Goal: Task Accomplishment & Management: Use online tool/utility

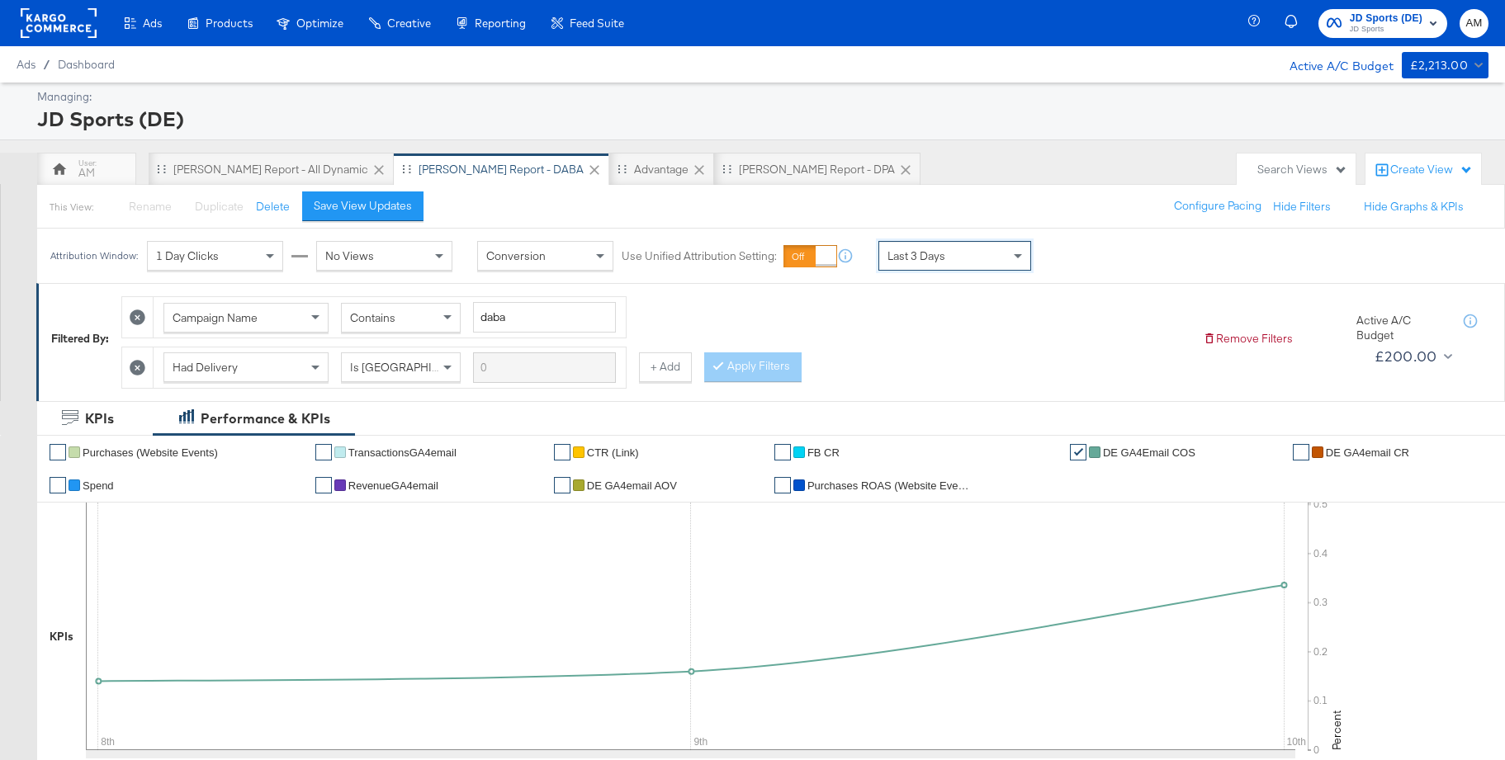
click at [1362, 17] on span "JD Sports (DE)" at bounding box center [1385, 18] width 73 height 17
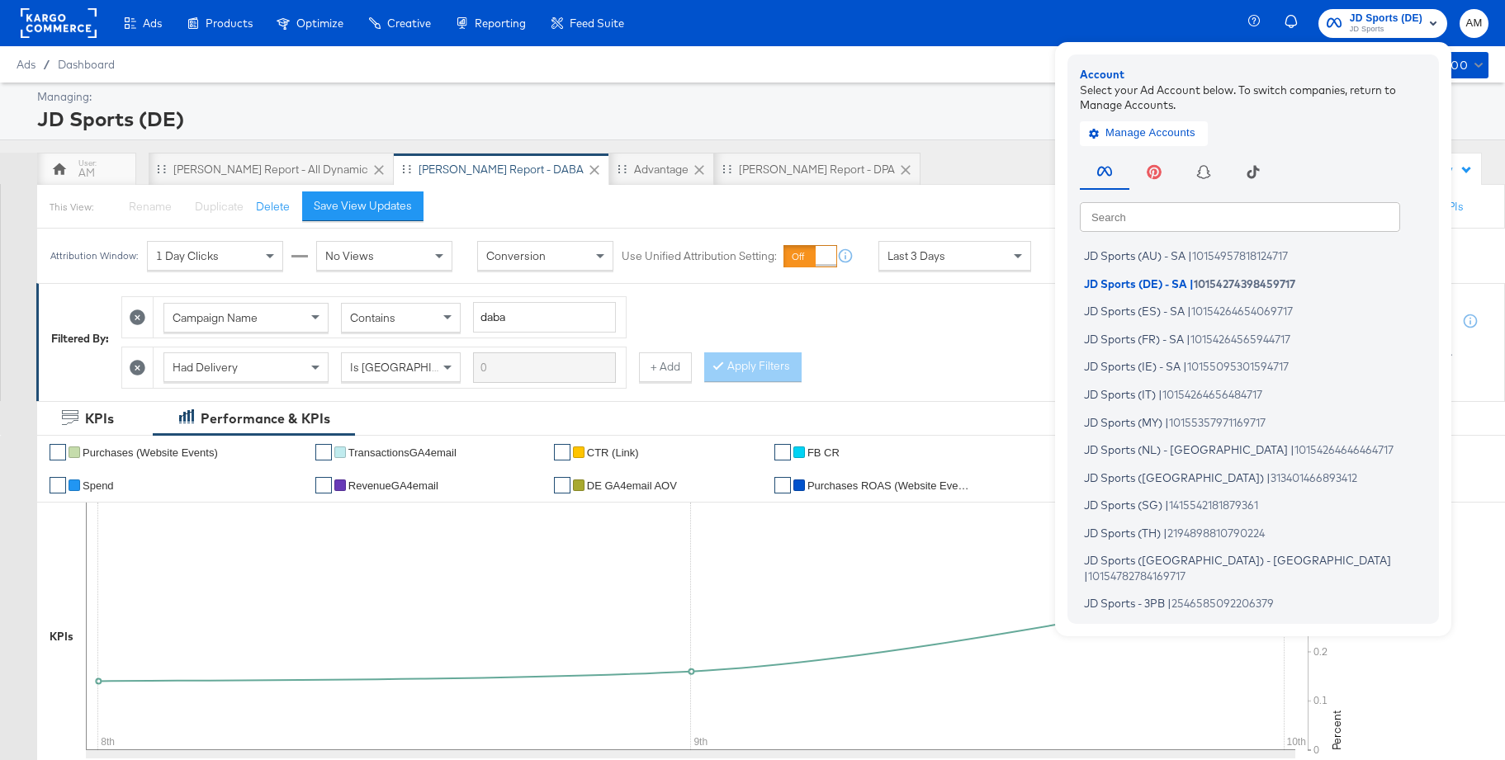
click at [1232, 221] on input "text" at bounding box center [1240, 216] width 320 height 30
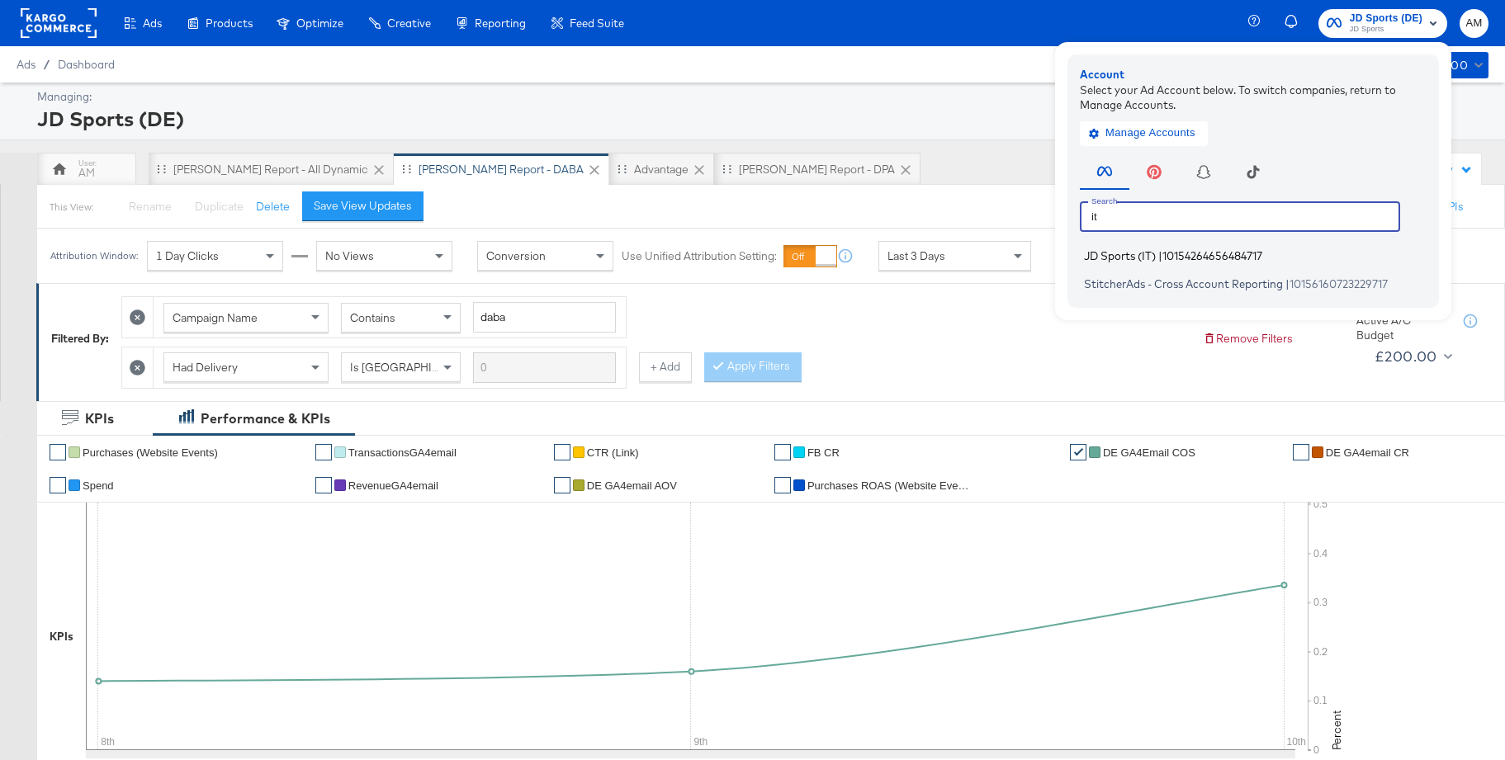
type input "it"
click at [1137, 255] on span "JD Sports (IT)" at bounding box center [1120, 255] width 72 height 13
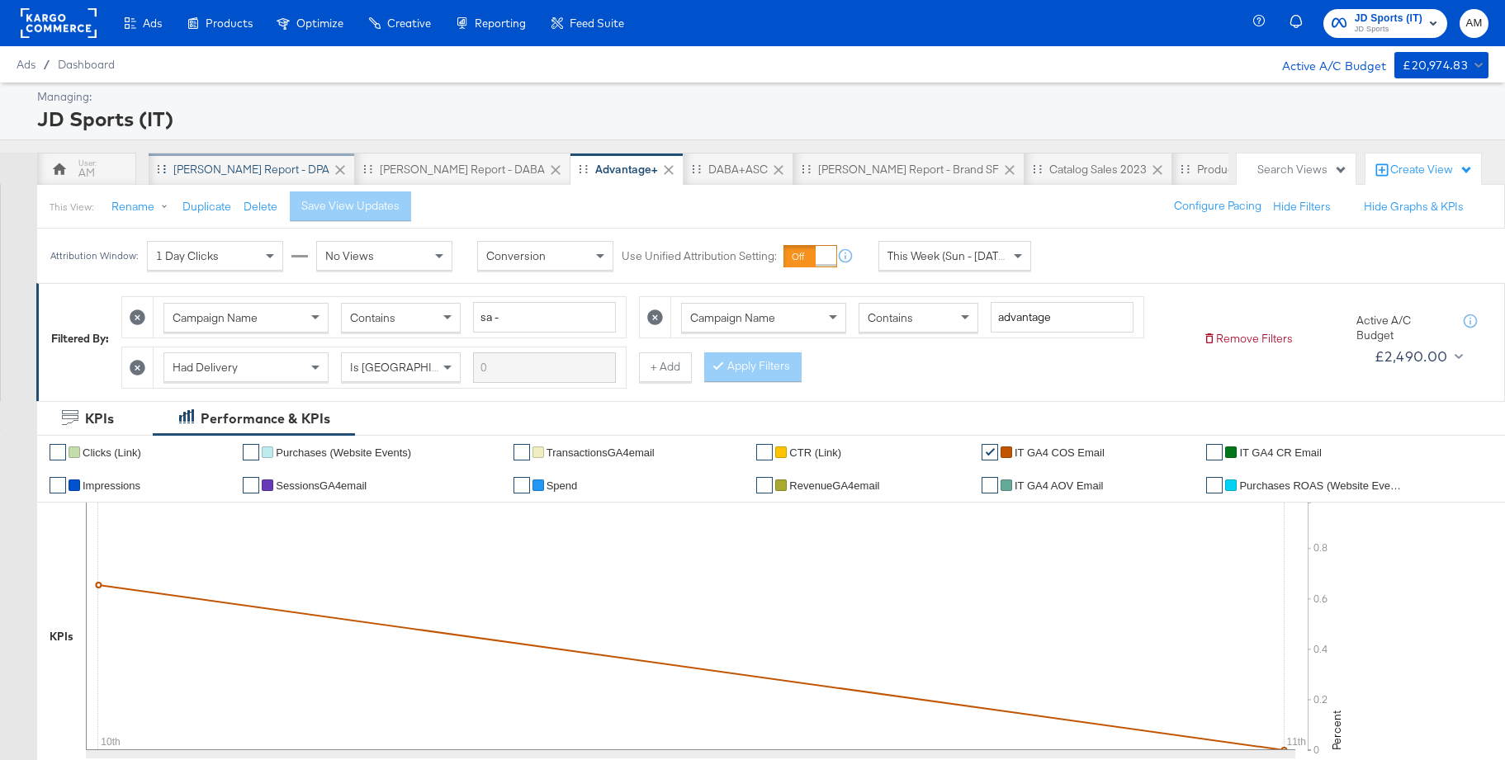
click at [227, 172] on div "[PERSON_NAME] Report - DPA" at bounding box center [251, 170] width 156 height 16
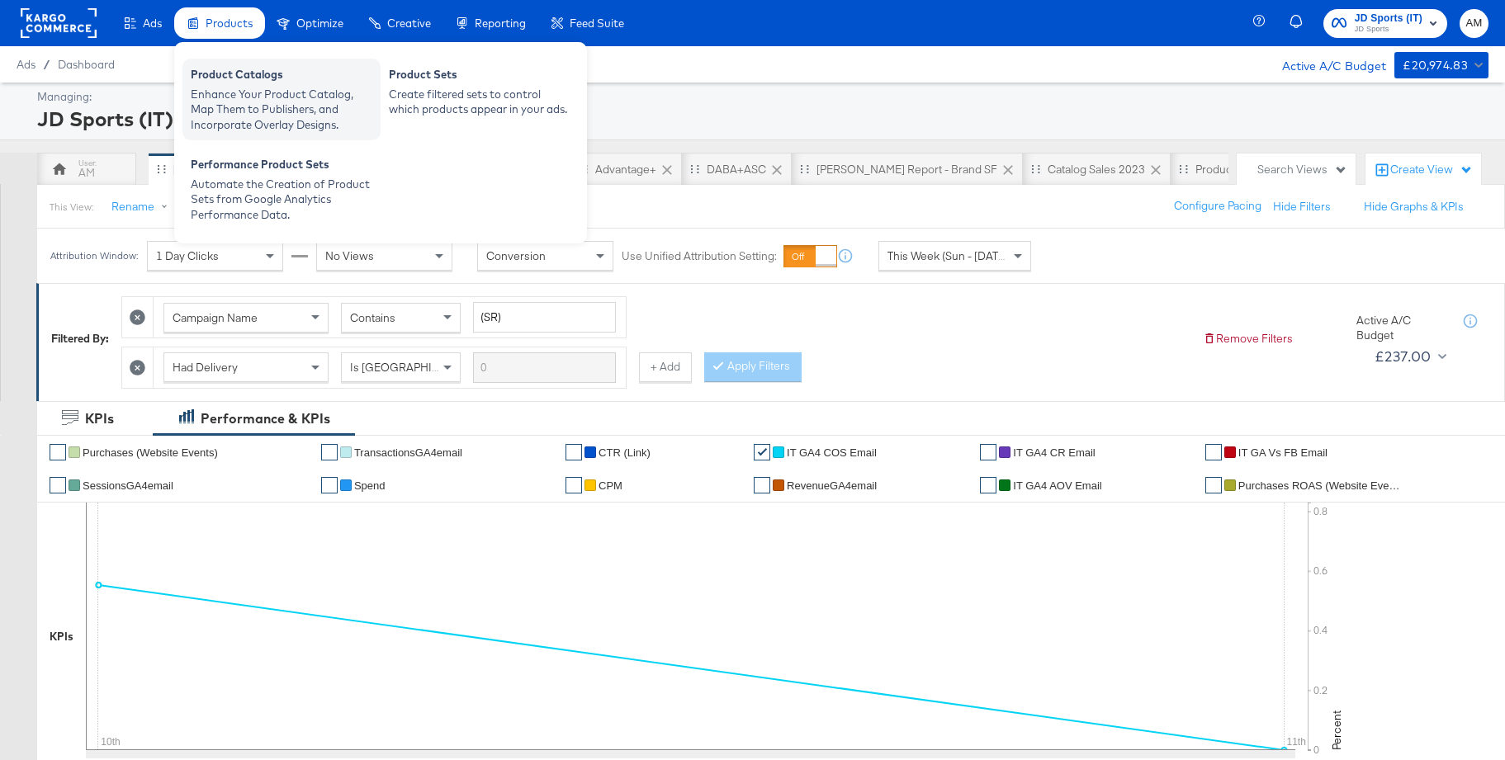
click at [235, 81] on div "Product Catalogs" at bounding box center [282, 77] width 182 height 20
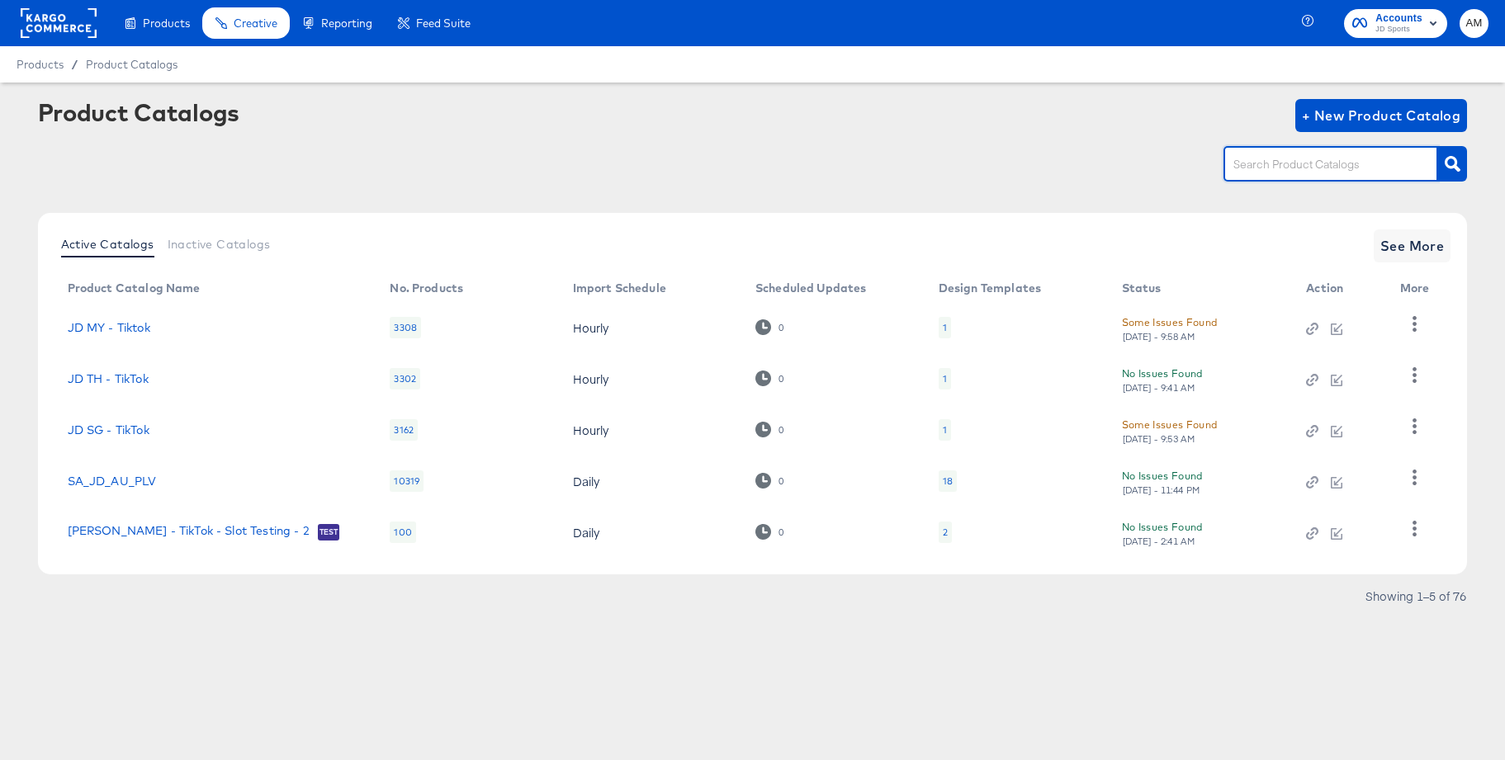
click at [1280, 158] on input "text" at bounding box center [1318, 164] width 176 height 19
type input "main"
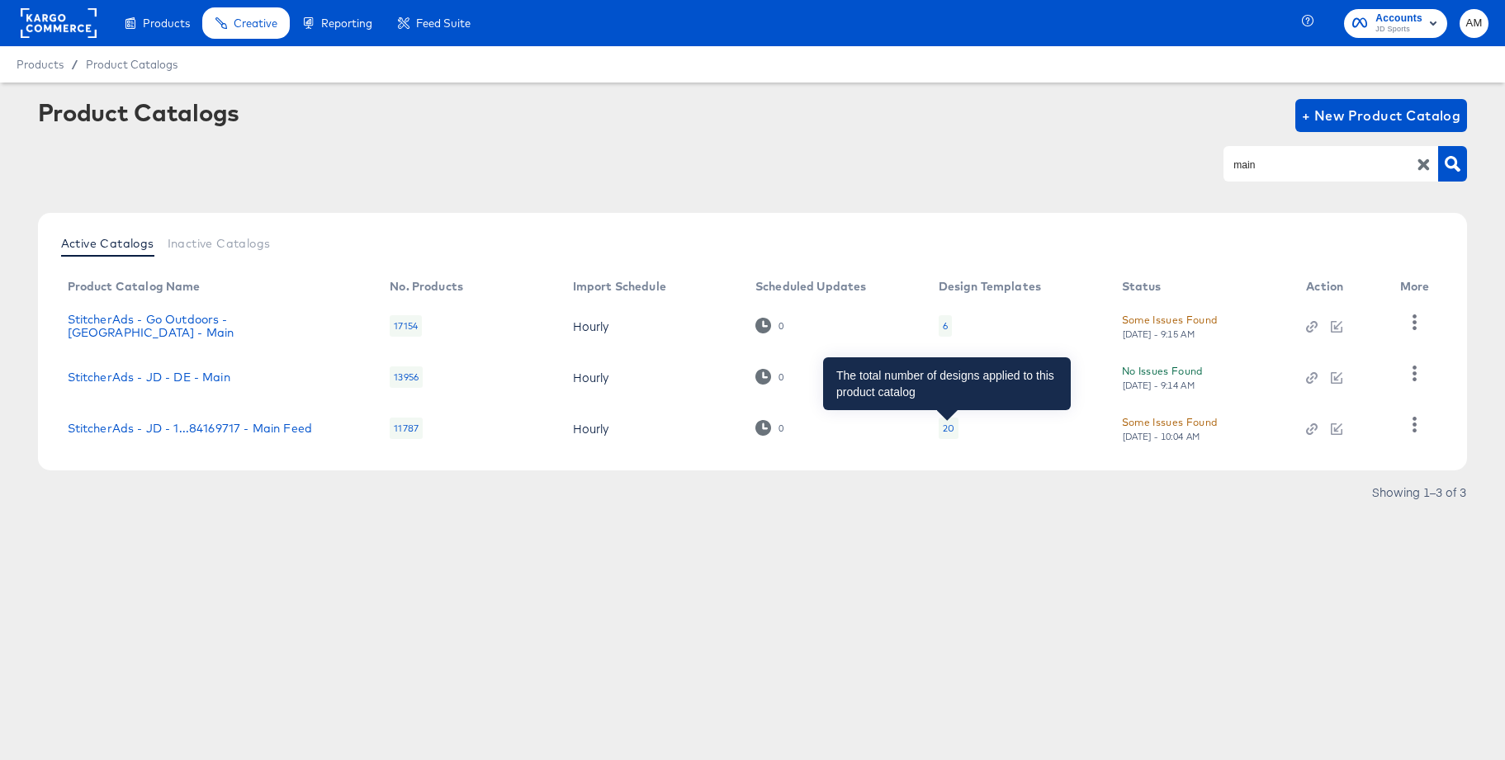
click at [944, 429] on div "20" at bounding box center [949, 428] width 12 height 13
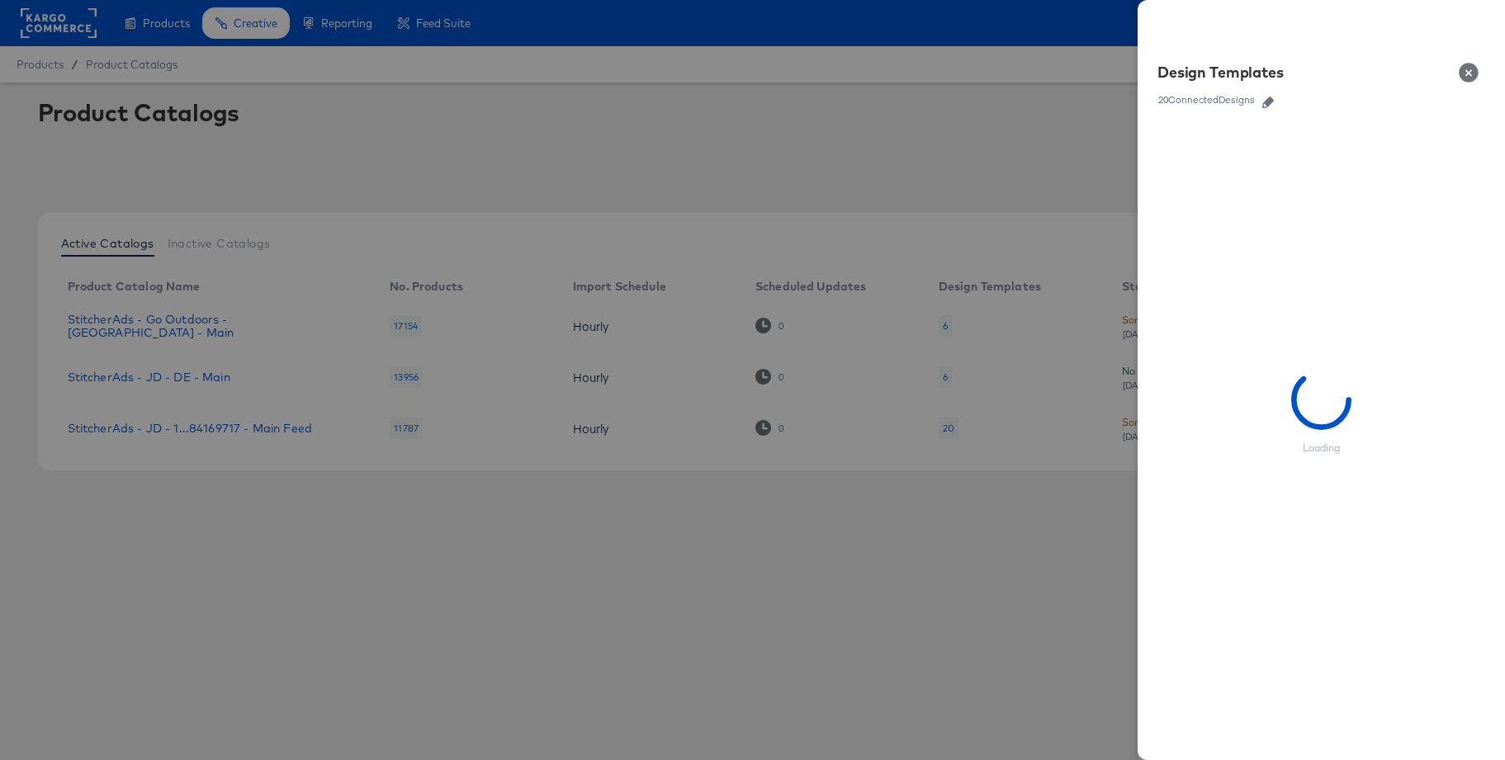
click at [1267, 103] on icon "button" at bounding box center [1268, 103] width 12 height 12
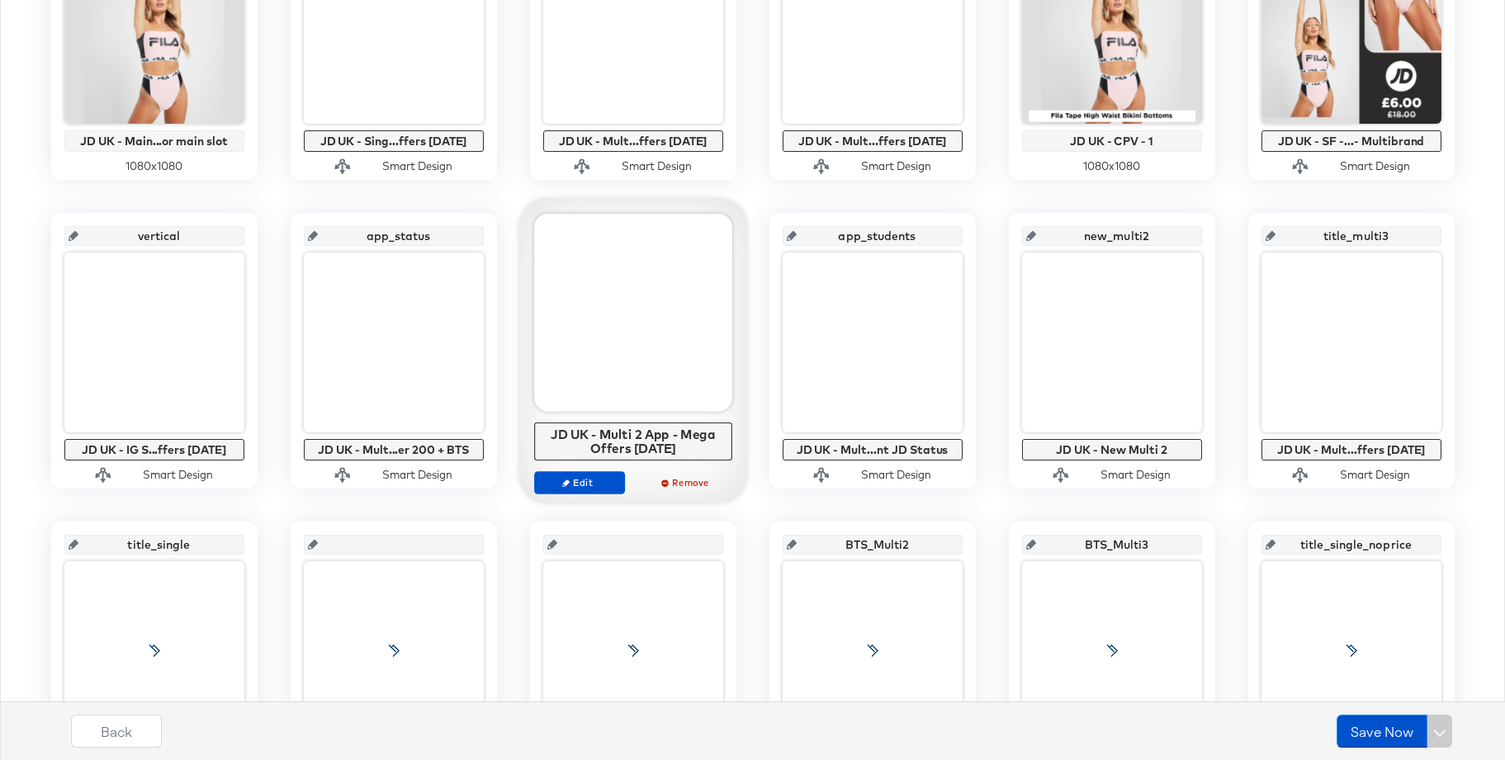
scroll to position [509, 0]
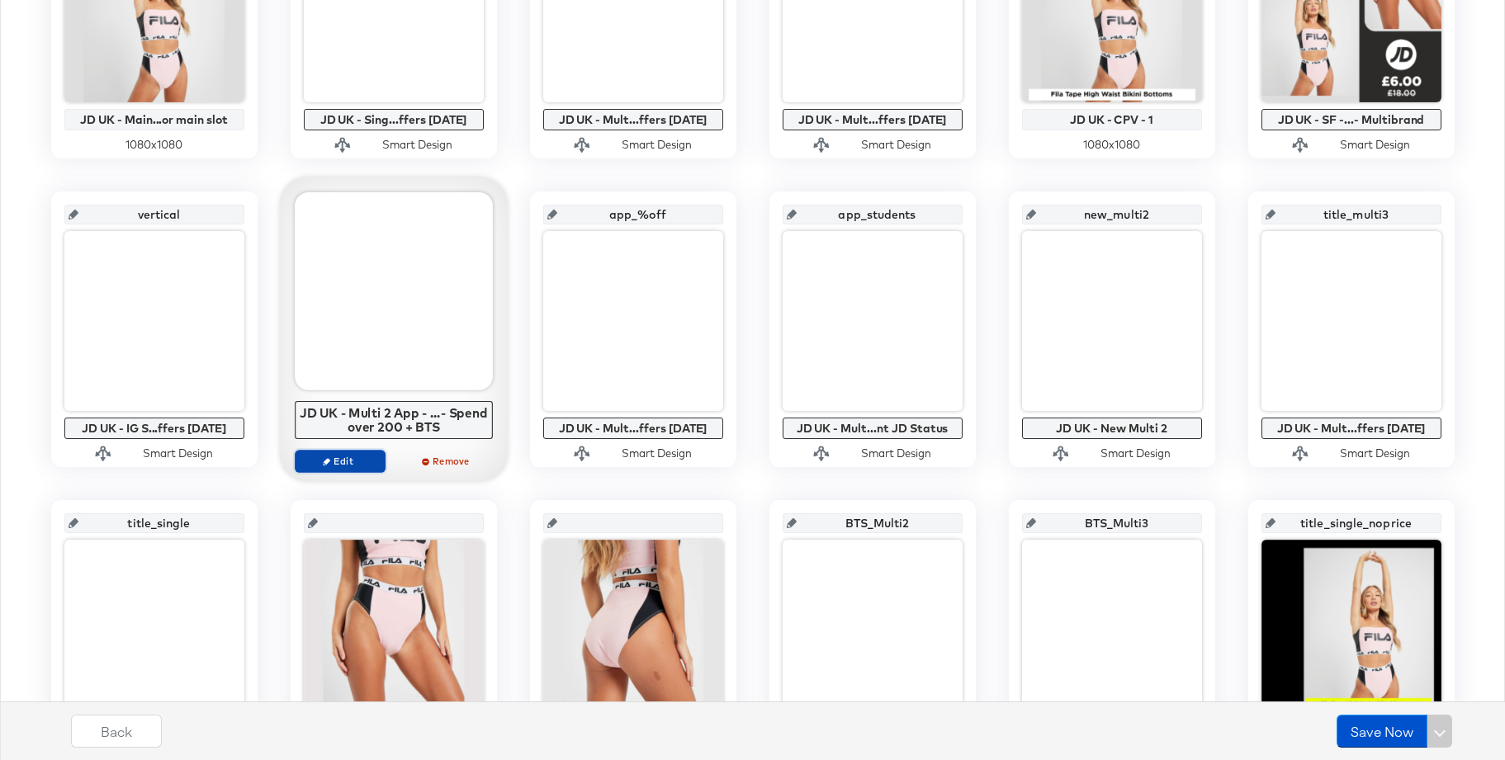
click at [346, 456] on span "Edit" at bounding box center [339, 461] width 76 height 12
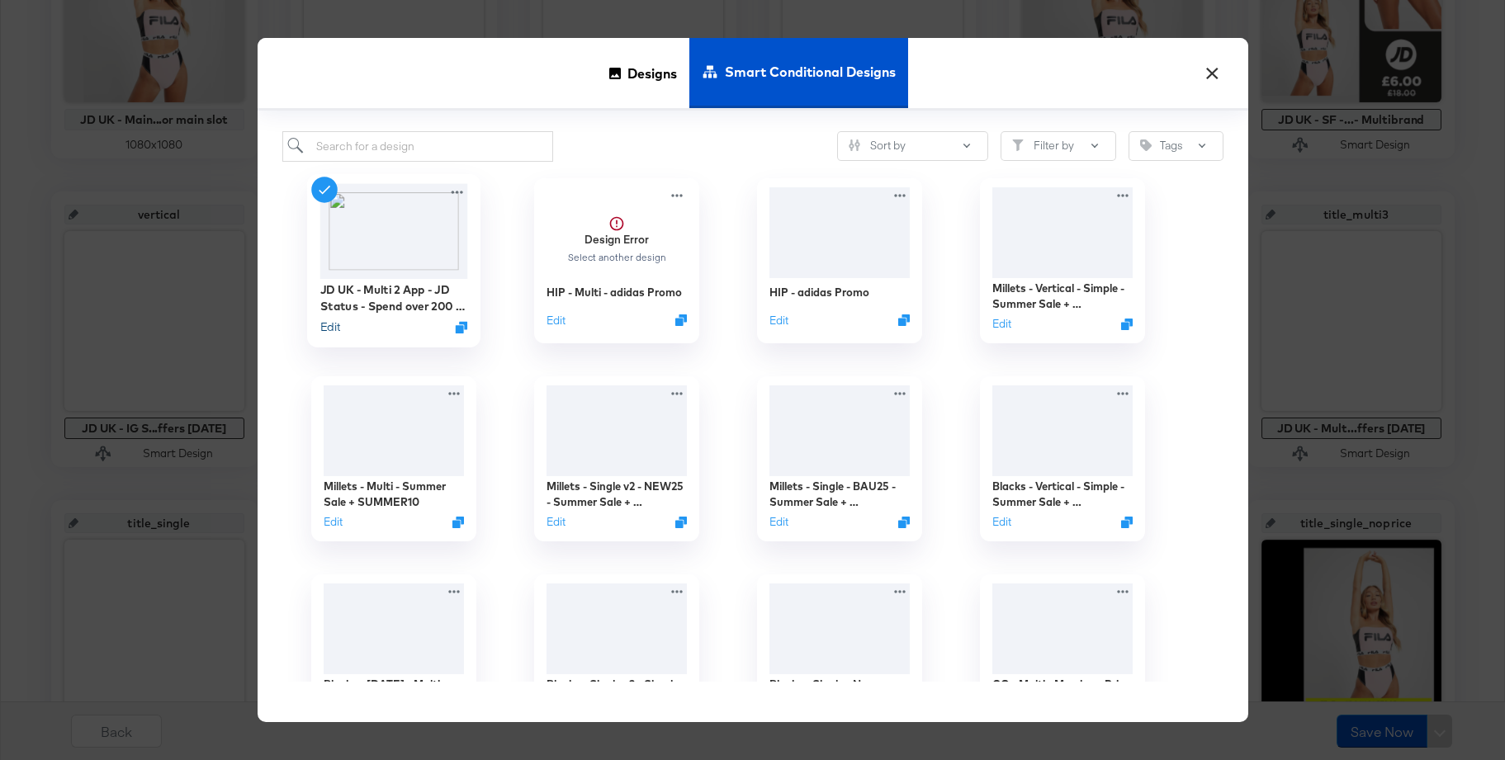
click at [328, 327] on button "Edit" at bounding box center [329, 327] width 20 height 16
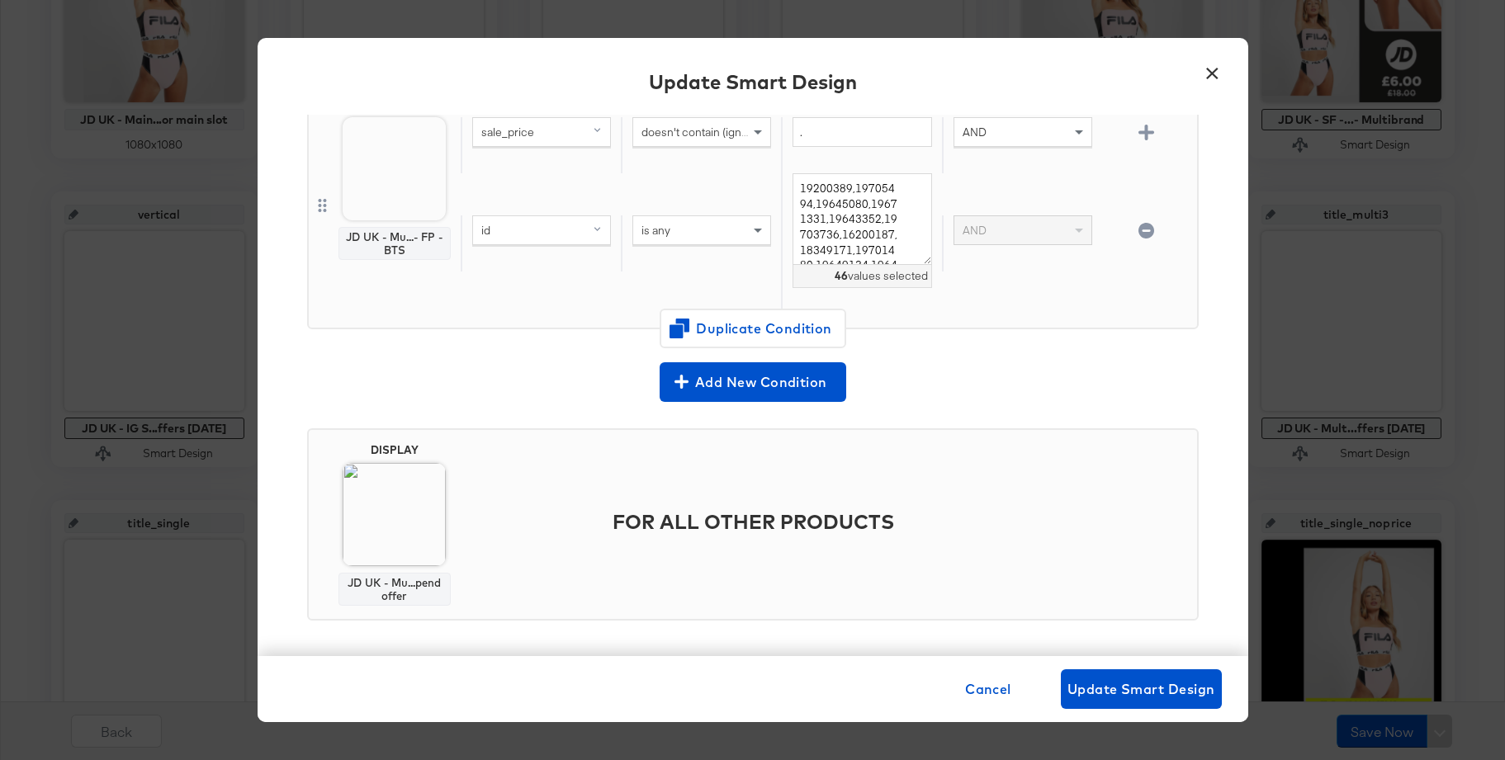
scroll to position [746, 0]
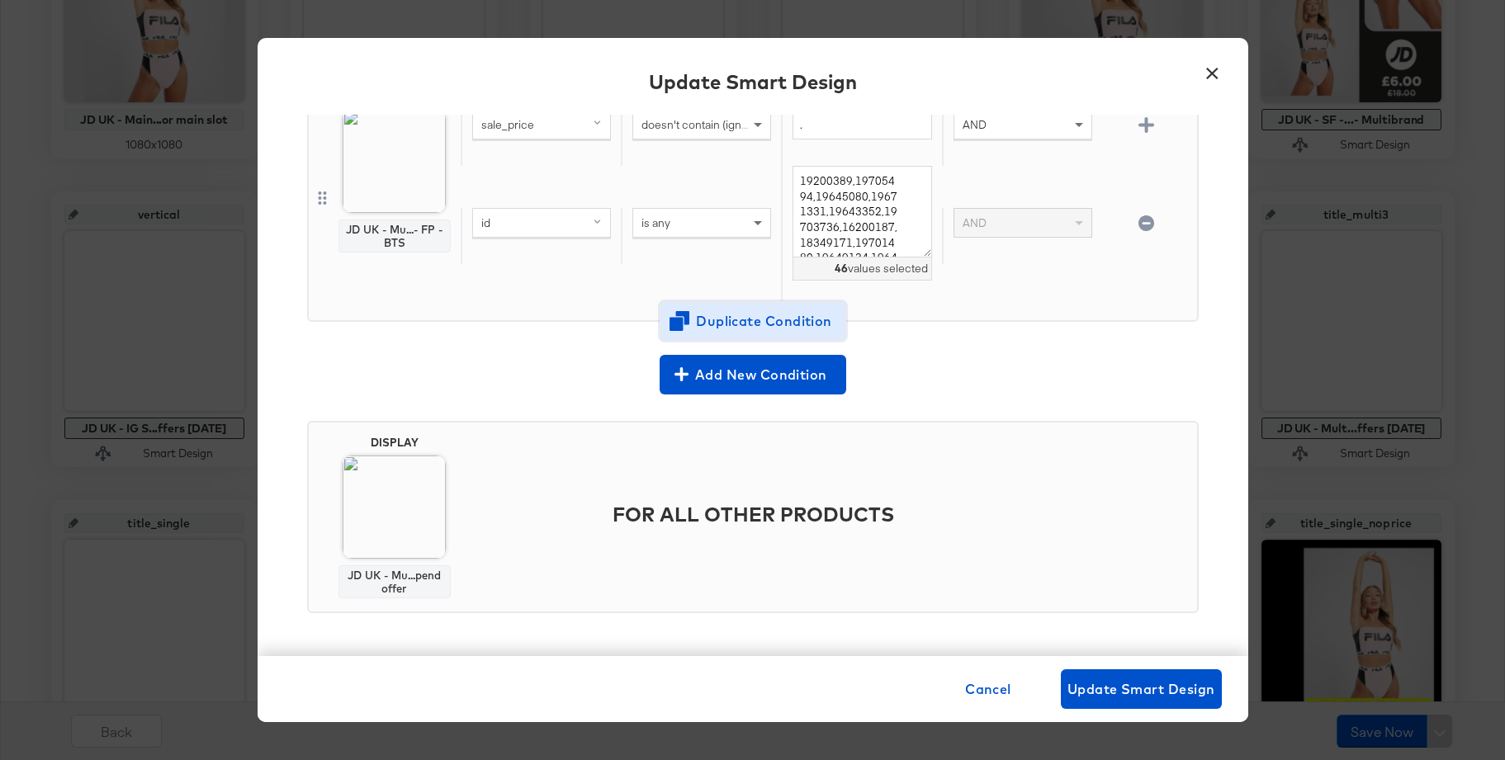
click at [759, 320] on span "Duplicate Condition" at bounding box center [753, 321] width 160 height 23
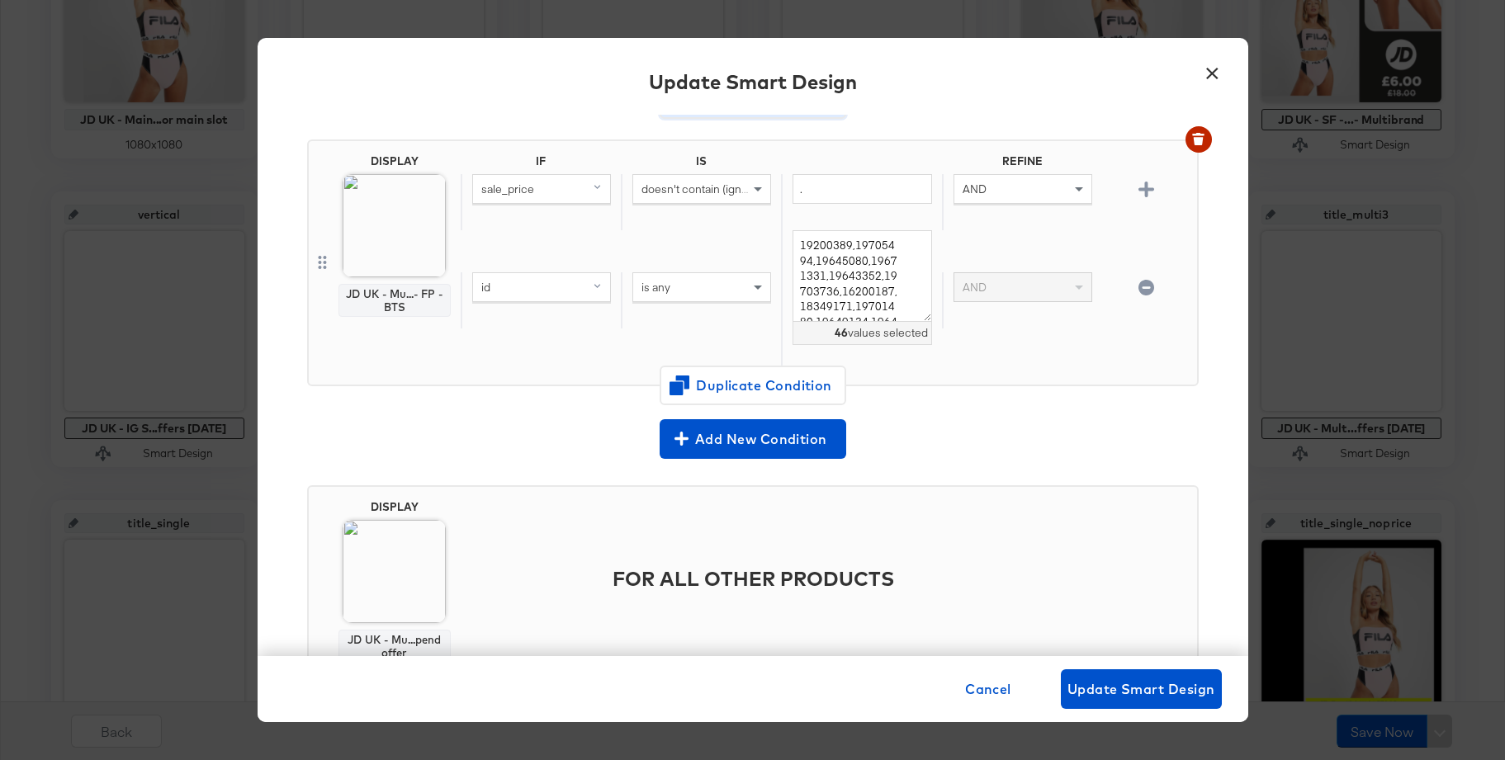
scroll to position [957, 0]
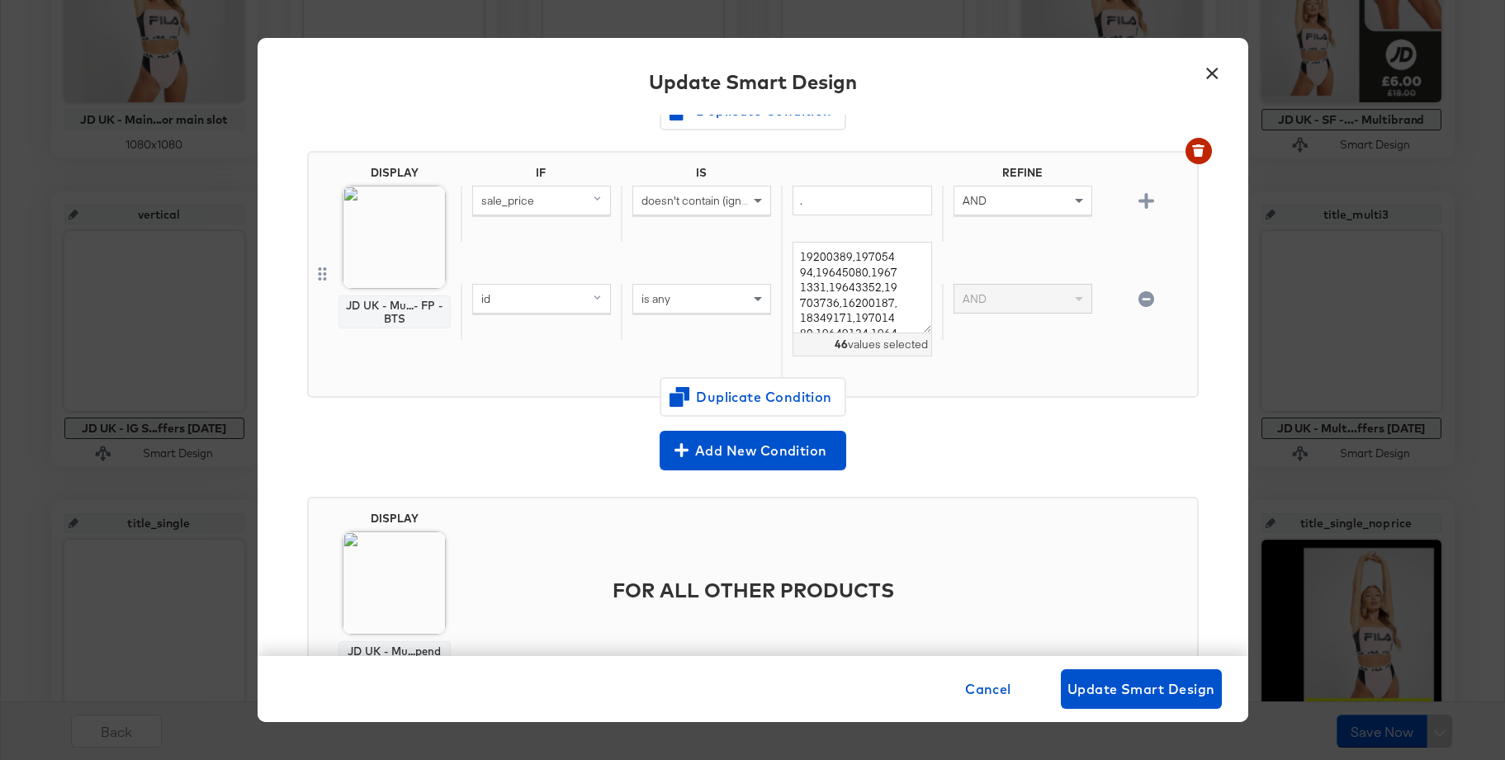
click at [1141, 300] on icon "button" at bounding box center [1146, 299] width 16 height 16
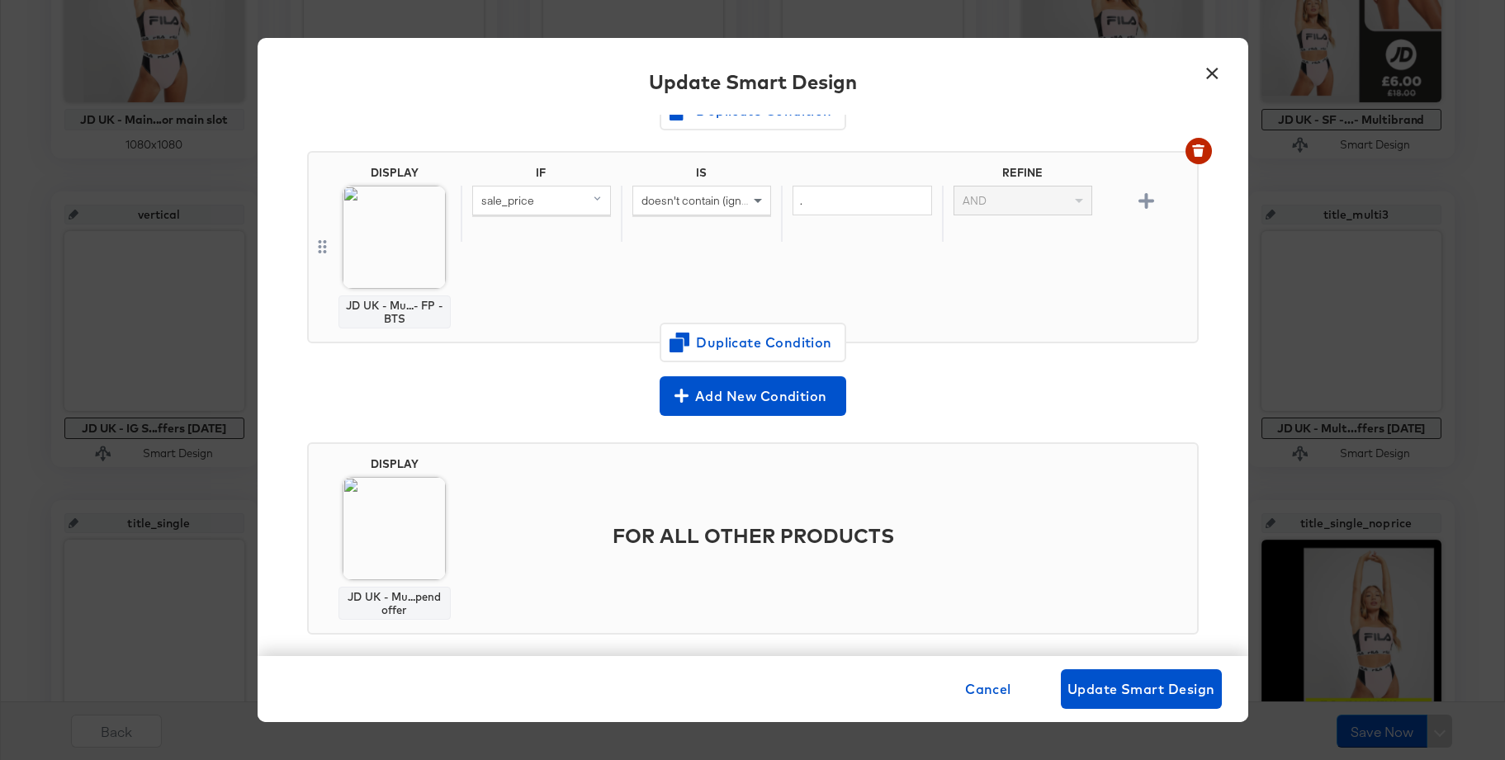
scroll to position [902, 0]
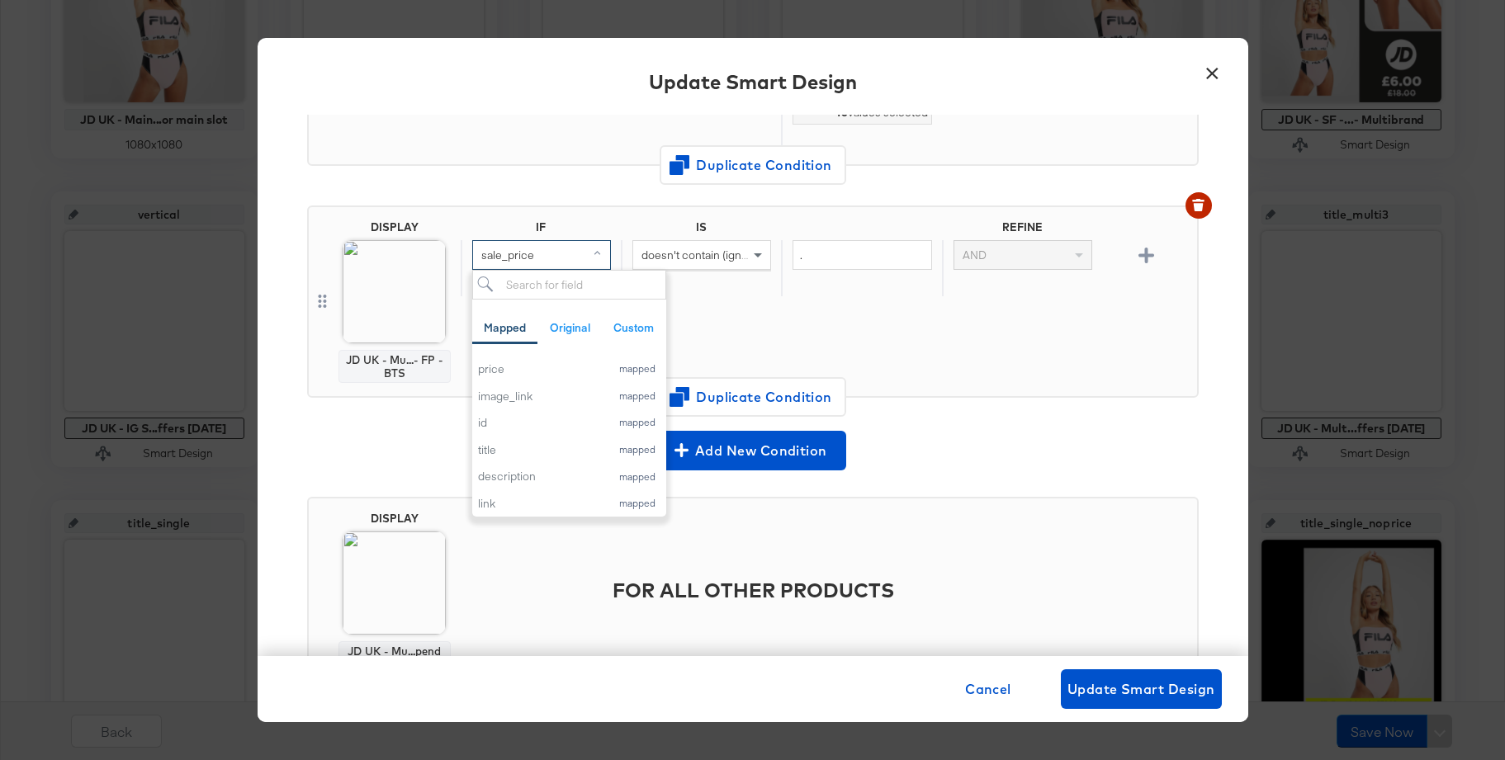
click at [567, 258] on div "sale_price" at bounding box center [541, 255] width 137 height 28
type input "bran"
click at [503, 381] on button "brand mapped" at bounding box center [569, 369] width 194 height 27
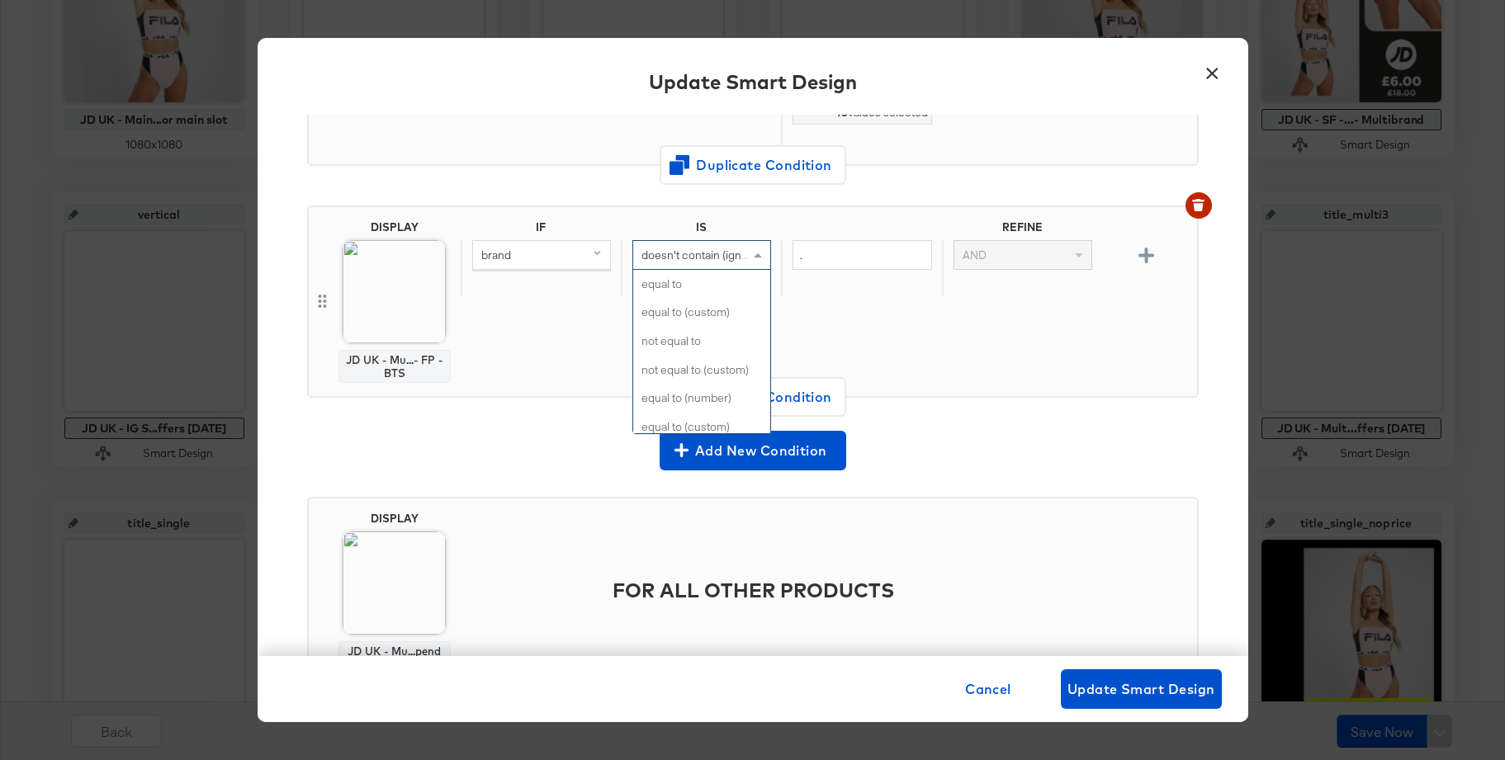
click at [673, 260] on span "doesn't contain (ignore case)" at bounding box center [715, 255] width 148 height 15
type input "con"
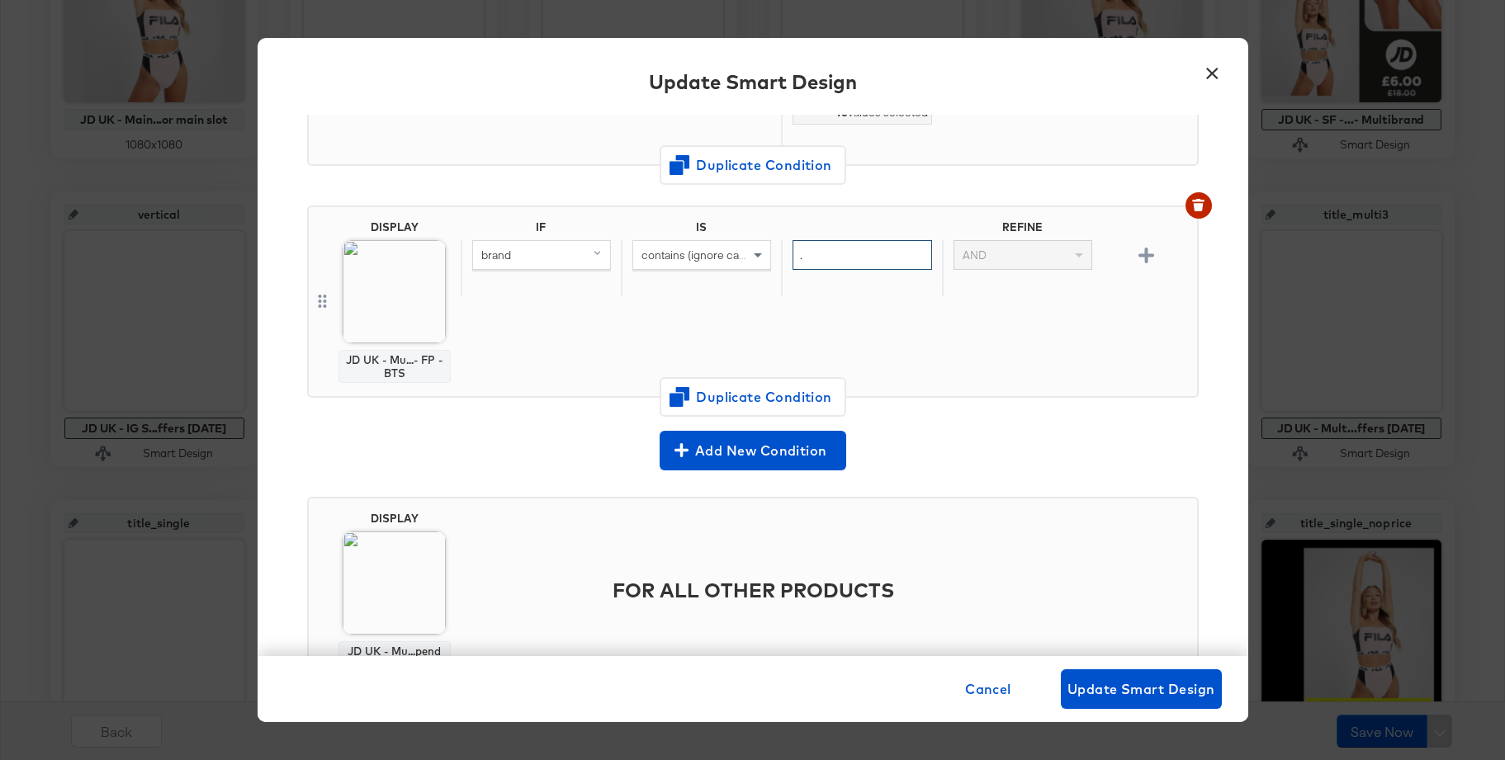
drag, startPoint x: 814, startPoint y: 255, endPoint x: 788, endPoint y: 253, distance: 25.6
click at [788, 253] on div "." at bounding box center [861, 268] width 160 height 57
type input "Kickers"
drag, startPoint x: 870, startPoint y: 259, endPoint x: 788, endPoint y: 253, distance: 82.0
click at [788, 253] on div "Kickers" at bounding box center [861, 268] width 160 height 57
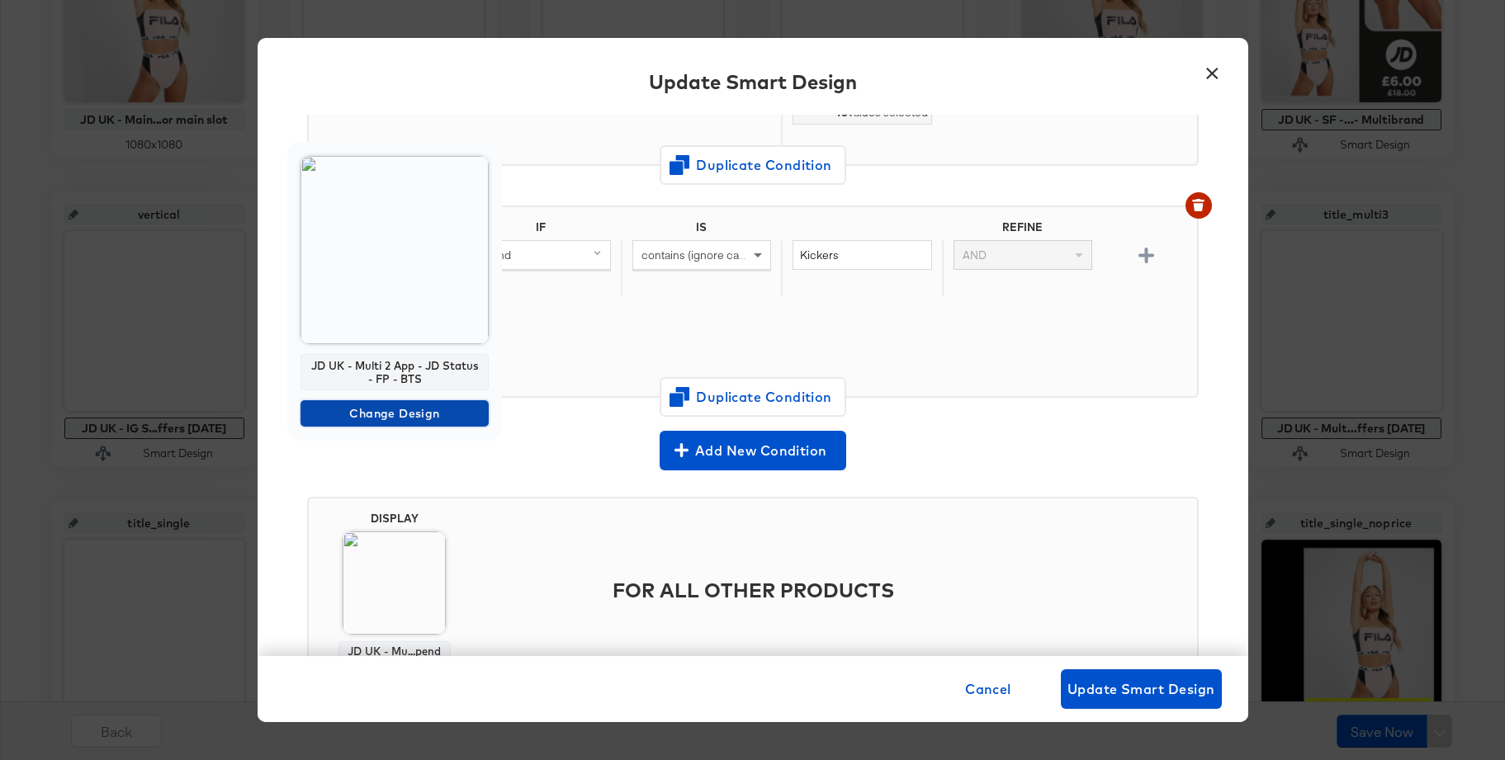
click at [366, 420] on span "Change Design" at bounding box center [394, 414] width 175 height 21
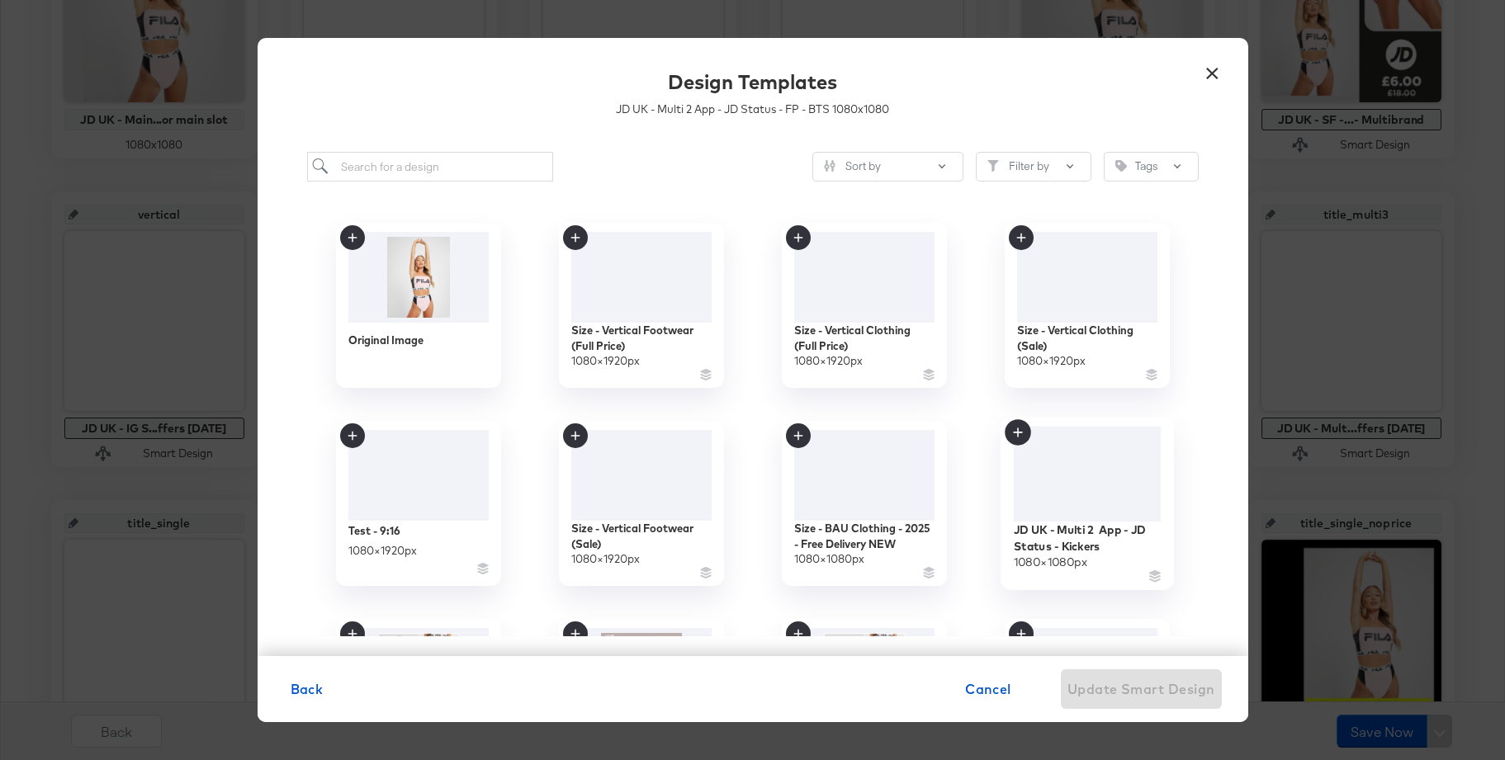
click at [1069, 468] on div at bounding box center [1087, 475] width 148 height 96
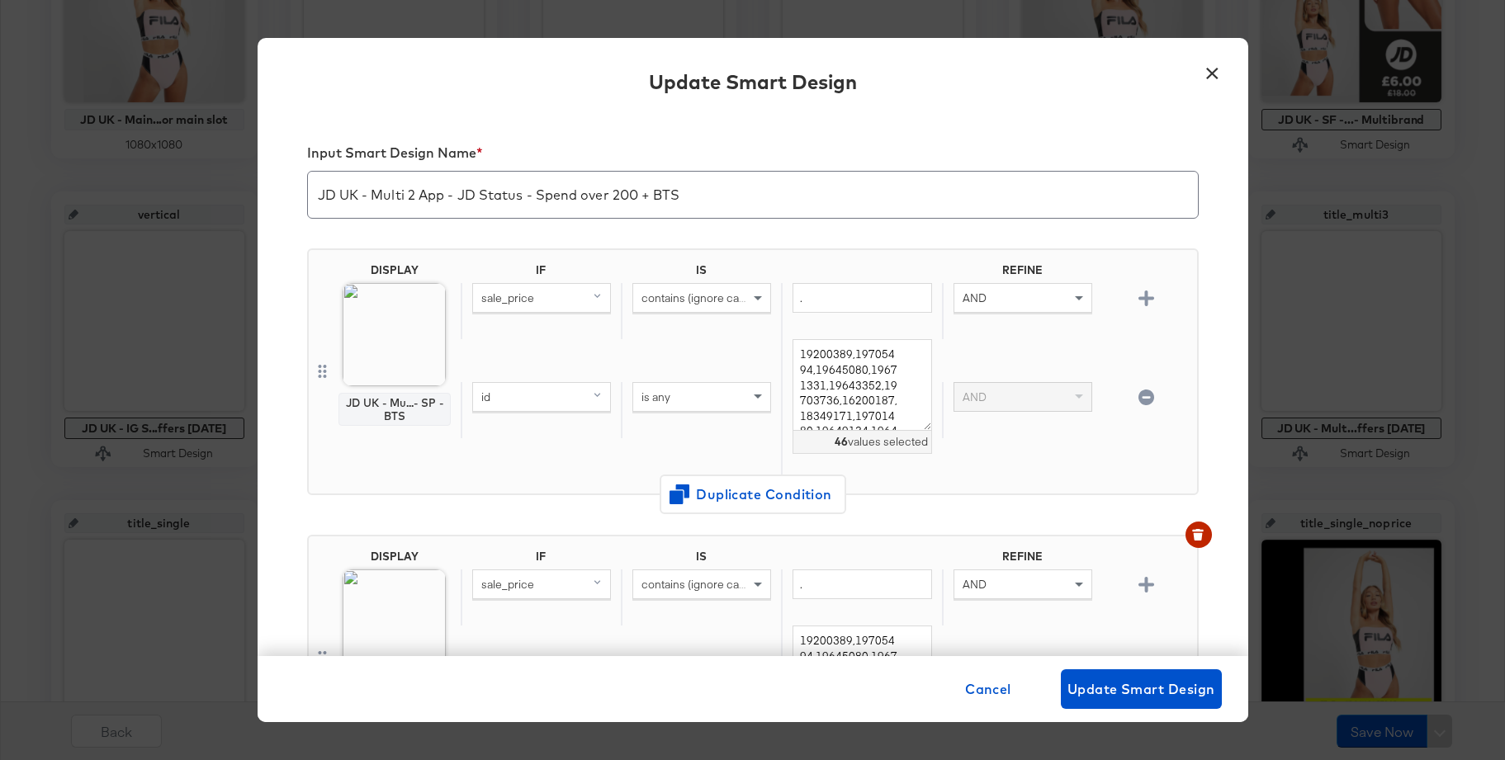
scroll to position [902, 0]
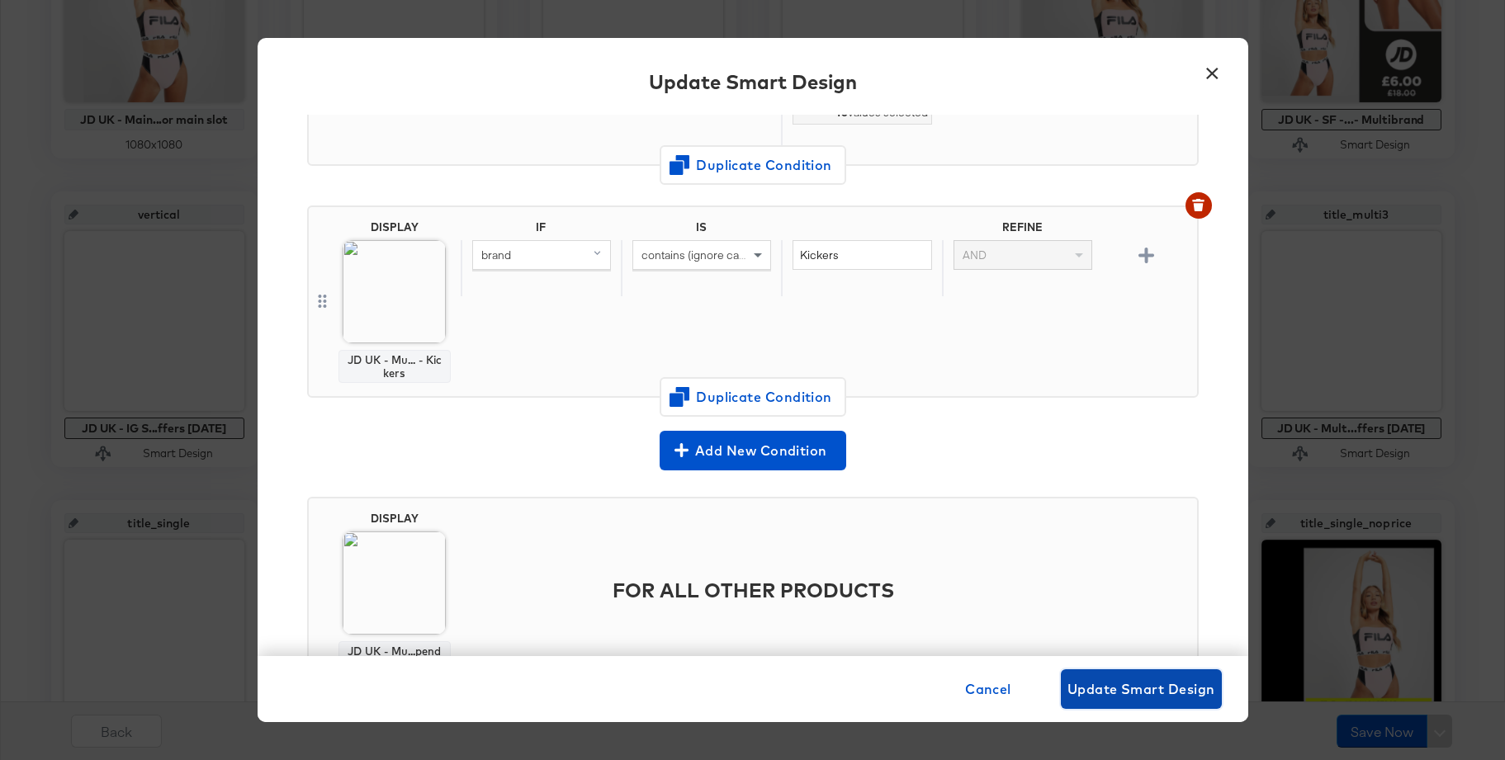
click at [1120, 687] on span "Update Smart Design" at bounding box center [1141, 689] width 148 height 23
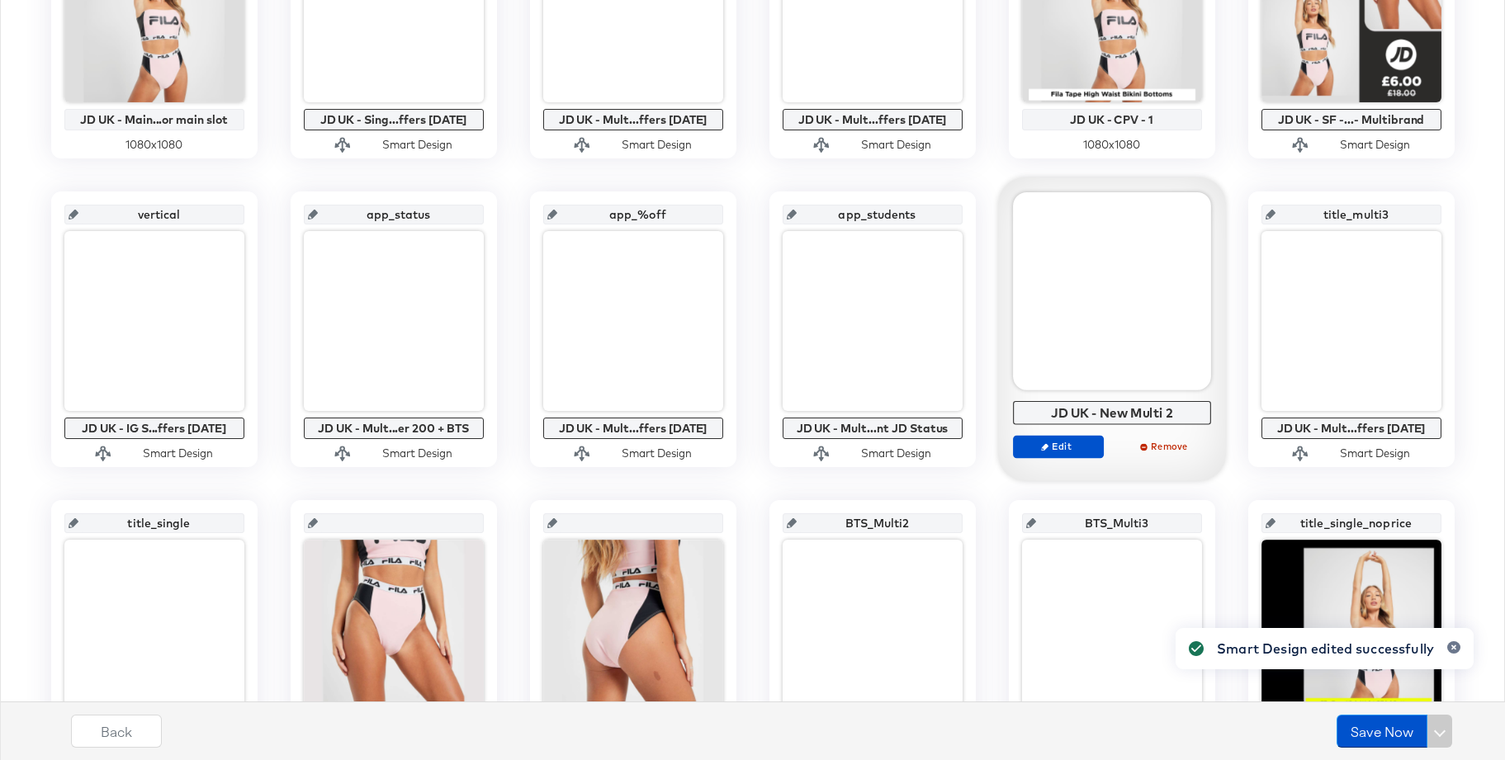
scroll to position [0, 0]
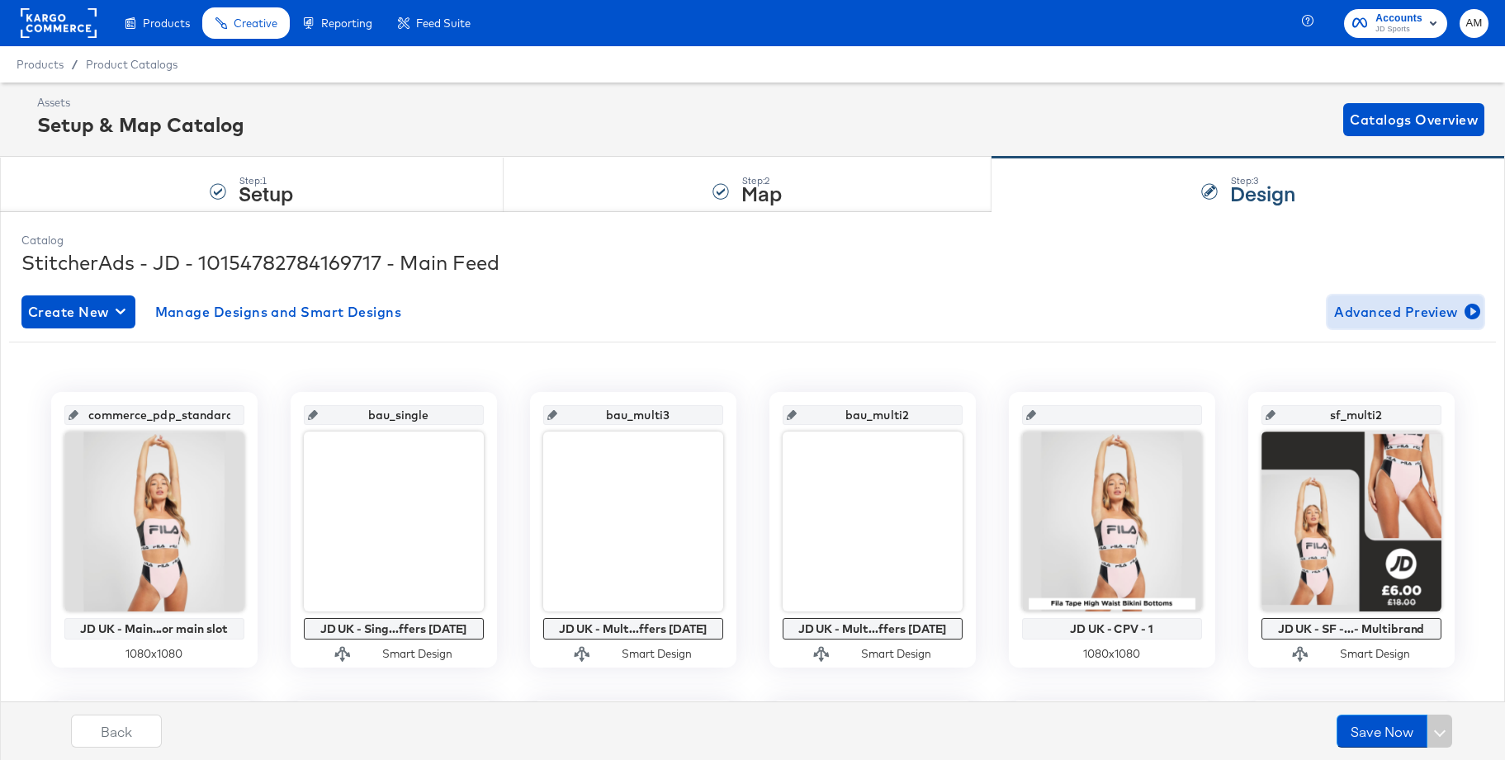
click at [1389, 305] on span "Advanced Preview" at bounding box center [1405, 311] width 143 height 23
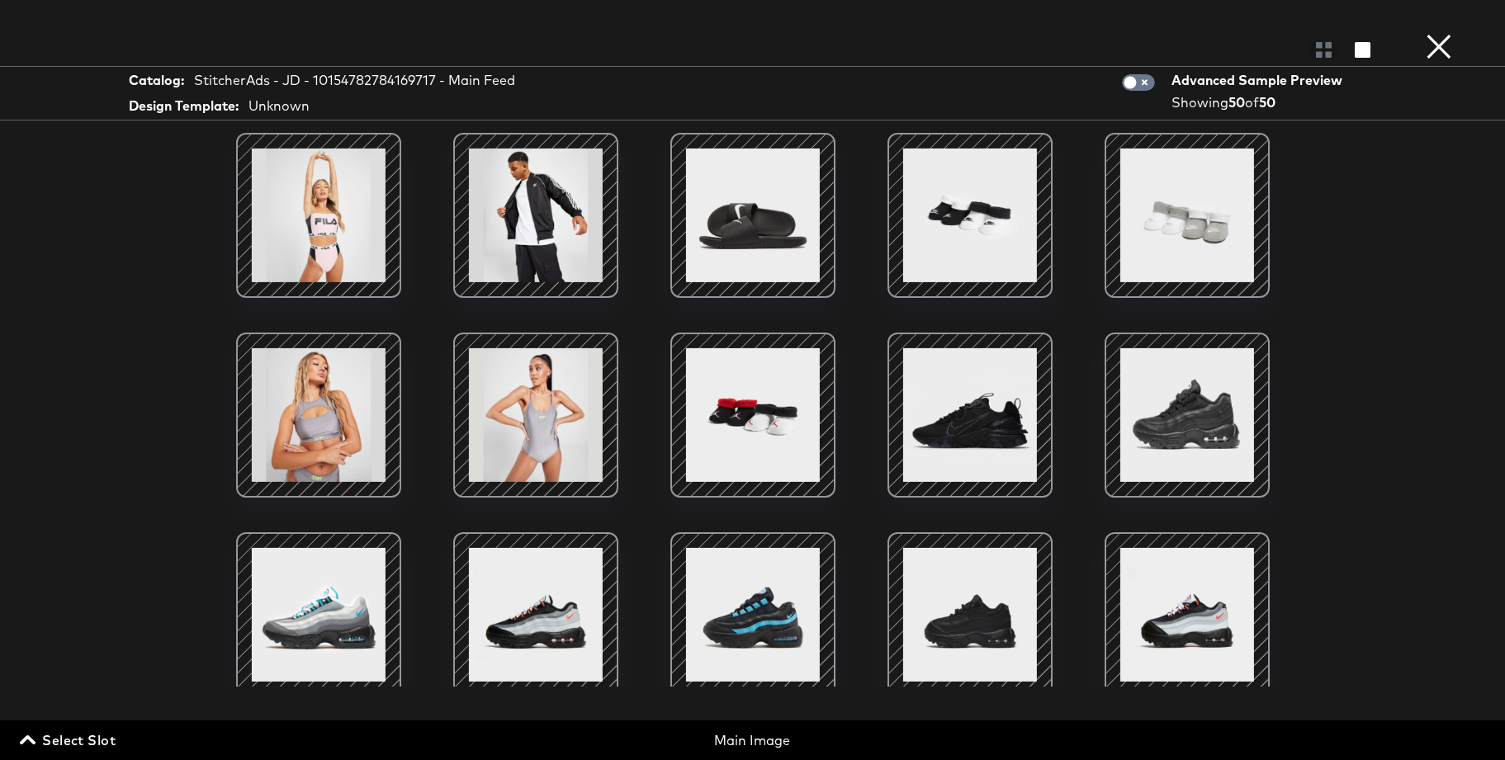
click at [82, 737] on span "Select Slot" at bounding box center [69, 740] width 92 height 23
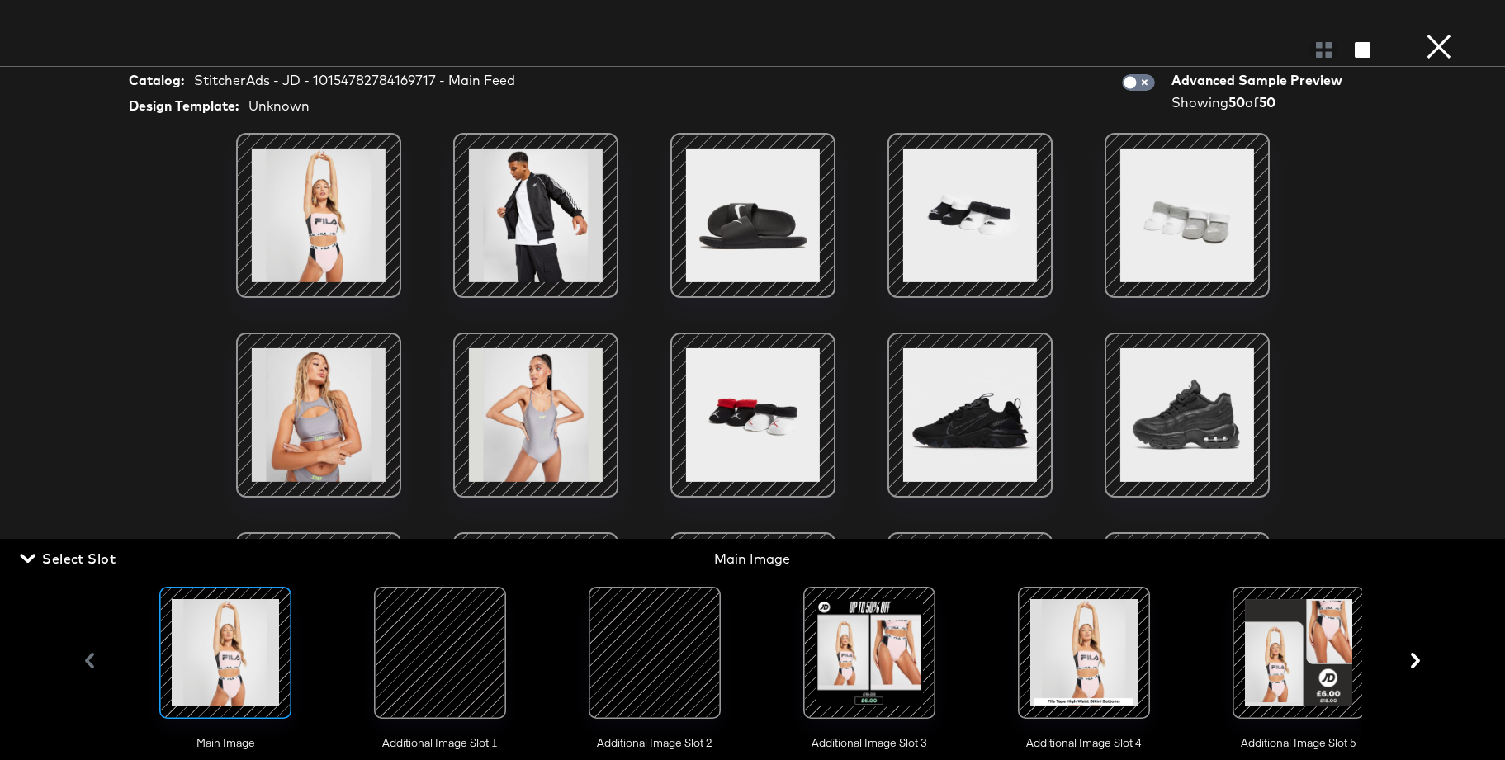
scroll to position [0, 1184]
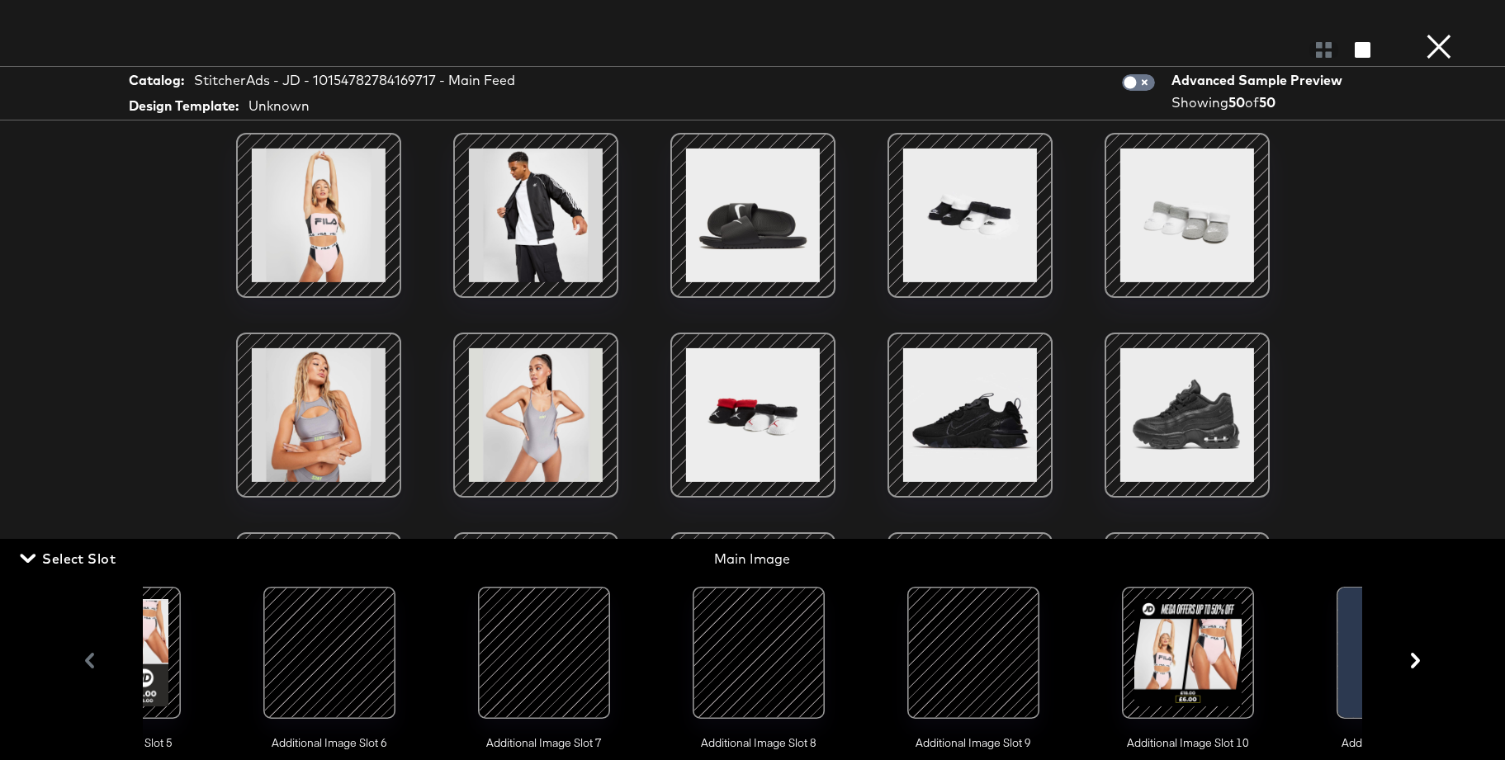
click at [985, 647] on div at bounding box center [973, 653] width 112 height 112
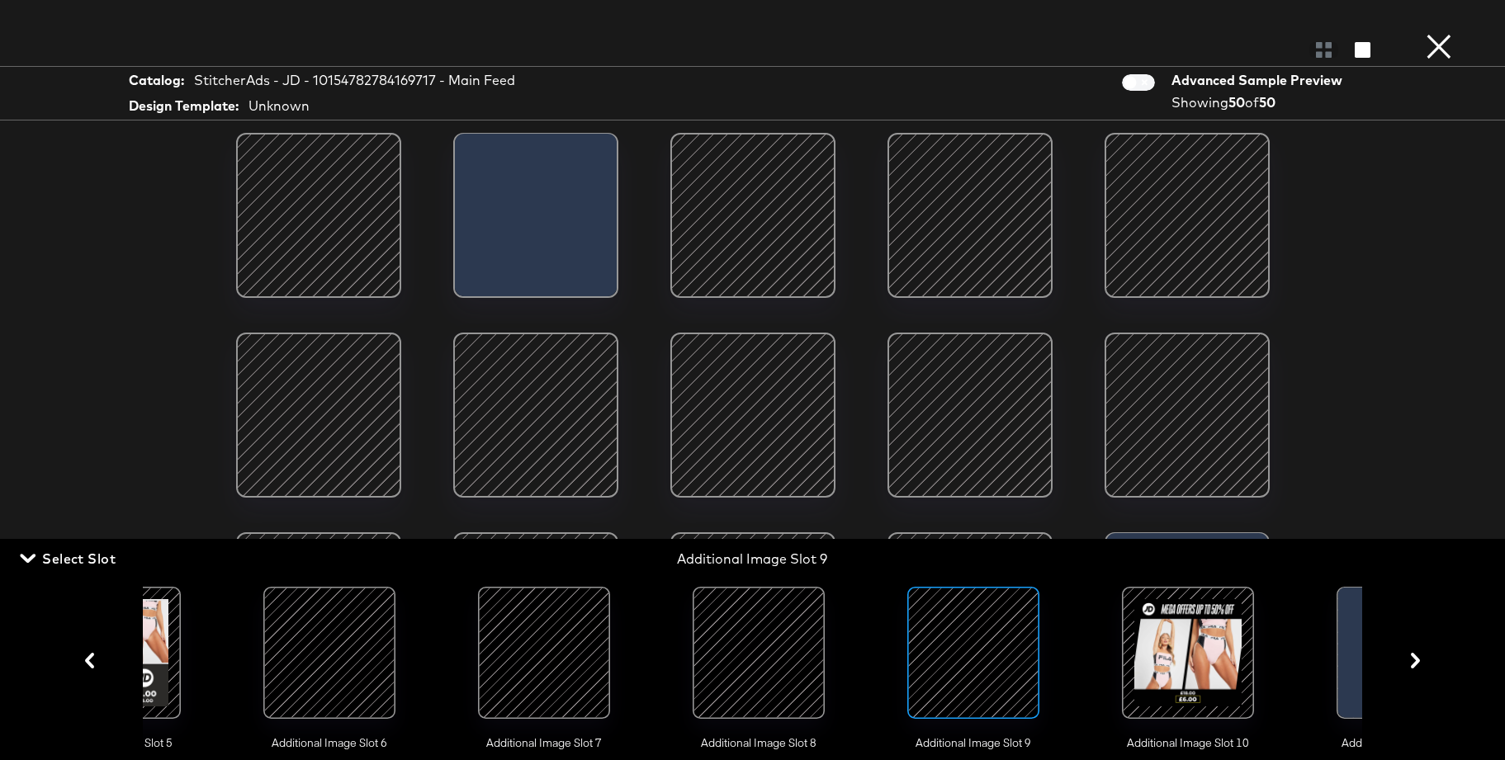
scroll to position [0, 877]
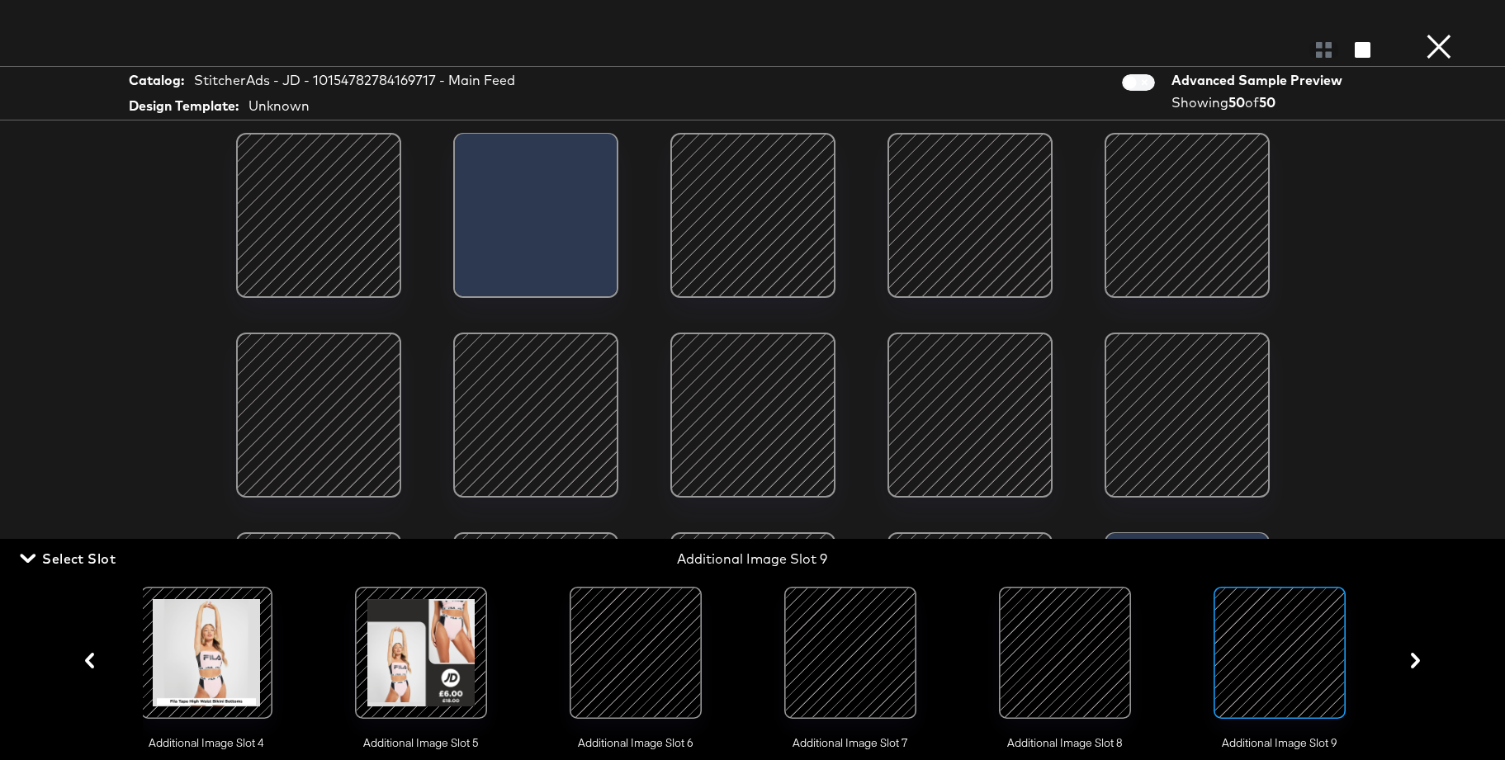
click at [101, 555] on span "Select Slot" at bounding box center [69, 558] width 92 height 23
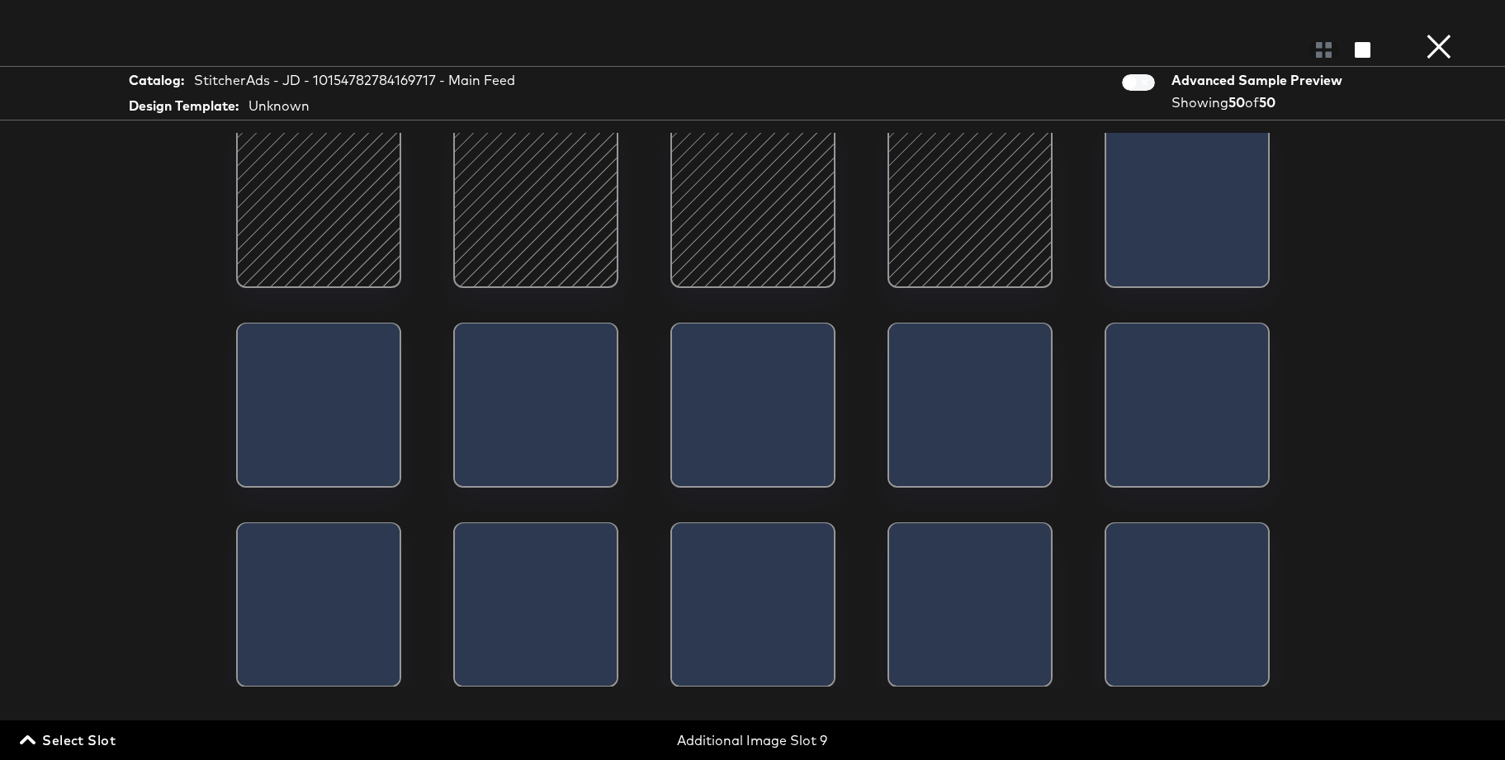
scroll to position [489, 0]
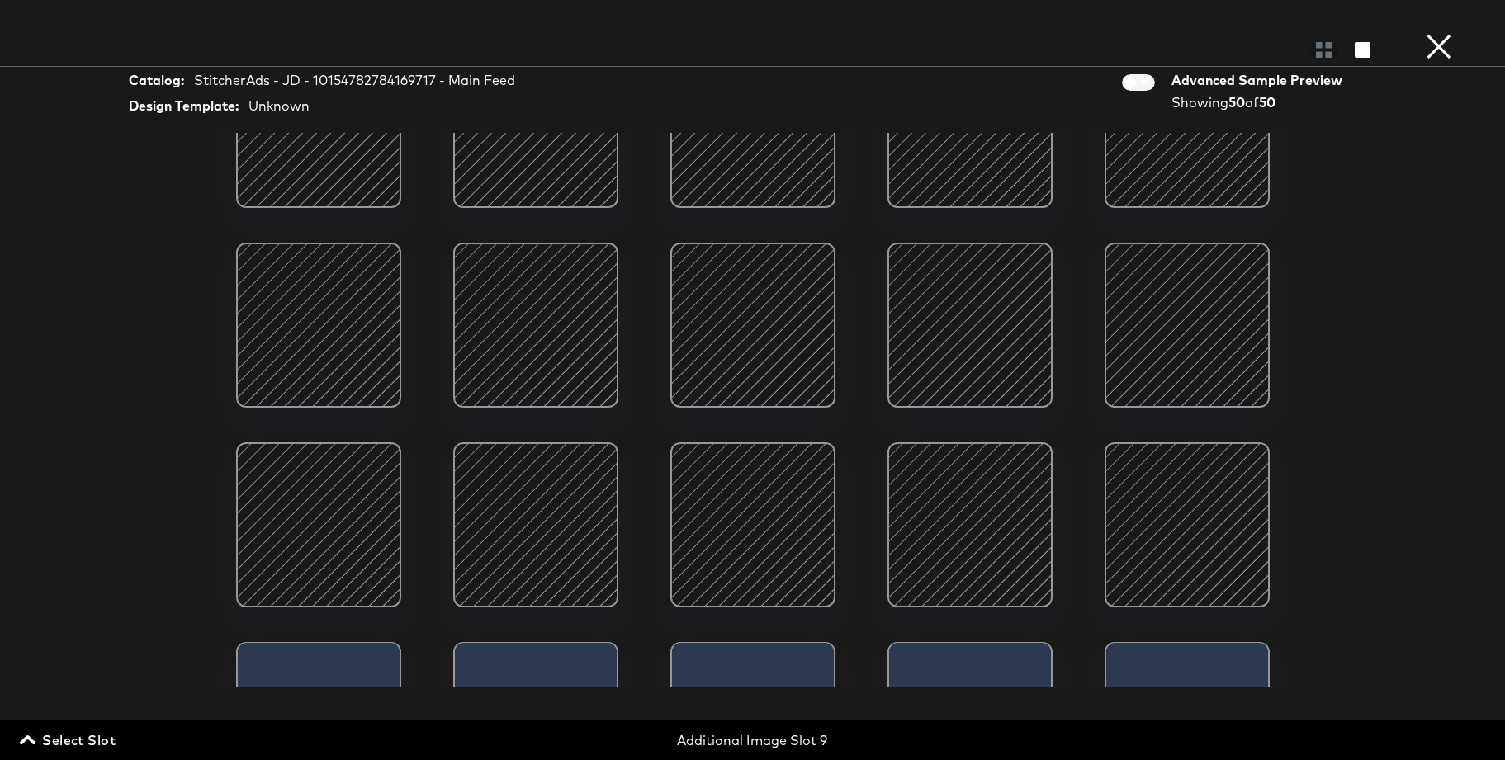
click at [1434, 33] on button "×" at bounding box center [1438, 16] width 33 height 33
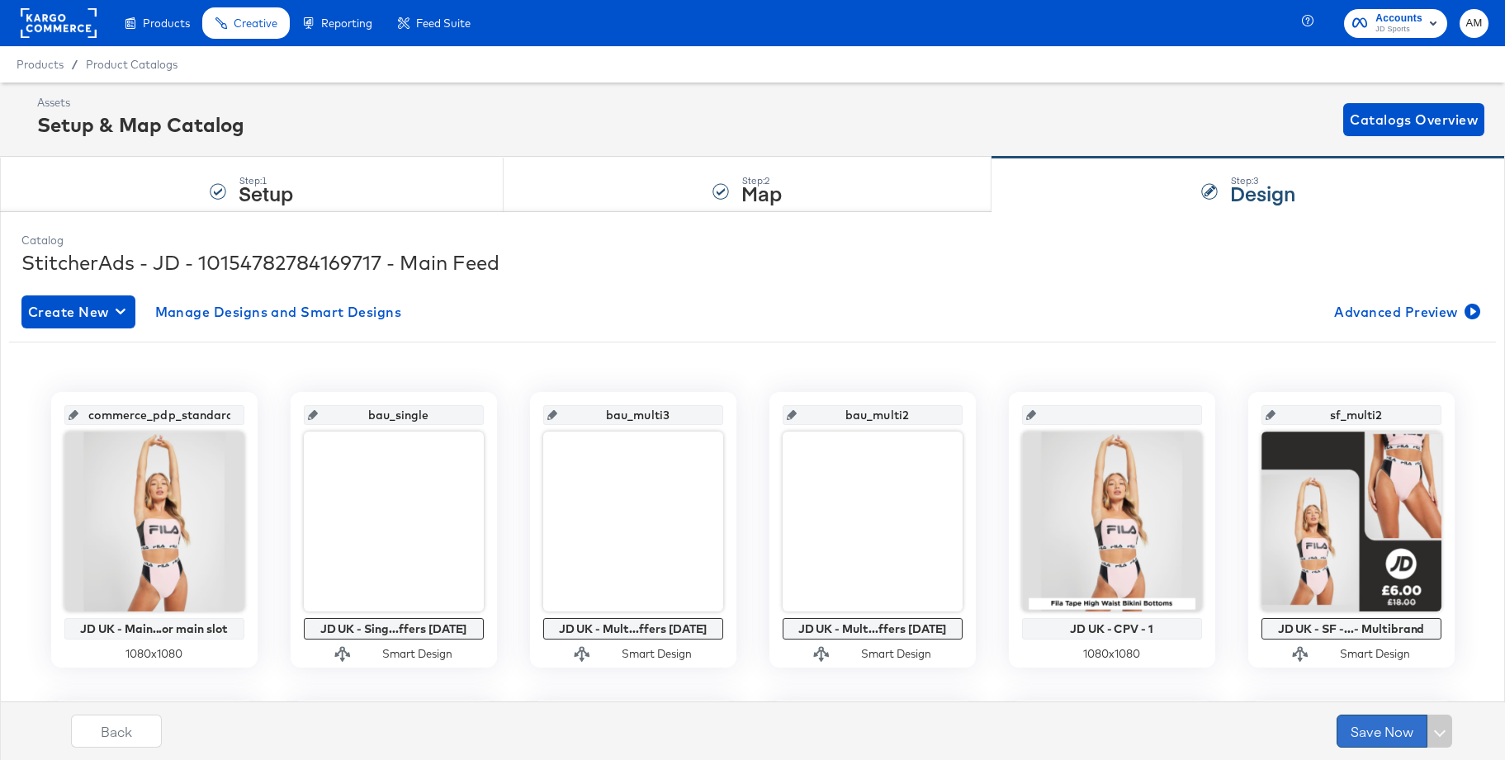
click at [1377, 730] on button "Save Now" at bounding box center [1381, 731] width 91 height 33
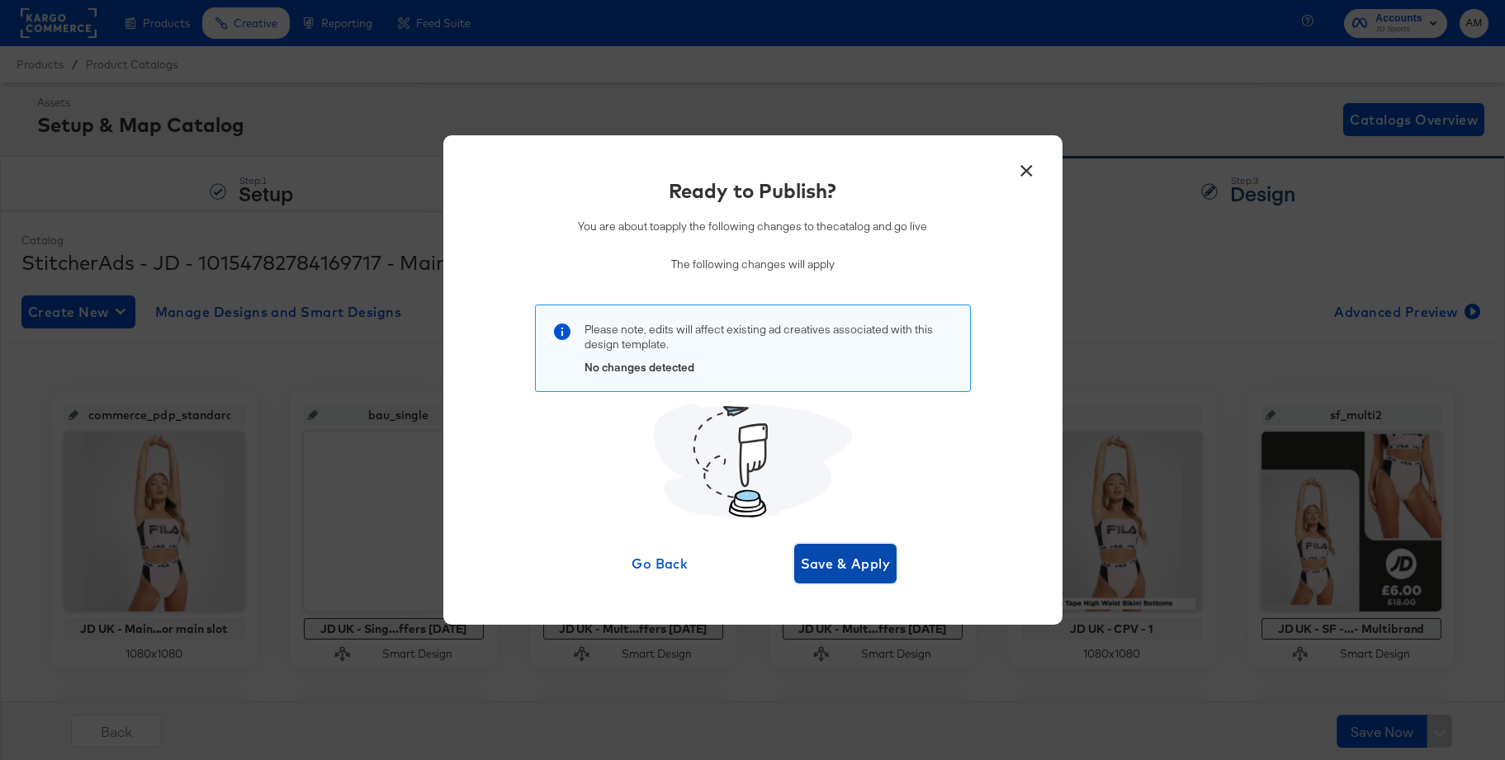
click at [867, 561] on span "Save & Apply" at bounding box center [846, 563] width 90 height 23
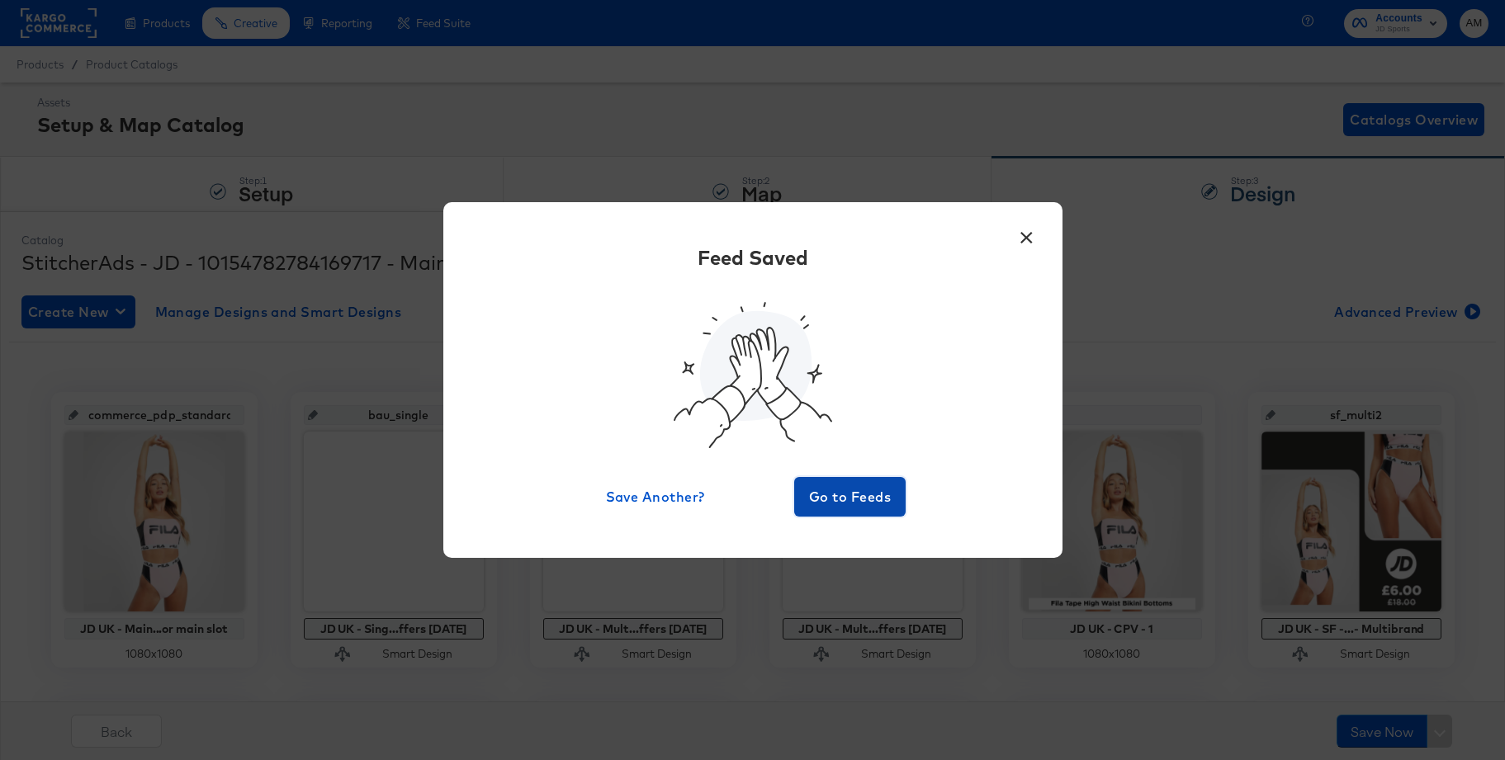
click at [846, 489] on span "Go to Feeds" at bounding box center [850, 496] width 99 height 23
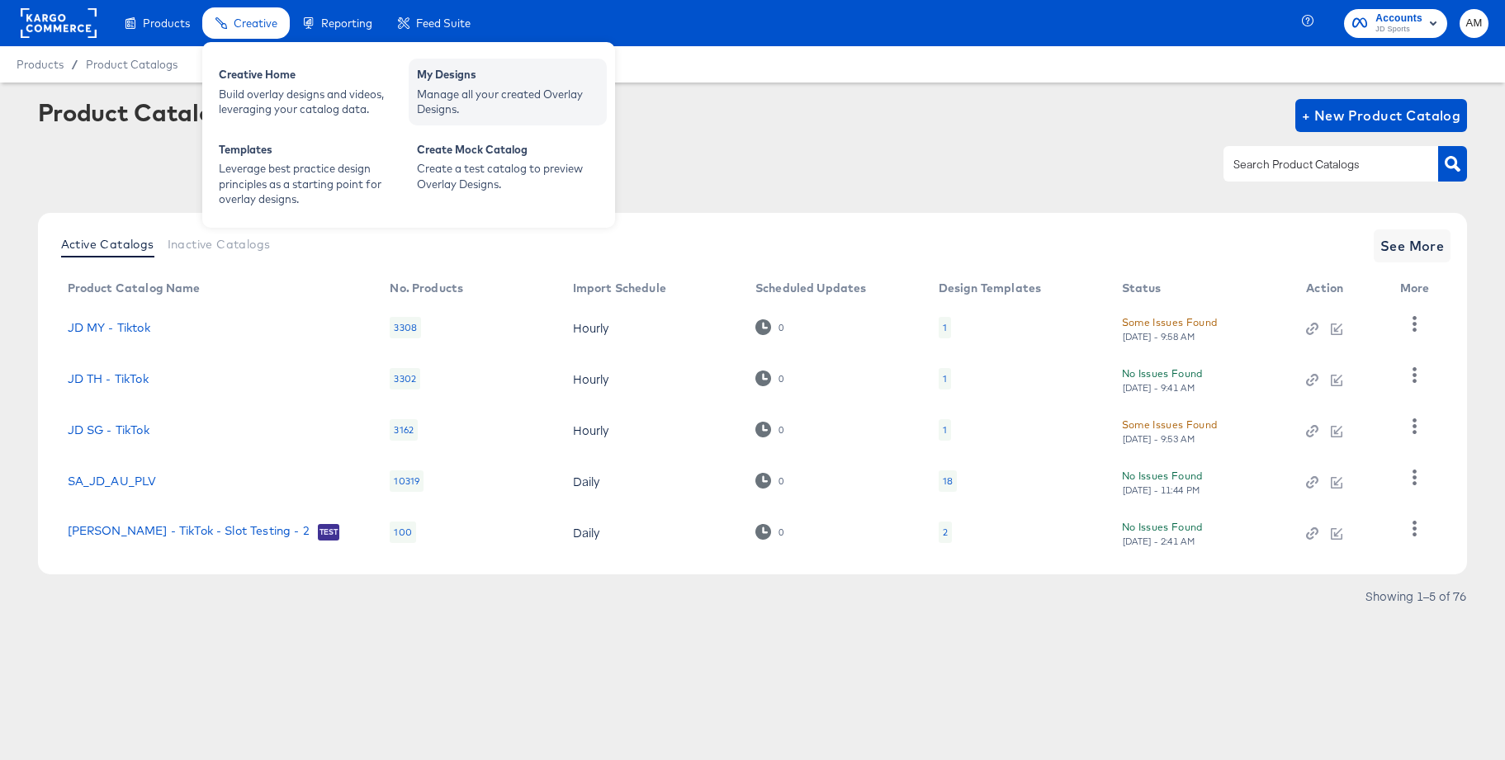
click at [445, 81] on div "My Designs" at bounding box center [508, 77] width 182 height 20
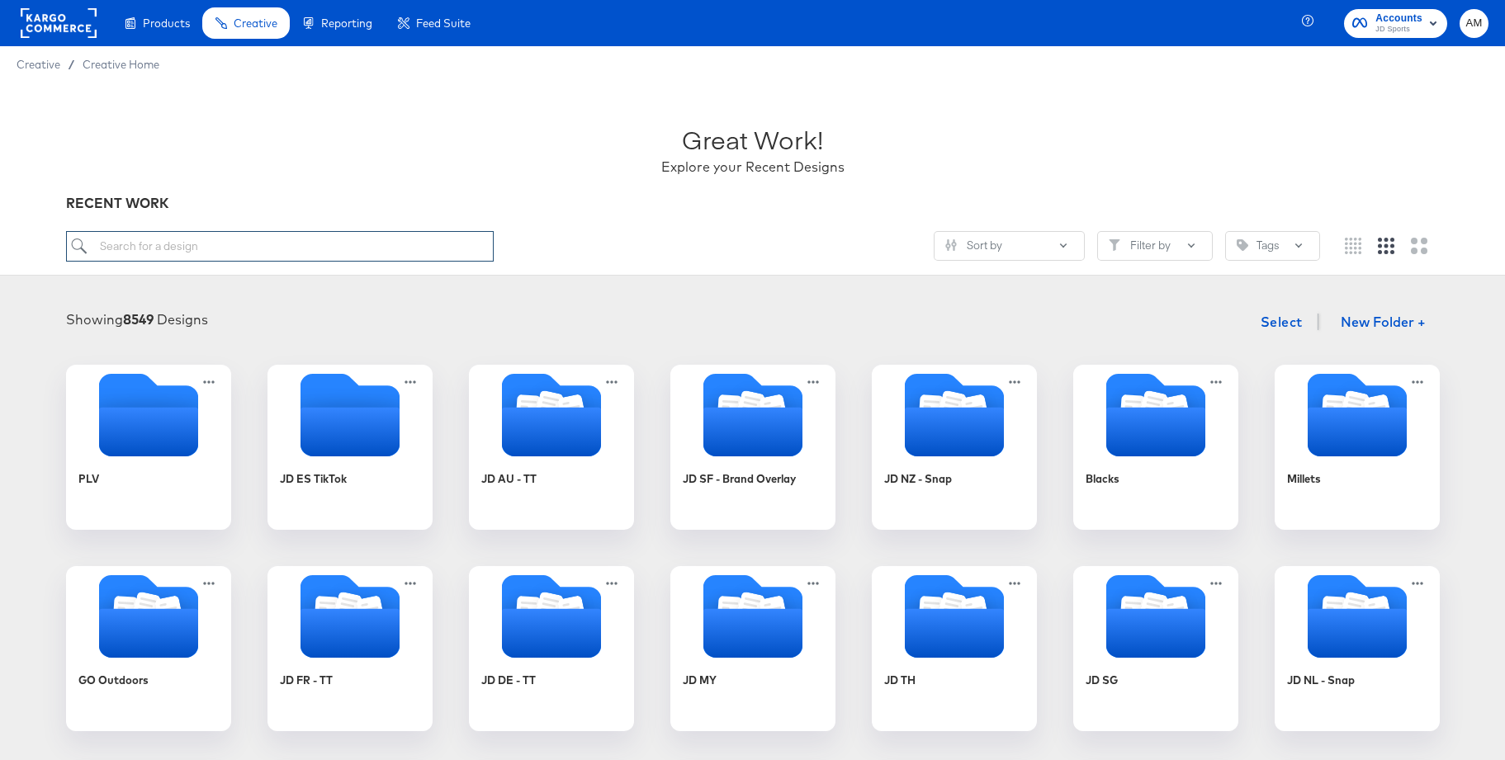
click at [265, 245] on input "search" at bounding box center [280, 246] width 428 height 31
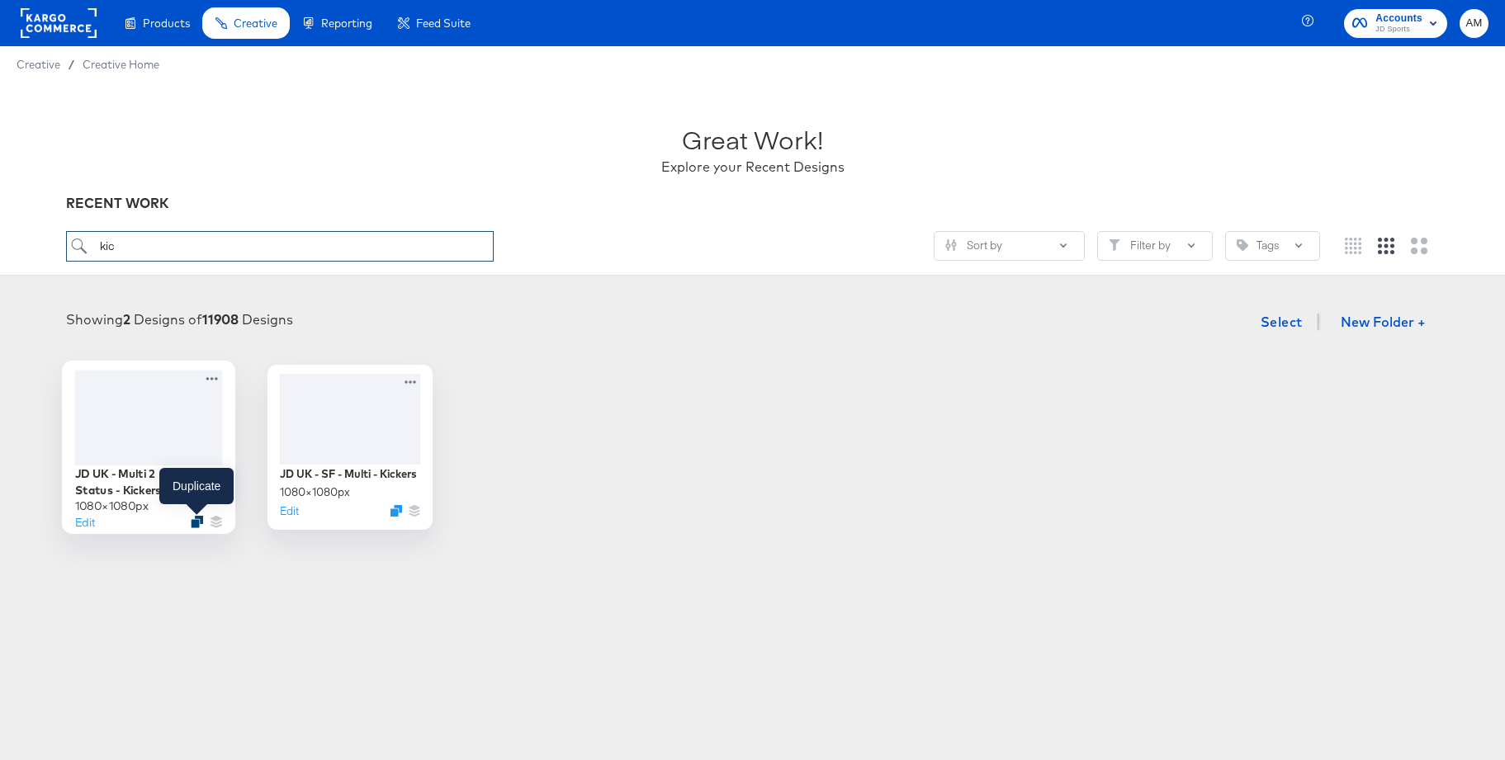
type input "kic"
click at [199, 523] on icon "Duplicate" at bounding box center [197, 522] width 12 height 12
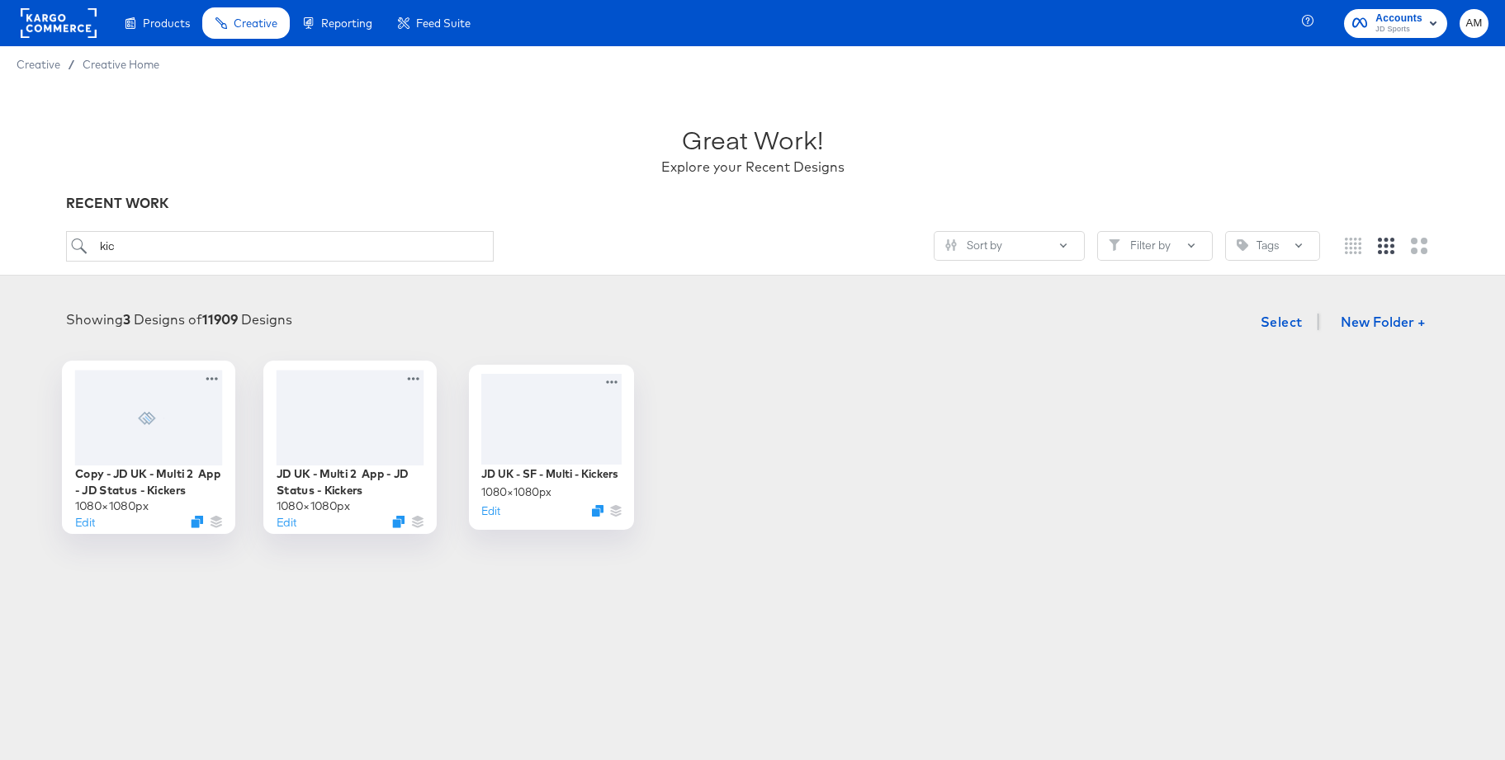
click at [370, 416] on div at bounding box center [350, 417] width 148 height 95
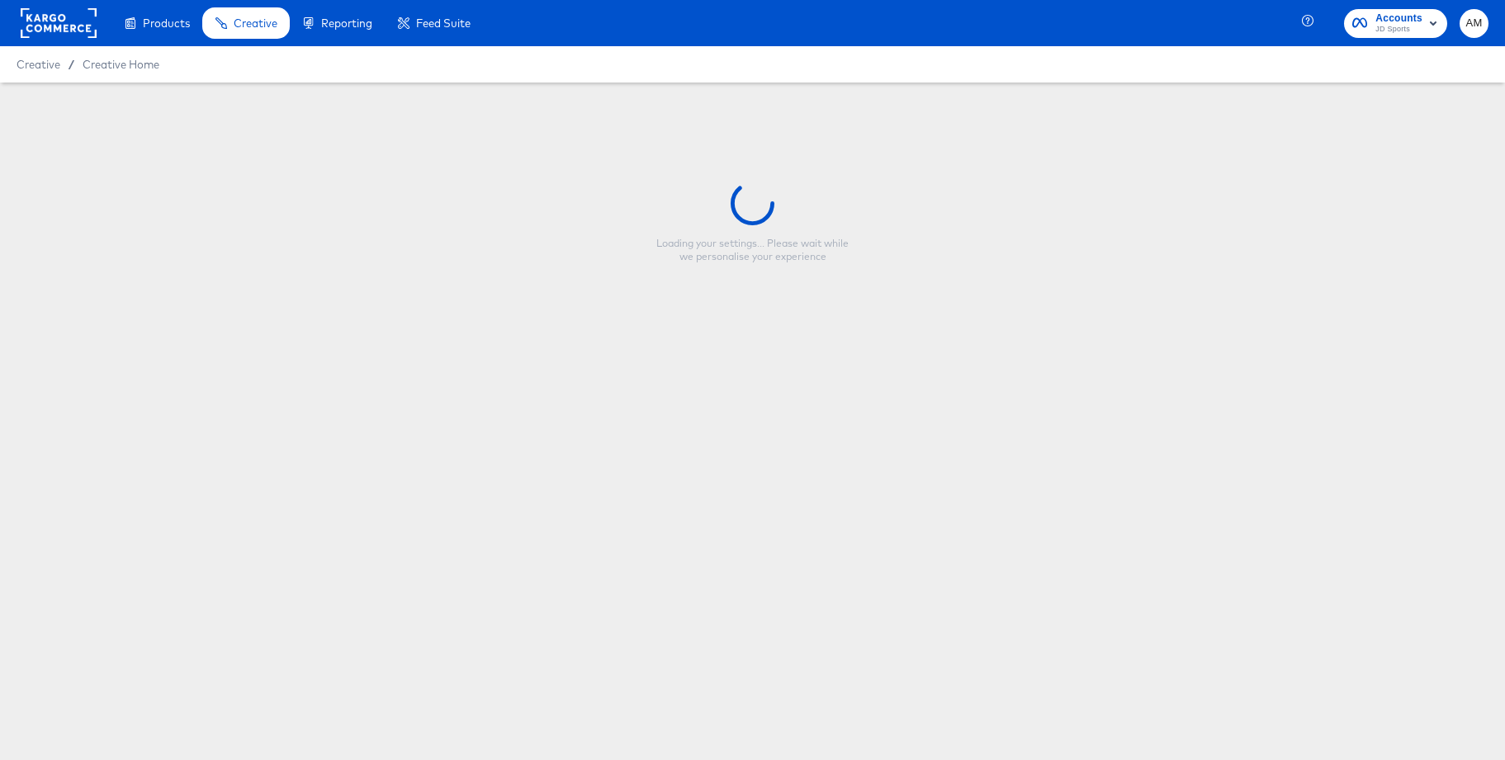
type input "JD UK - Multi 2 App - JD Status - Kickers"
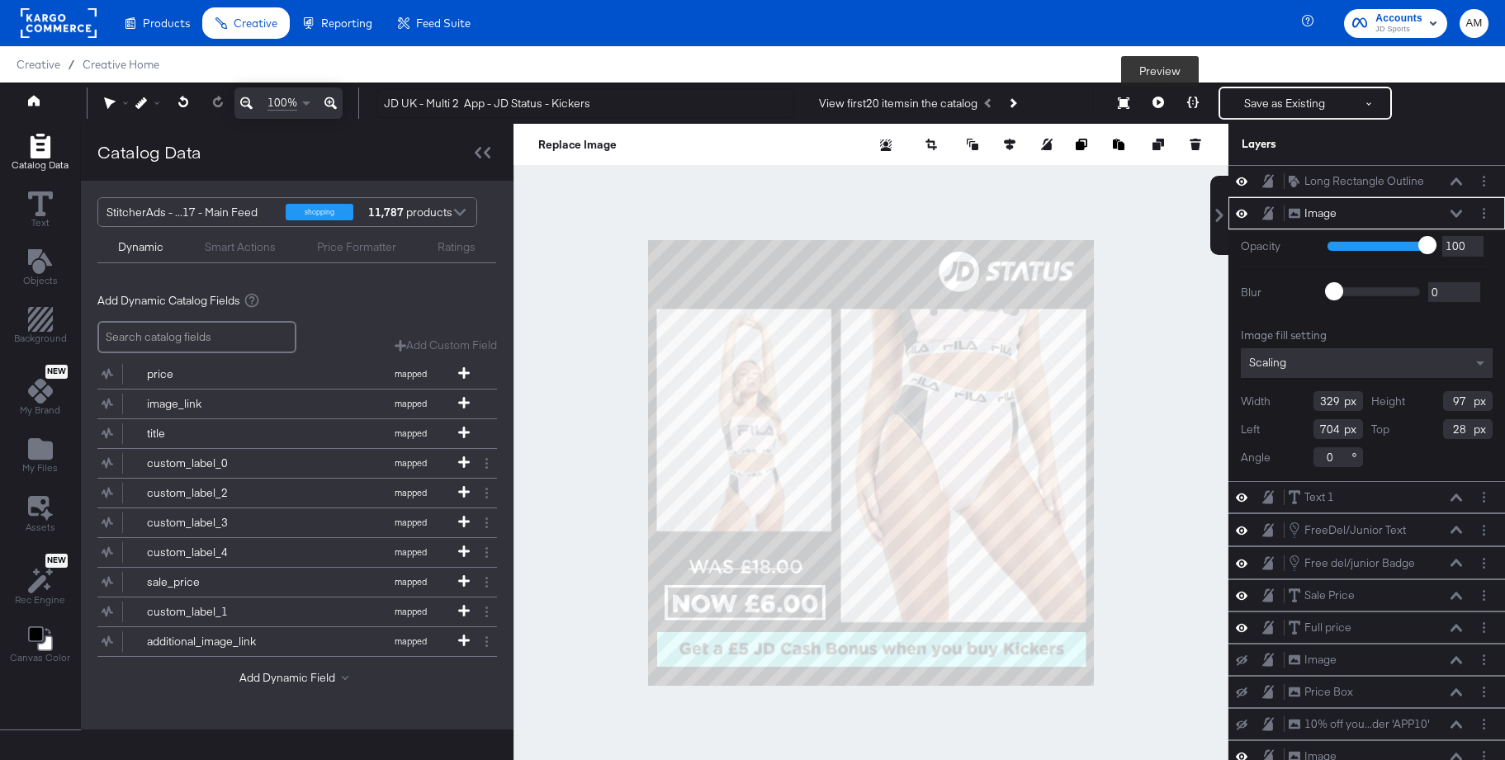
click at [1160, 99] on icon at bounding box center [1158, 103] width 12 height 12
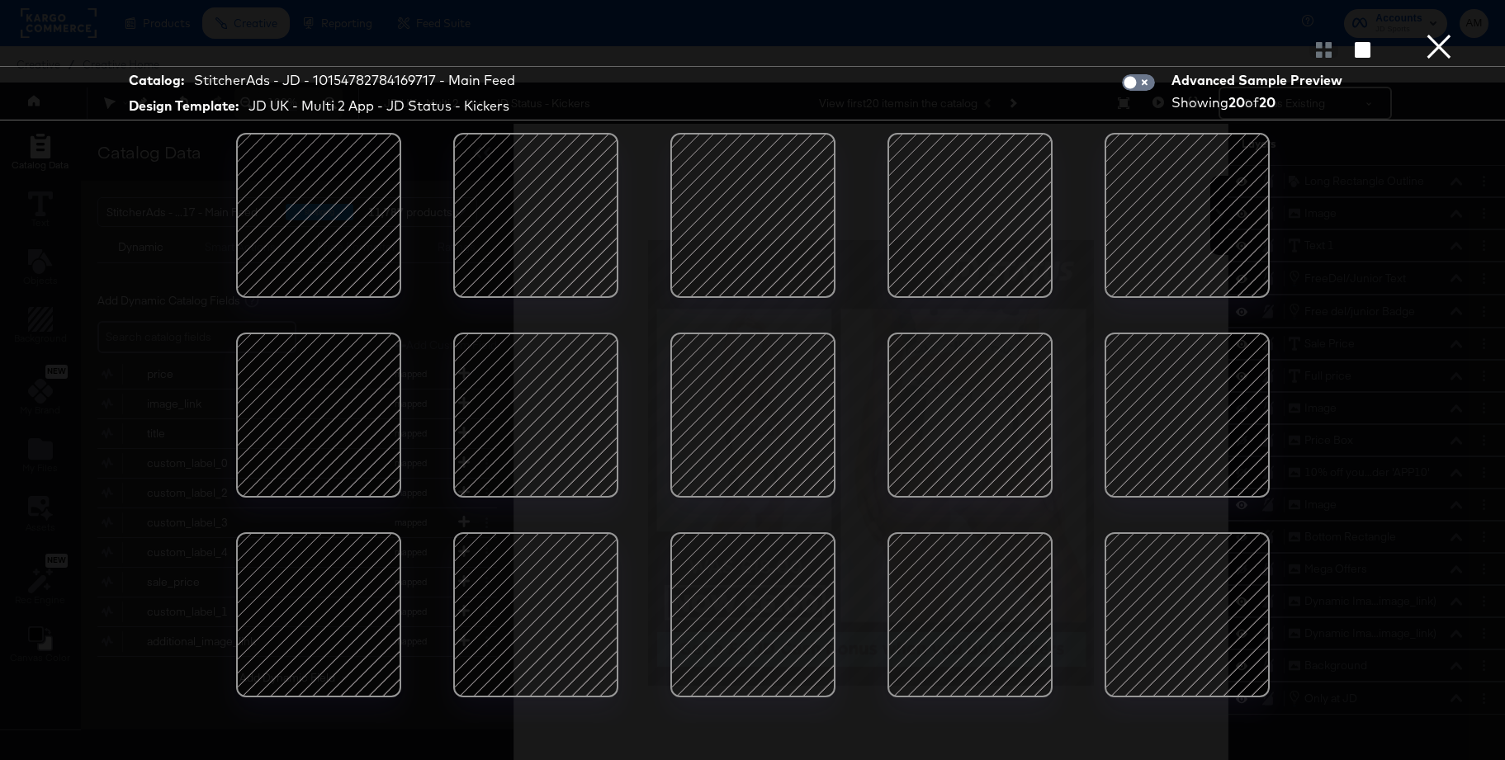
click at [709, 222] on div at bounding box center [753, 215] width 140 height 140
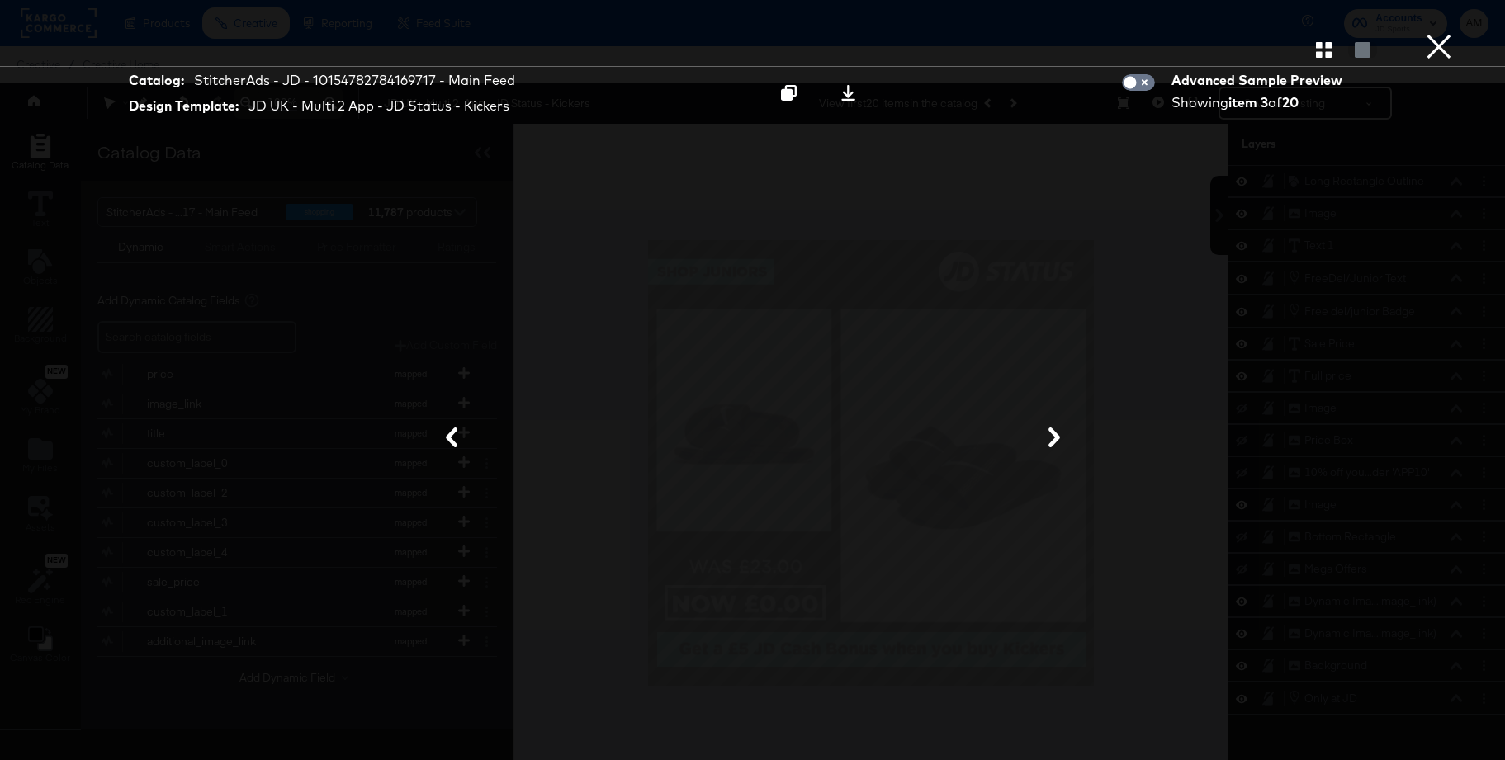
click at [1439, 33] on button "×" at bounding box center [1438, 16] width 33 height 33
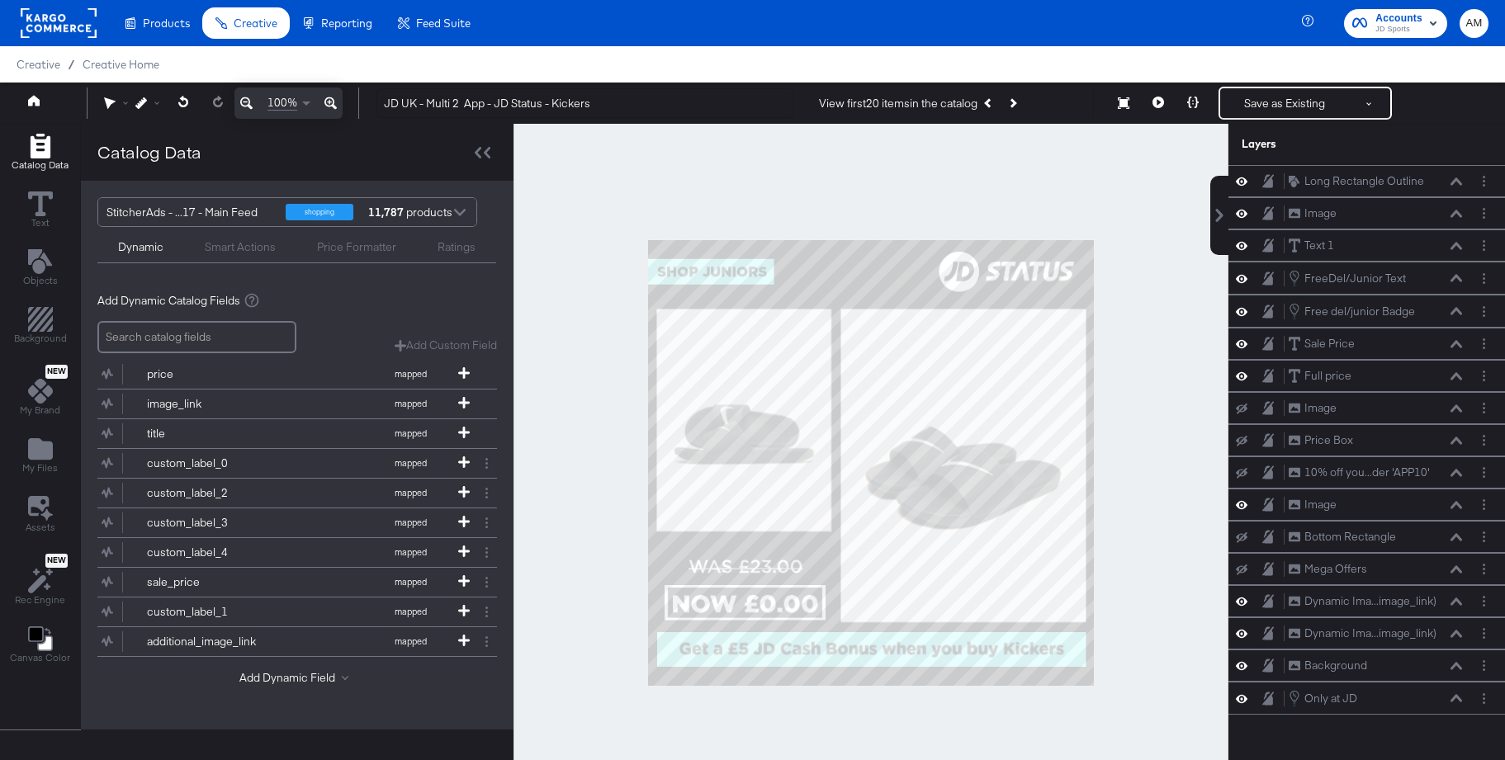
click at [249, 248] on div "Smart Actions" at bounding box center [240, 247] width 71 height 16
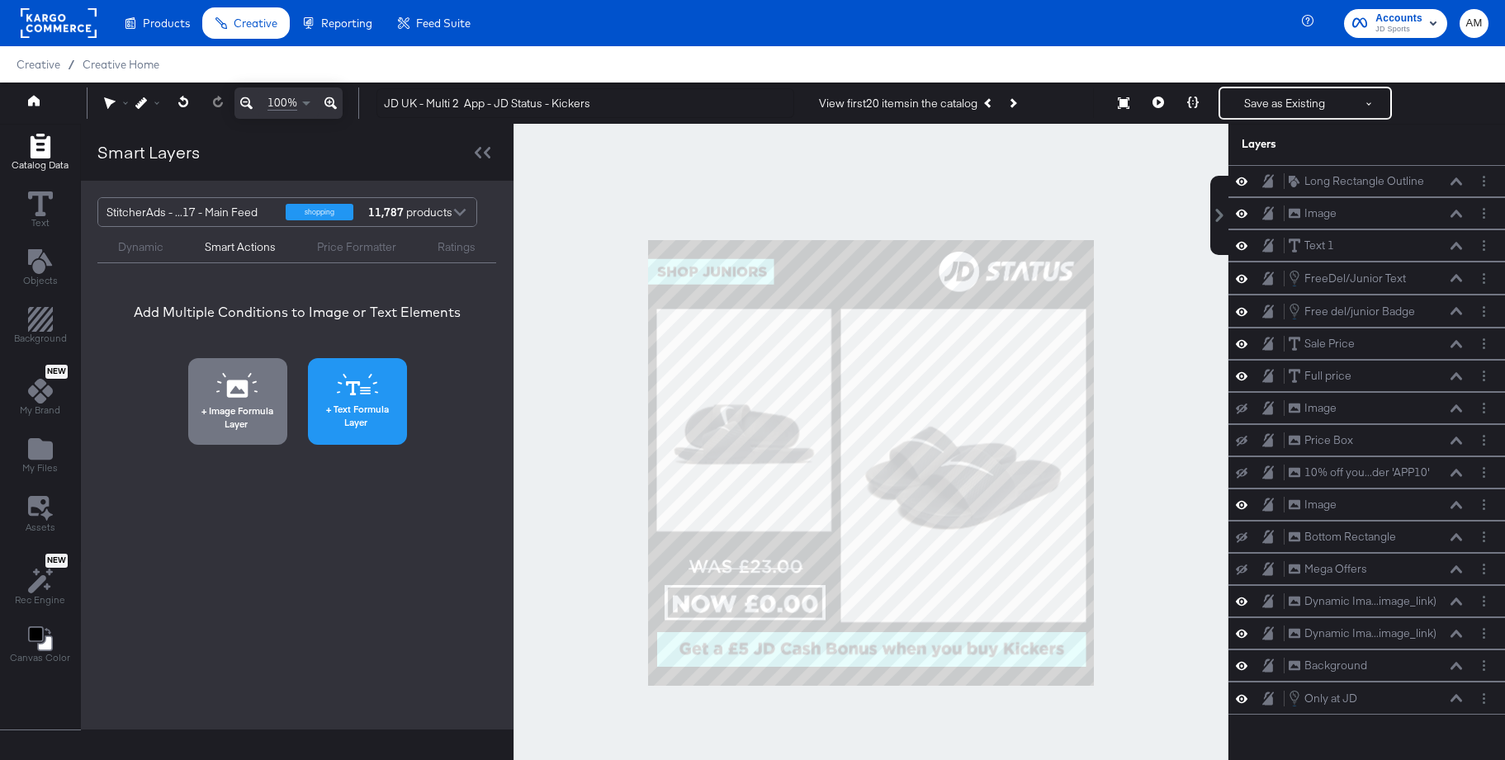
click at [337, 387] on icon at bounding box center [357, 385] width 41 height 22
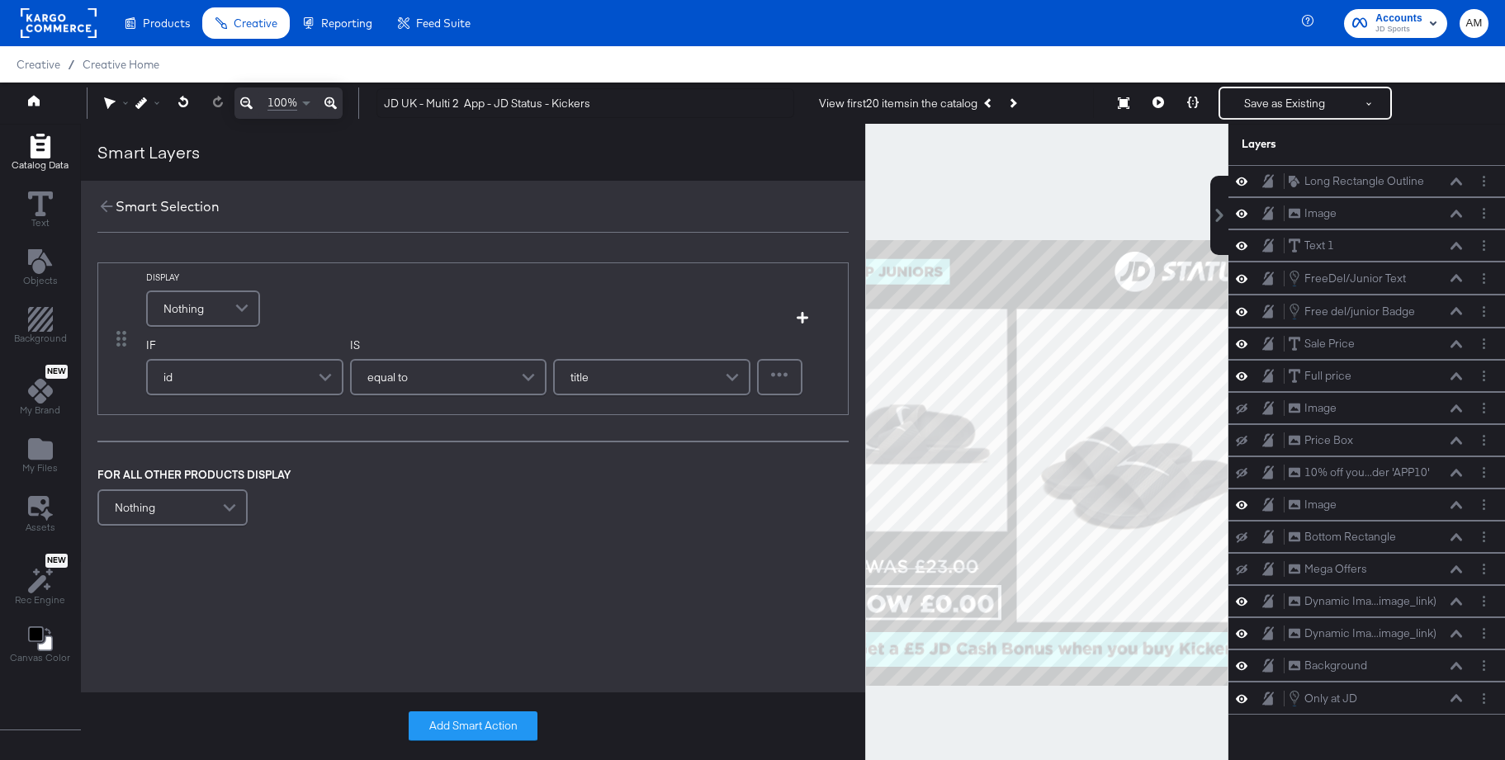
click at [195, 302] on span "Nothing" at bounding box center [183, 309] width 40 height 28
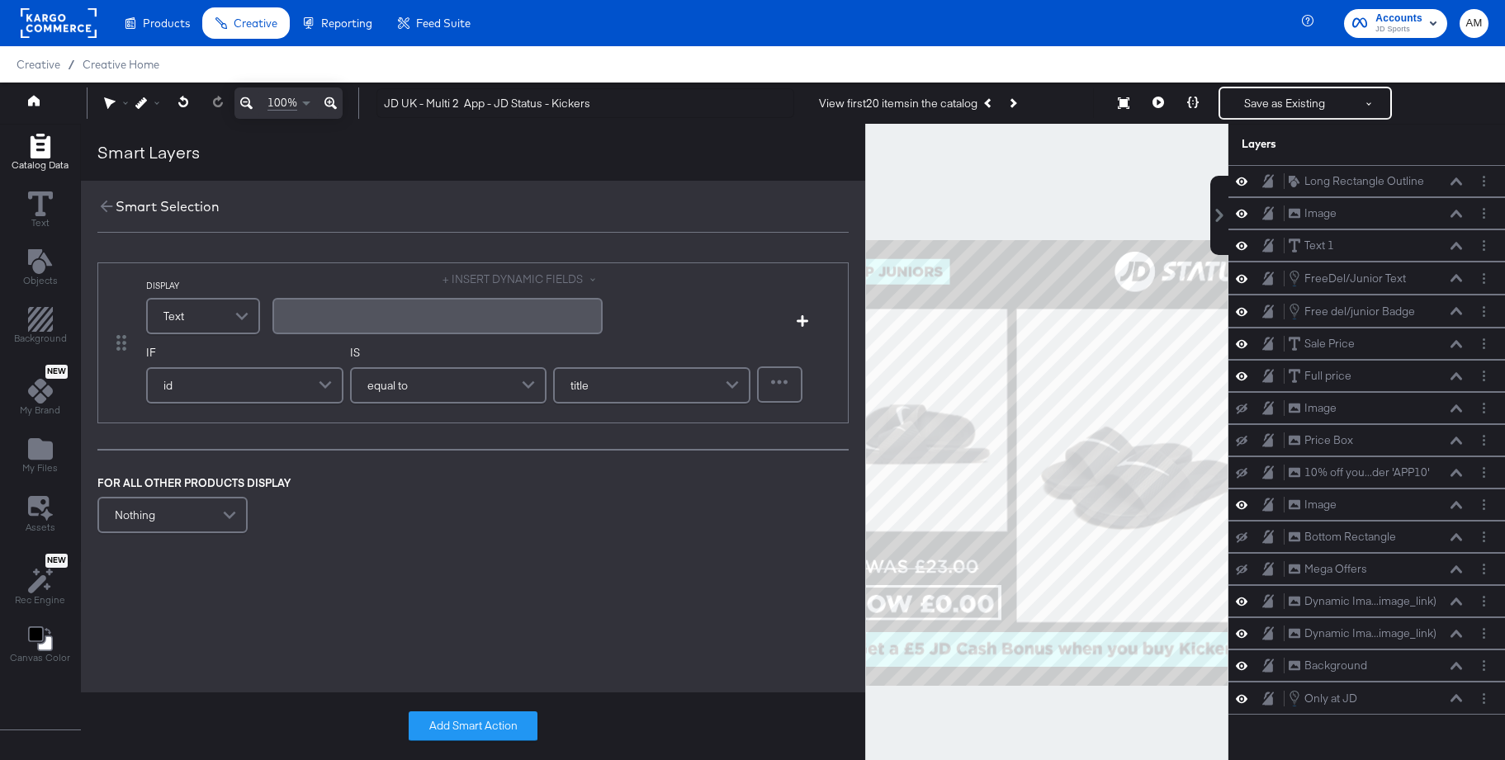
click at [305, 319] on div "﻿" at bounding box center [437, 316] width 310 height 16
click at [289, 315] on div "﻿" at bounding box center [437, 316] width 310 height 16
click at [516, 278] on button "+ INSERT DYNAMIC FIELDS" at bounding box center [522, 280] width 160 height 16
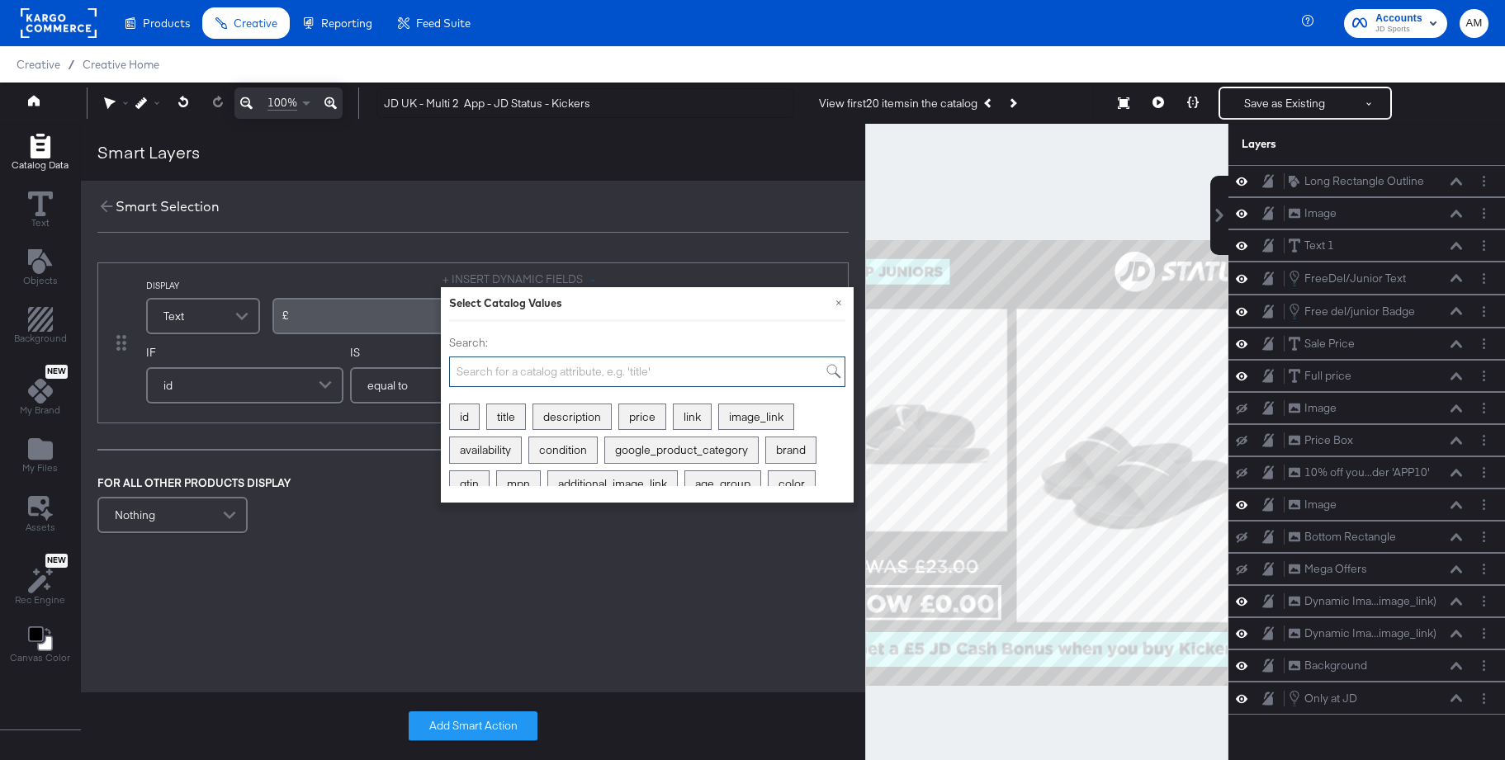
click at [499, 369] on input "Search:" at bounding box center [647, 372] width 396 height 31
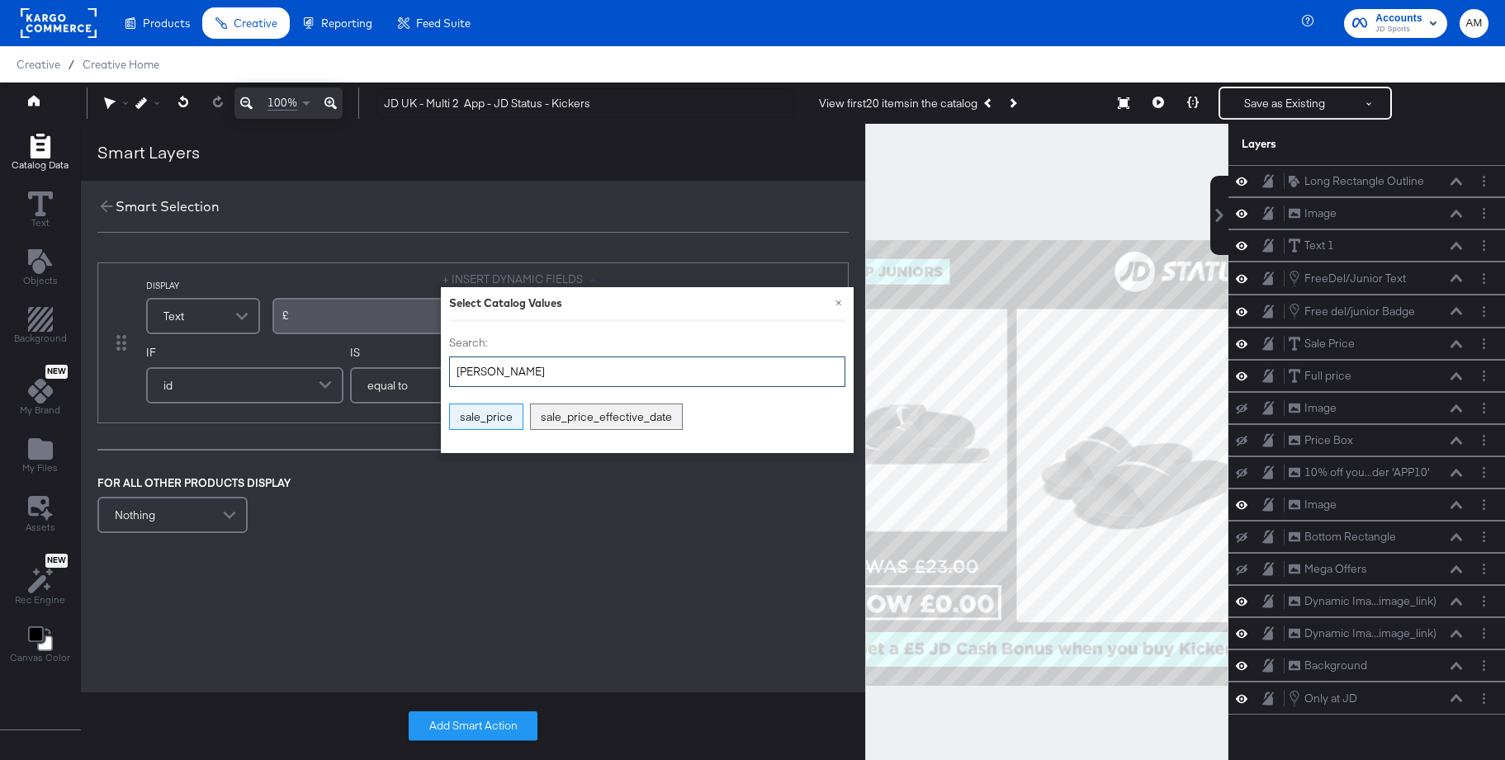
type input "sal"
click at [486, 413] on div "sale_price" at bounding box center [486, 417] width 73 height 26
click at [376, 324] on div "Aa" at bounding box center [362, 323] width 39 height 13
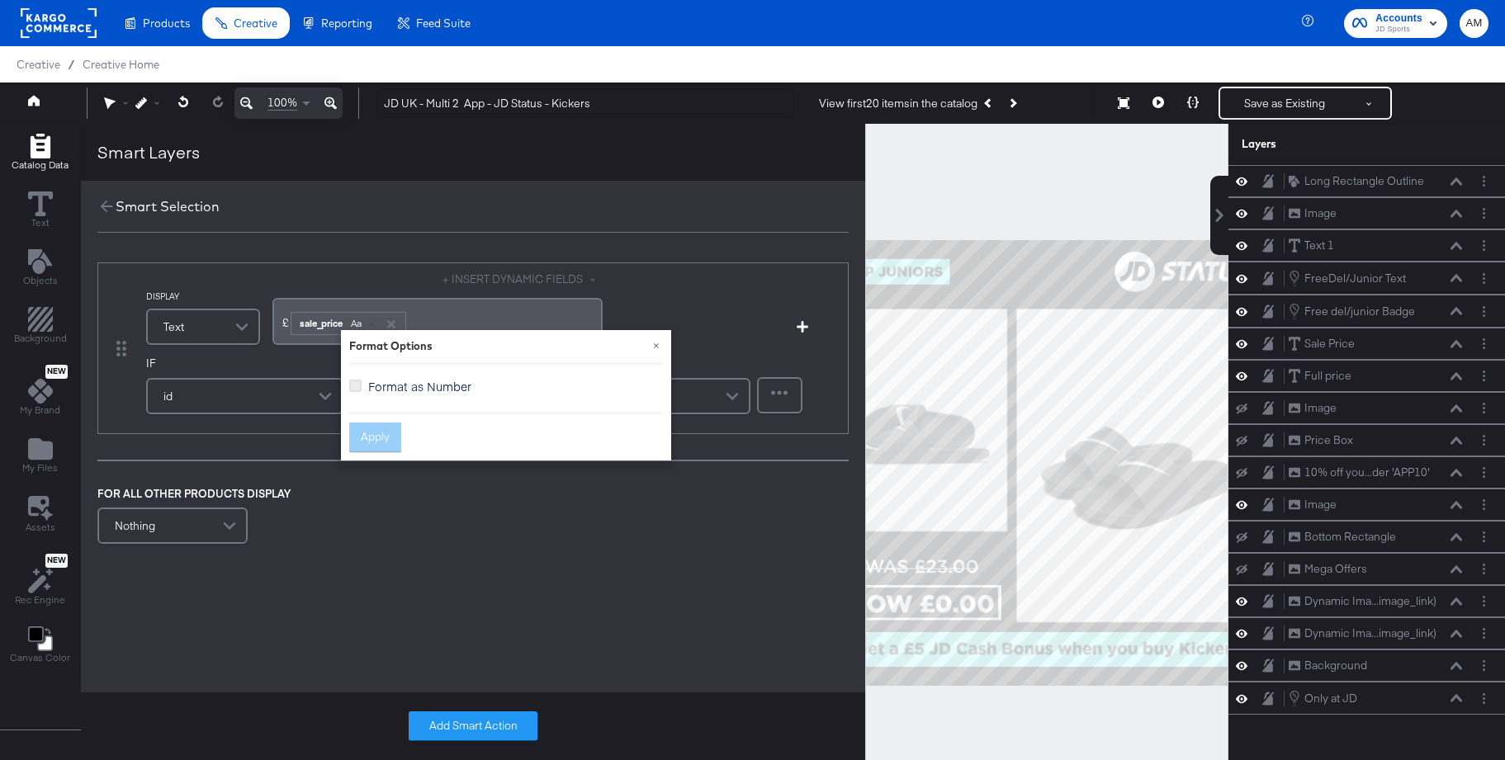
click at [355, 385] on icon at bounding box center [355, 386] width 12 height 12
click at [0, 0] on input "Format as Number" at bounding box center [0, 0] width 0 height 0
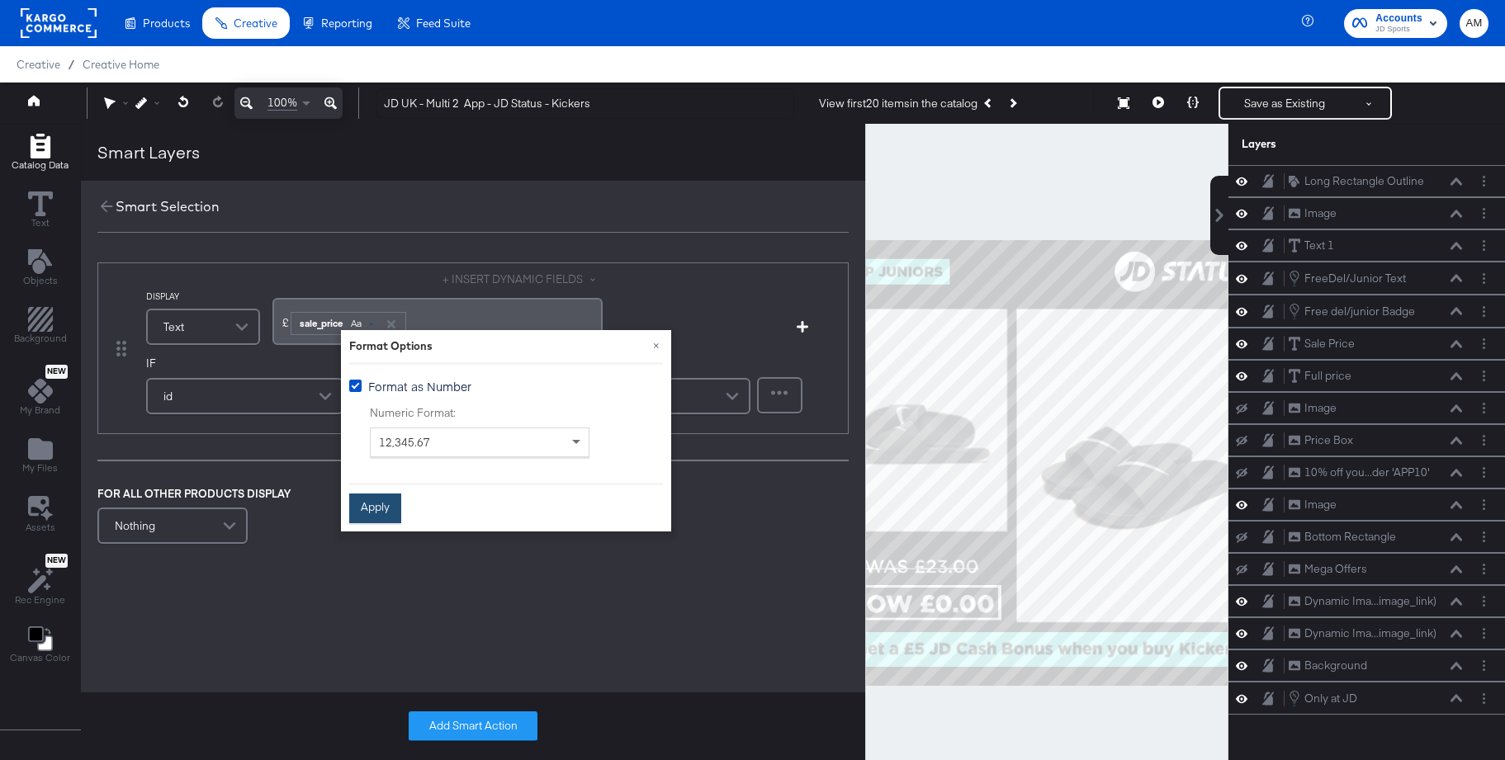
click at [373, 503] on button "Apply" at bounding box center [375, 509] width 52 height 30
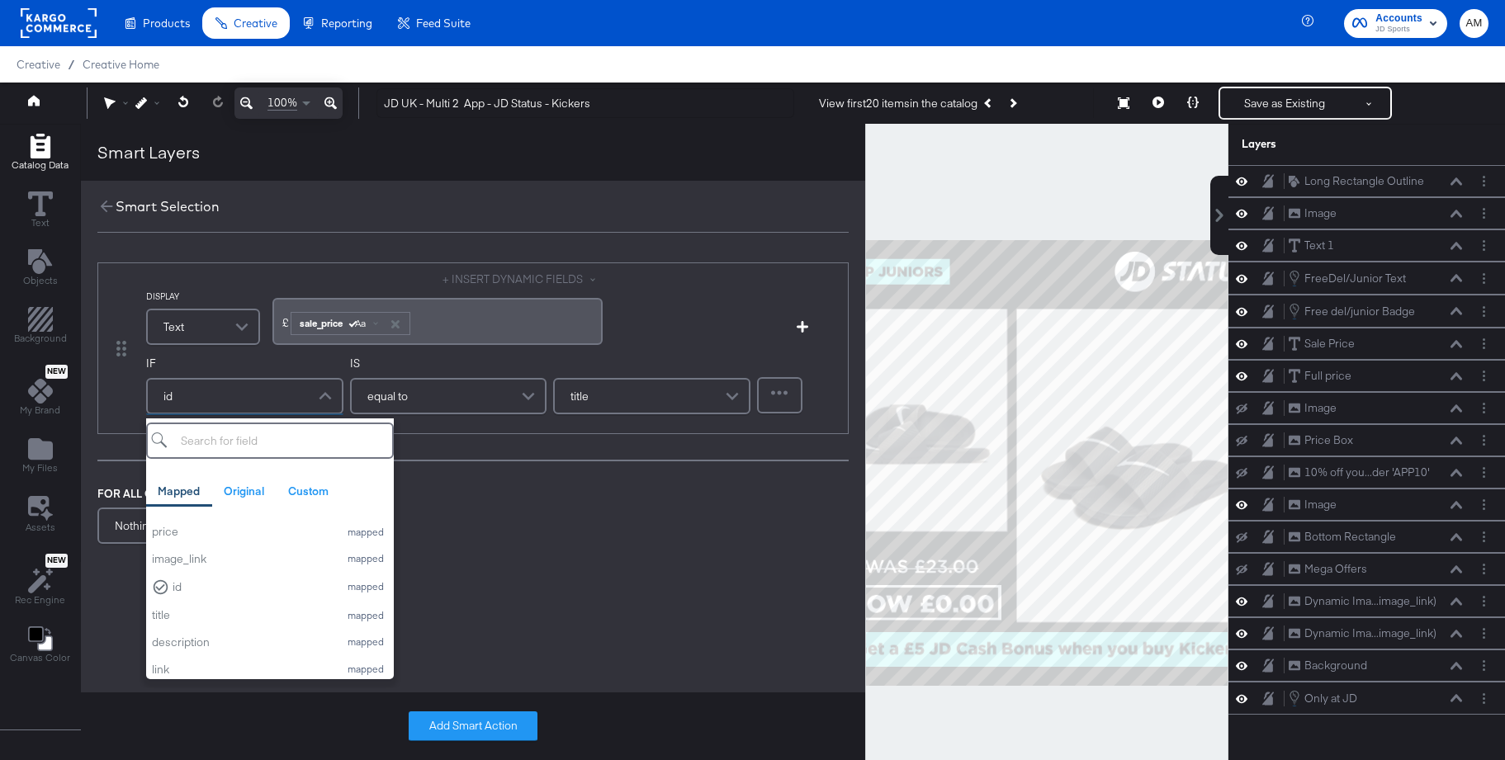
click at [219, 395] on div "id" at bounding box center [245, 396] width 194 height 33
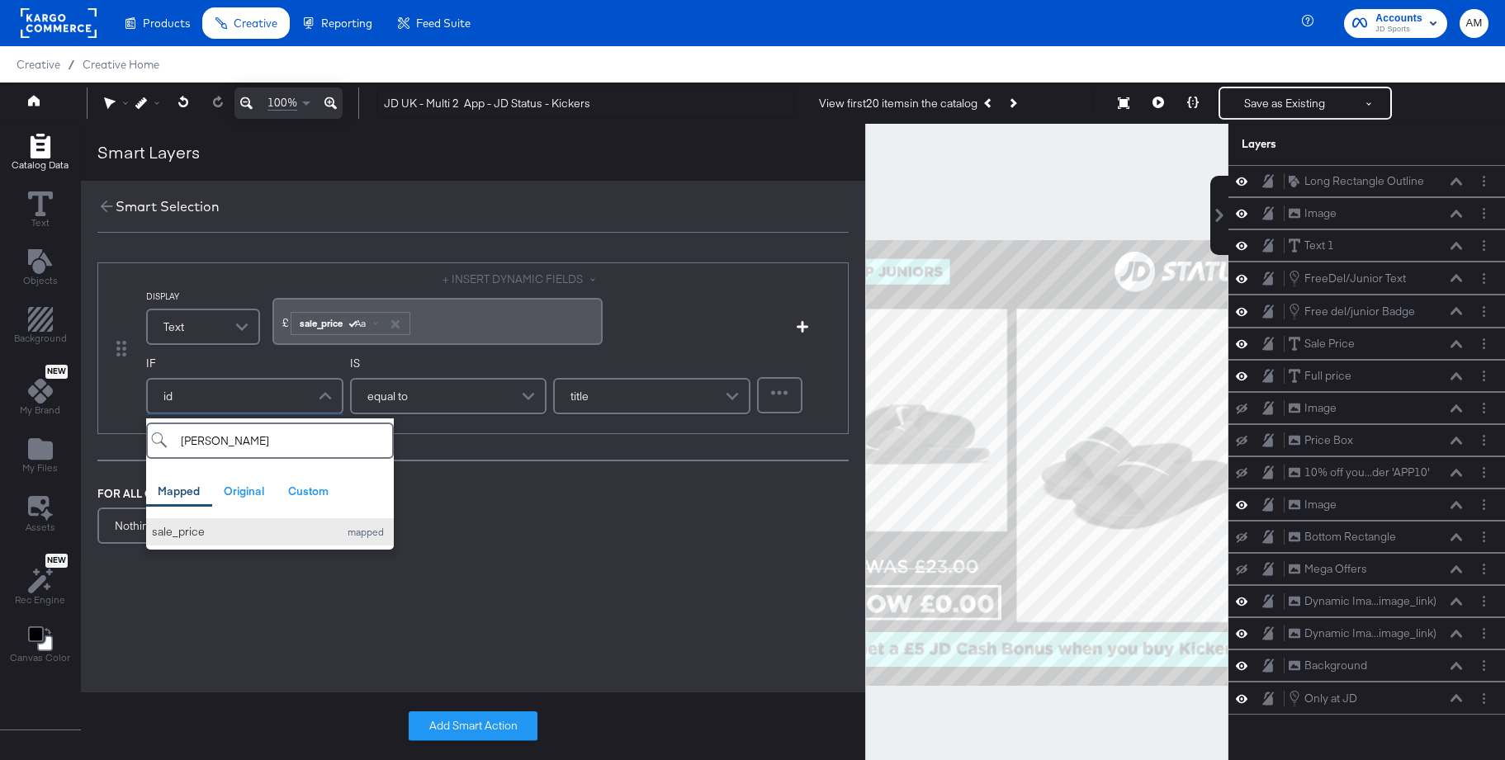
type input "sal"
drag, startPoint x: 189, startPoint y: 532, endPoint x: 220, endPoint y: 527, distance: 31.8
click at [189, 532] on div "sale_price" at bounding box center [241, 532] width 178 height 16
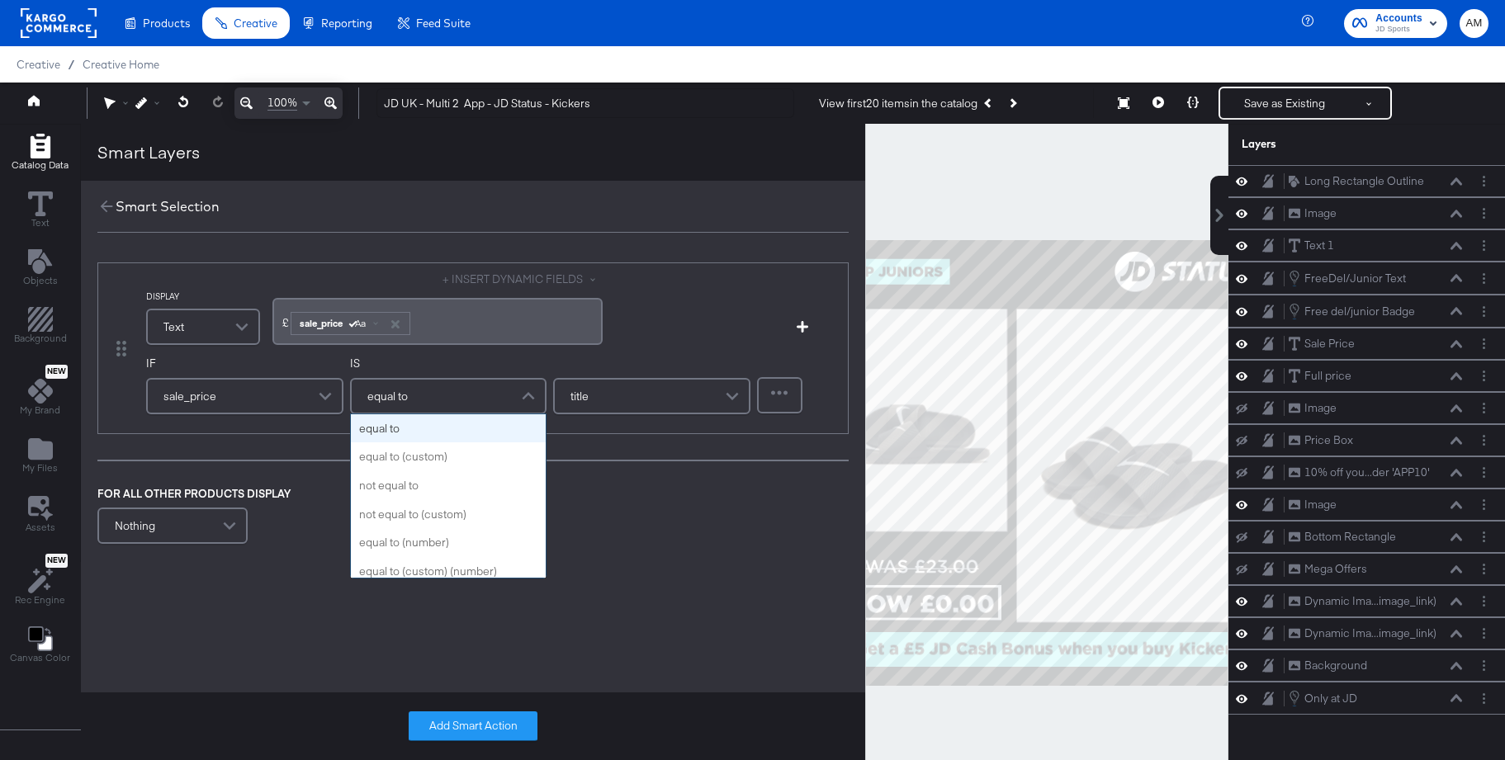
click at [381, 401] on span "equal to" at bounding box center [387, 396] width 40 height 28
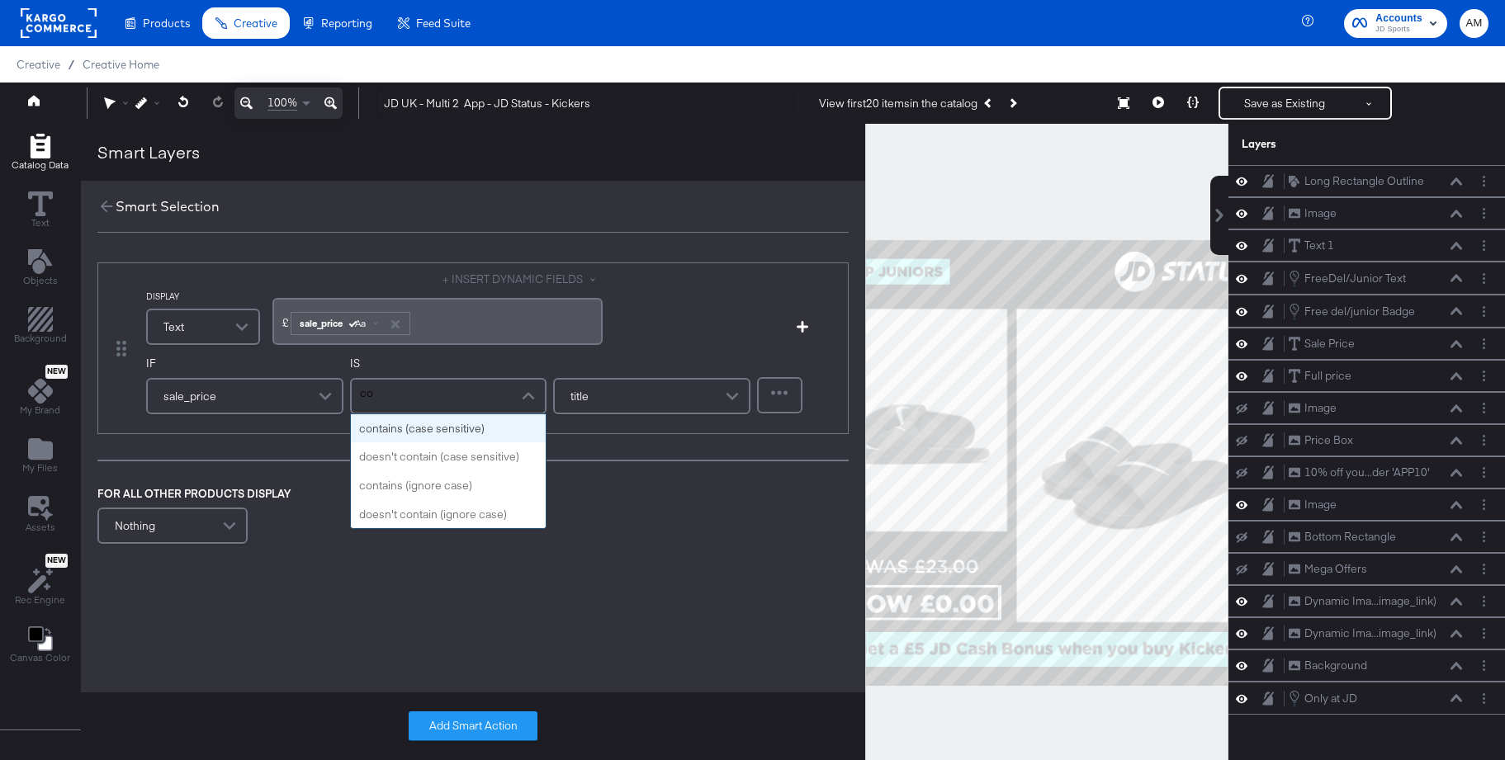
type input "con"
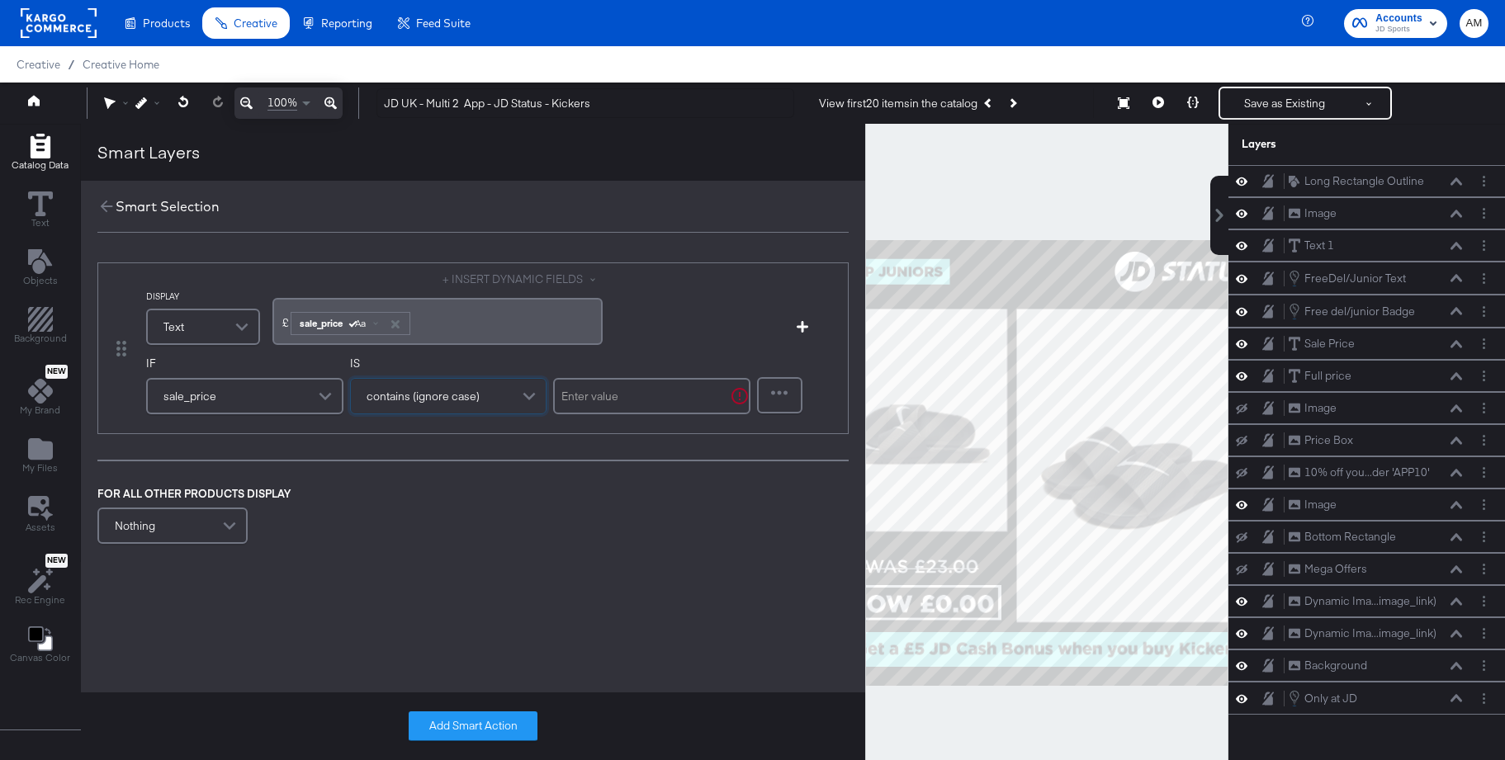
click at [588, 399] on input "text" at bounding box center [651, 396] width 197 height 36
type input "."
click at [197, 527] on div "Nothing" at bounding box center [172, 525] width 147 height 33
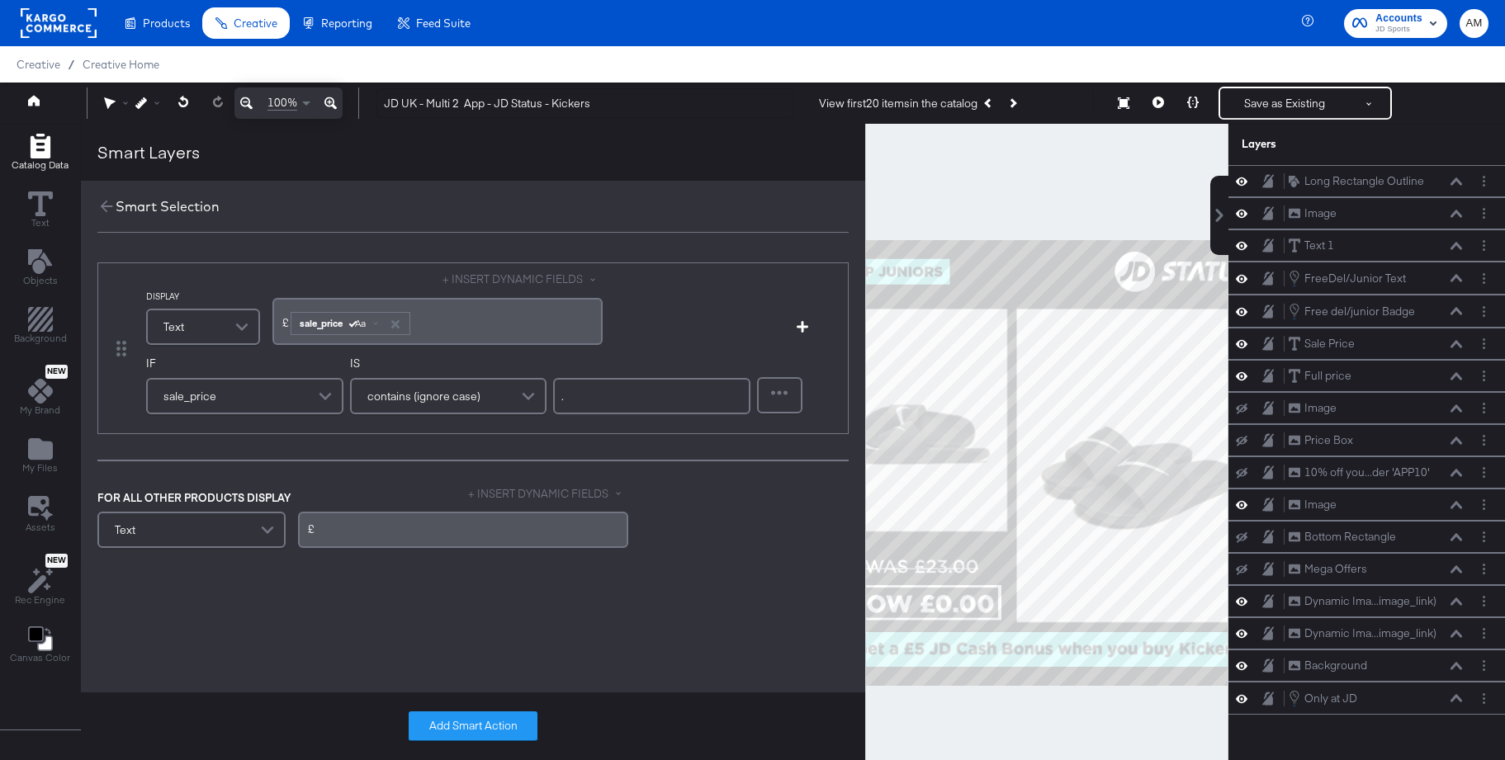
click at [512, 496] on button "+ INSERT DYNAMIC FIELDS" at bounding box center [548, 494] width 160 height 16
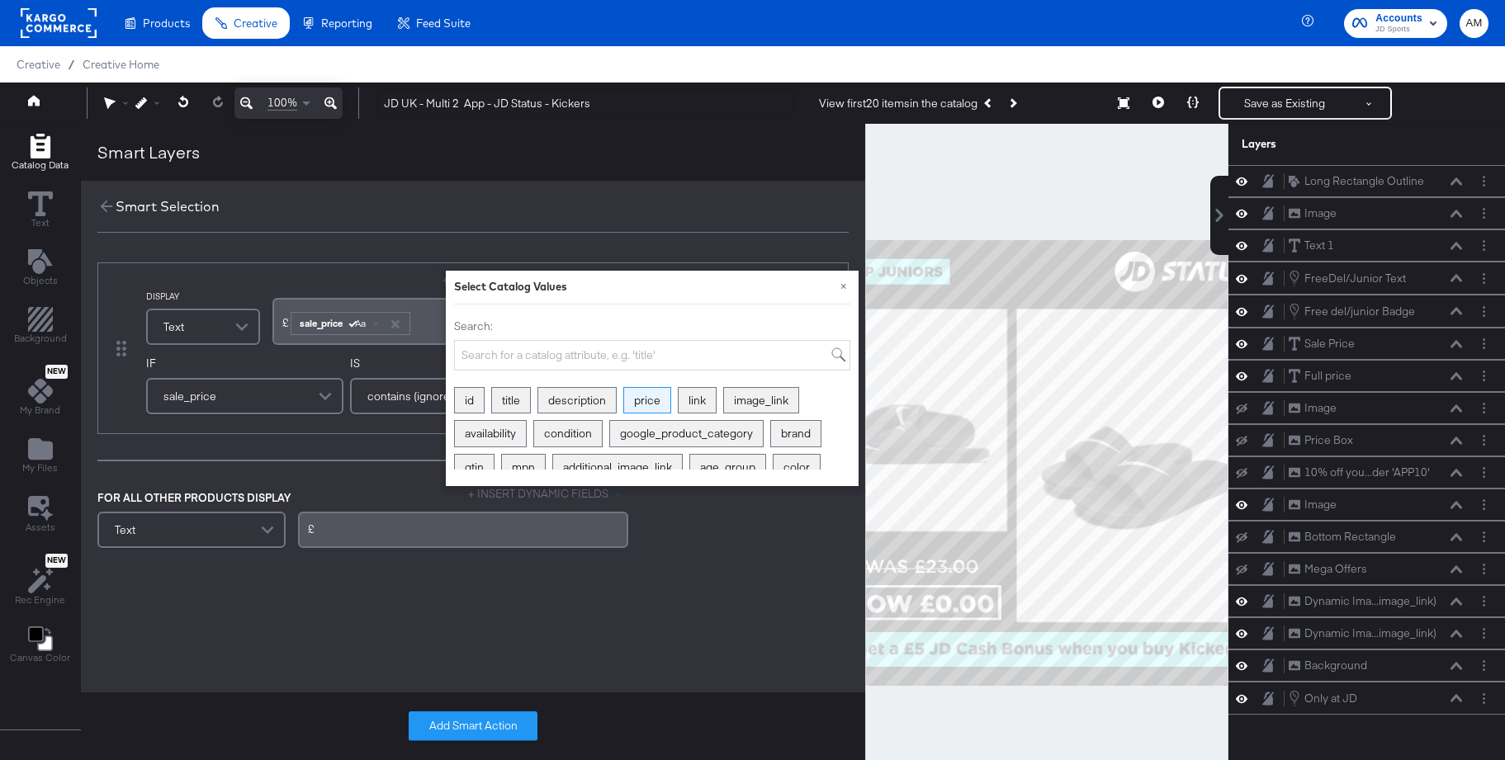
click at [660, 405] on div "price" at bounding box center [647, 401] width 46 height 26
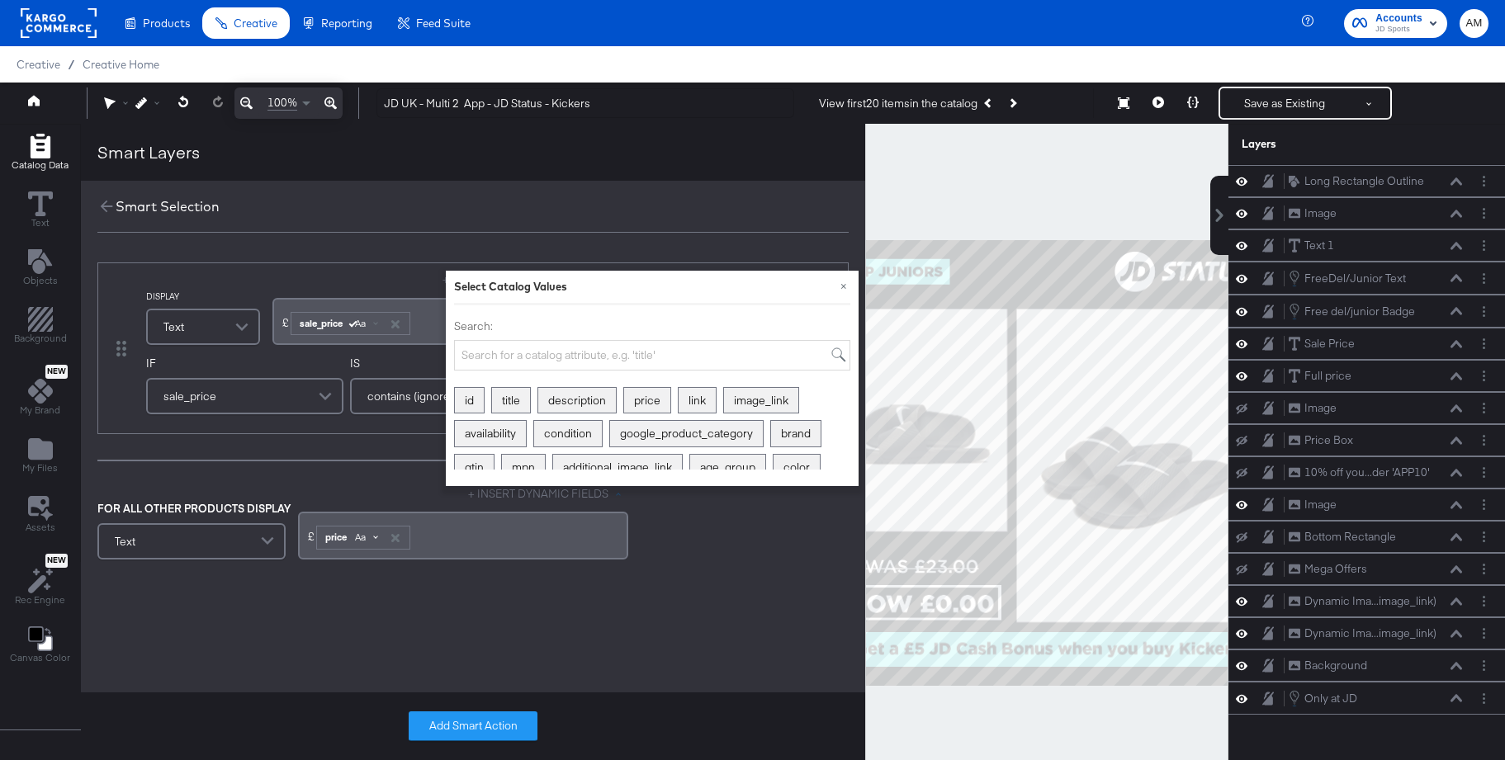
click at [375, 537] on span at bounding box center [375, 536] width 5 height 5
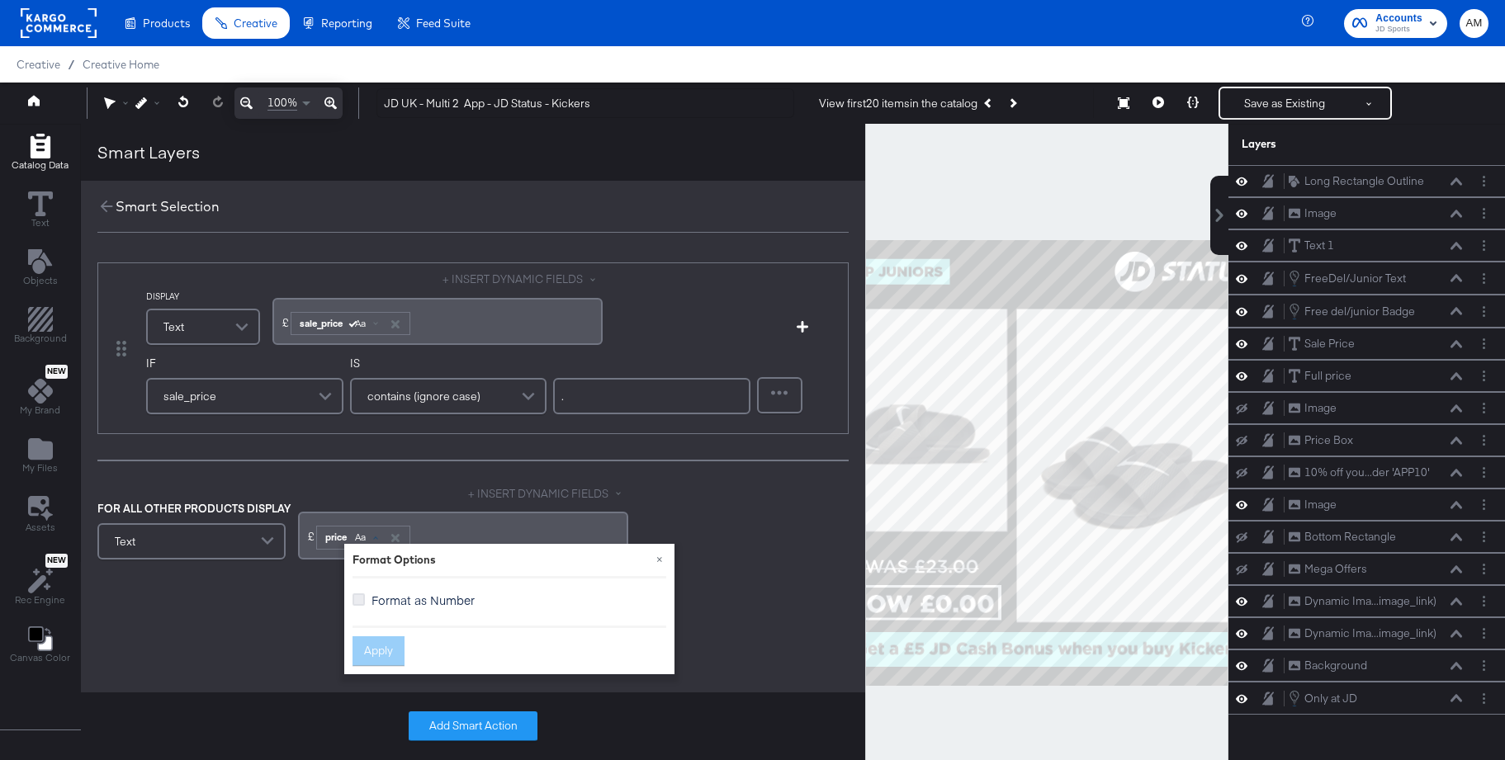
click at [360, 601] on icon at bounding box center [358, 599] width 12 height 12
click at [0, 0] on input "Format as Number" at bounding box center [0, 0] width 0 height 0
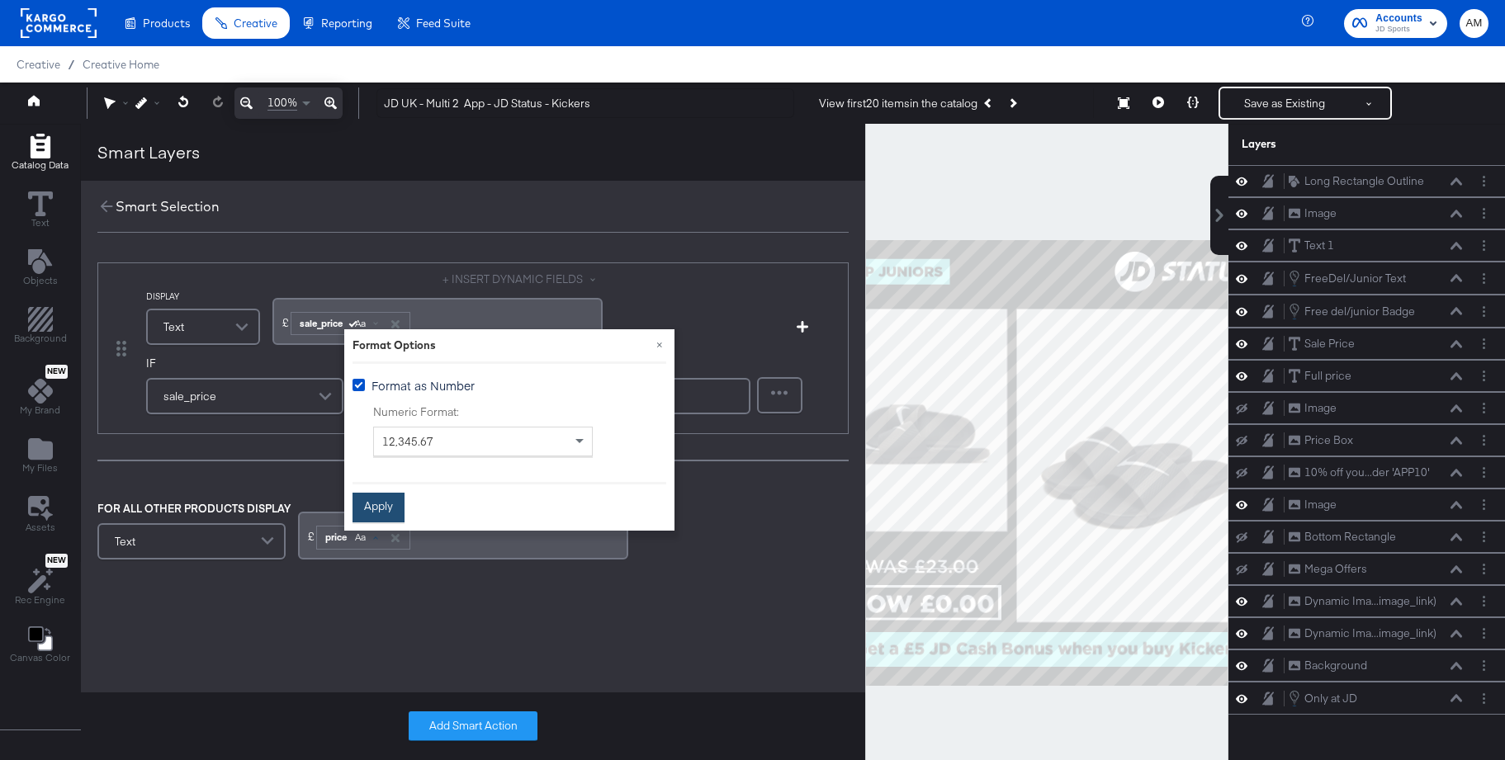
click at [376, 510] on button "Apply" at bounding box center [378, 508] width 52 height 30
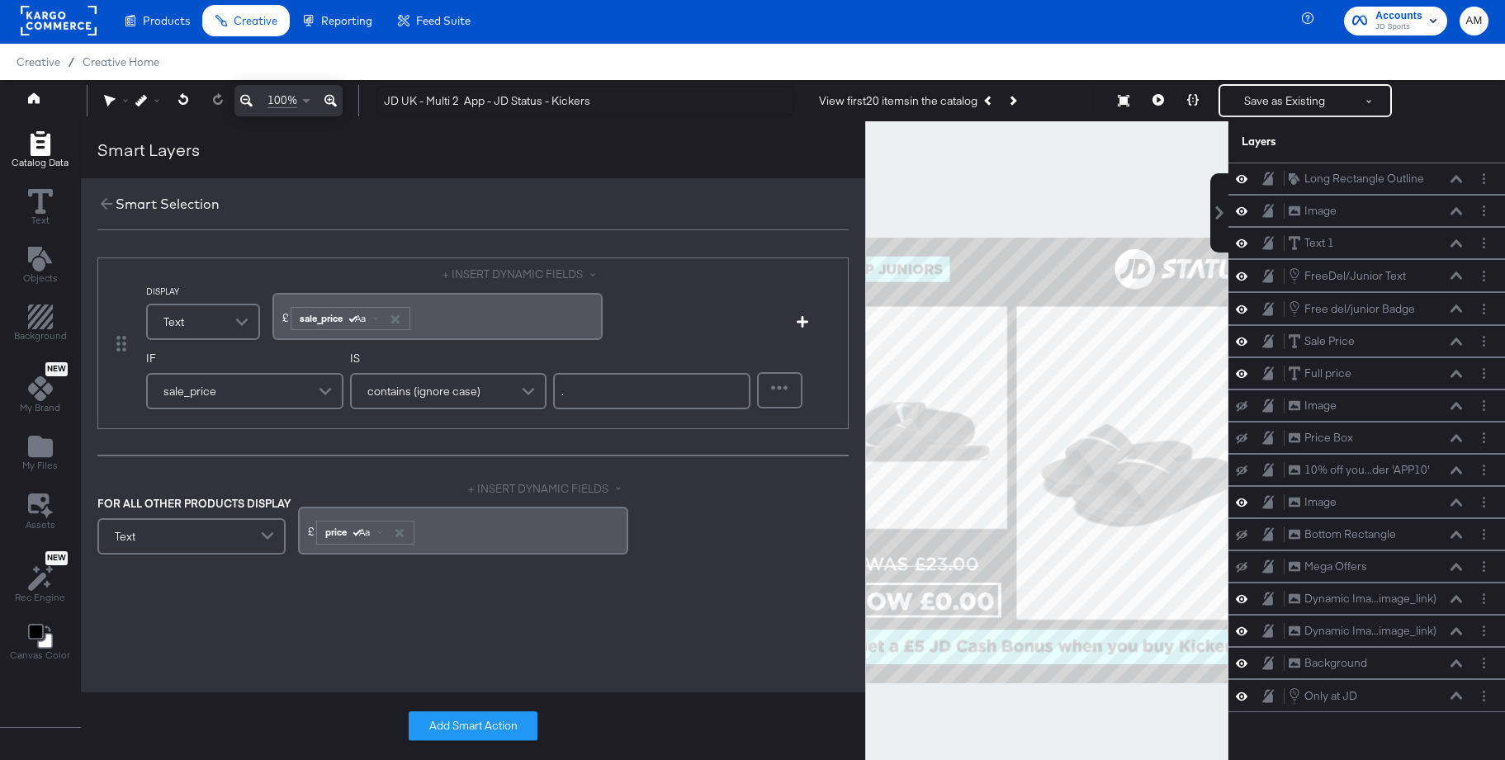
scroll to position [2, 0]
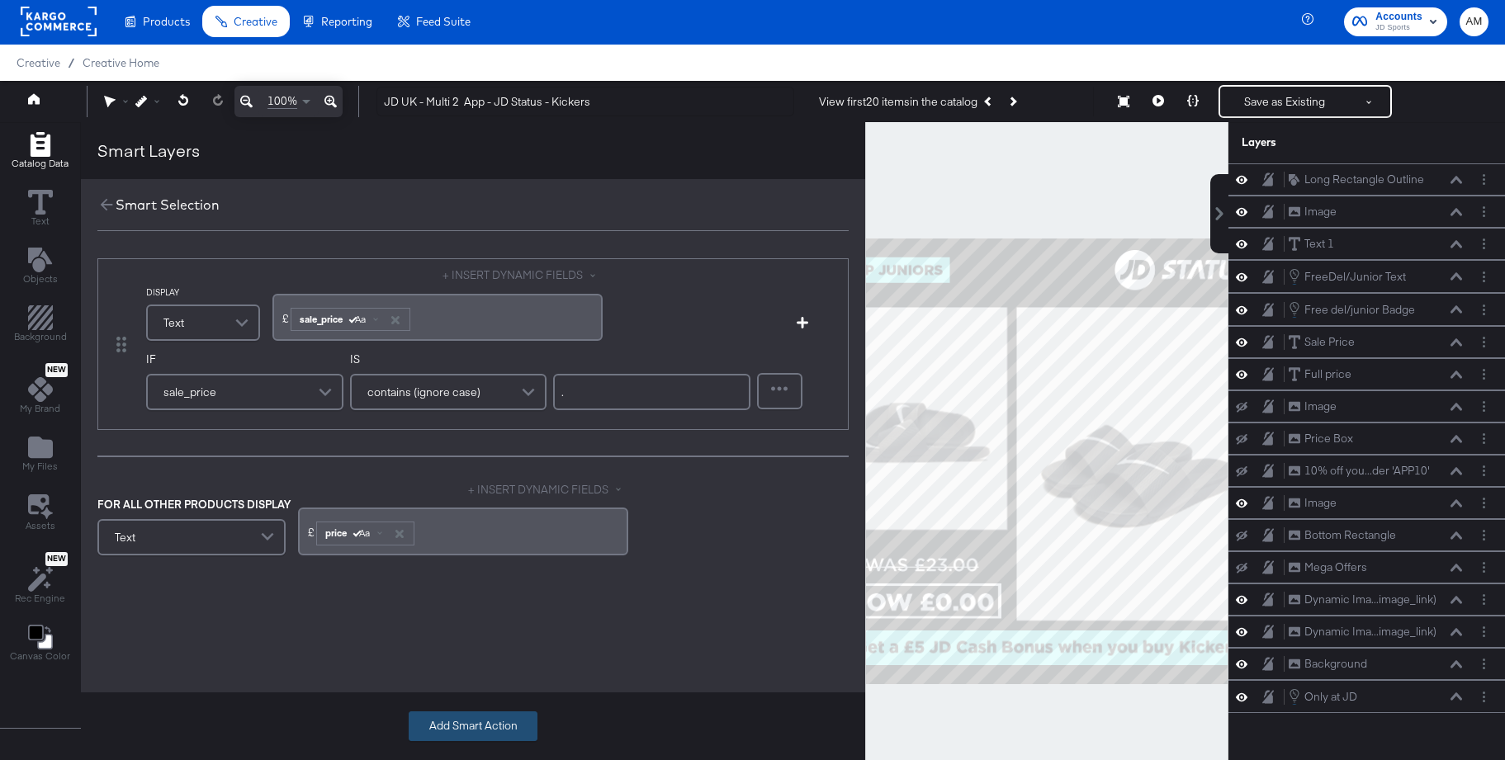
click at [446, 722] on button "Add Smart Action" at bounding box center [473, 726] width 129 height 30
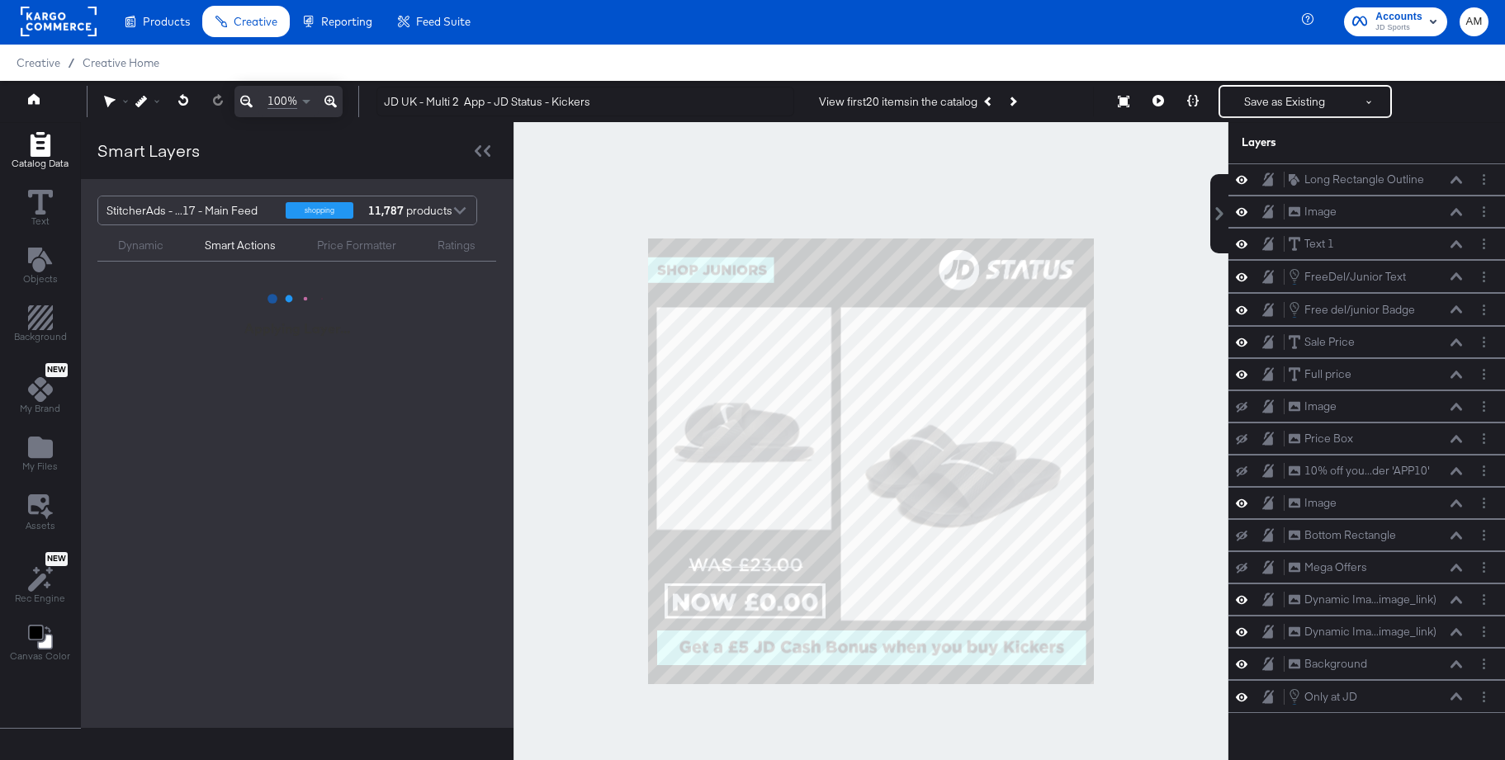
scroll to position [0, 0]
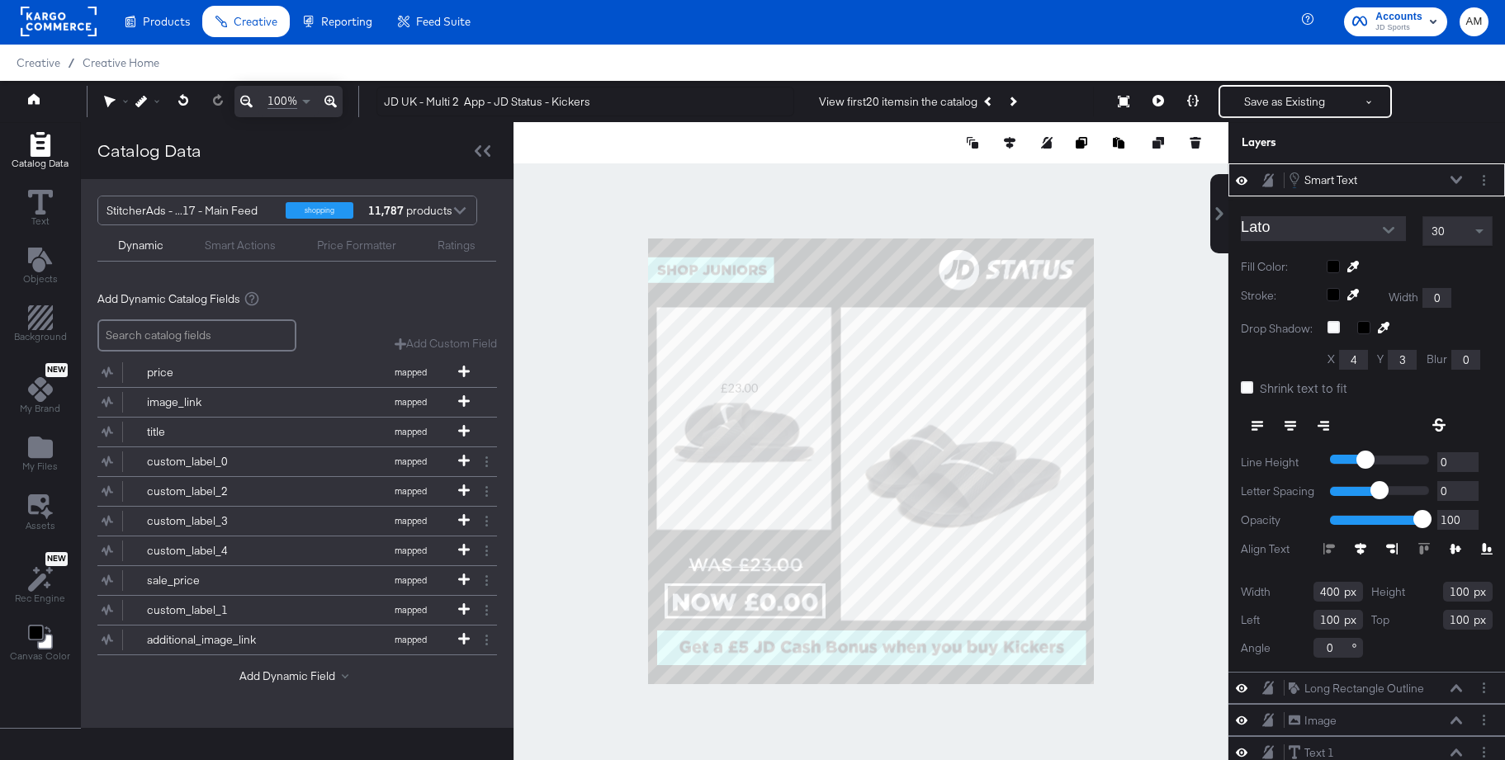
type input "176"
type input "352"
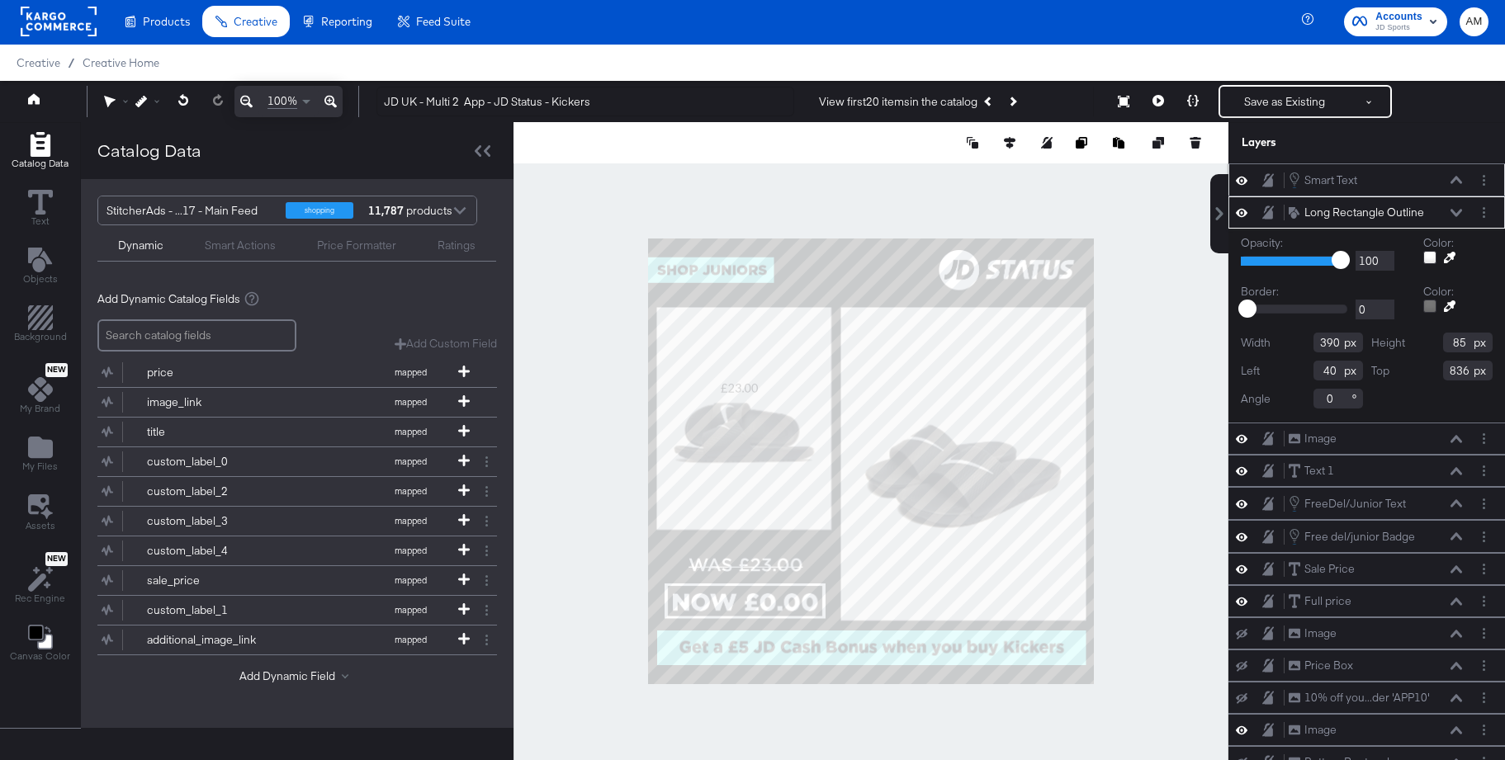
click at [1454, 178] on icon at bounding box center [1456, 180] width 12 height 8
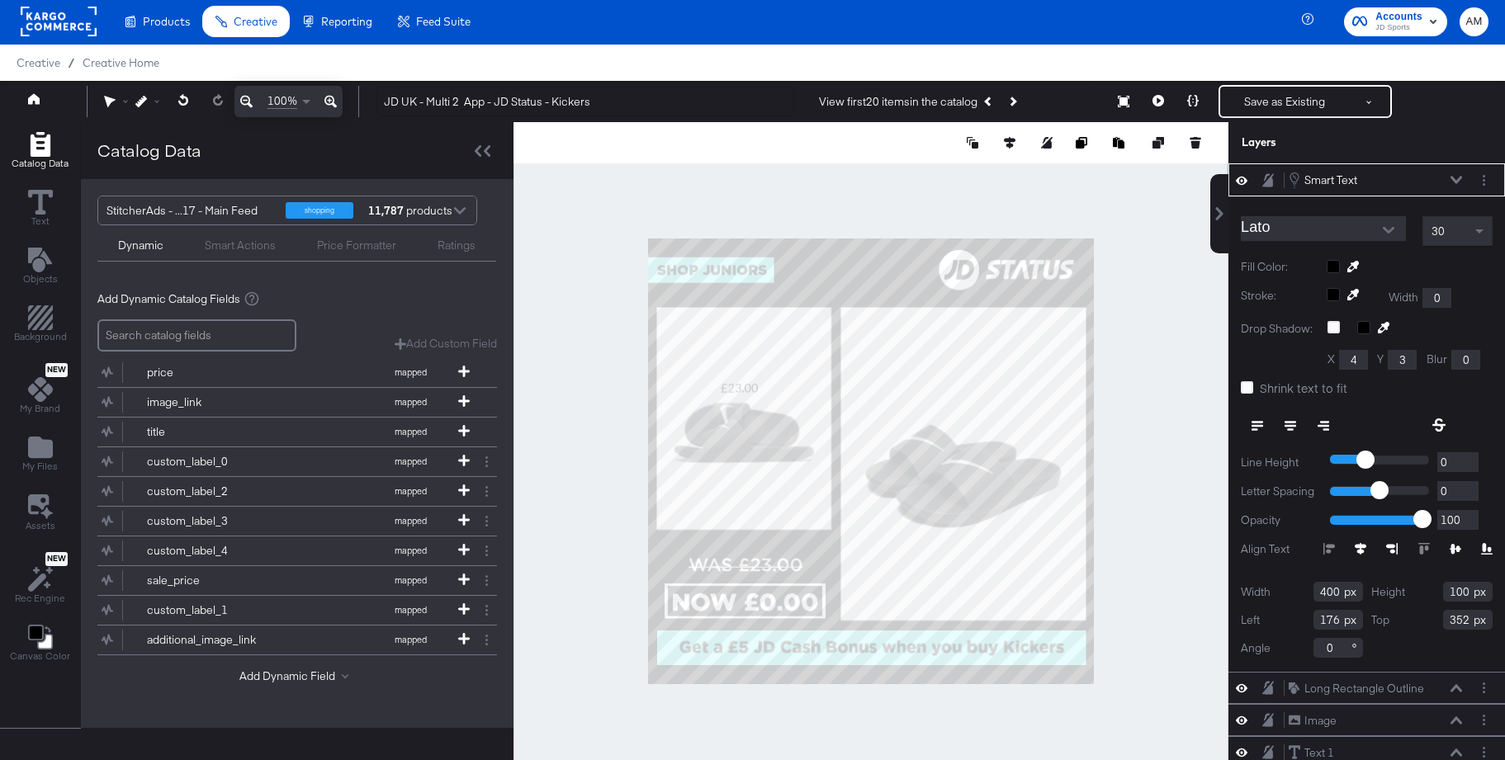
click at [1458, 181] on icon at bounding box center [1456, 179] width 12 height 7
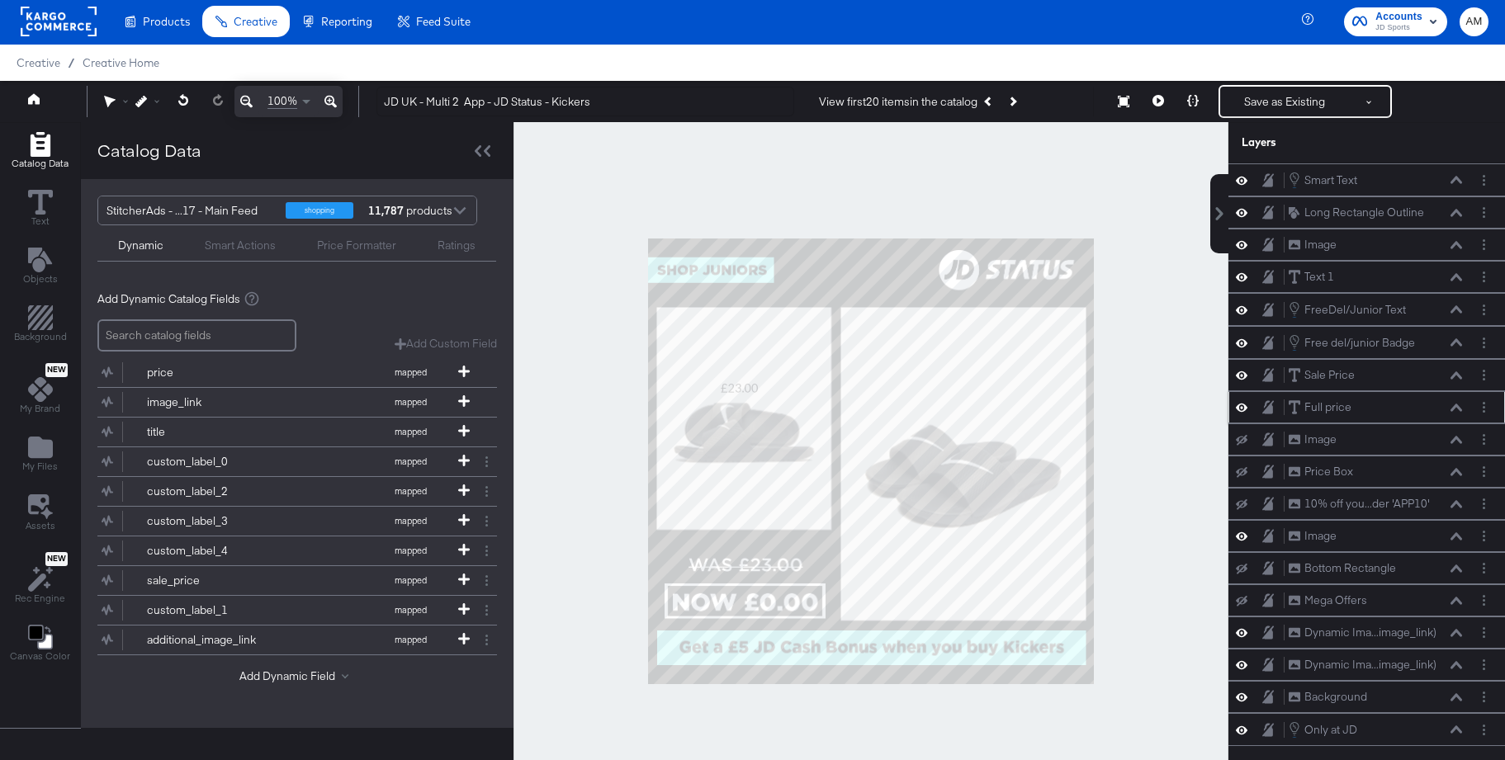
click at [1457, 408] on icon at bounding box center [1456, 407] width 12 height 7
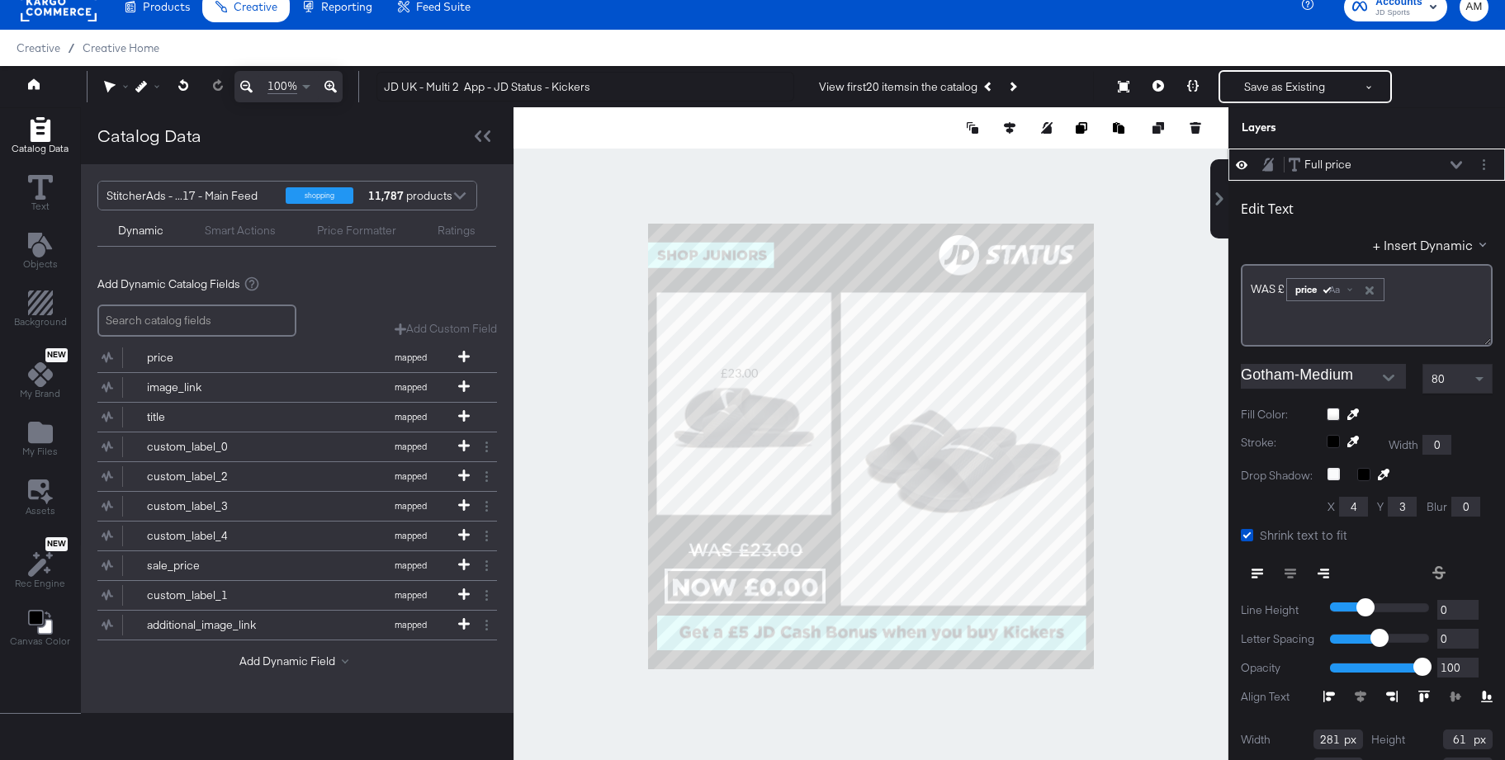
click at [1458, 164] on icon at bounding box center [1456, 164] width 12 height 7
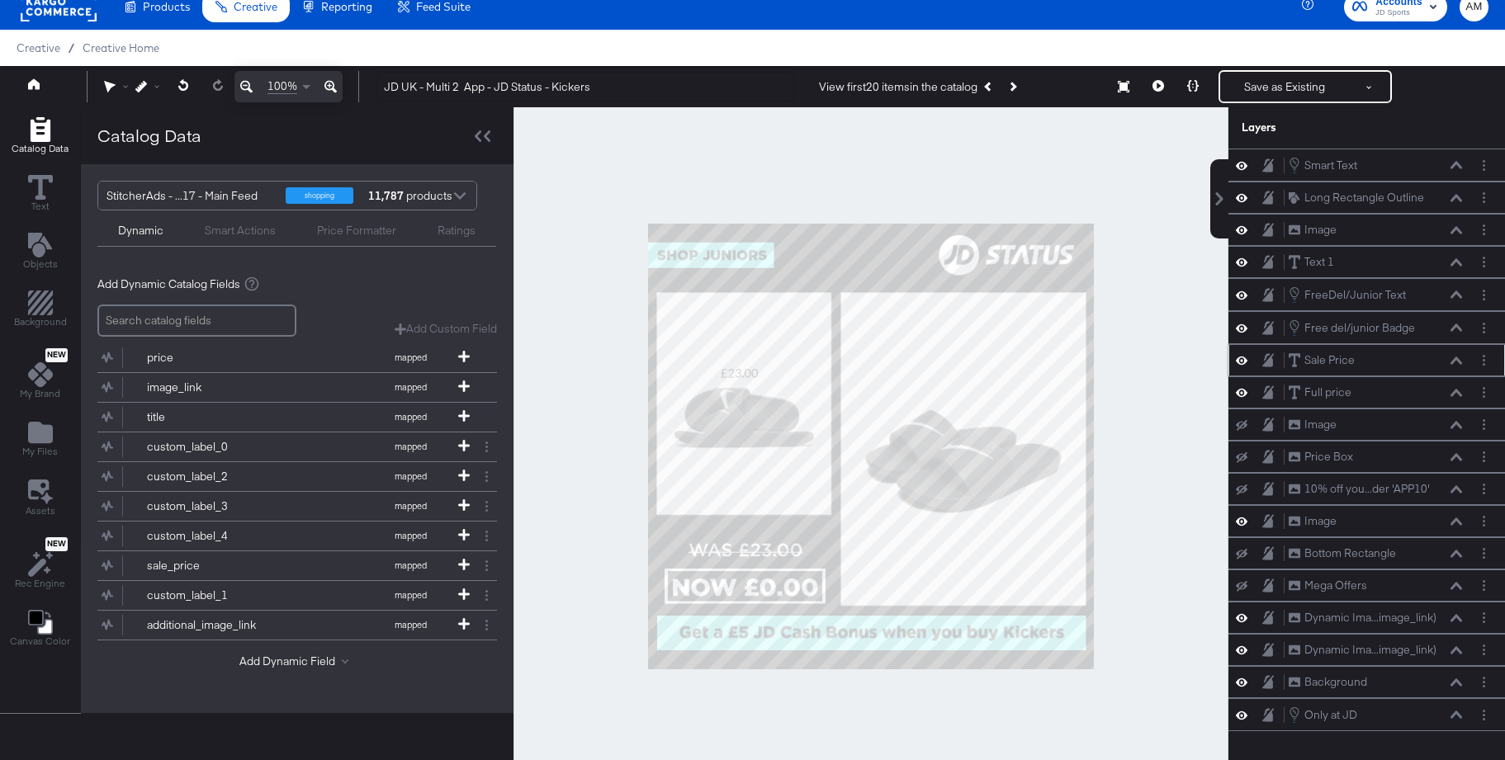
click at [1453, 359] on icon at bounding box center [1456, 361] width 12 height 8
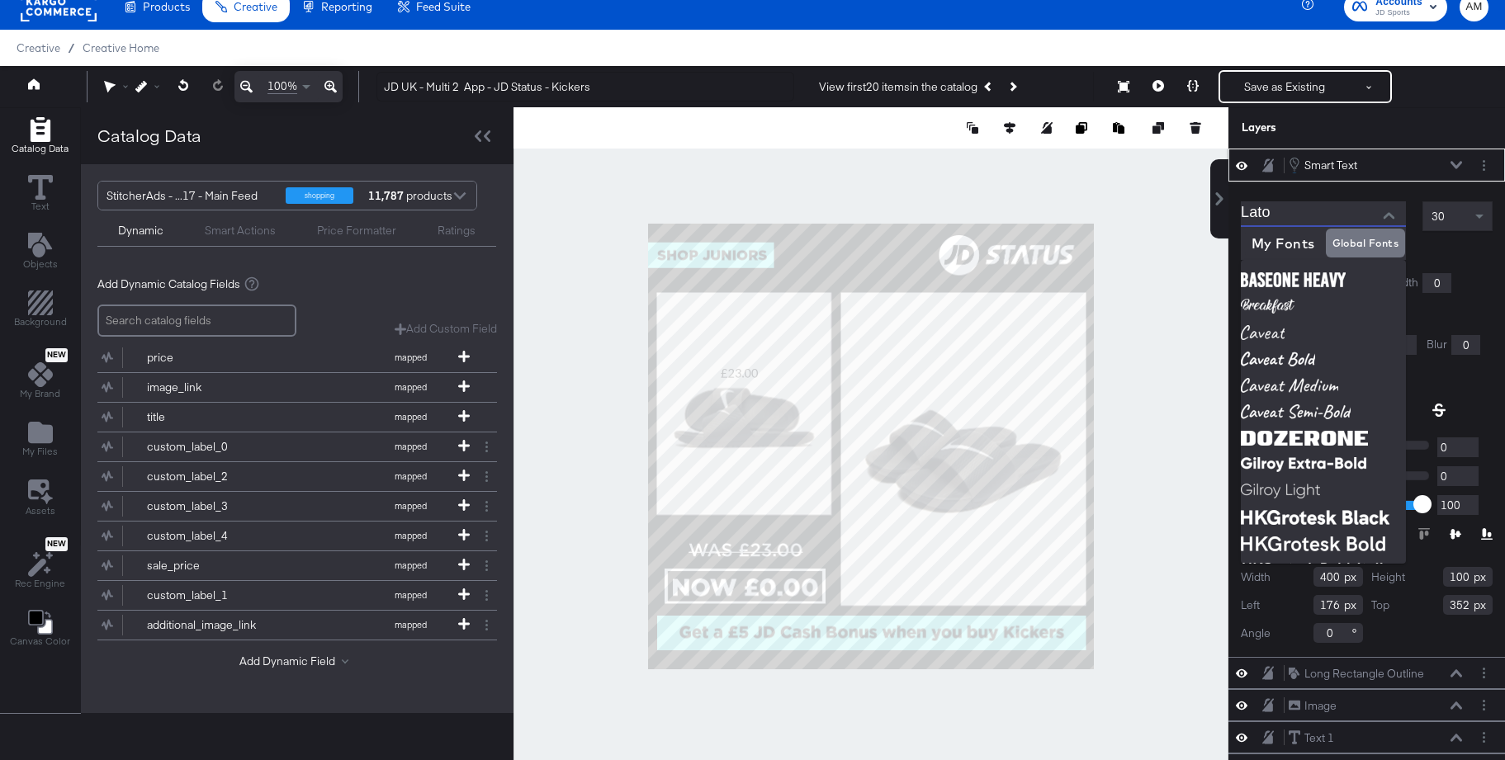
drag, startPoint x: 1297, startPoint y: 220, endPoint x: 1284, endPoint y: 216, distance: 13.8
click at [1296, 220] on input "Lato" at bounding box center [1310, 213] width 140 height 25
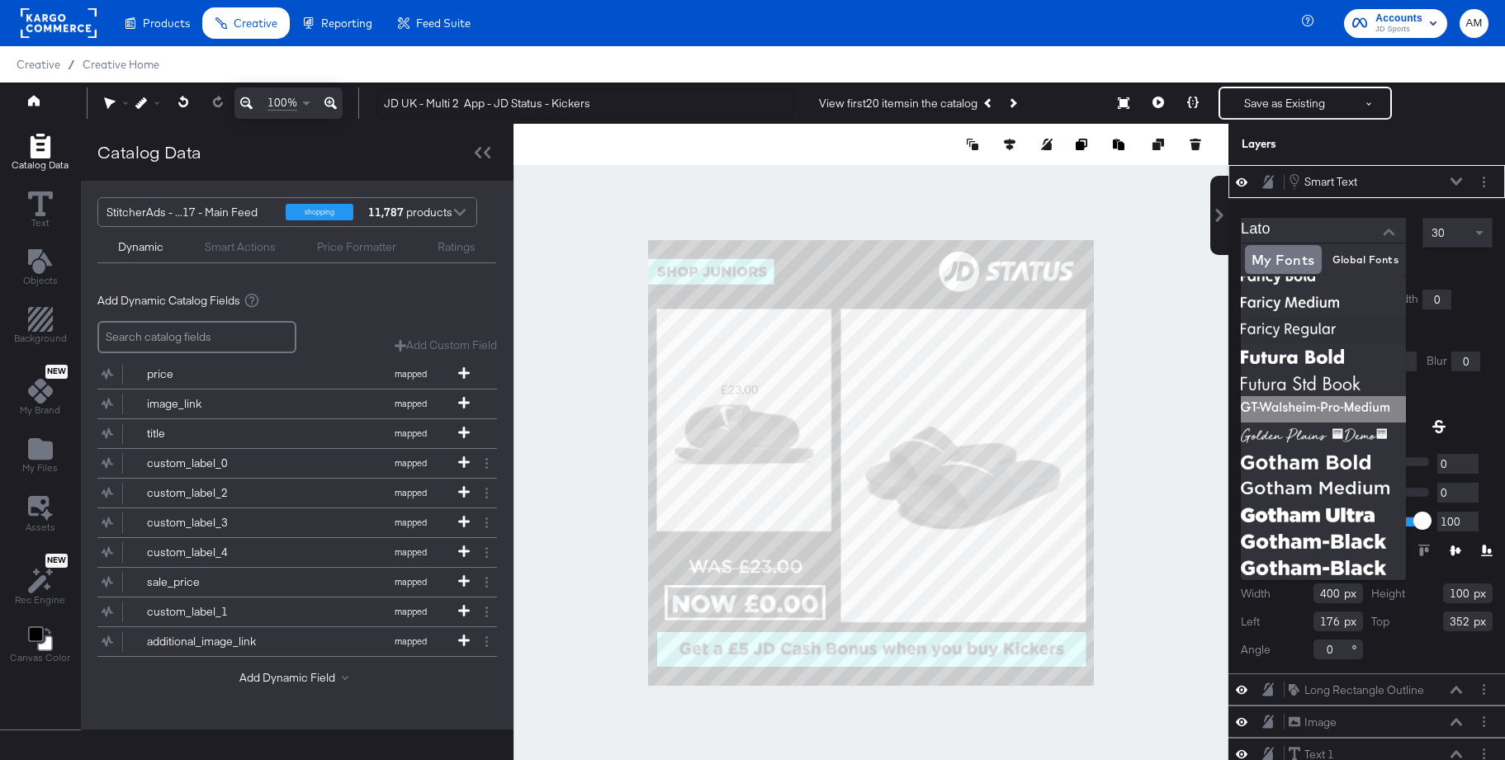
scroll to position [162, 0]
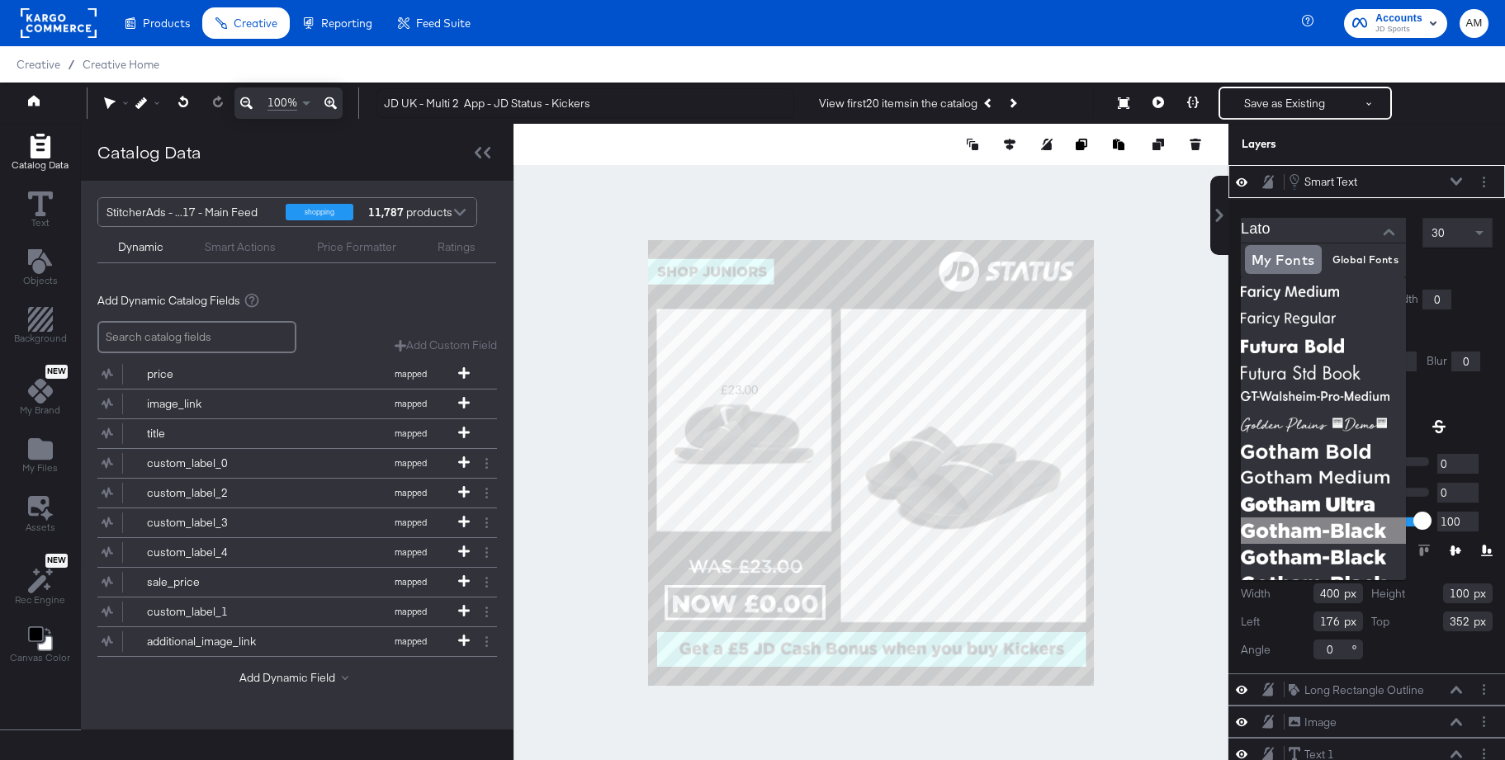
click at [1265, 534] on img at bounding box center [1322, 530] width 165 height 26
type input "Gotham-Black"
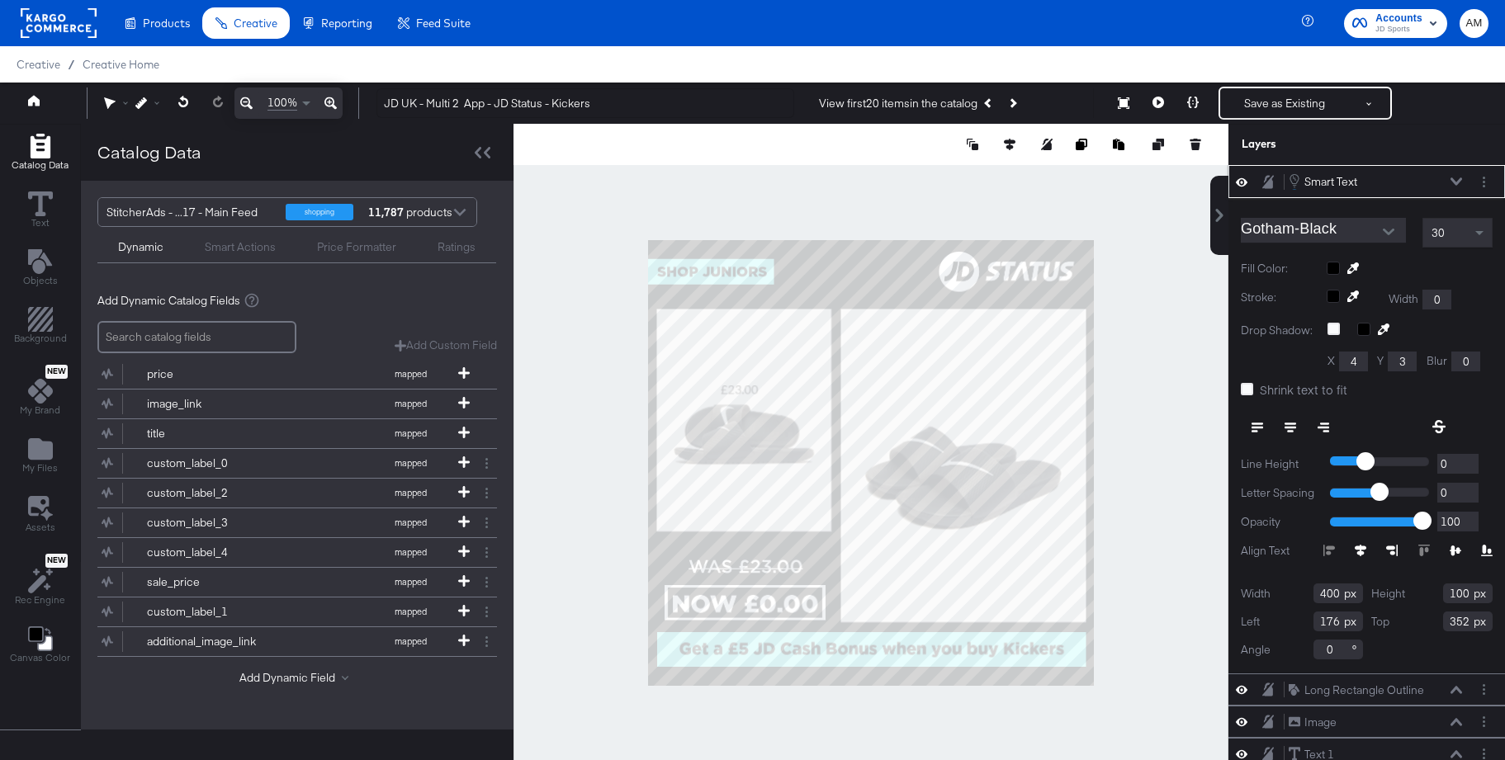
click at [1453, 234] on div "30" at bounding box center [1457, 233] width 69 height 28
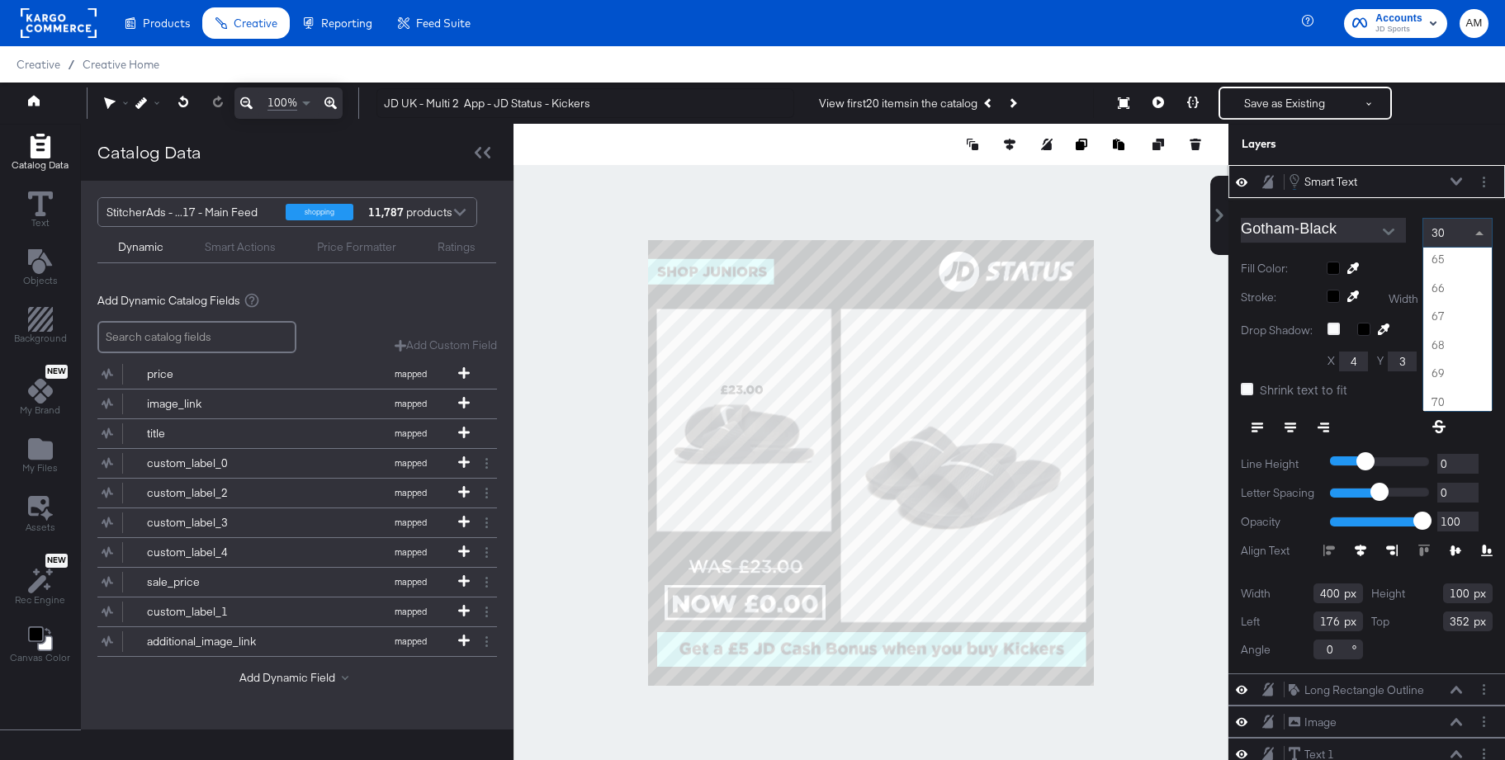
scroll to position [1847, 0]
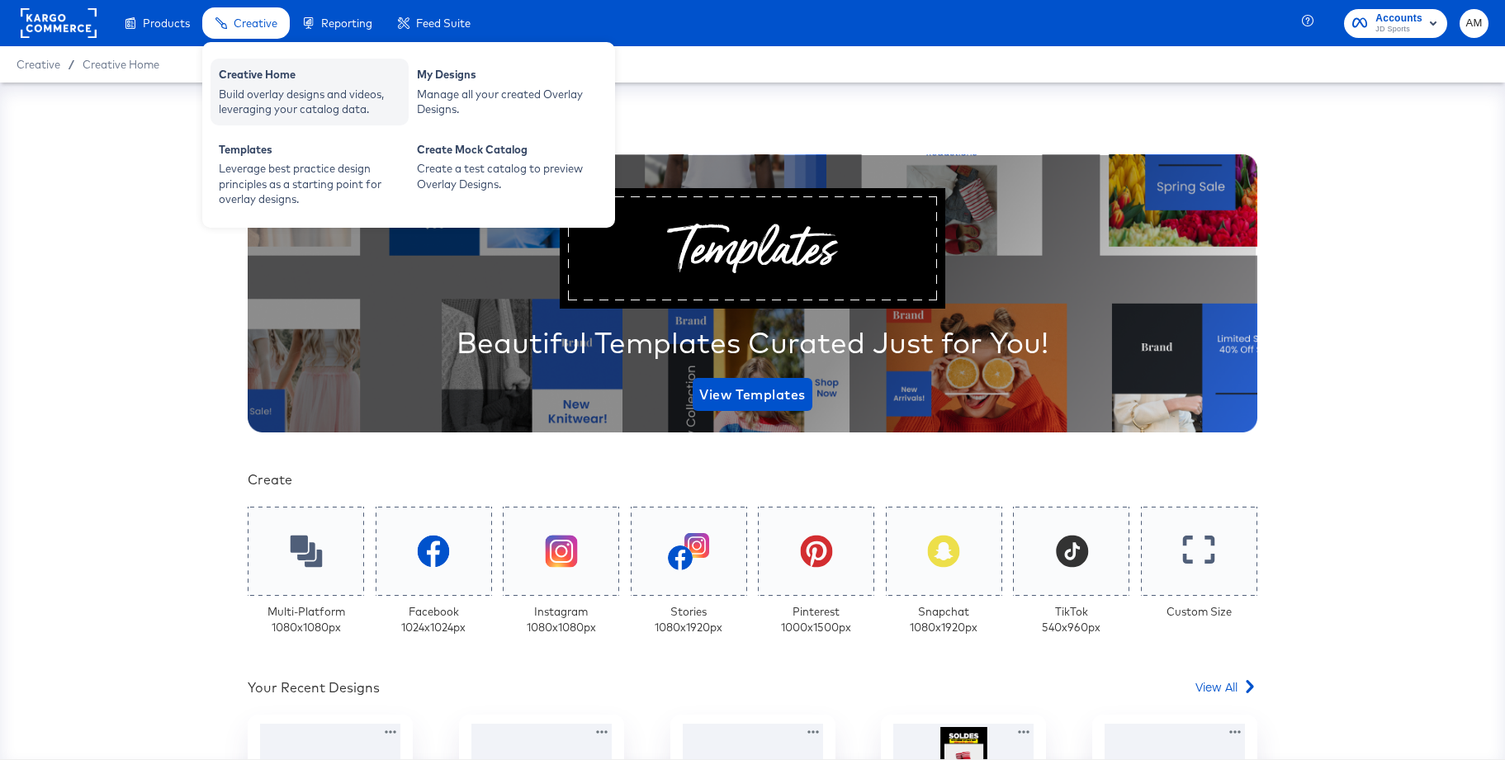
click at [268, 80] on div "Creative Home" at bounding box center [310, 77] width 182 height 20
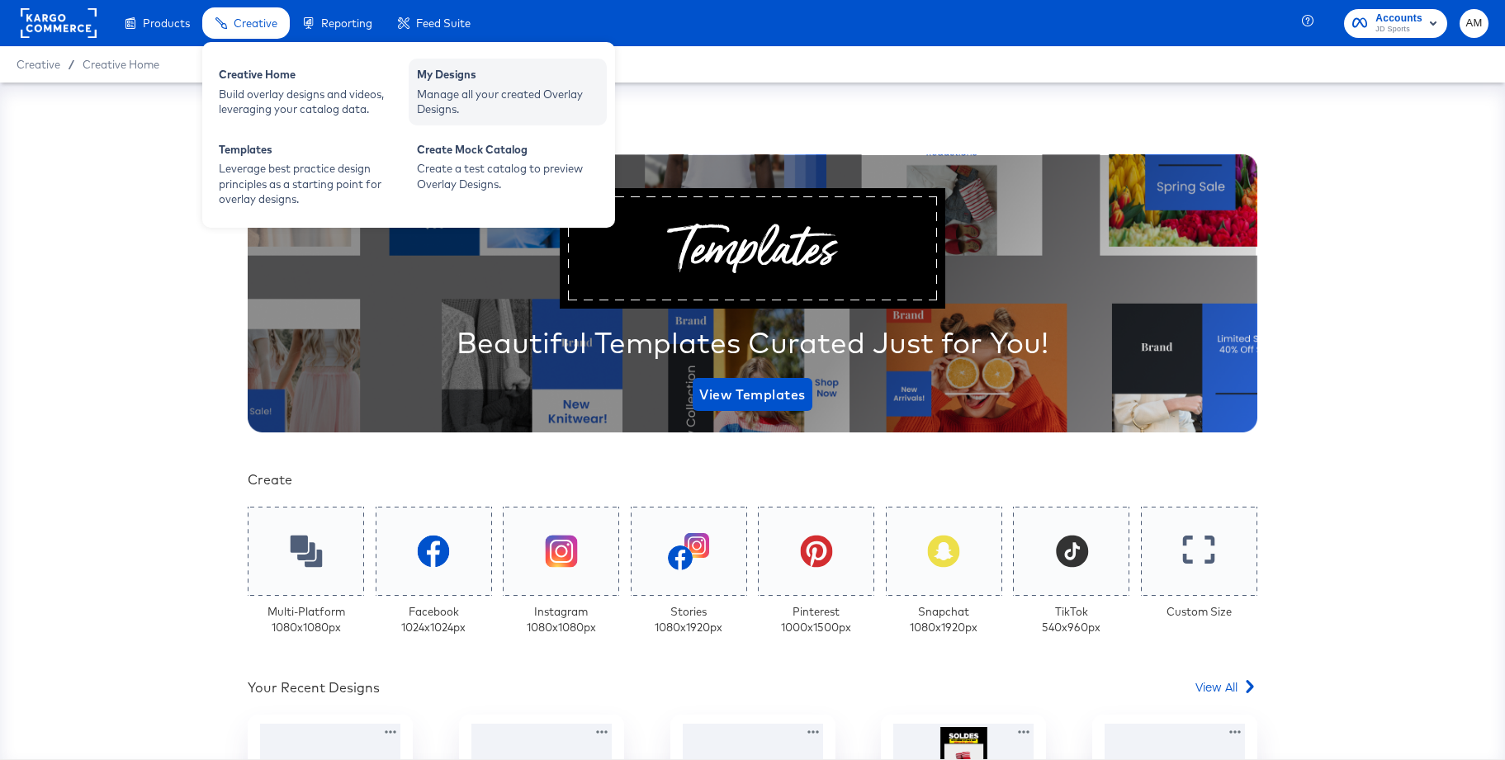
click at [482, 78] on div "My Designs" at bounding box center [508, 77] width 182 height 20
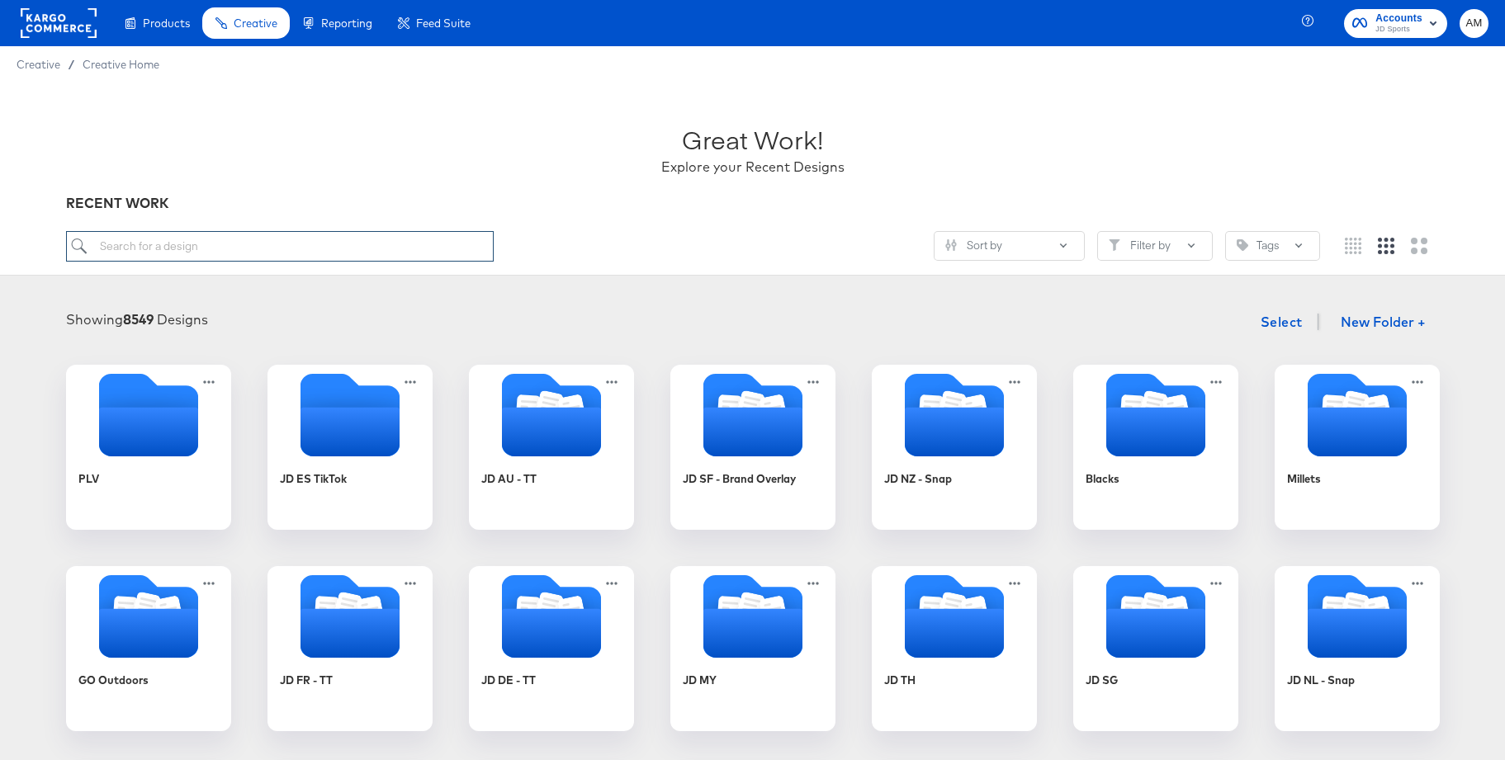
click at [120, 243] on input "search" at bounding box center [280, 246] width 428 height 31
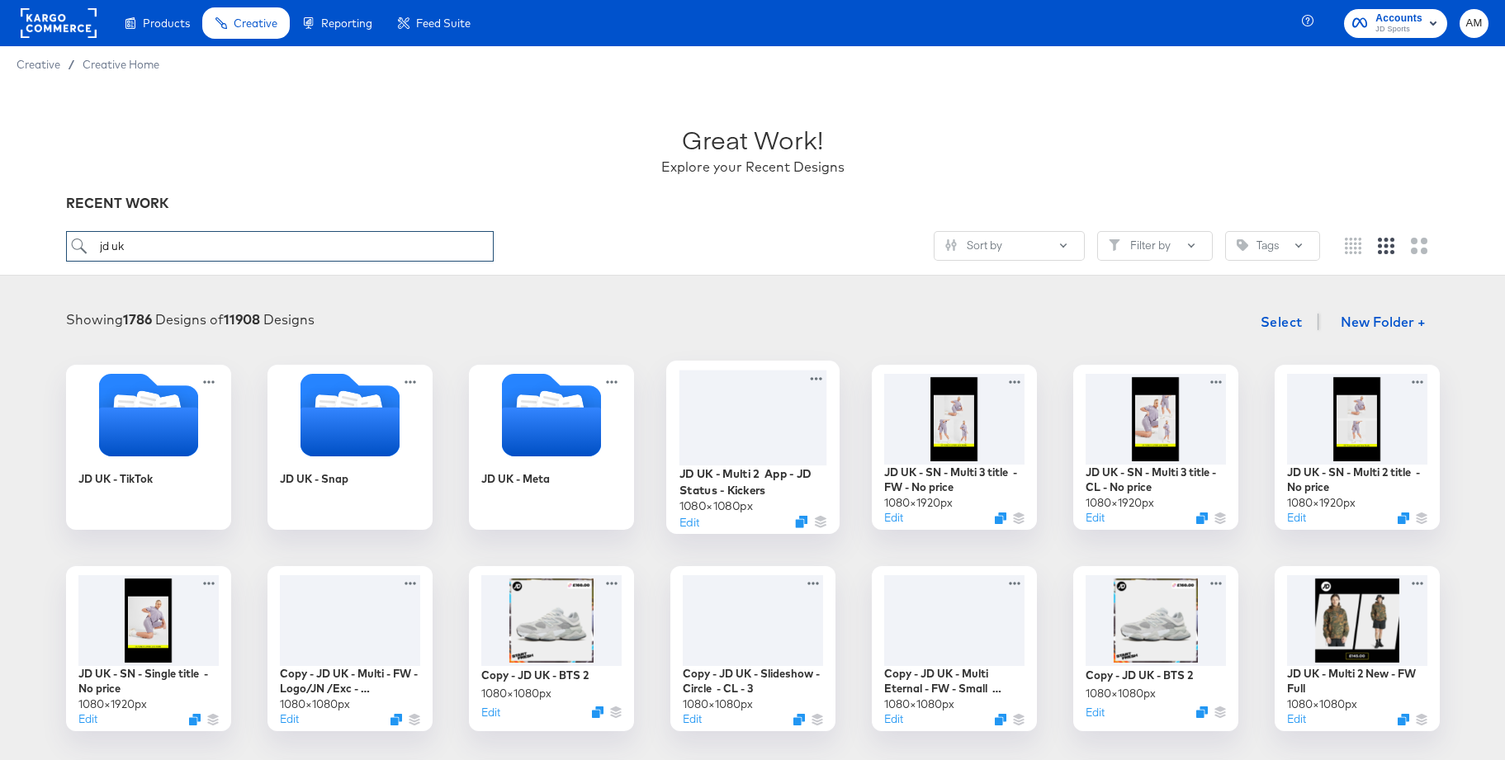
type input "jd uk"
click at [740, 418] on div at bounding box center [752, 417] width 148 height 95
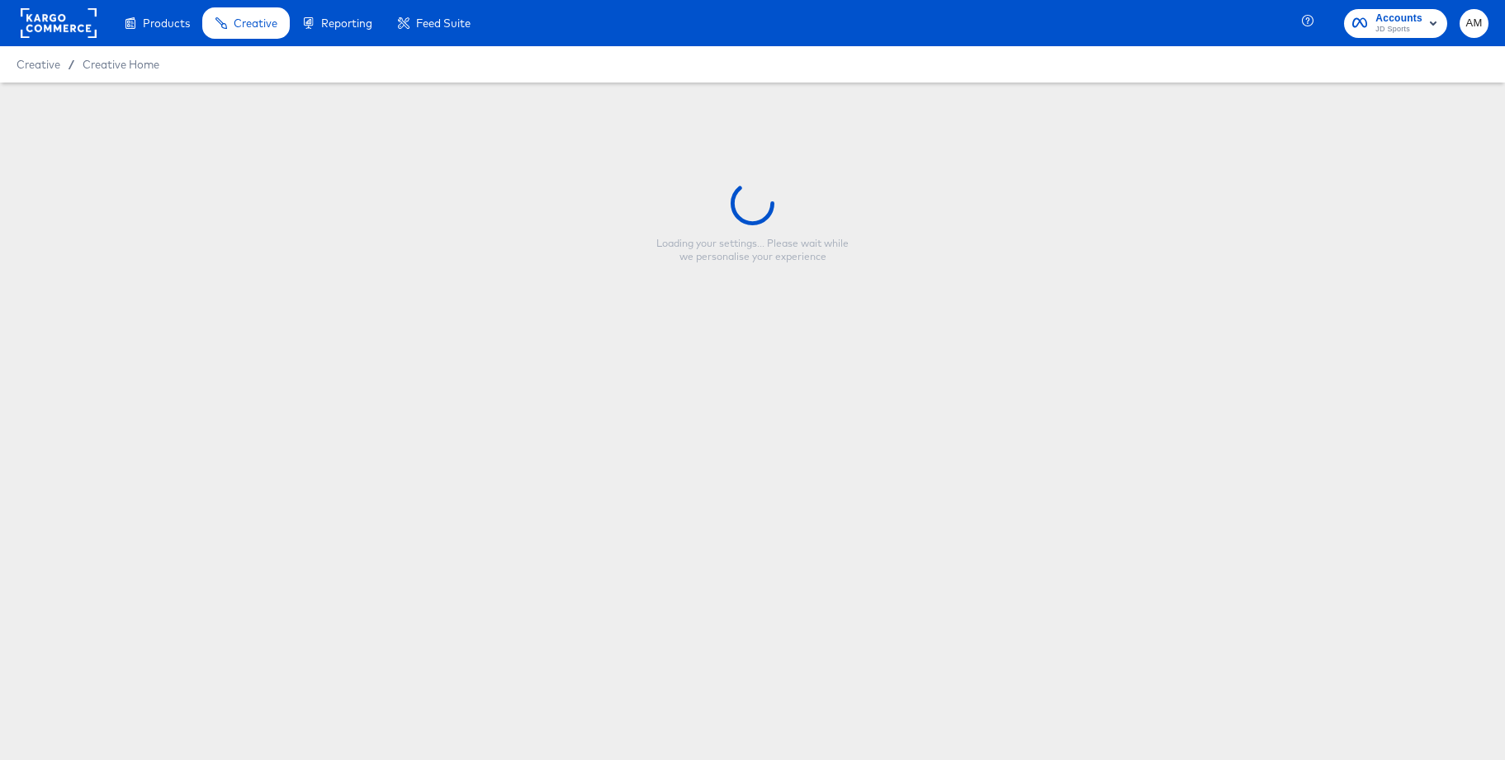
type input "JD UK - Multi 2 App - JD Status - Kickers"
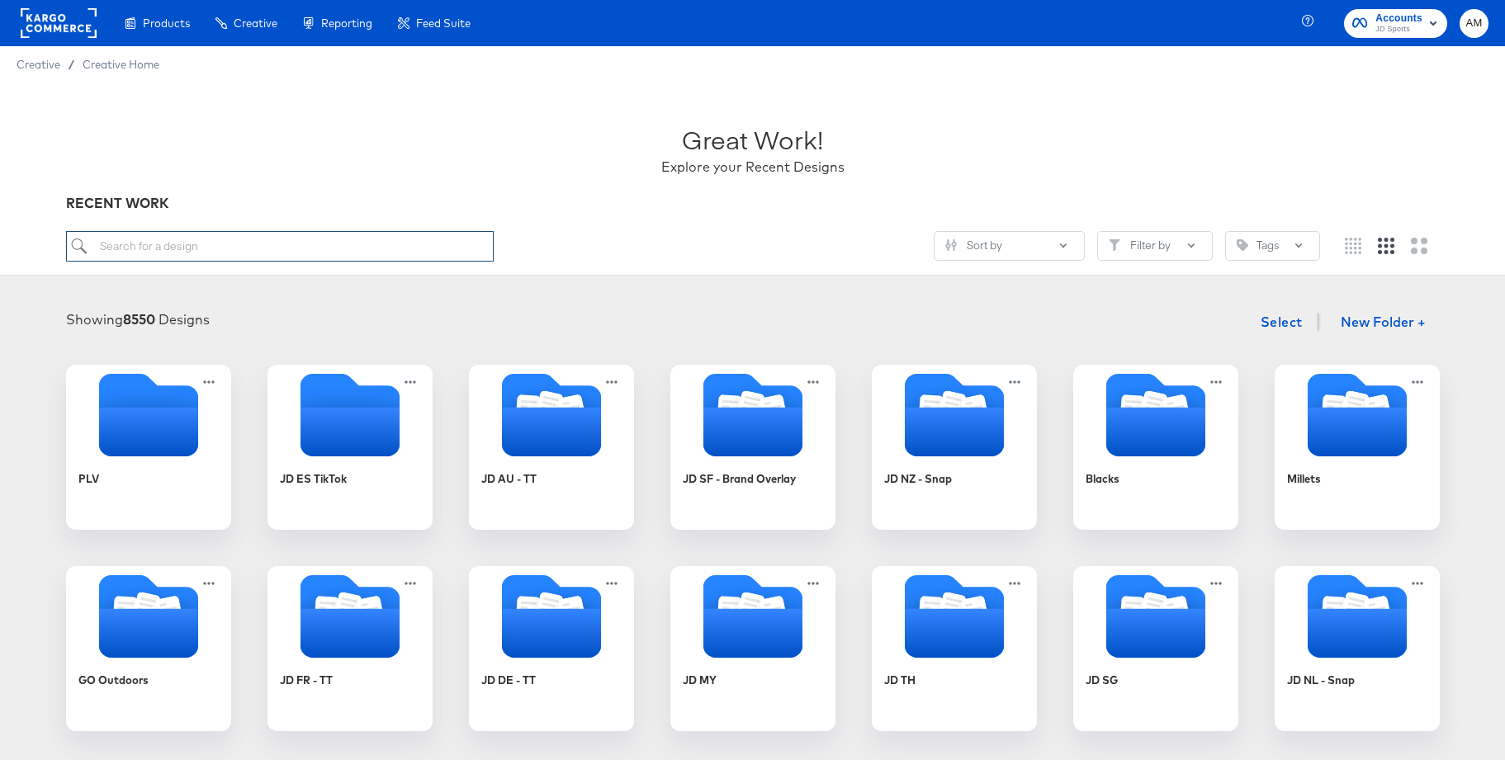
click at [194, 243] on input "search" at bounding box center [280, 246] width 428 height 31
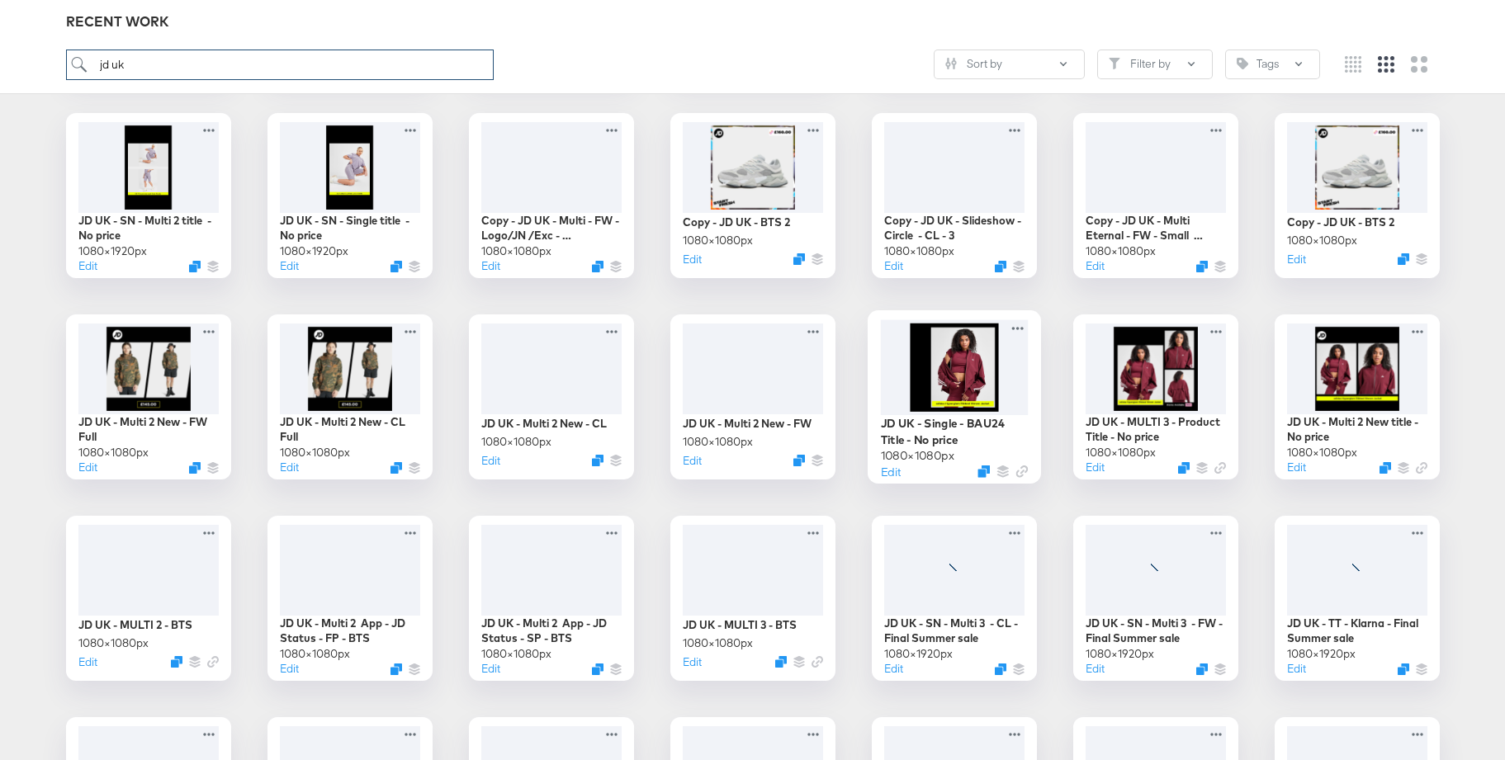
scroll to position [447, 0]
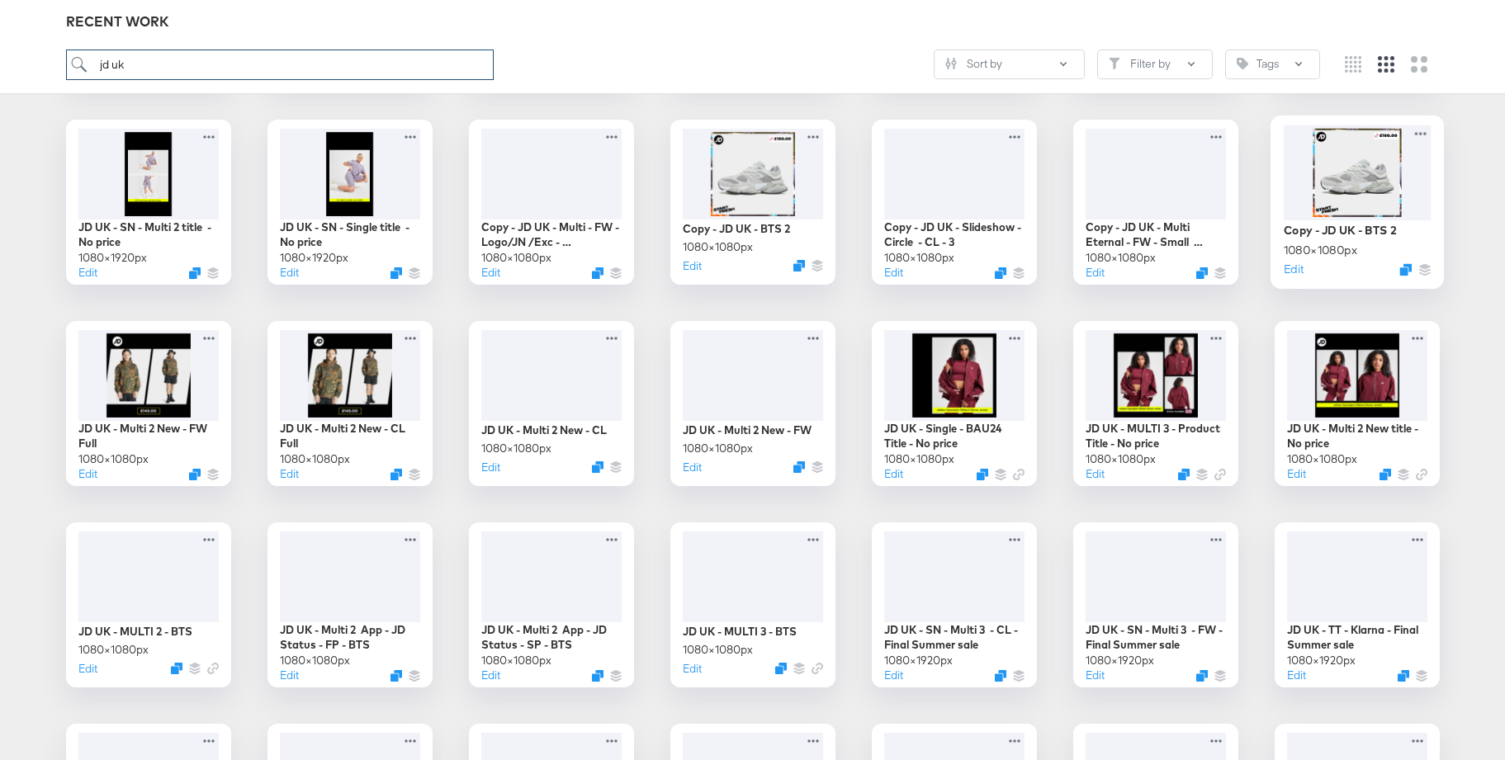
type input "jd uk"
click at [1332, 182] on div at bounding box center [1357, 172] width 148 height 95
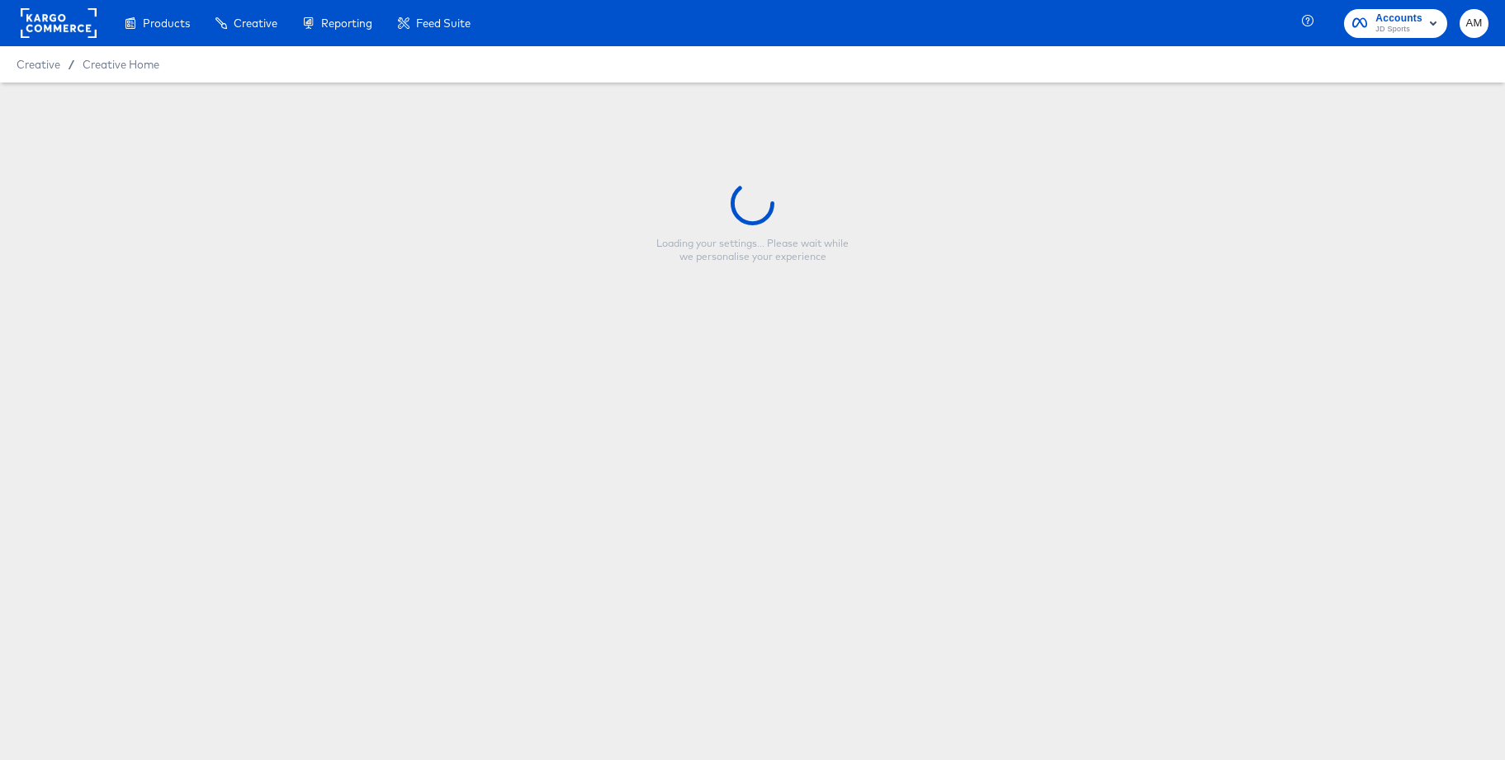
type input "Copy - JD UK - BTS 2"
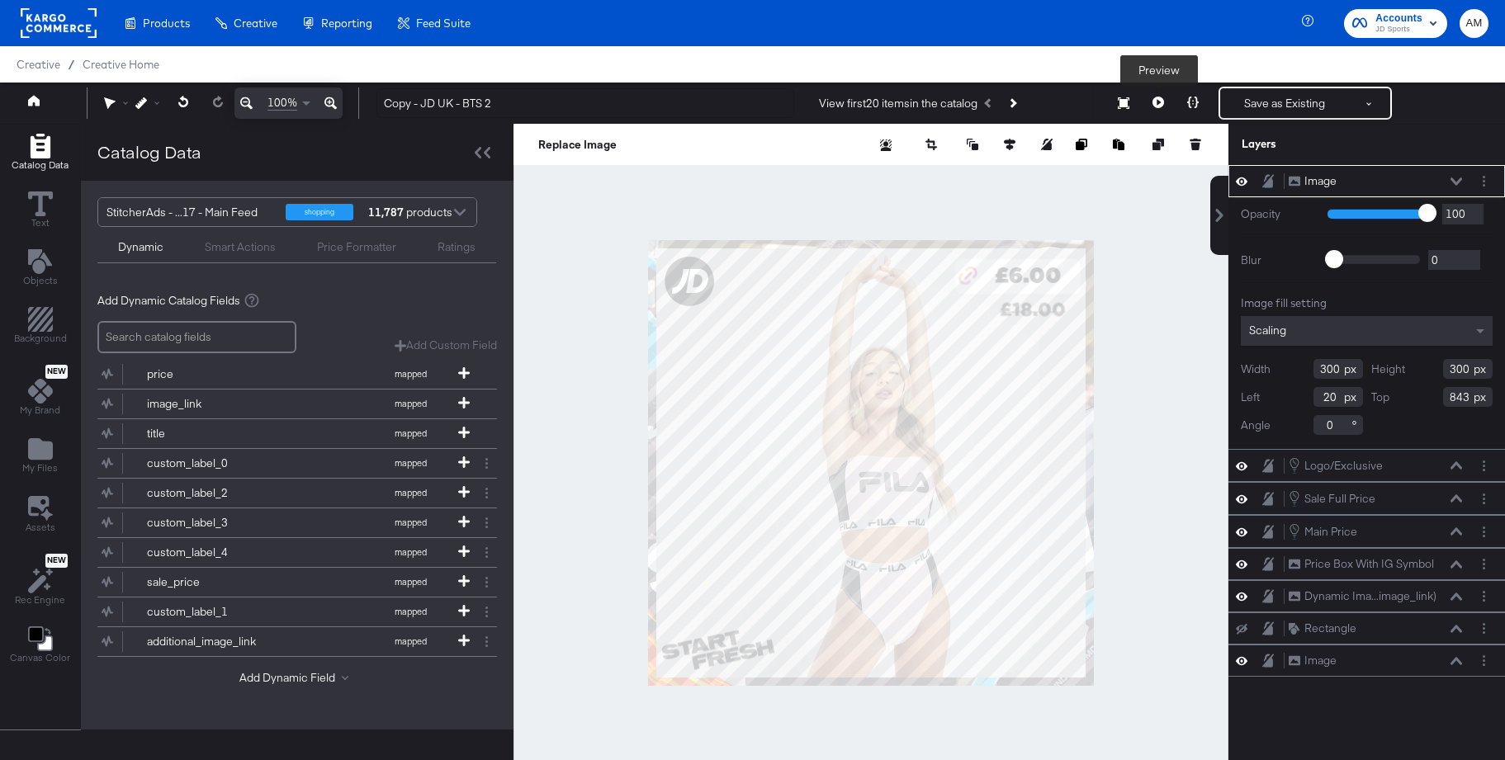
click at [1161, 100] on icon at bounding box center [1158, 103] width 12 height 12
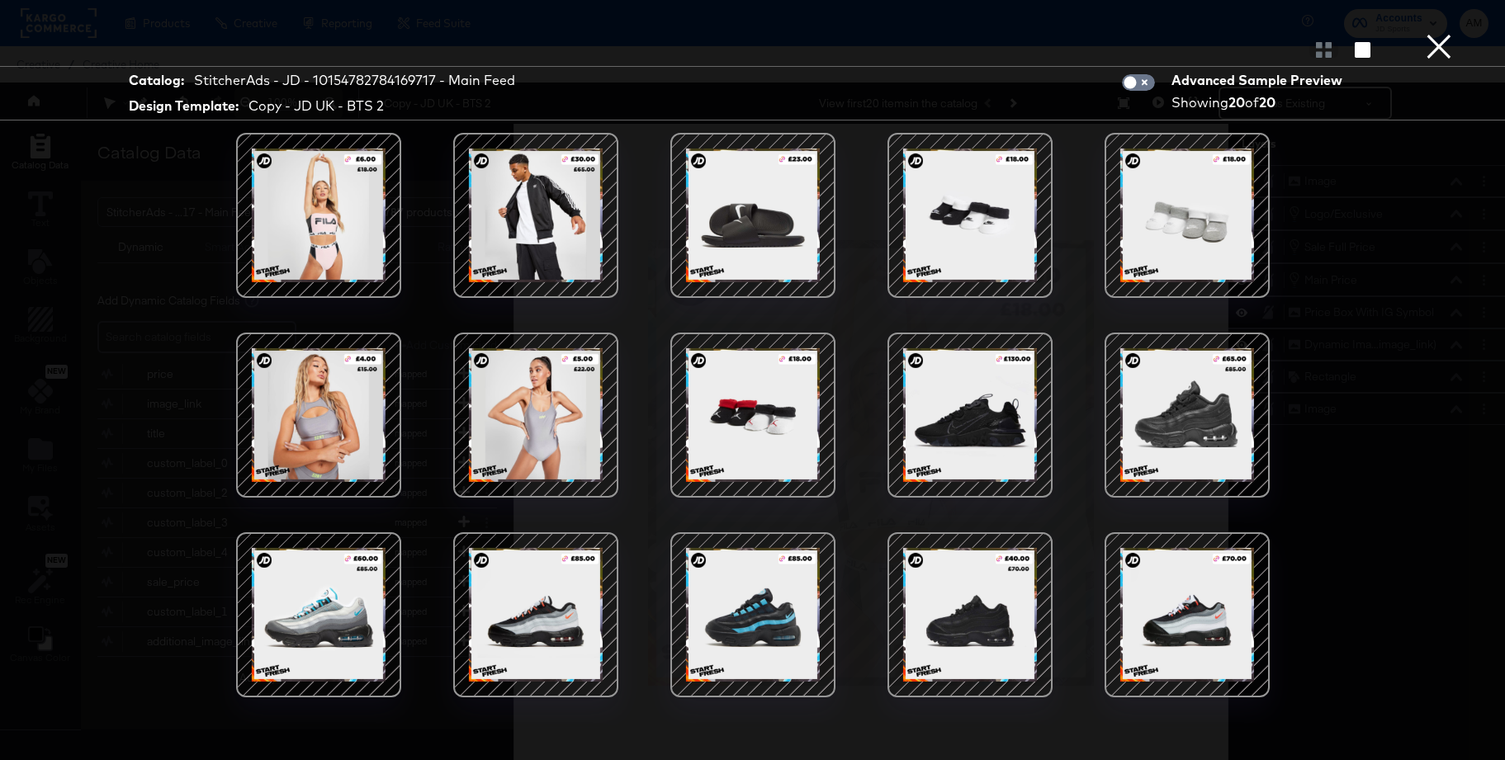
click at [933, 183] on div at bounding box center [970, 215] width 140 height 140
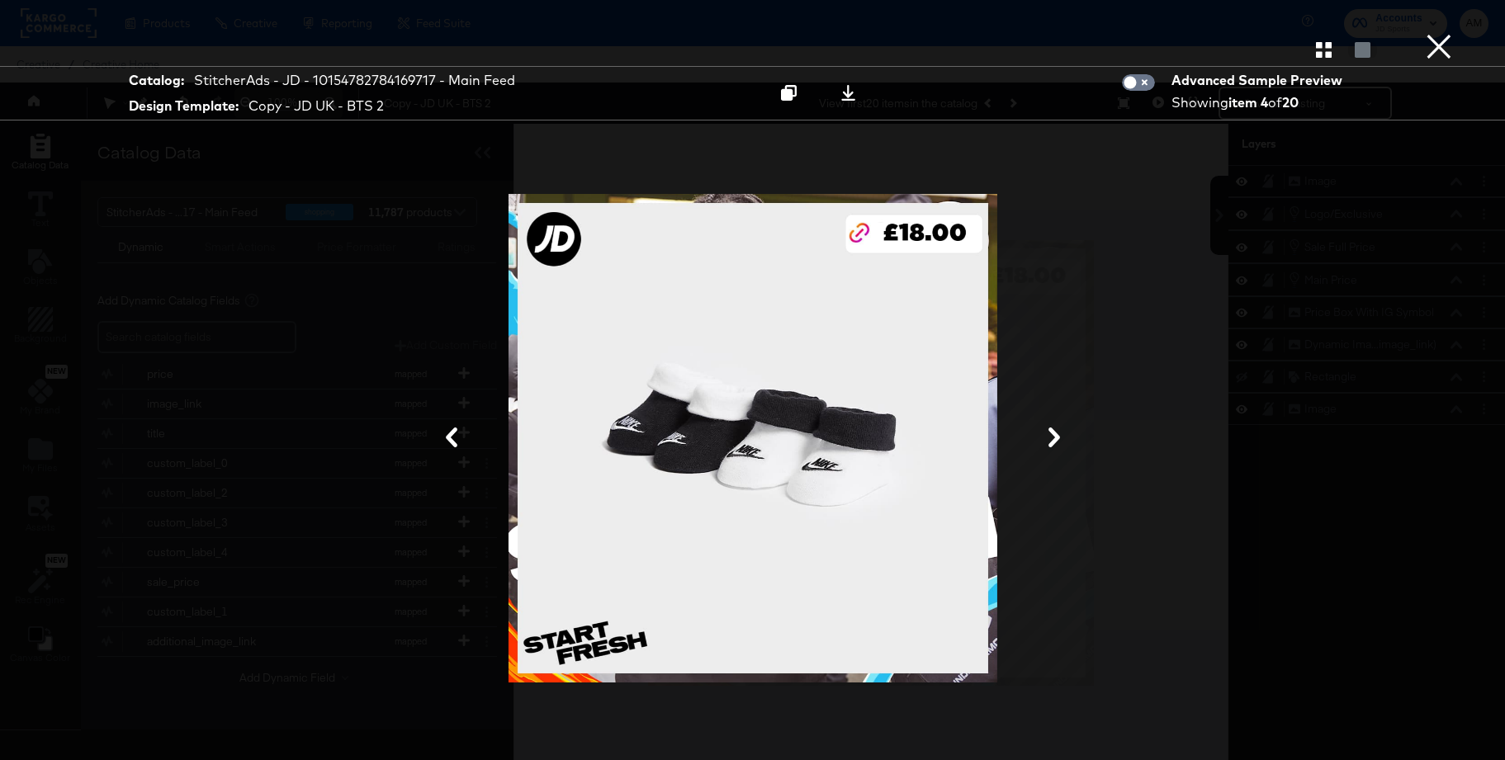
click at [1123, 172] on div at bounding box center [753, 438] width 1238 height 595
click at [1441, 33] on button "×" at bounding box center [1438, 16] width 33 height 33
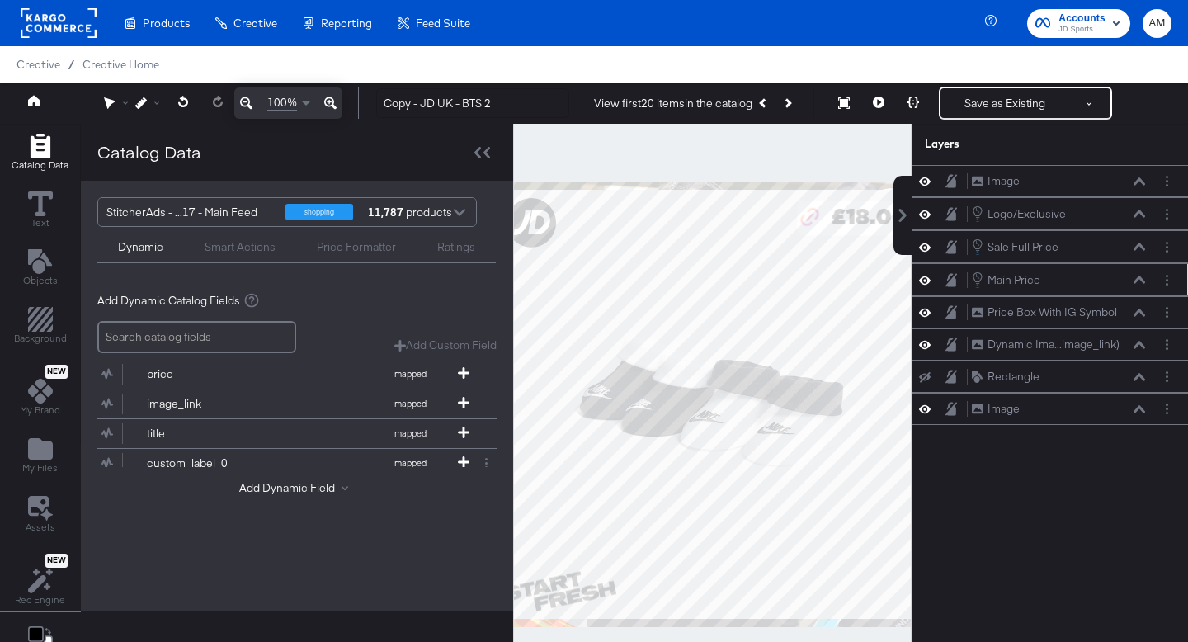
click at [1139, 281] on icon at bounding box center [1140, 280] width 12 height 8
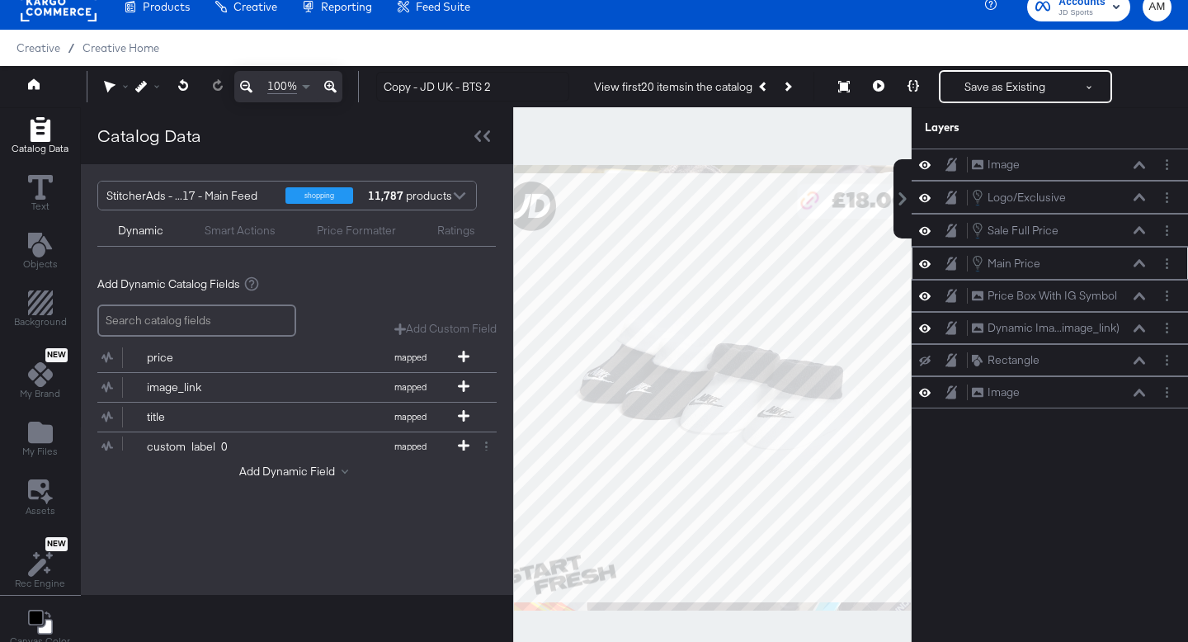
scroll to position [98, 0]
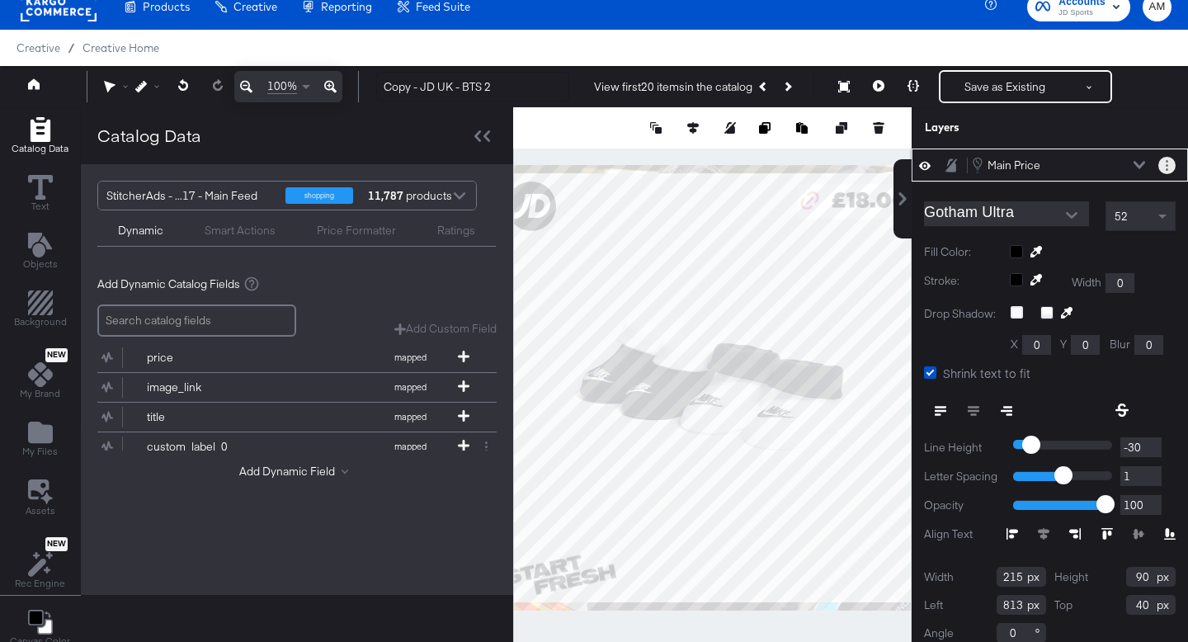
click at [1165, 163] on button "Layer Options" at bounding box center [1167, 165] width 17 height 17
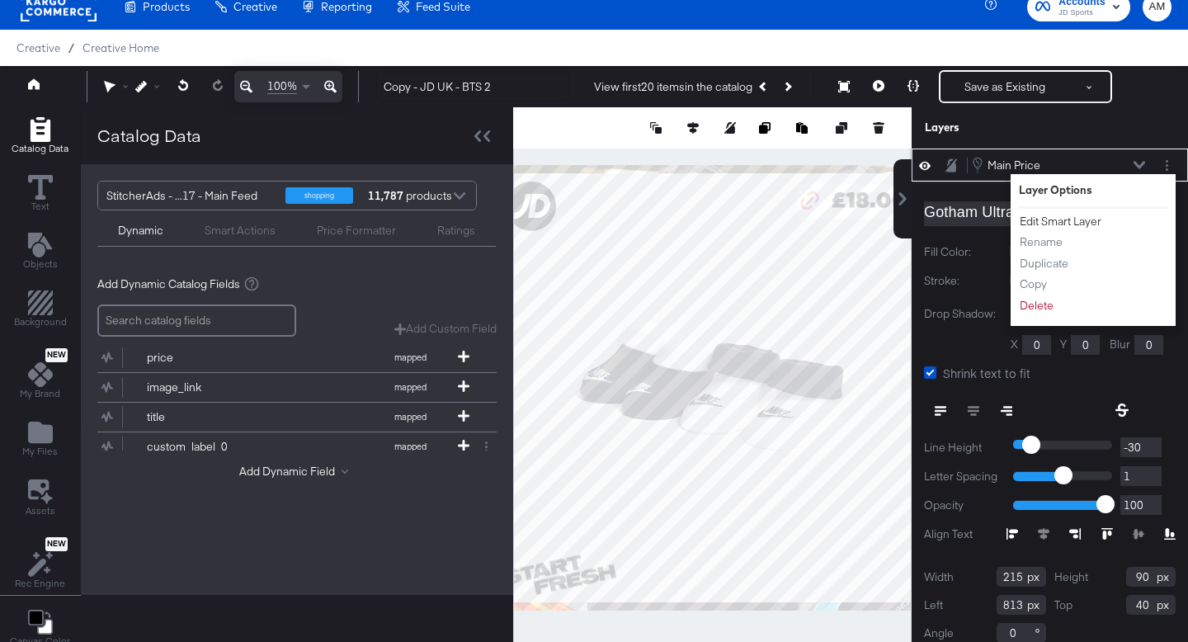
click at [1081, 223] on button "Edit Smart Layer" at bounding box center [1060, 221] width 83 height 17
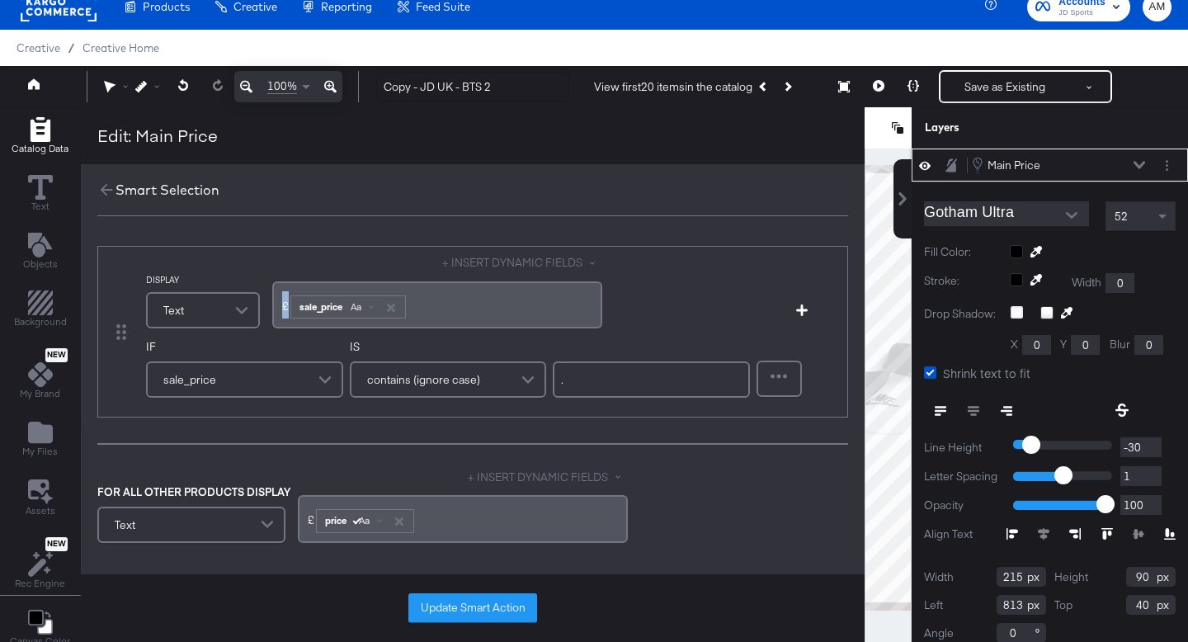
click at [282, 307] on div "£ ﻿ sale_price Aa ﻿" at bounding box center [437, 304] width 310 height 27
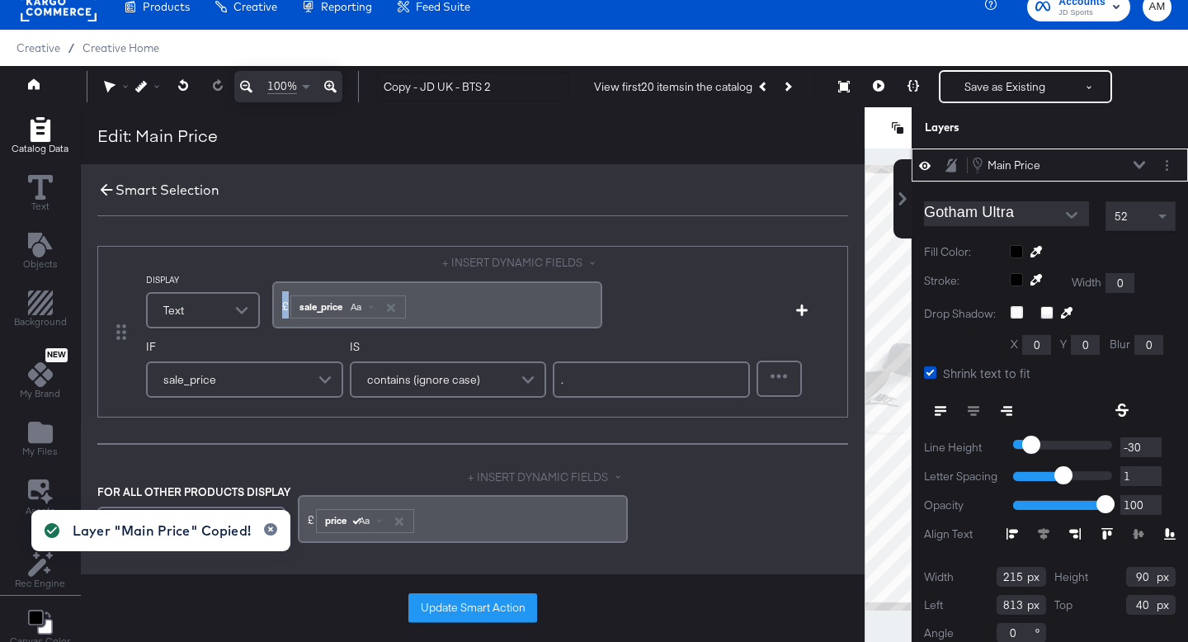
click at [99, 187] on icon at bounding box center [106, 190] width 18 height 18
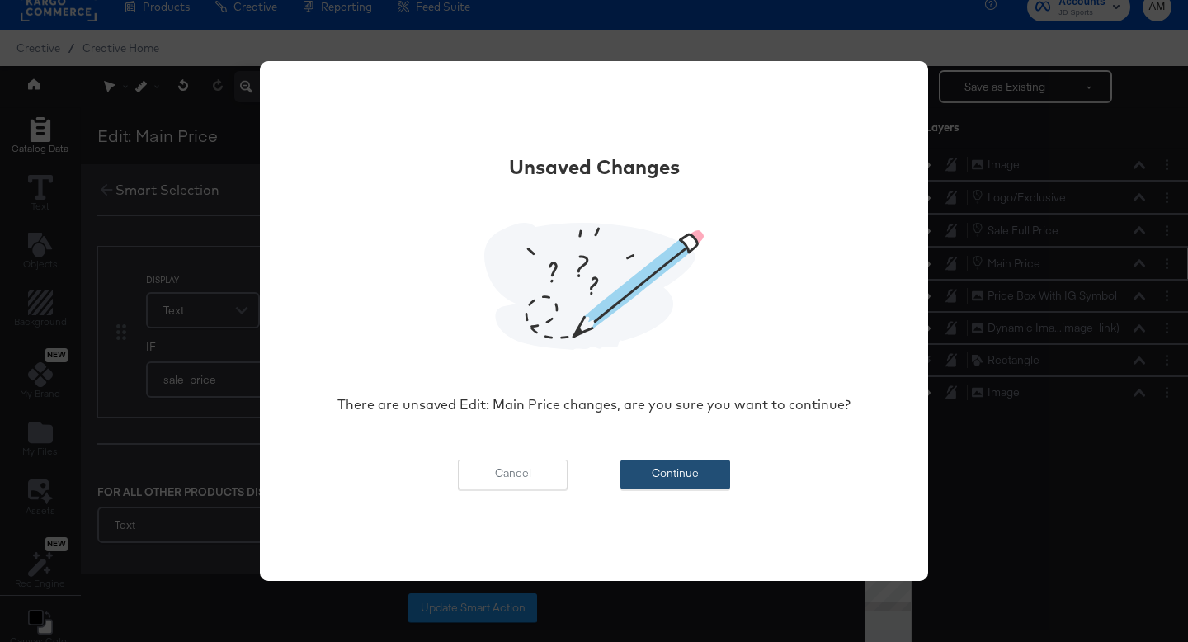
scroll to position [0, 0]
click at [678, 475] on button "Continue" at bounding box center [676, 475] width 110 height 30
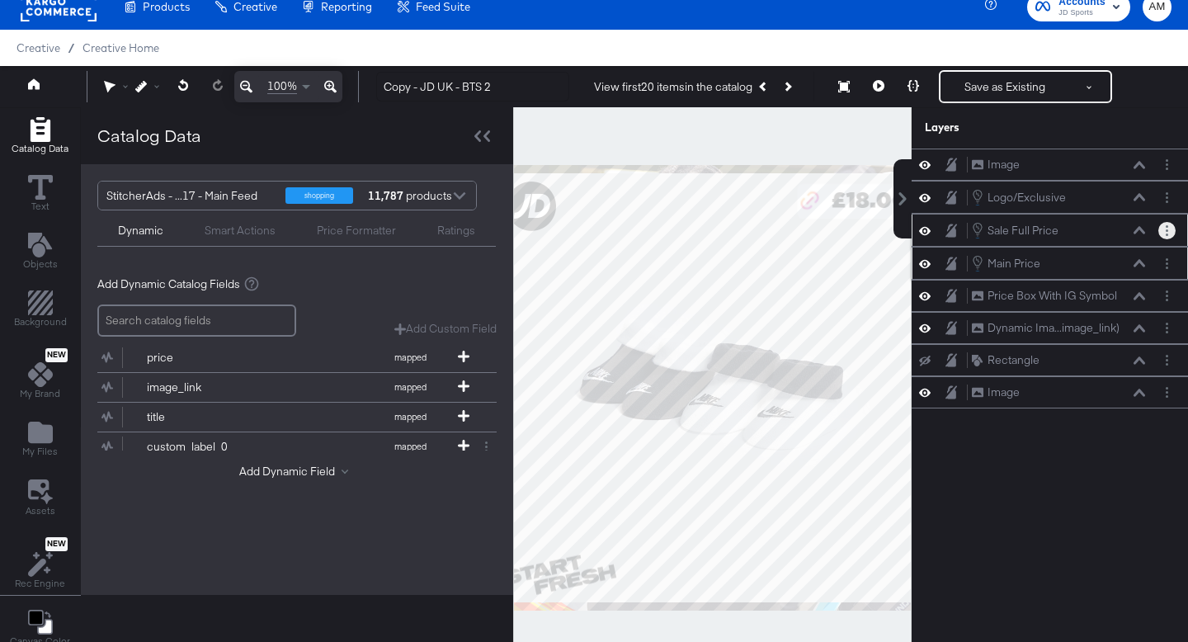
click at [1168, 233] on icon "Layer Options" at bounding box center [1167, 230] width 2 height 11
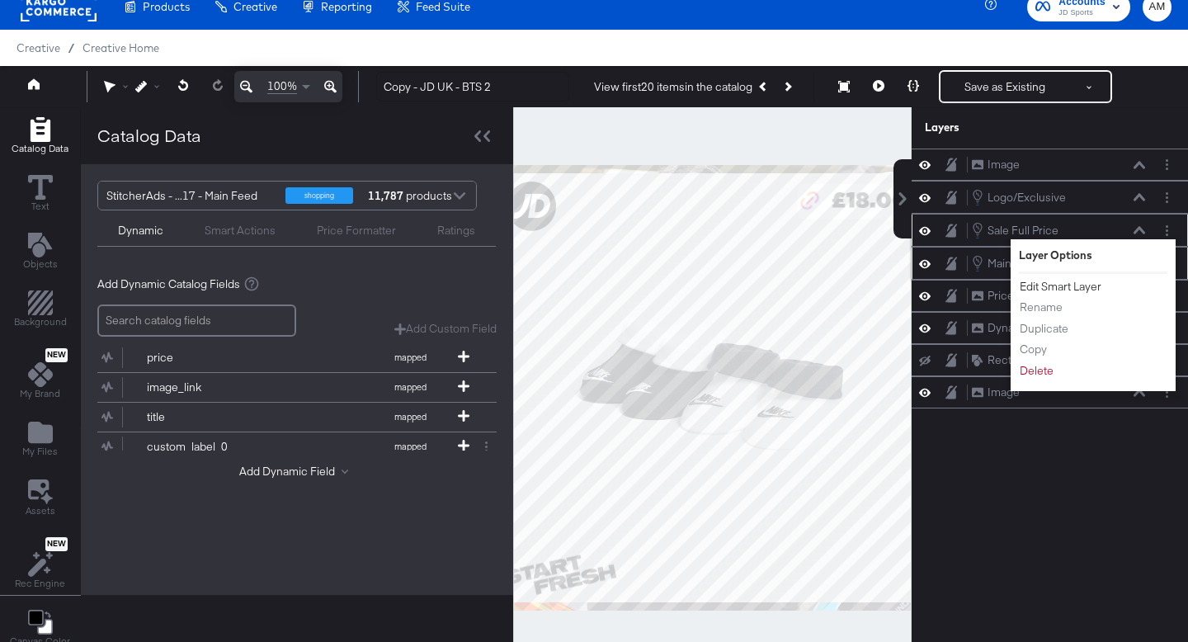
click at [1085, 290] on button "Edit Smart Layer" at bounding box center [1060, 286] width 83 height 17
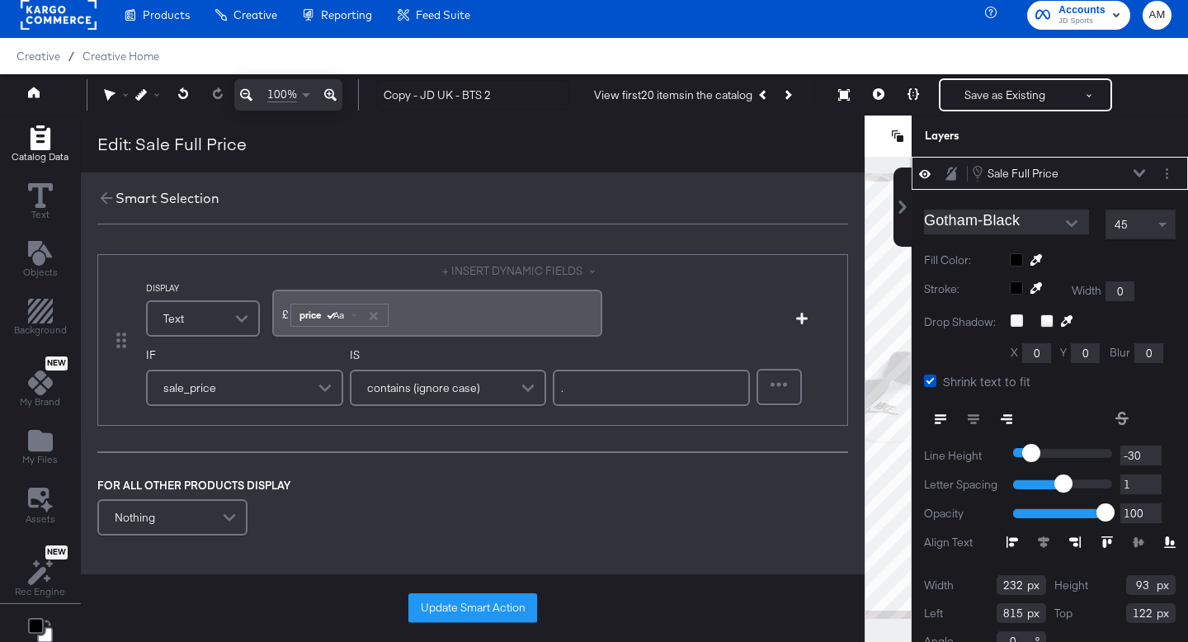
scroll to position [10, 0]
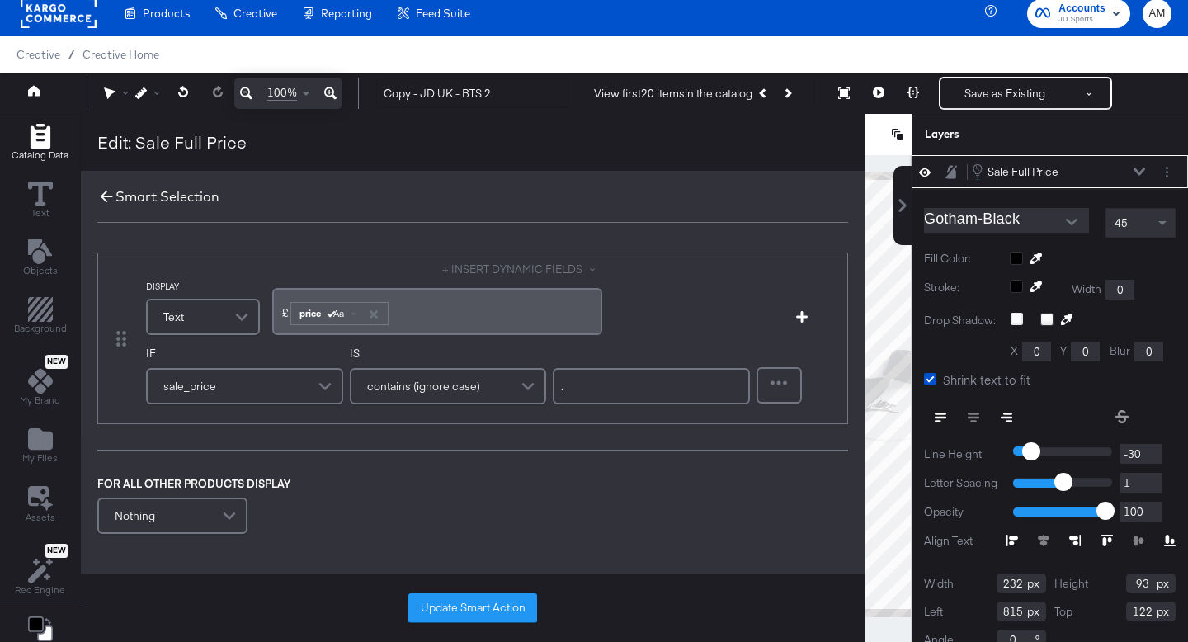
click at [102, 195] on icon at bounding box center [107, 197] width 12 height 12
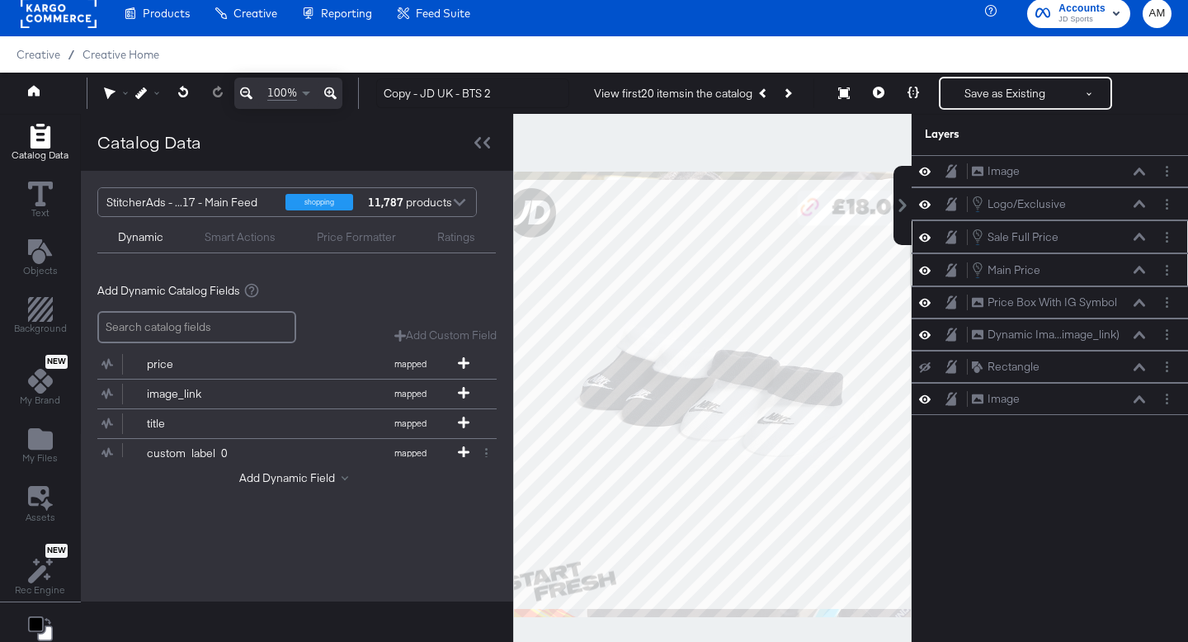
scroll to position [0, 0]
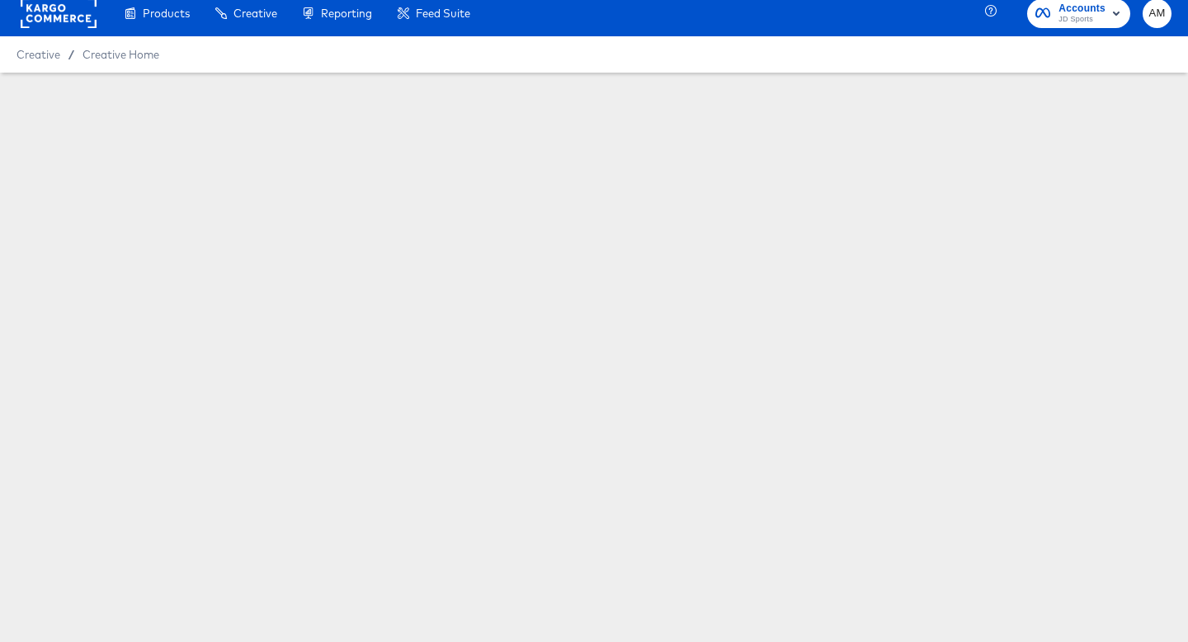
scroll to position [78, 0]
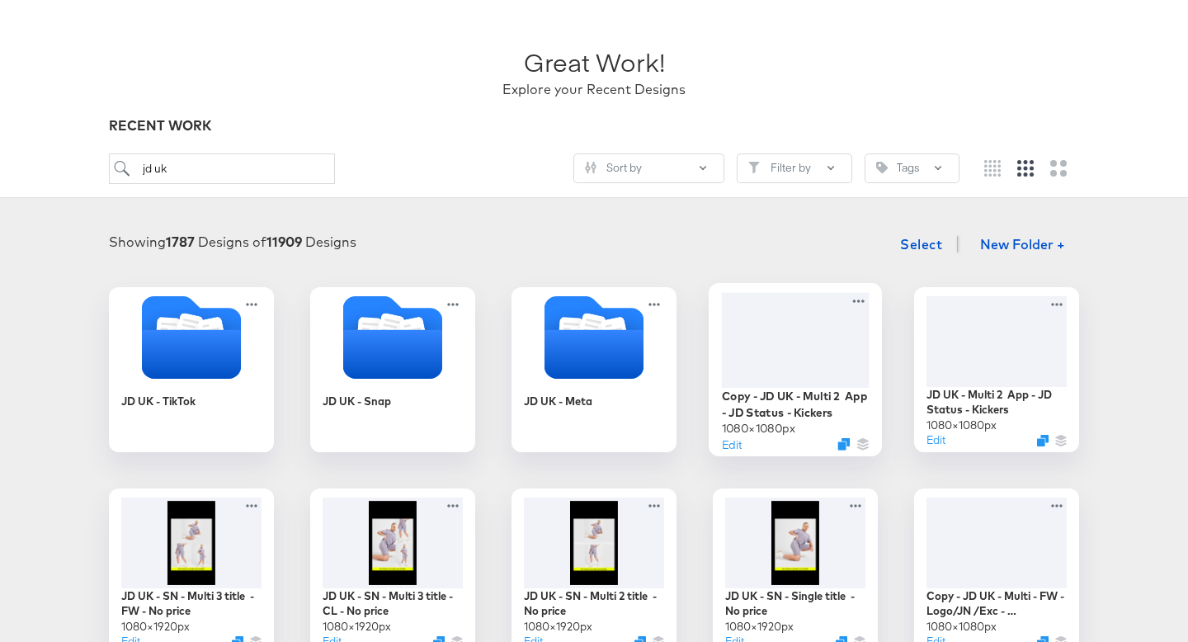
click at [815, 334] on div at bounding box center [796, 339] width 148 height 95
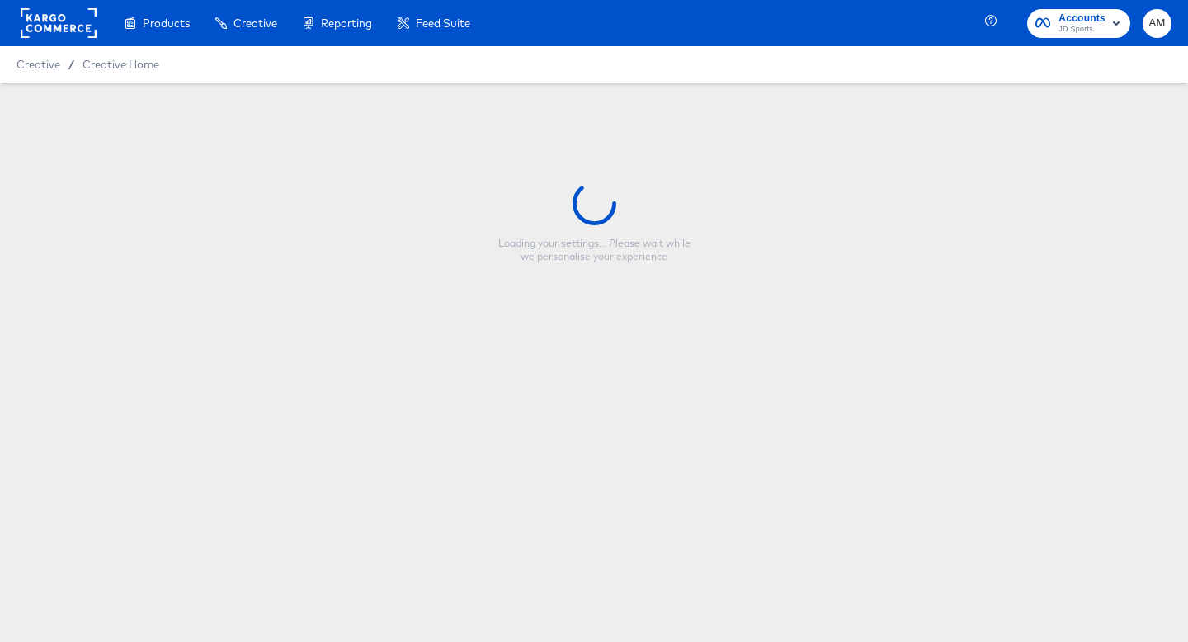
type input "Copy - JD UK - Multi 2 App - JD Status - Kickers"
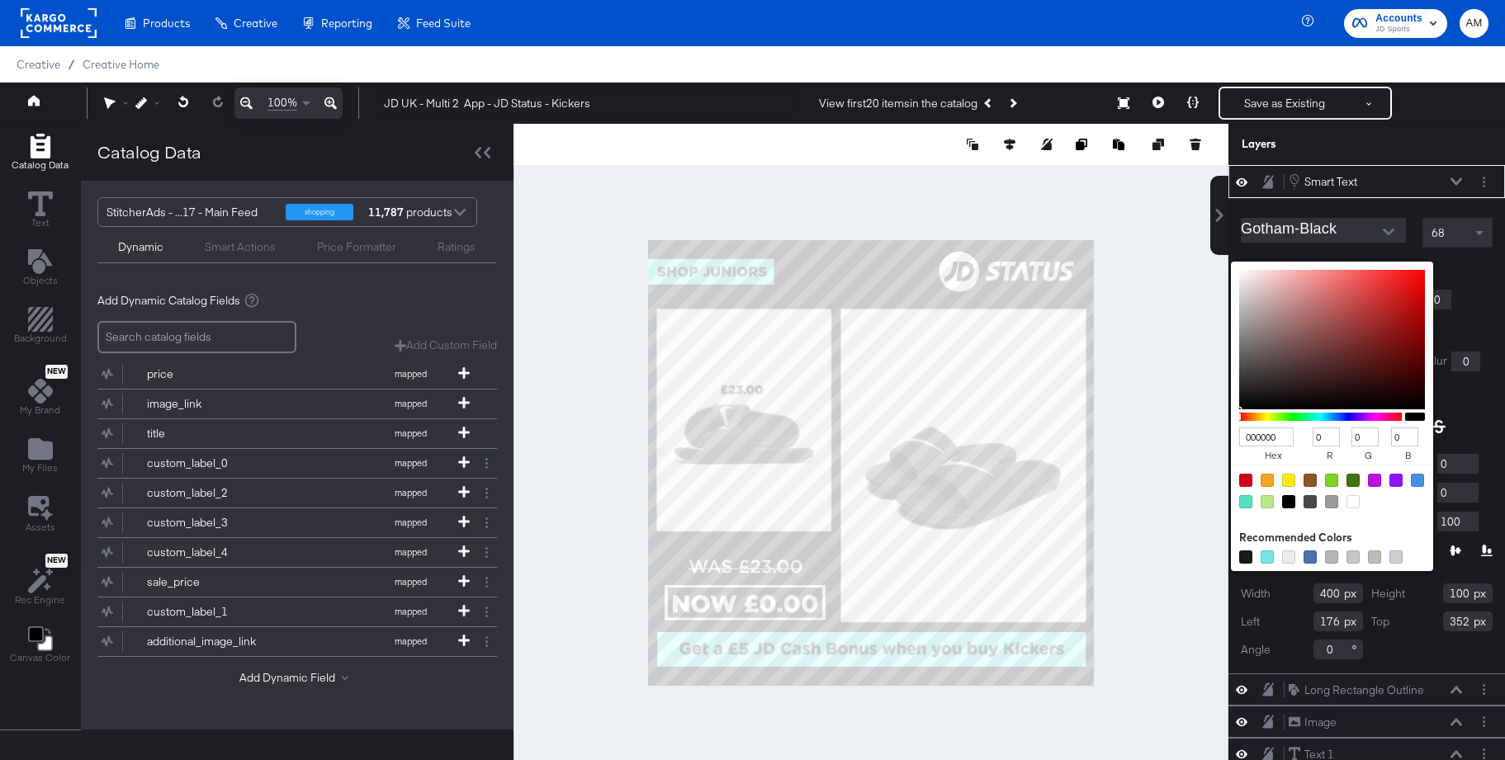
click at [1334, 265] on div "000000 hex 0 r 0 g 0 b 100 a Recommended Colors" at bounding box center [1409, 268] width 166 height 13
click at [1350, 501] on div at bounding box center [1352, 501] width 13 height 13
type input "FFFFFF"
type input "255"
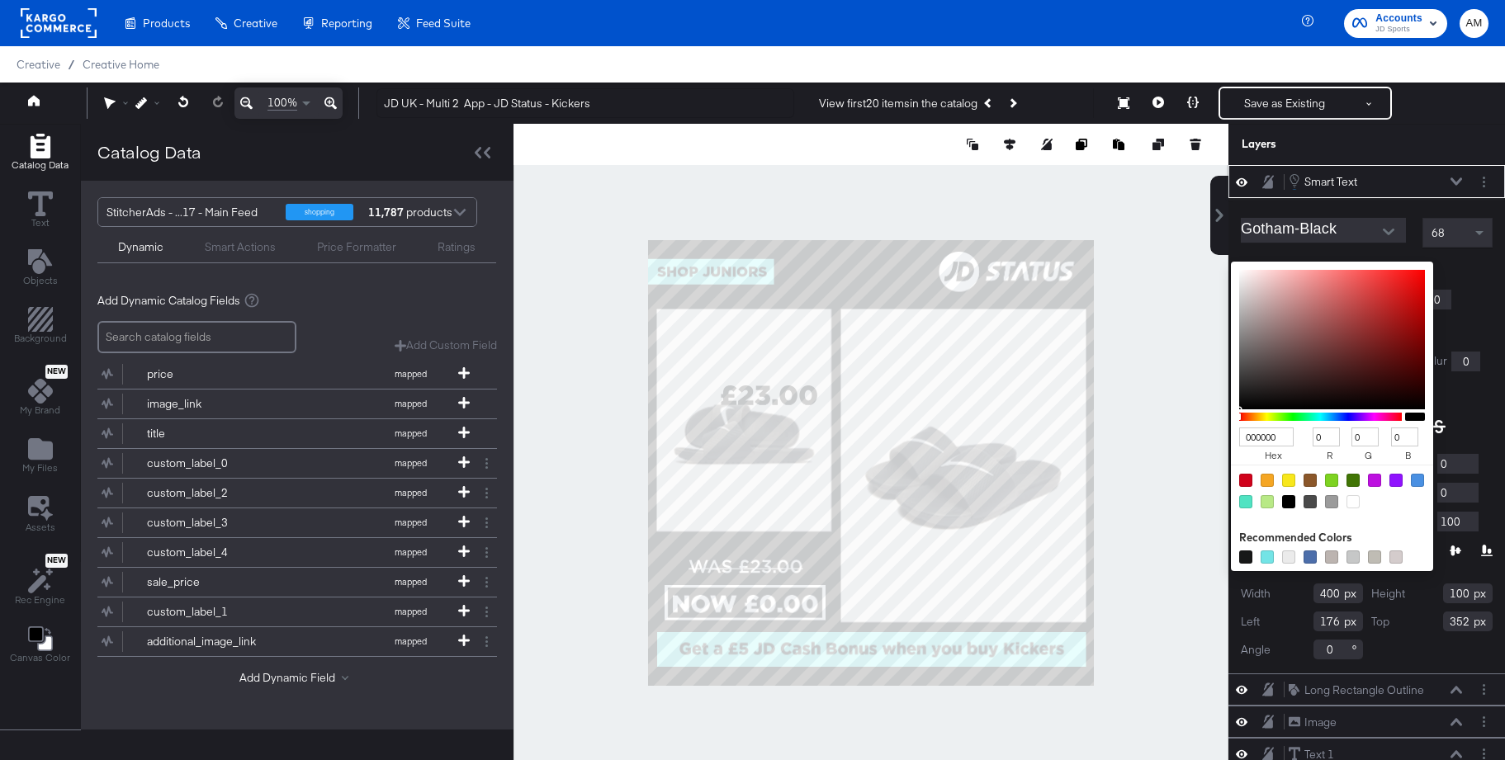
type input "255"
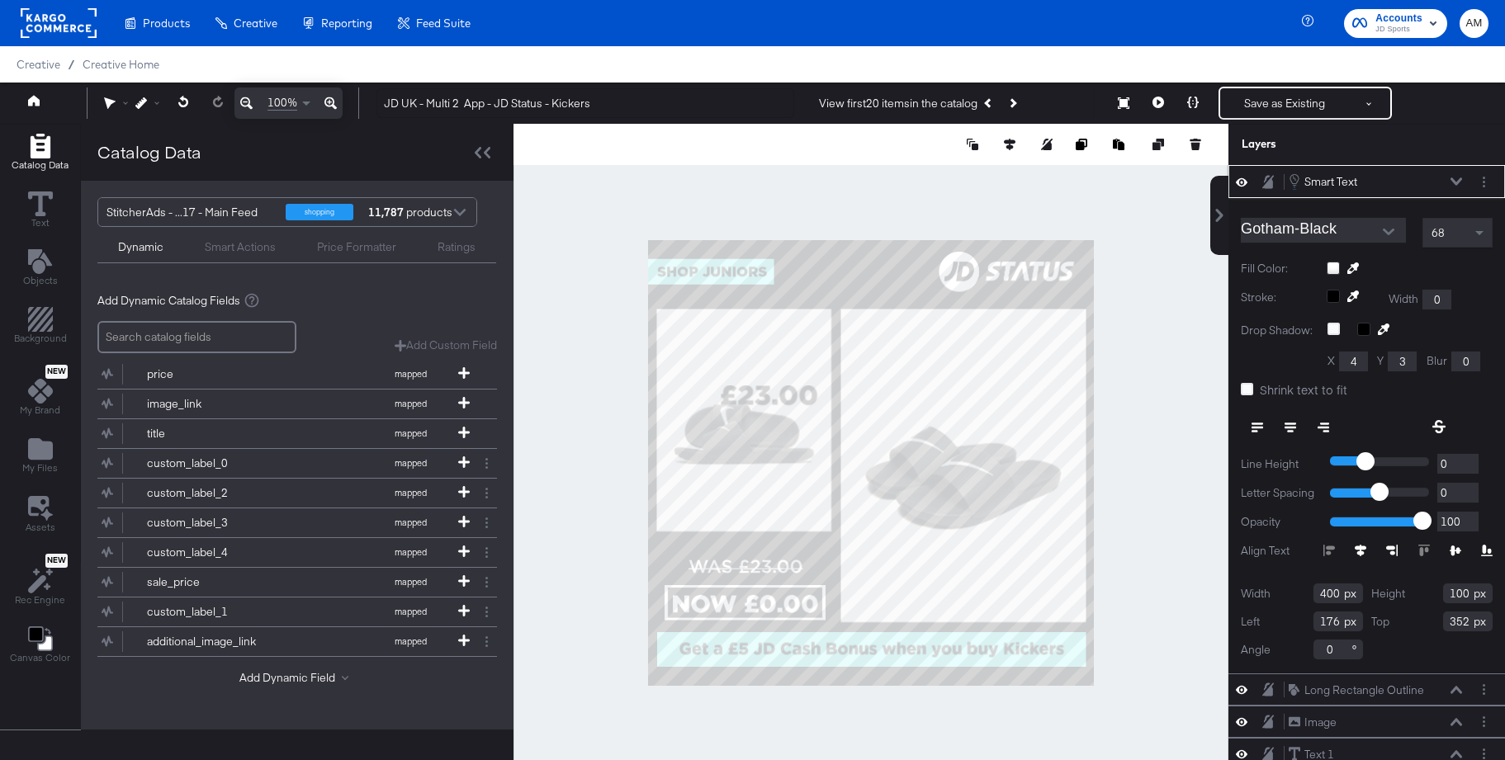
click at [1469, 307] on div "Stroke: Width 0" at bounding box center [1366, 300] width 252 height 20
drag, startPoint x: 1337, startPoint y: 596, endPoint x: 1280, endPoint y: 599, distance: 57.0
click at [1280, 599] on div "Width 400" at bounding box center [1301, 594] width 122 height 20
type input "355"
drag, startPoint x: 1469, startPoint y: 595, endPoint x: 1419, endPoint y: 597, distance: 50.4
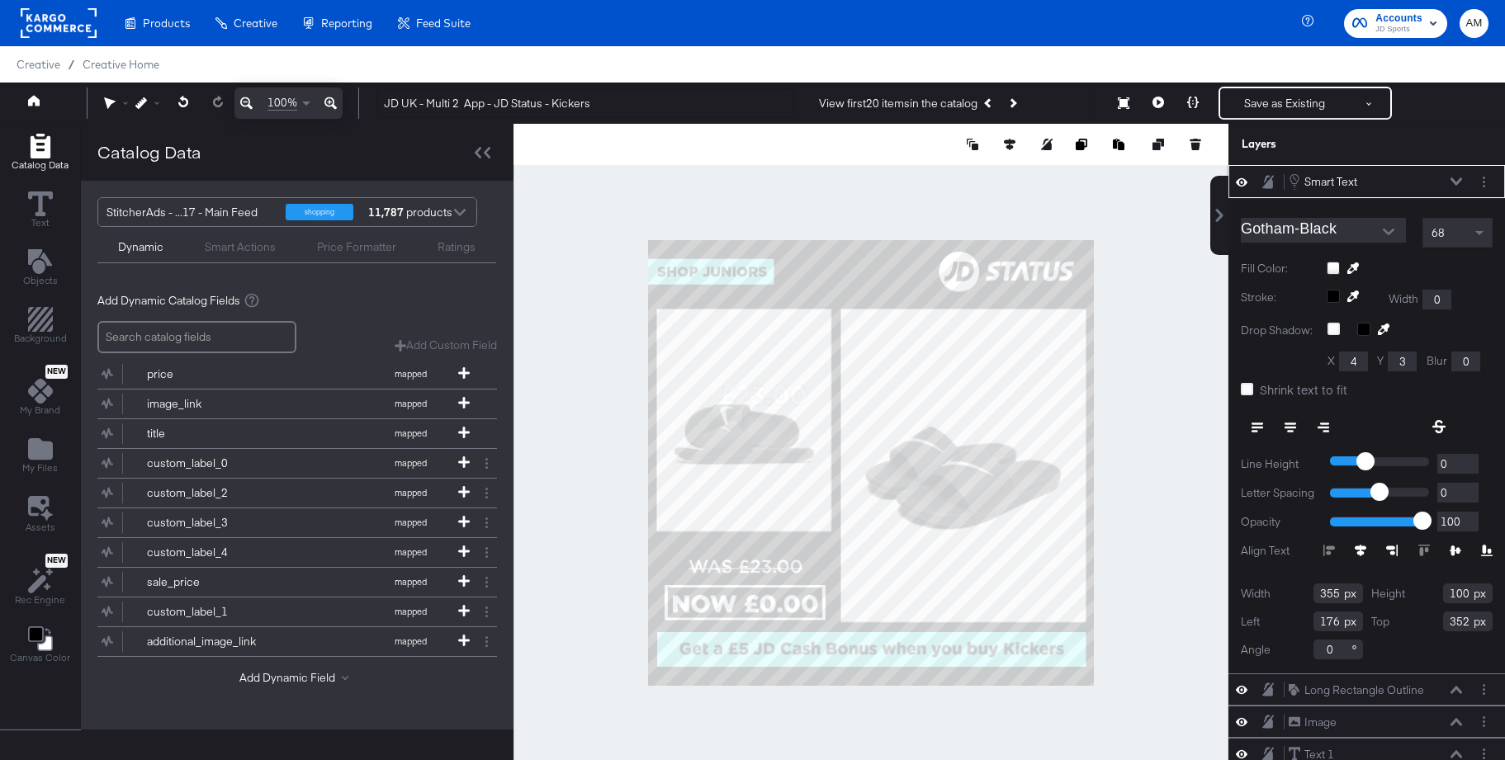
click at [1419, 597] on div "Height 100" at bounding box center [1432, 594] width 122 height 20
type input "90"
drag, startPoint x: 1340, startPoint y: 626, endPoint x: 1255, endPoint y: 626, distance: 85.0
click at [1255, 626] on div "Left 176" at bounding box center [1301, 622] width 122 height 20
type input "60"
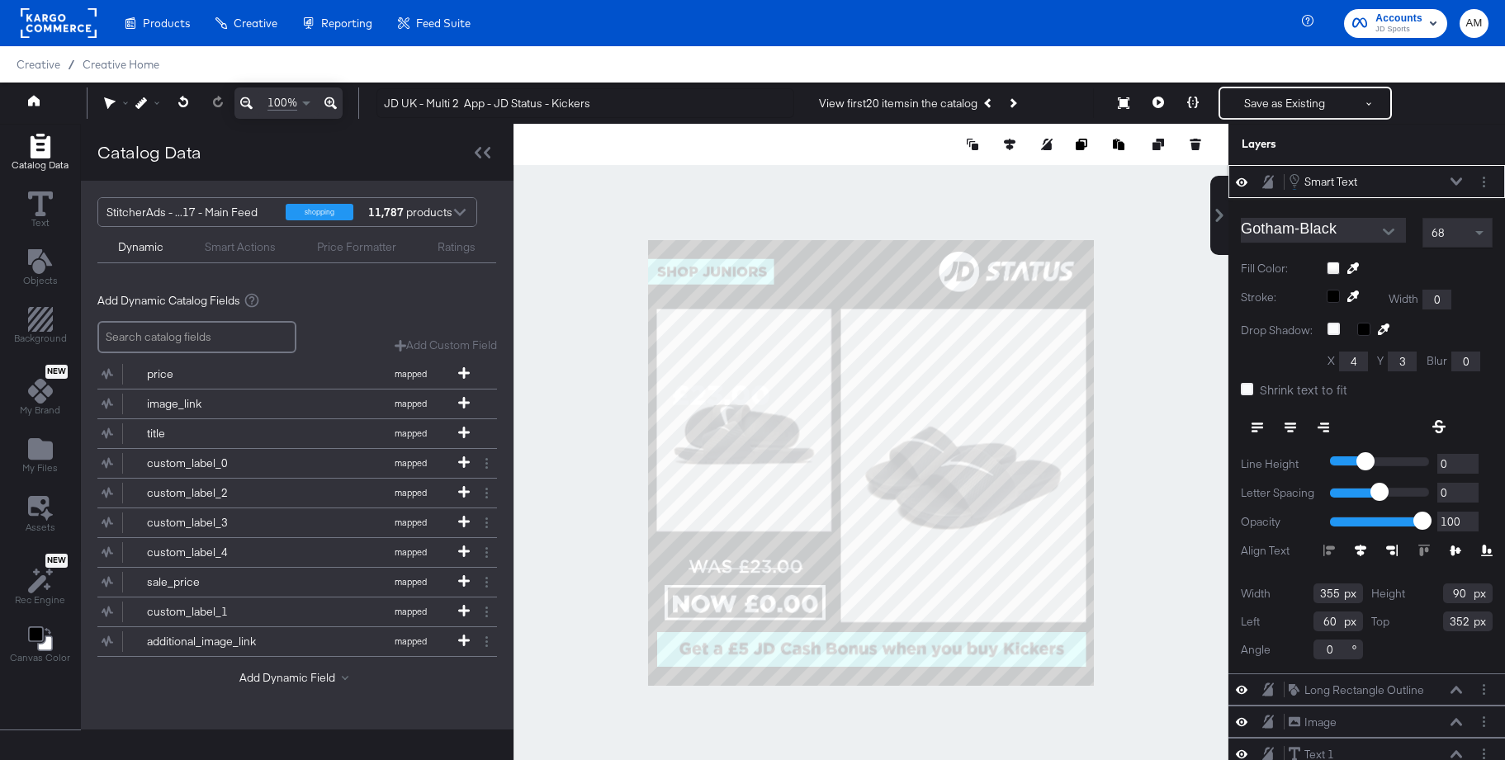
drag, startPoint x: 1467, startPoint y: 625, endPoint x: 1423, endPoint y: 625, distance: 44.6
click at [1423, 625] on div "Top 352" at bounding box center [1432, 622] width 122 height 20
type input "838"
click at [1458, 181] on icon at bounding box center [1456, 181] width 12 height 8
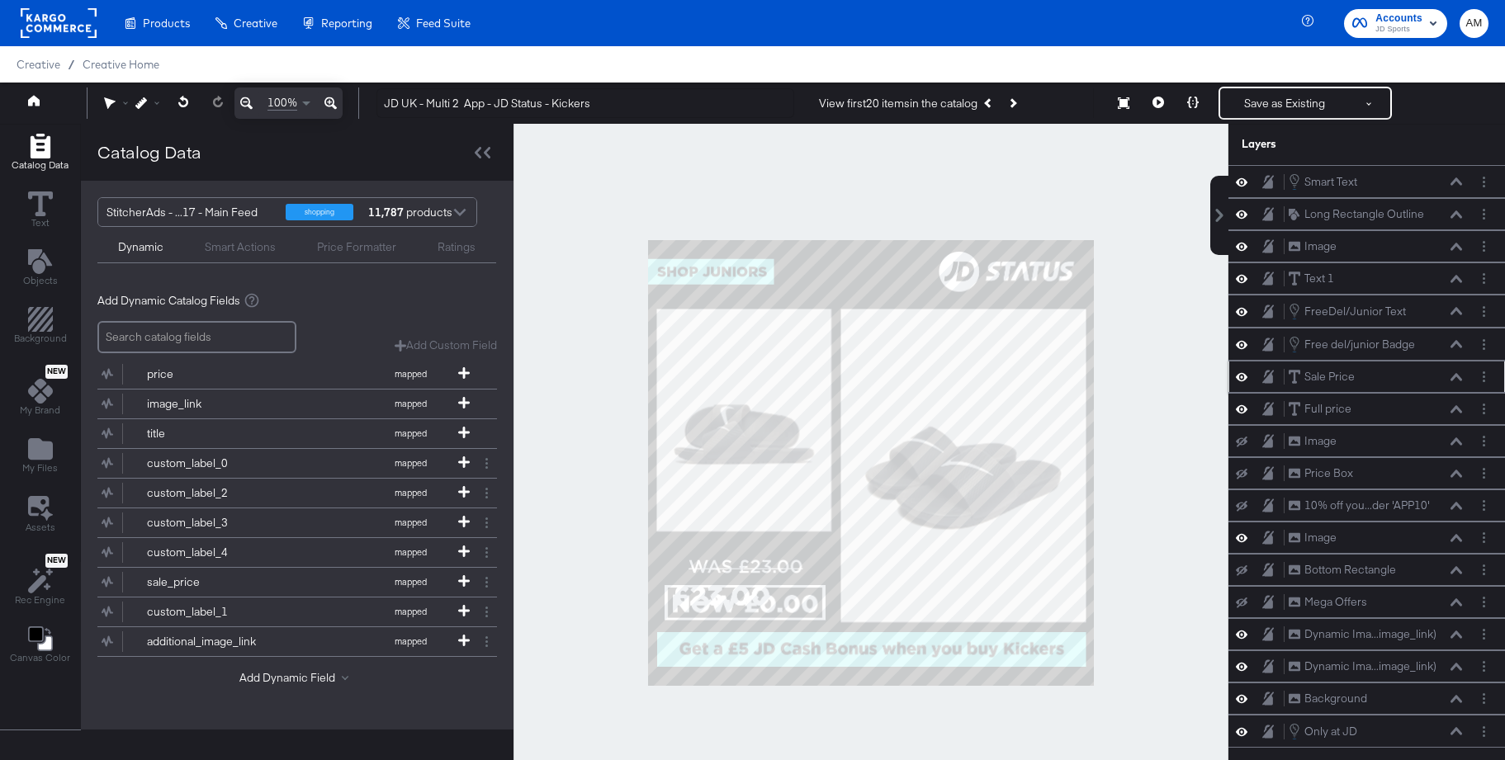
click at [1240, 375] on icon at bounding box center [1242, 377] width 12 height 14
click at [1459, 182] on icon at bounding box center [1456, 180] width 12 height 7
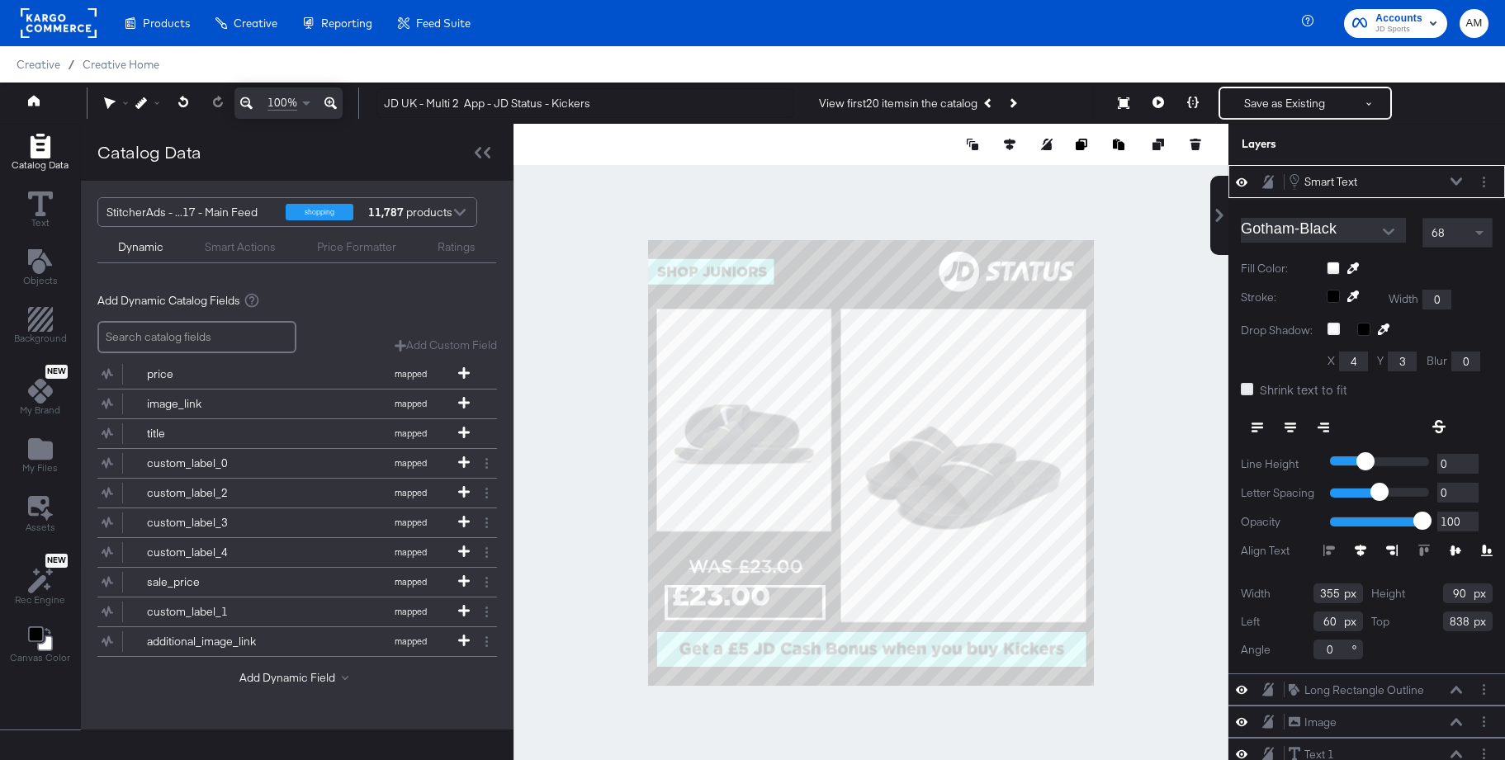
click at [1248, 393] on icon at bounding box center [1246, 389] width 12 height 12
click at [0, 0] on input "Shrink text to fit" at bounding box center [0, 0] width 0 height 0
click at [1456, 180] on icon at bounding box center [1456, 181] width 12 height 8
type input "98"
type input "850"
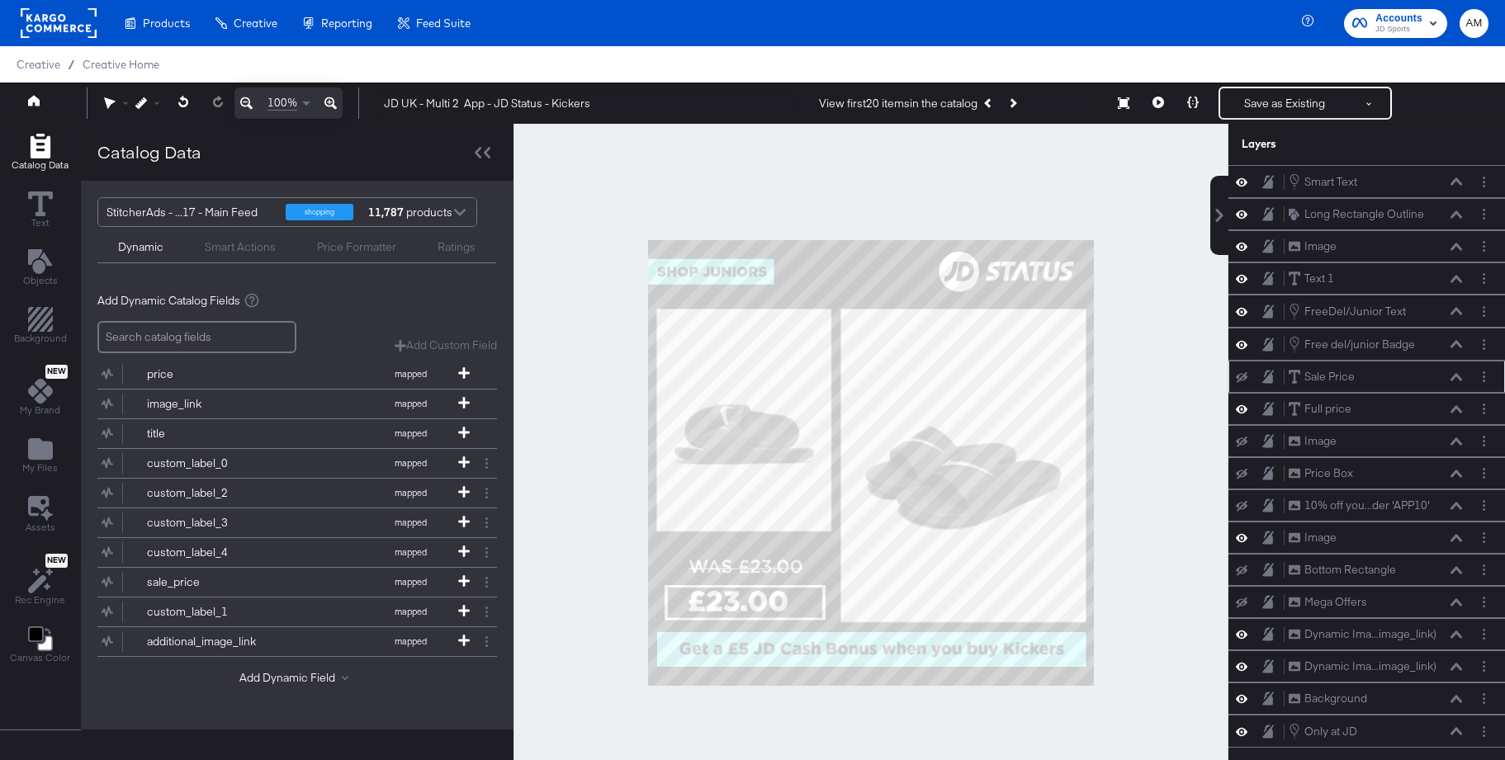
click at [621, 568] on div at bounding box center [870, 463] width 715 height 678
click at [242, 248] on div "Smart Actions" at bounding box center [240, 247] width 71 height 16
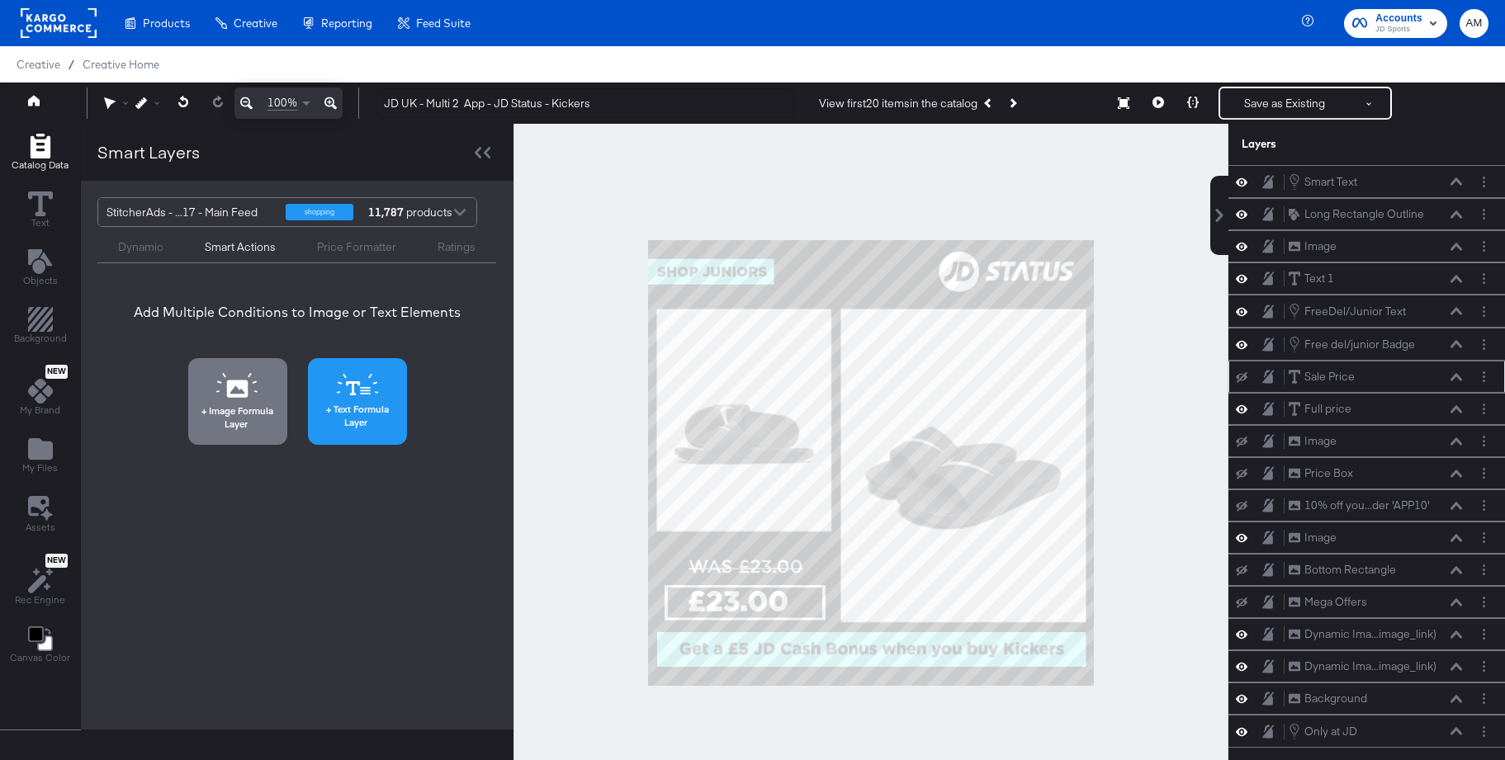
click at [354, 387] on icon at bounding box center [357, 385] width 41 height 22
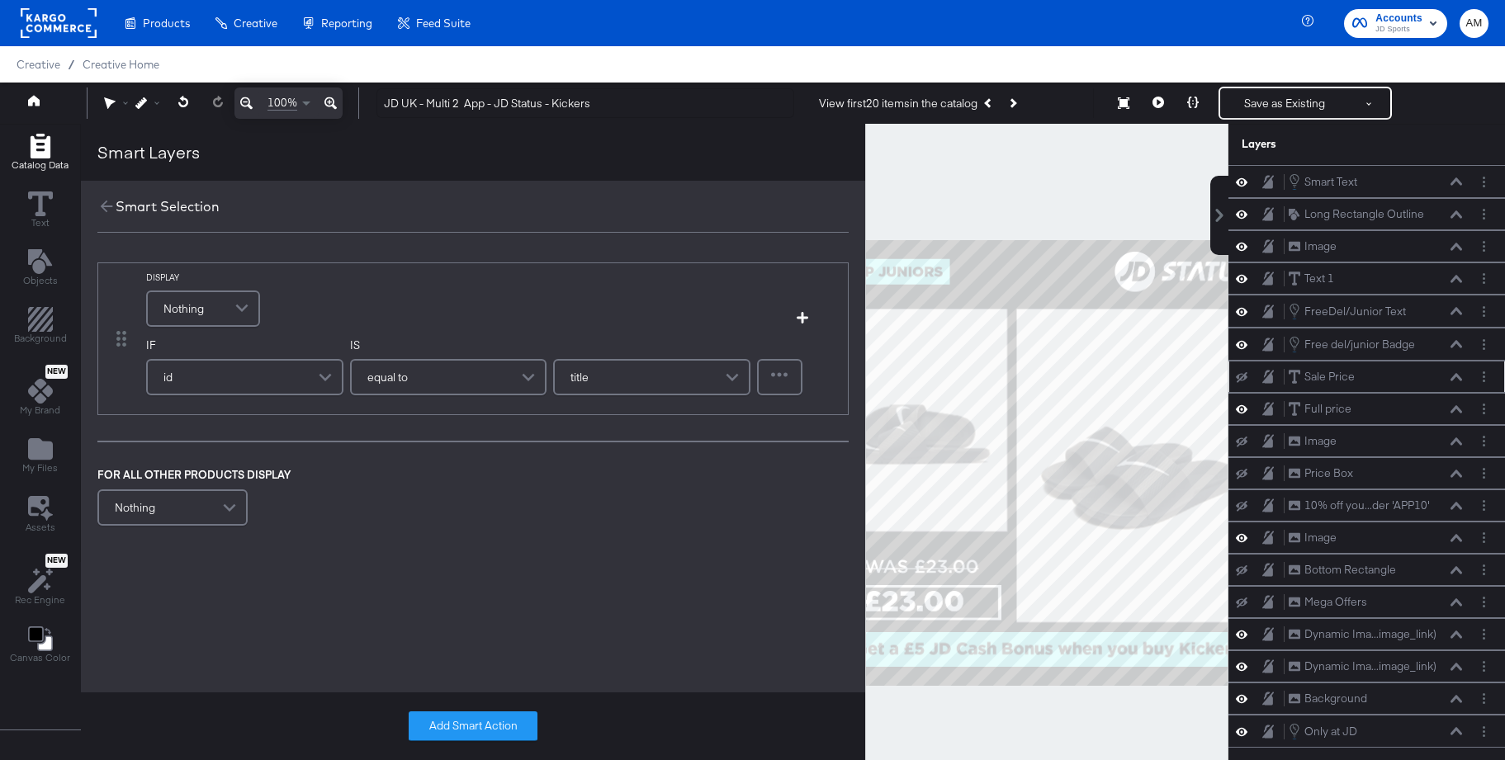
click at [190, 315] on span "Nothing" at bounding box center [183, 309] width 40 height 28
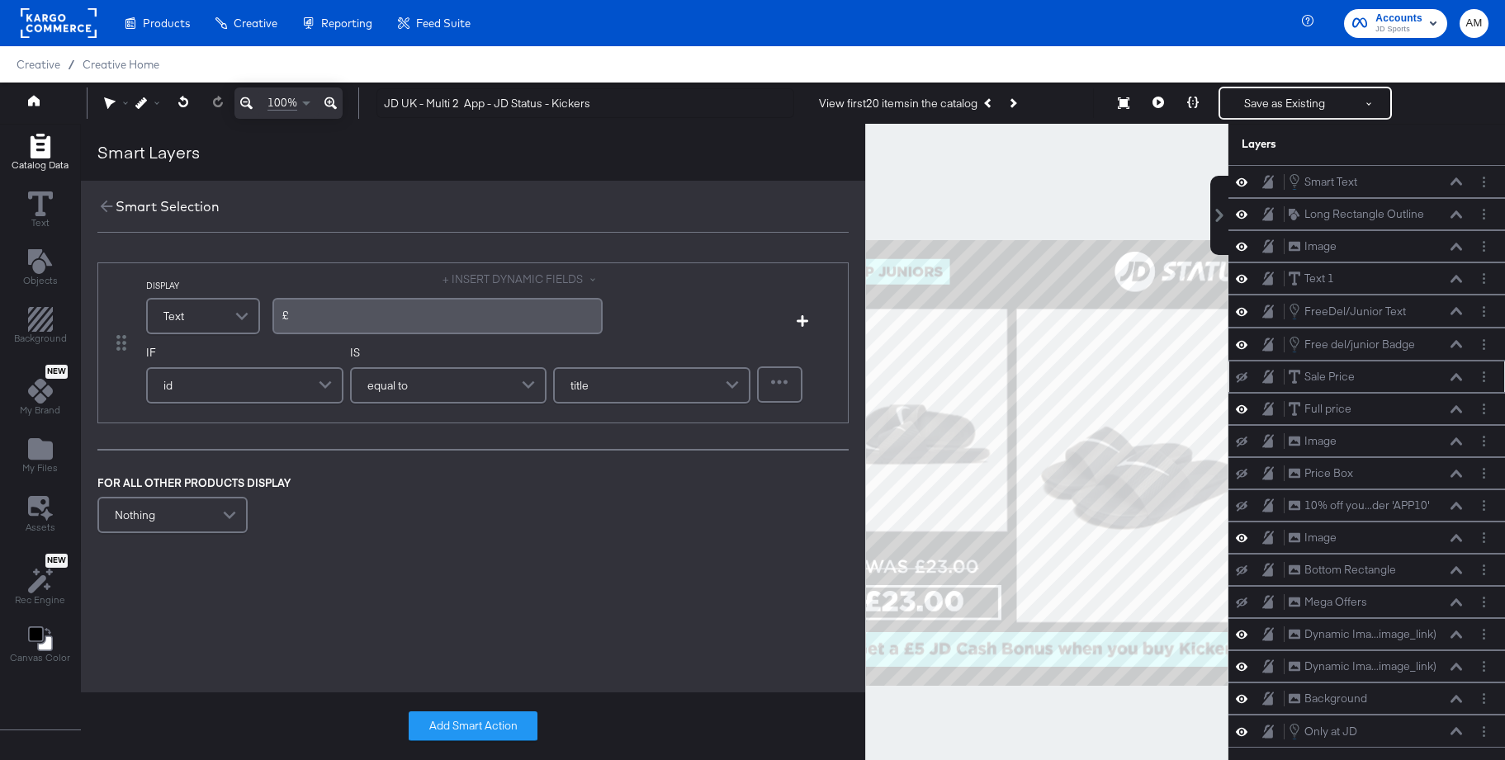
click at [486, 284] on button "+ INSERT DYNAMIC FIELDS" at bounding box center [522, 280] width 160 height 16
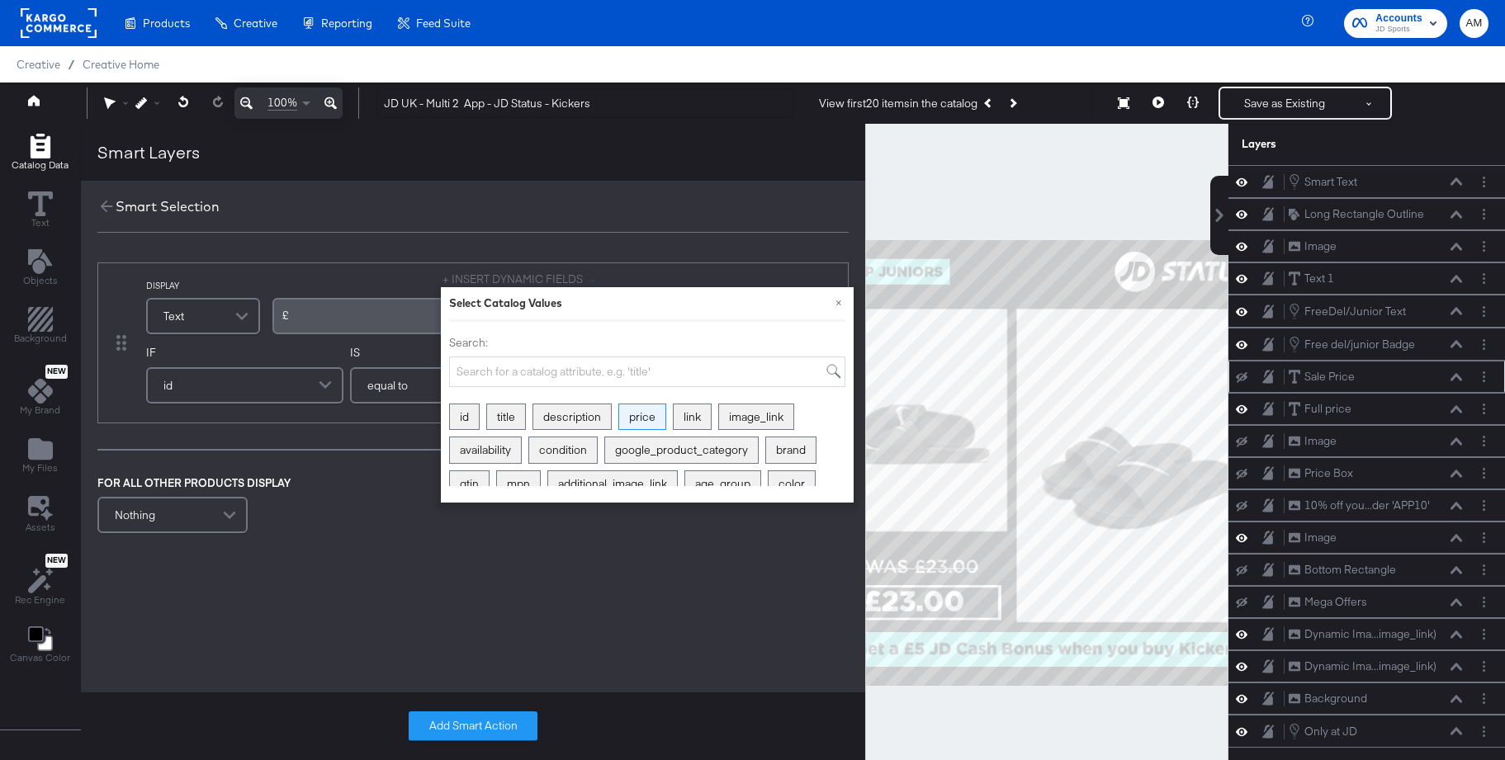
click at [628, 415] on div "price" at bounding box center [642, 417] width 46 height 26
click at [352, 322] on span at bounding box center [349, 322] width 5 height 5
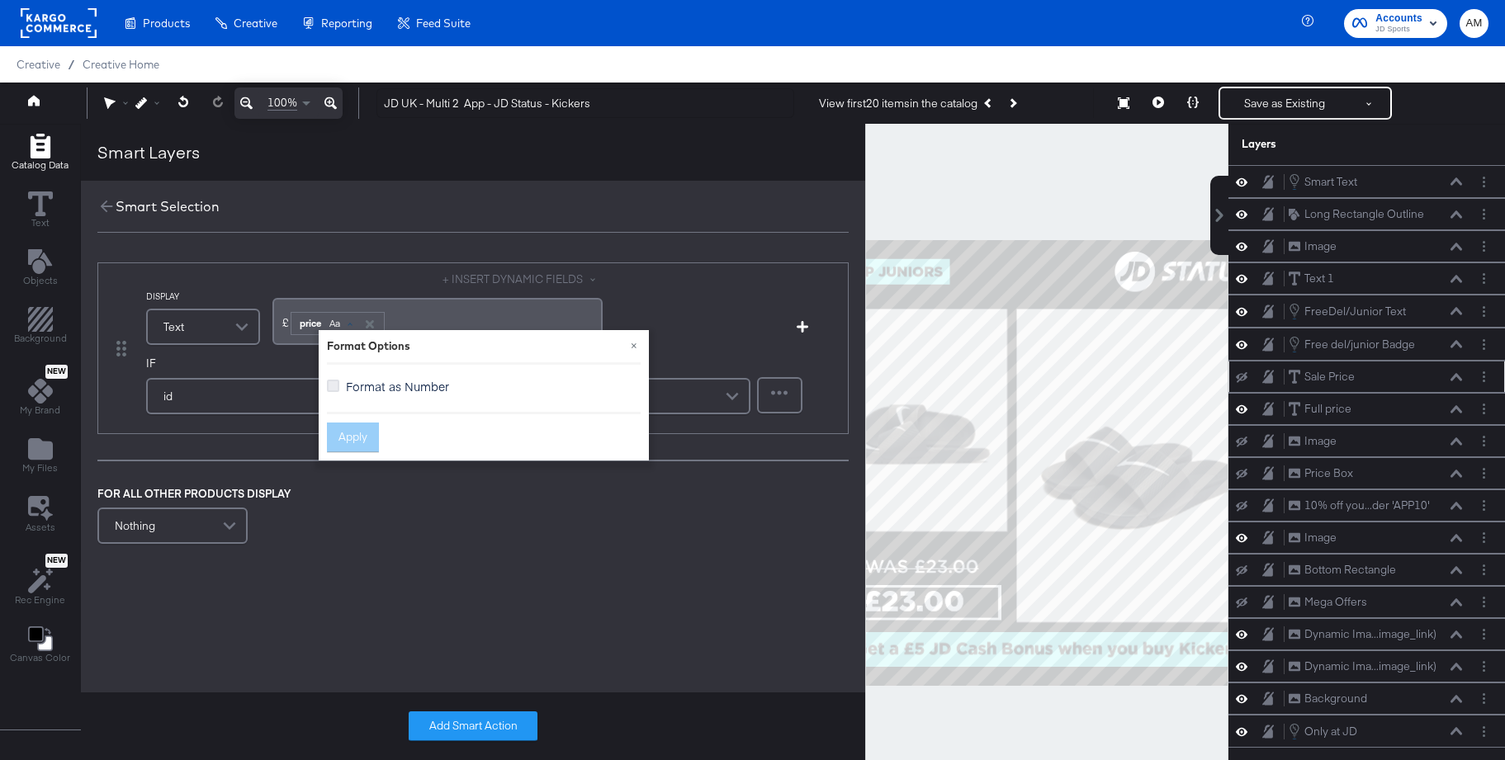
click at [332, 385] on icon at bounding box center [333, 386] width 12 height 12
click at [0, 0] on input "Format as Number" at bounding box center [0, 0] width 0 height 0
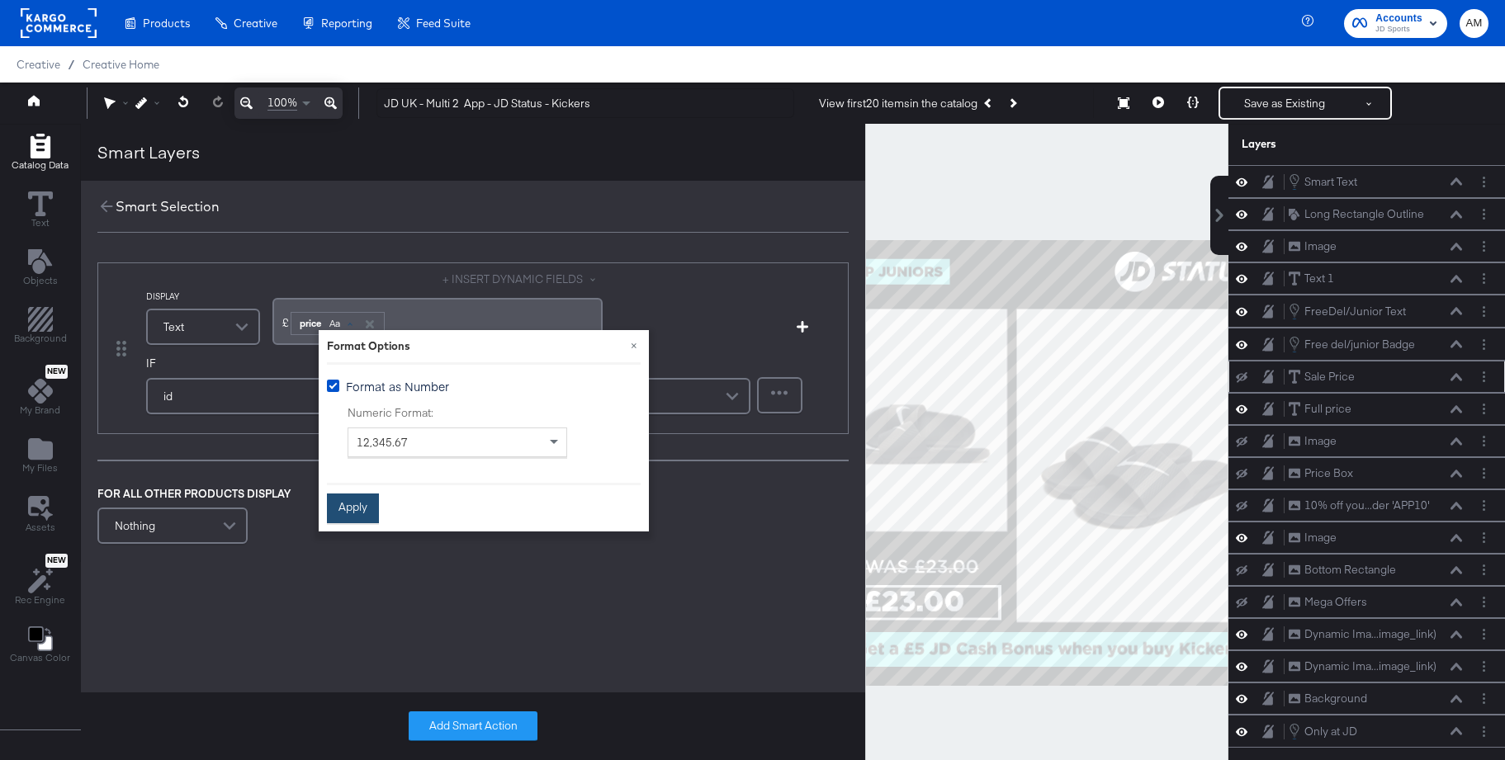
click at [354, 498] on button "Apply" at bounding box center [353, 509] width 52 height 30
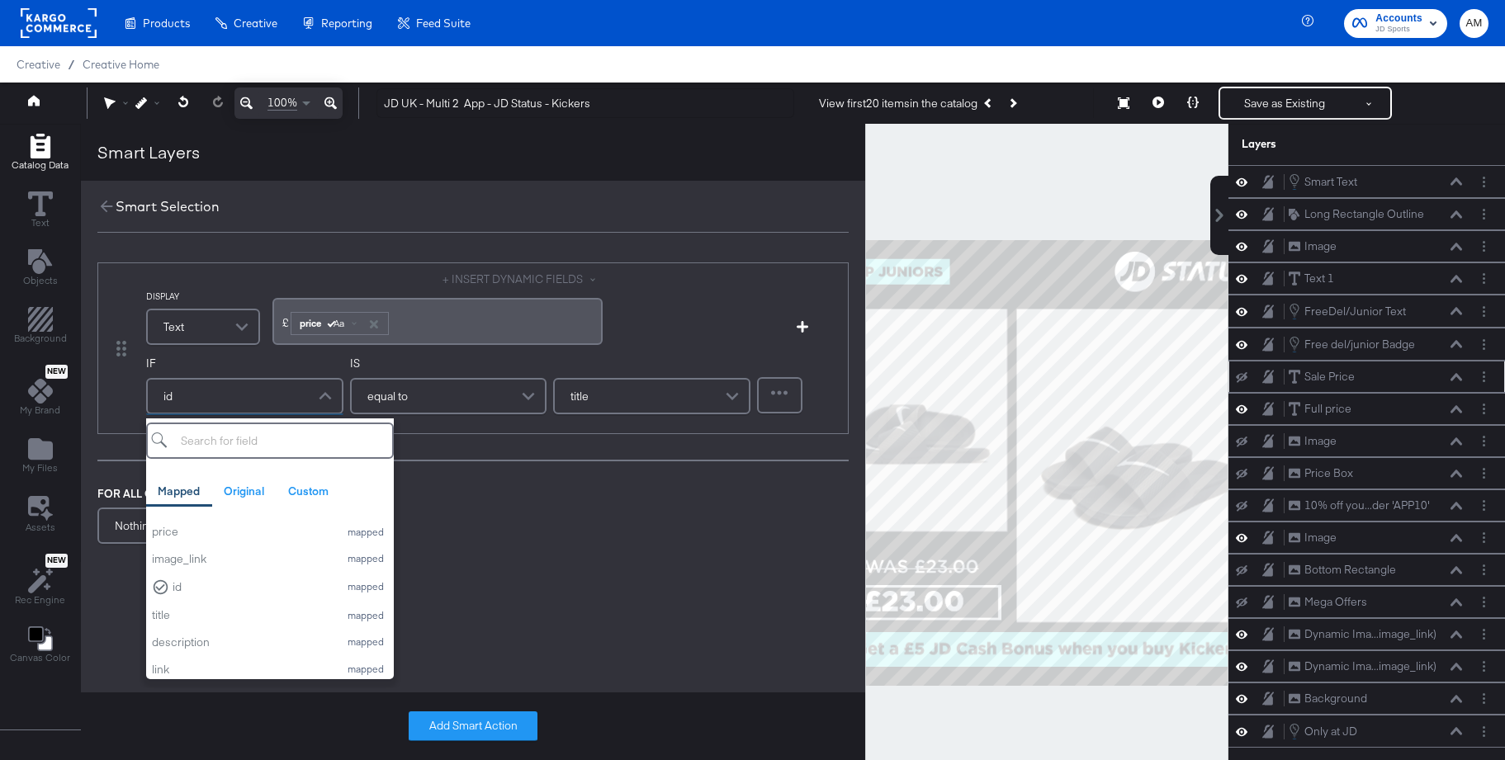
click at [214, 397] on div "id" at bounding box center [245, 396] width 194 height 33
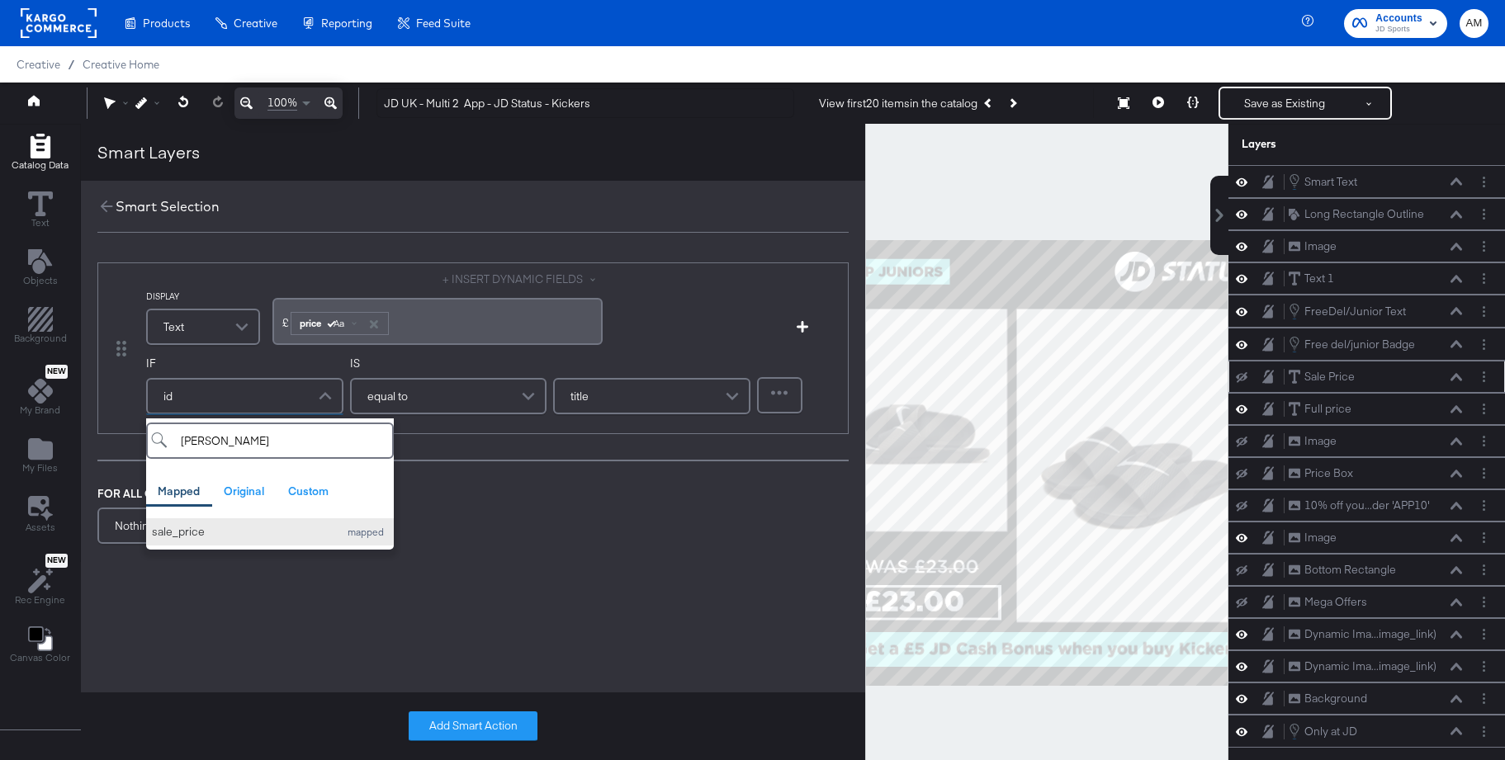
type input "sal"
click at [176, 539] on div "sale_price" at bounding box center [241, 532] width 178 height 16
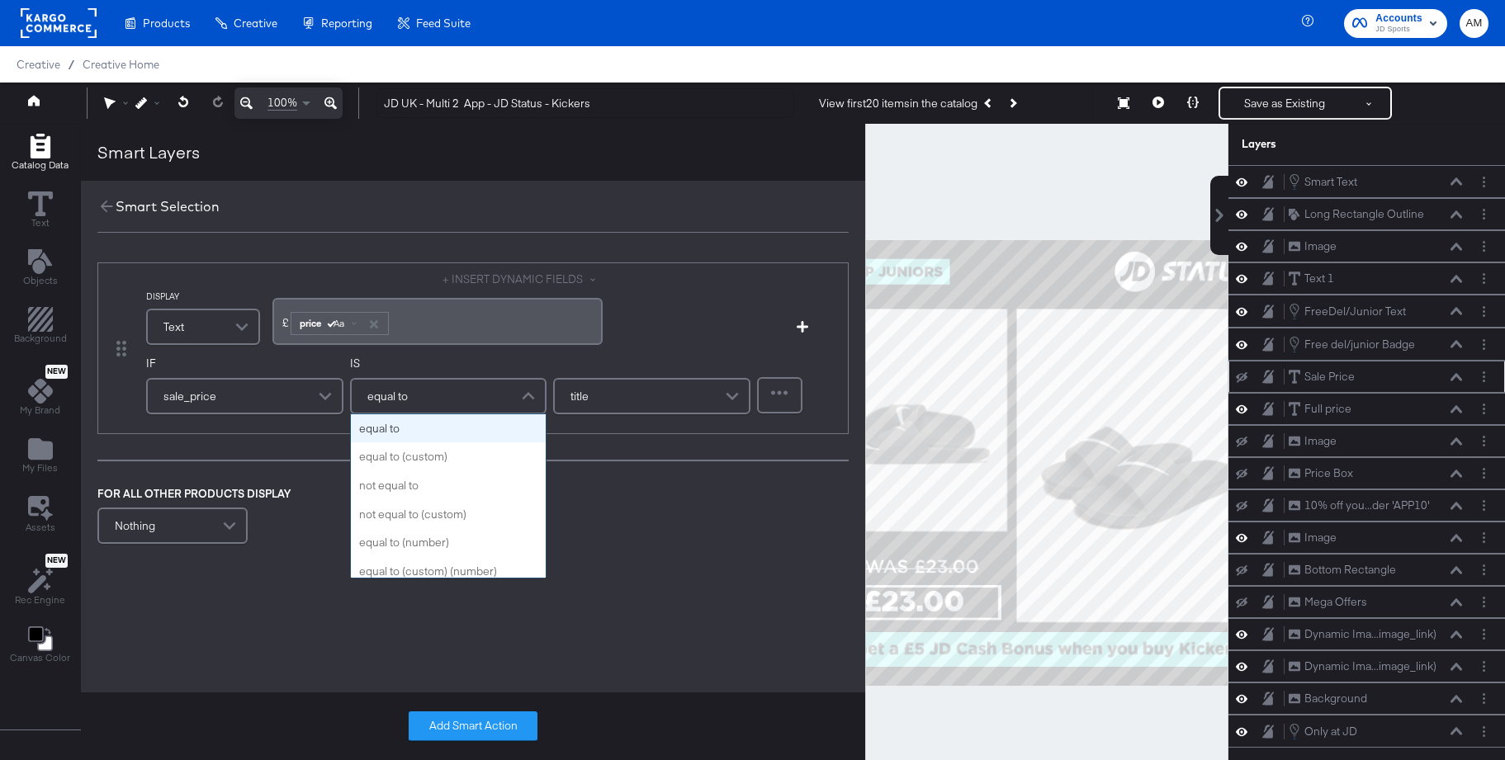
click at [411, 401] on div "equal to" at bounding box center [449, 396] width 194 height 33
type input "con"
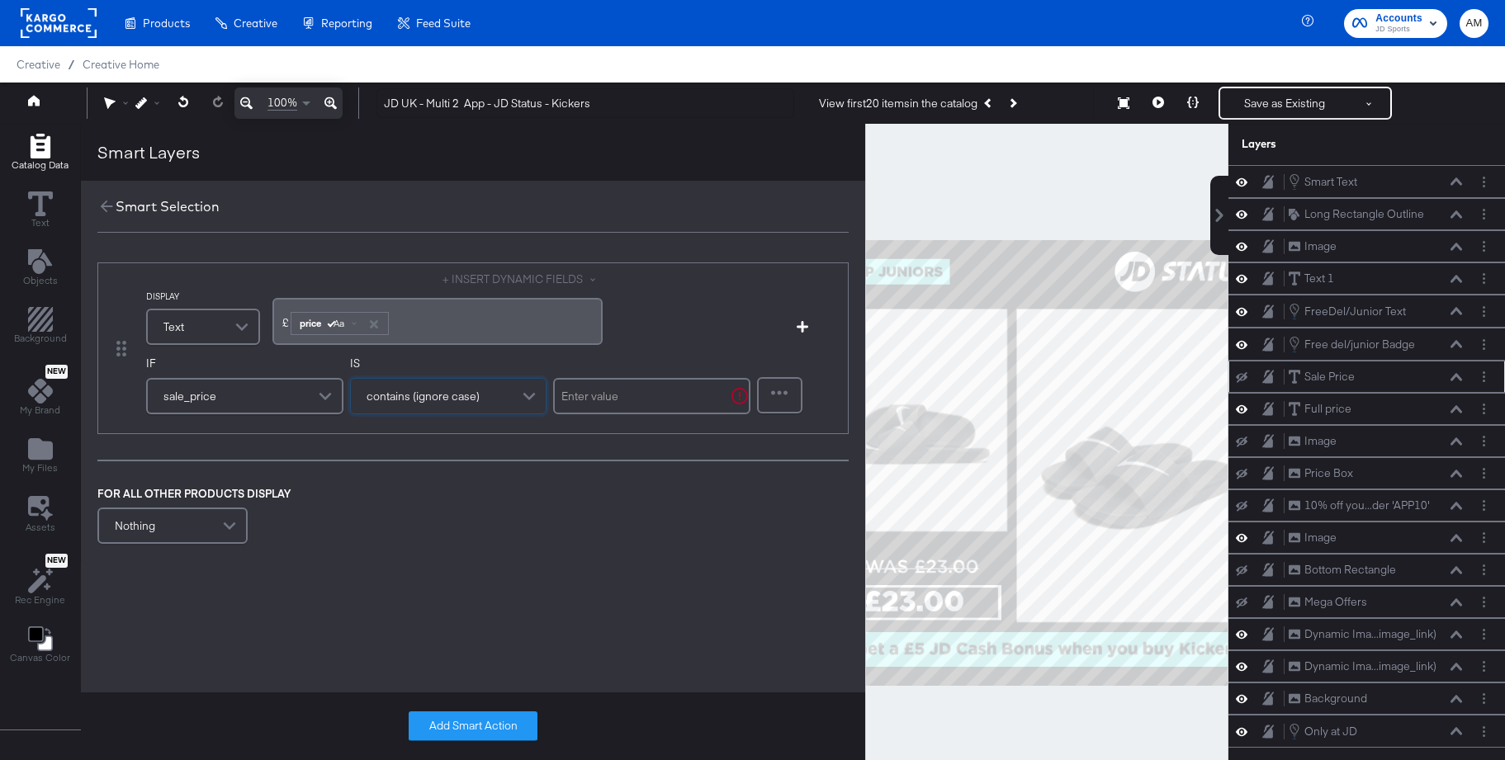
drag, startPoint x: 407, startPoint y: 486, endPoint x: 541, endPoint y: 428, distance: 146.4
click at [580, 393] on input "text" at bounding box center [651, 396] width 197 height 36
type input "."
click at [458, 725] on button "Add Smart Action" at bounding box center [473, 726] width 129 height 30
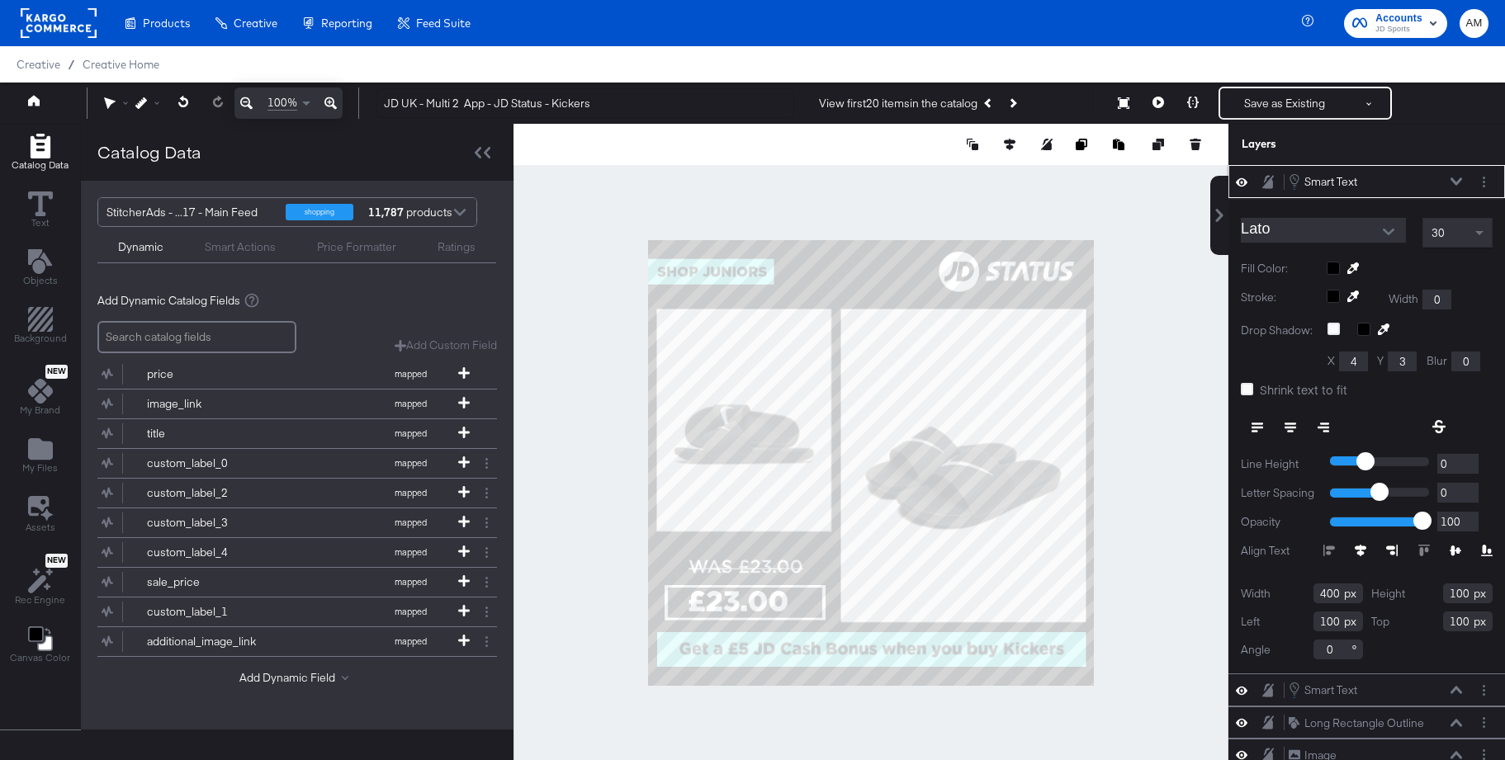
click at [1458, 183] on icon at bounding box center [1456, 181] width 12 height 8
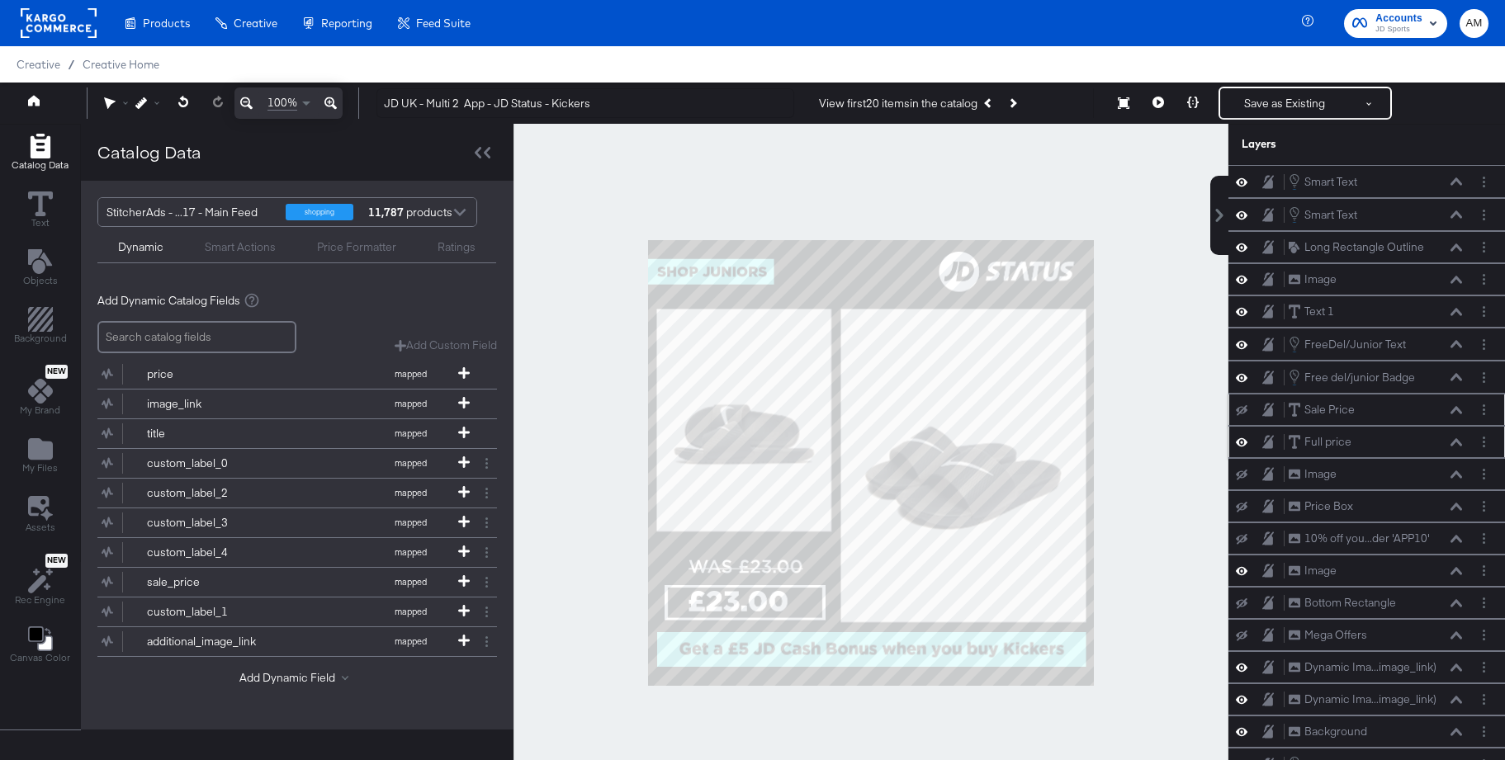
click at [1455, 442] on icon at bounding box center [1456, 442] width 12 height 8
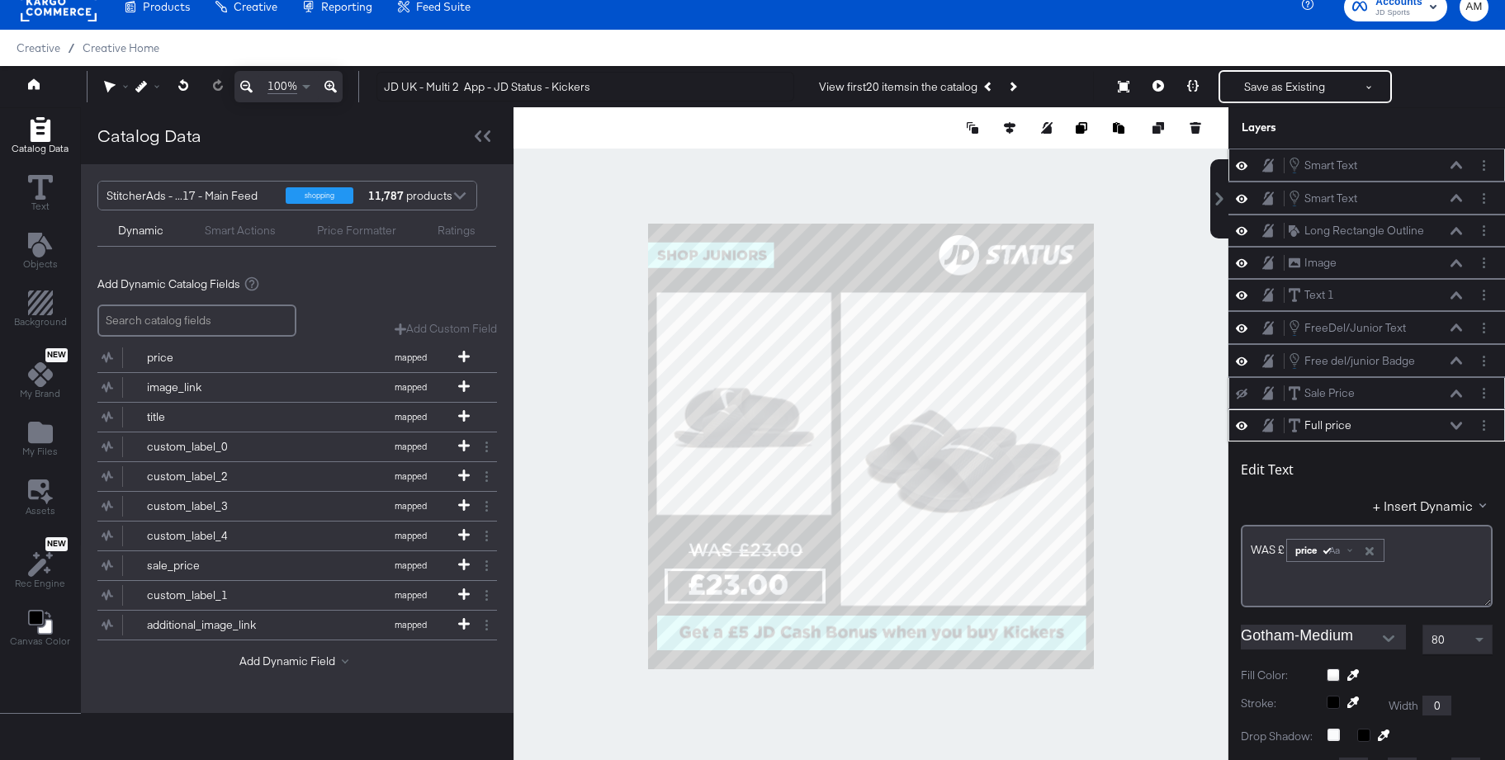
click at [1452, 168] on icon at bounding box center [1456, 164] width 12 height 7
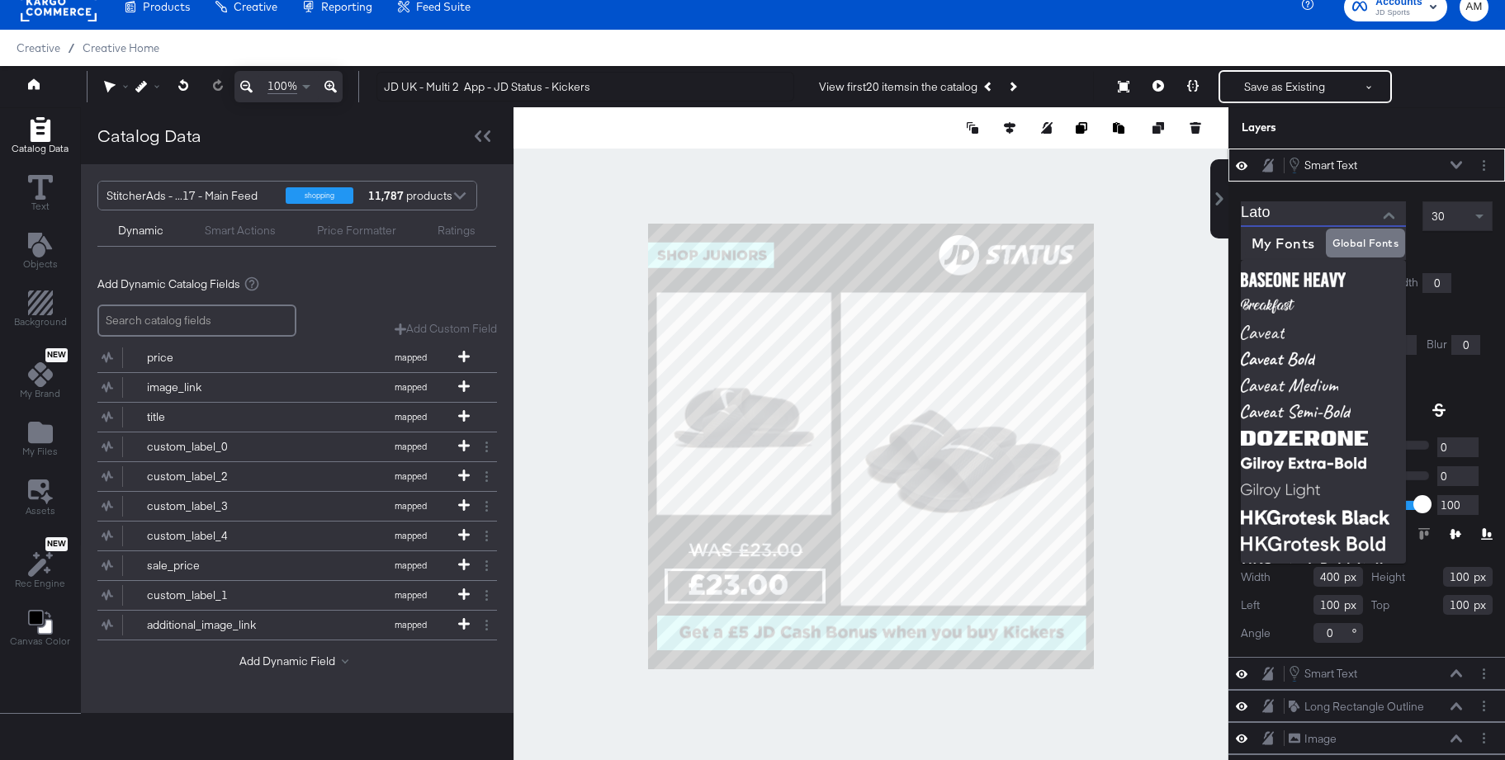
click at [1340, 217] on input "Lato" at bounding box center [1310, 213] width 140 height 25
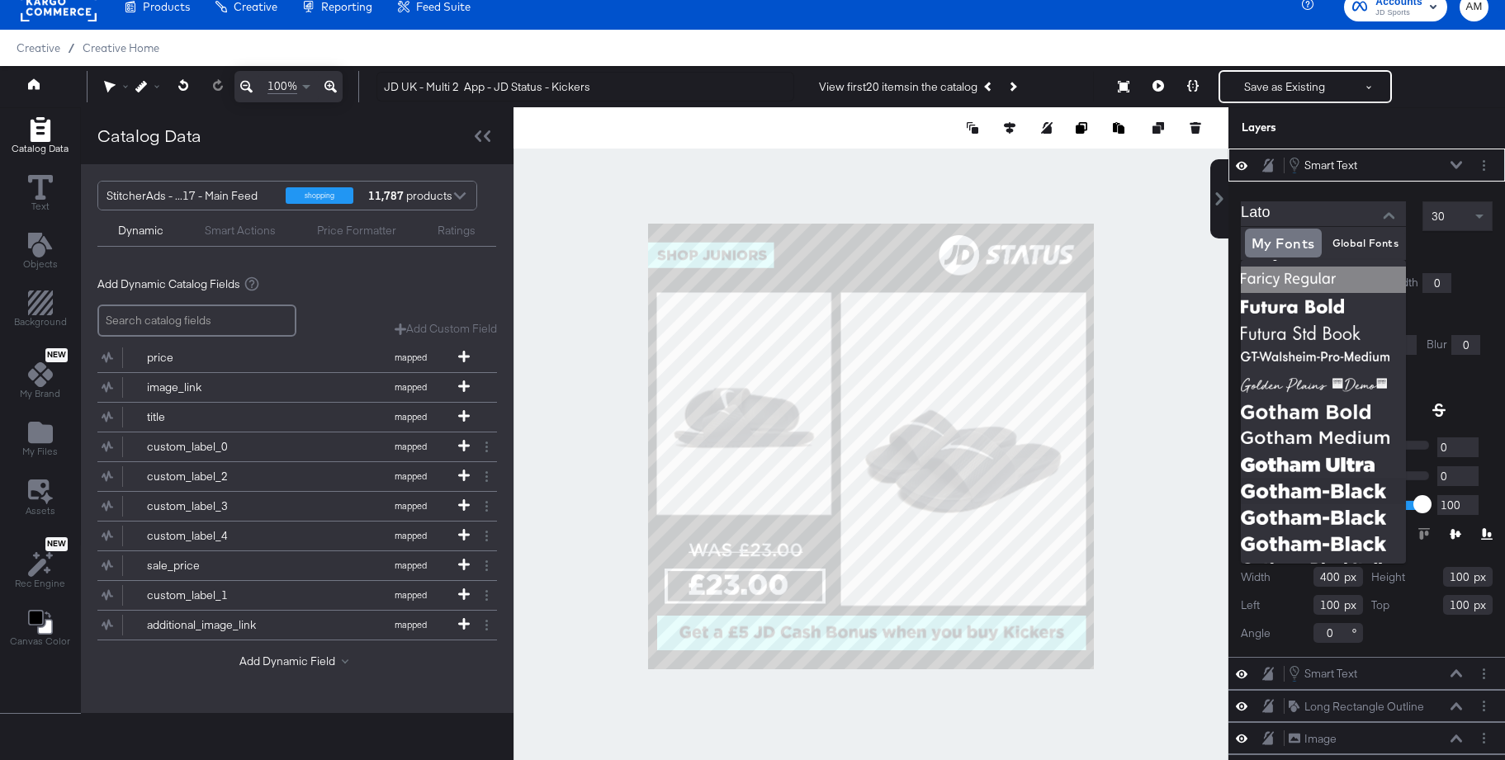
scroll to position [199, 0]
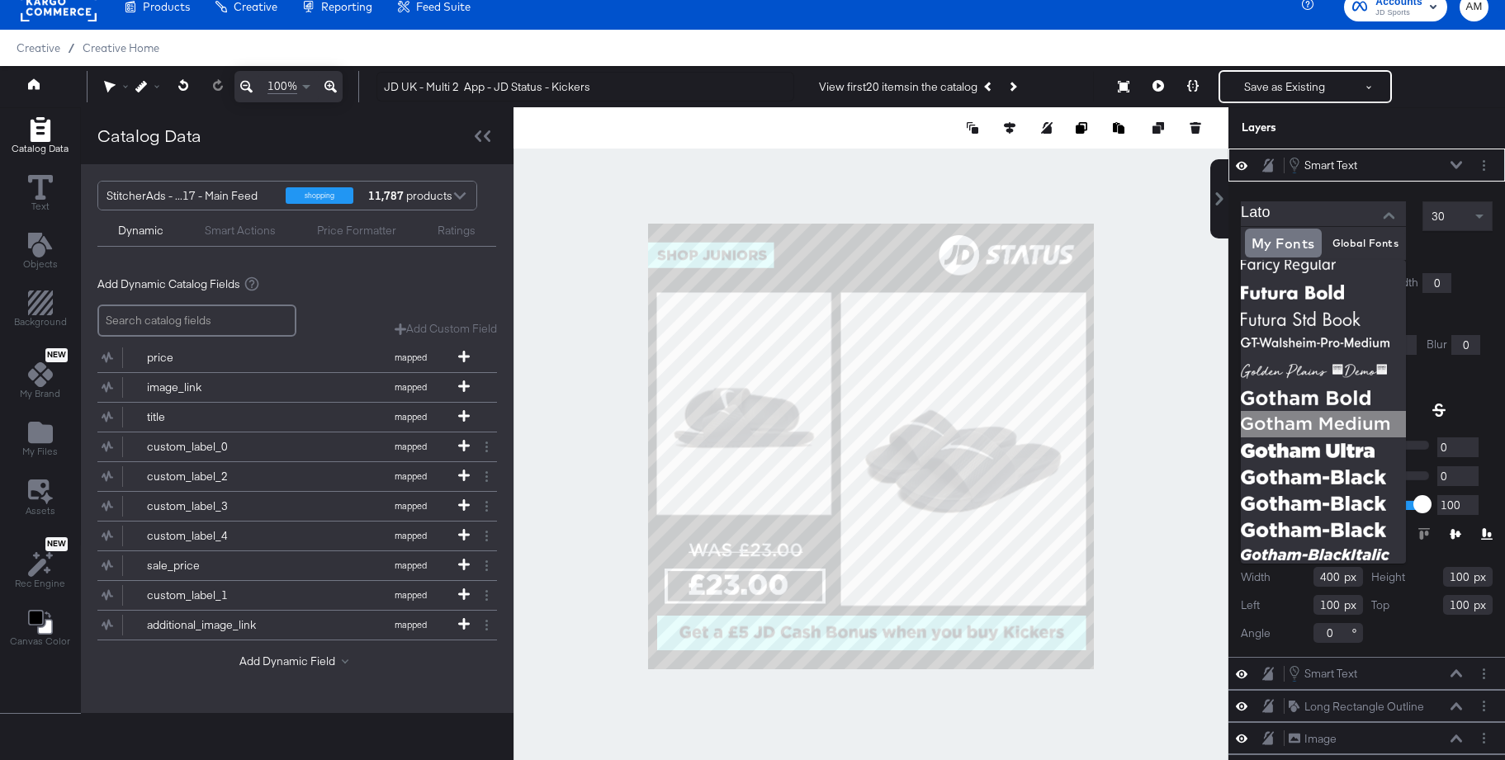
click at [1283, 420] on img at bounding box center [1322, 424] width 165 height 26
type input "Gotham-Medium"
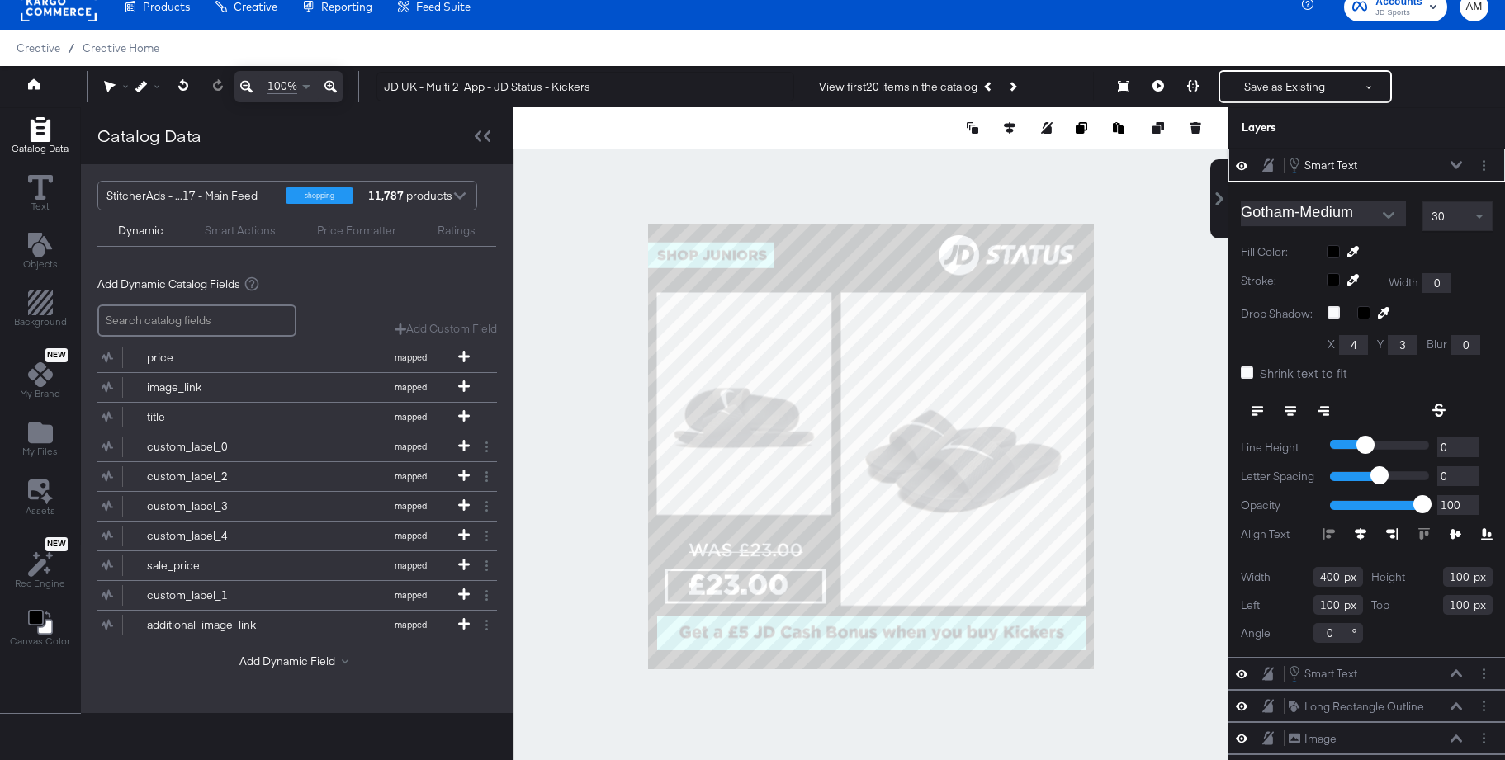
click at [1444, 218] on span "30" at bounding box center [1437, 216] width 13 height 15
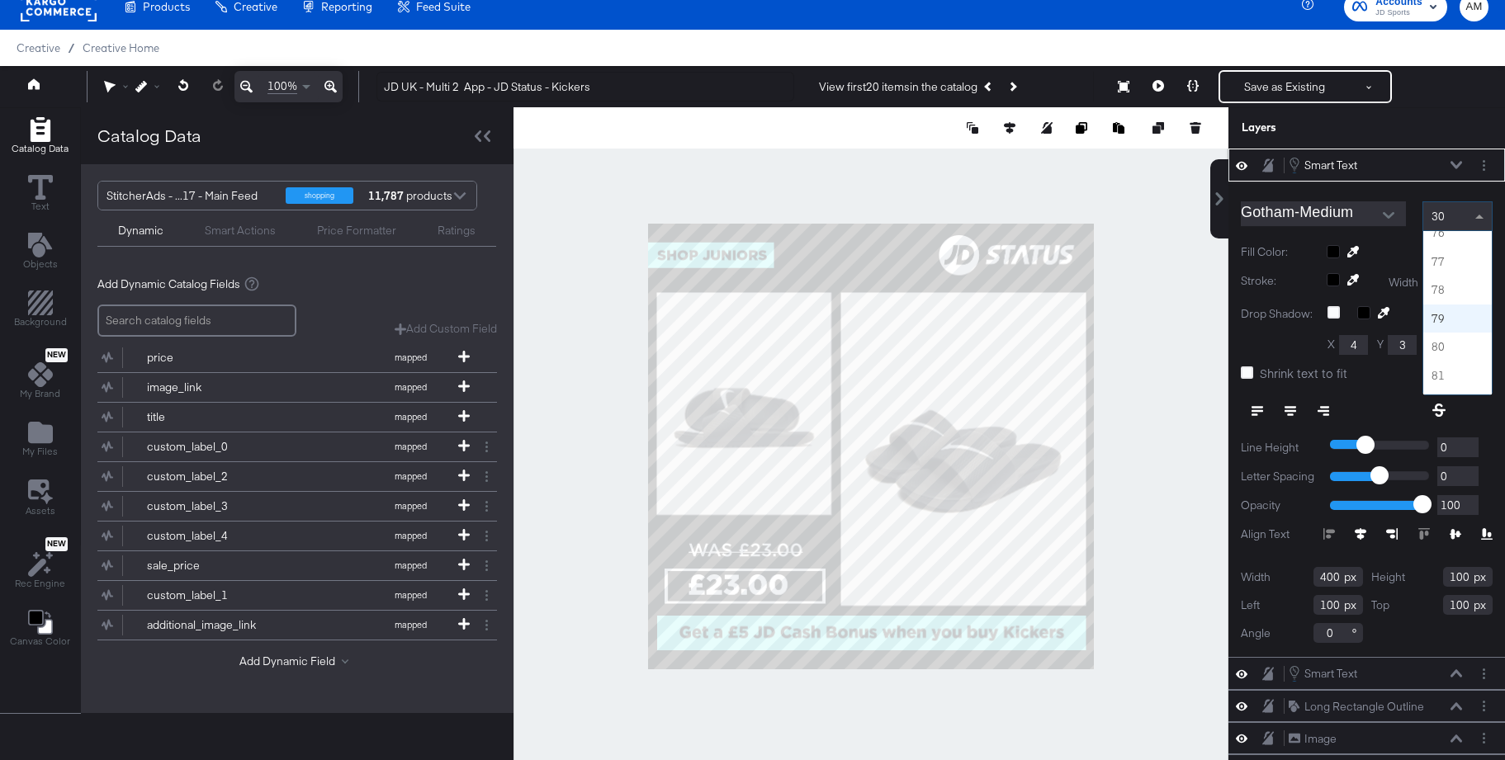
scroll to position [2153, 0]
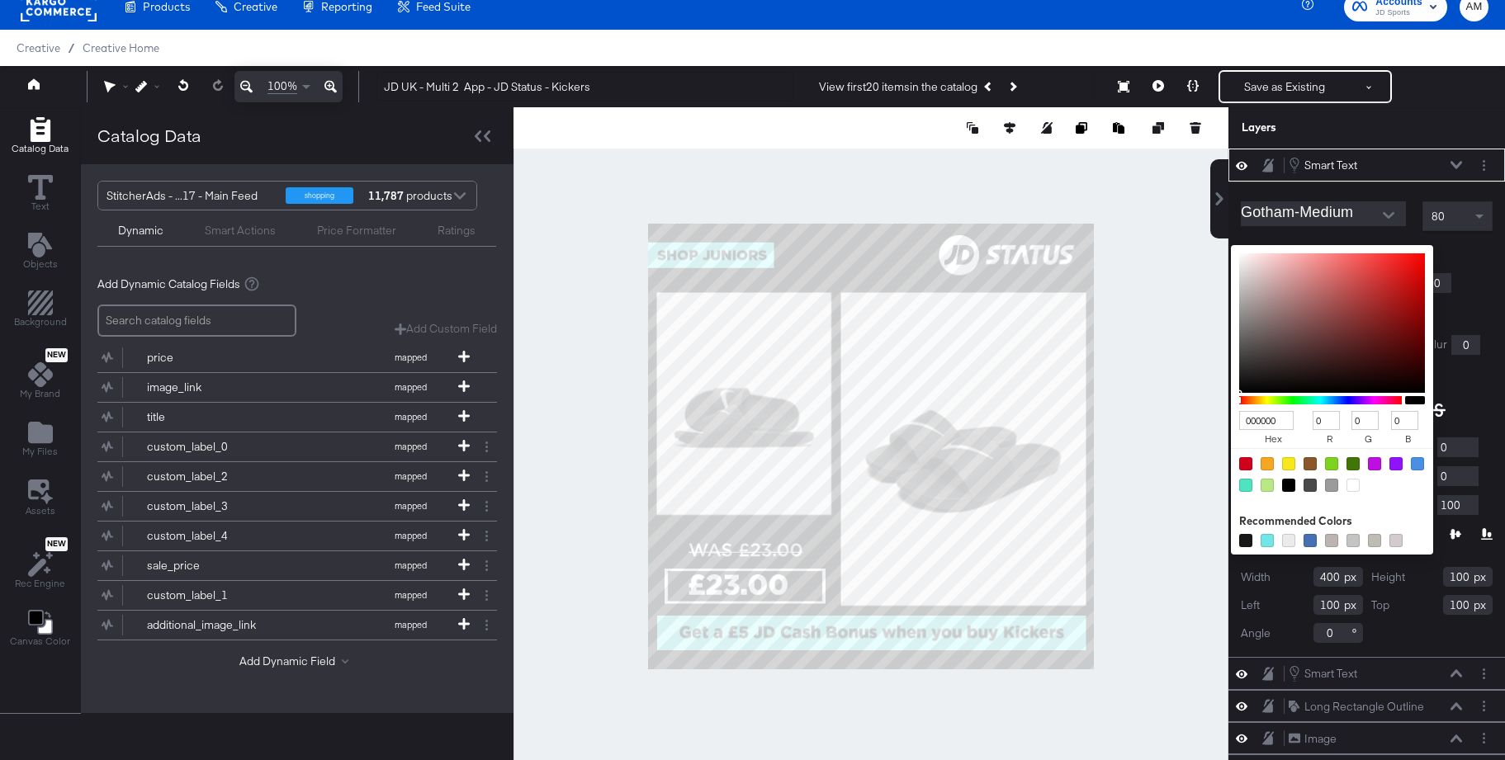
click at [1336, 255] on div "000000 hex 0 r 0 g 0 b 100 a Recommended Colors" at bounding box center [1409, 251] width 166 height 13
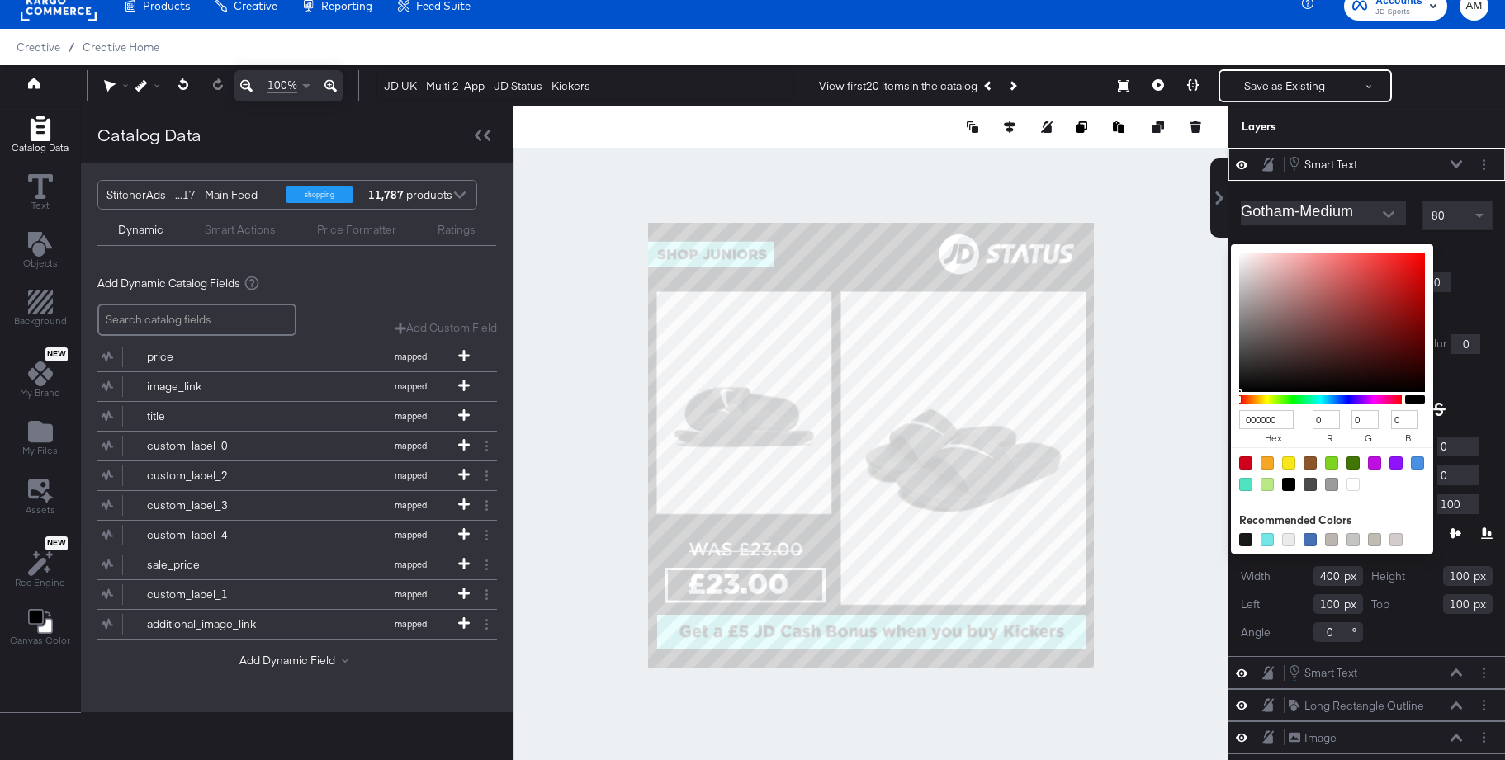
click at [1349, 485] on div at bounding box center [1352, 484] width 13 height 13
type input "FFFFFF"
type input "255"
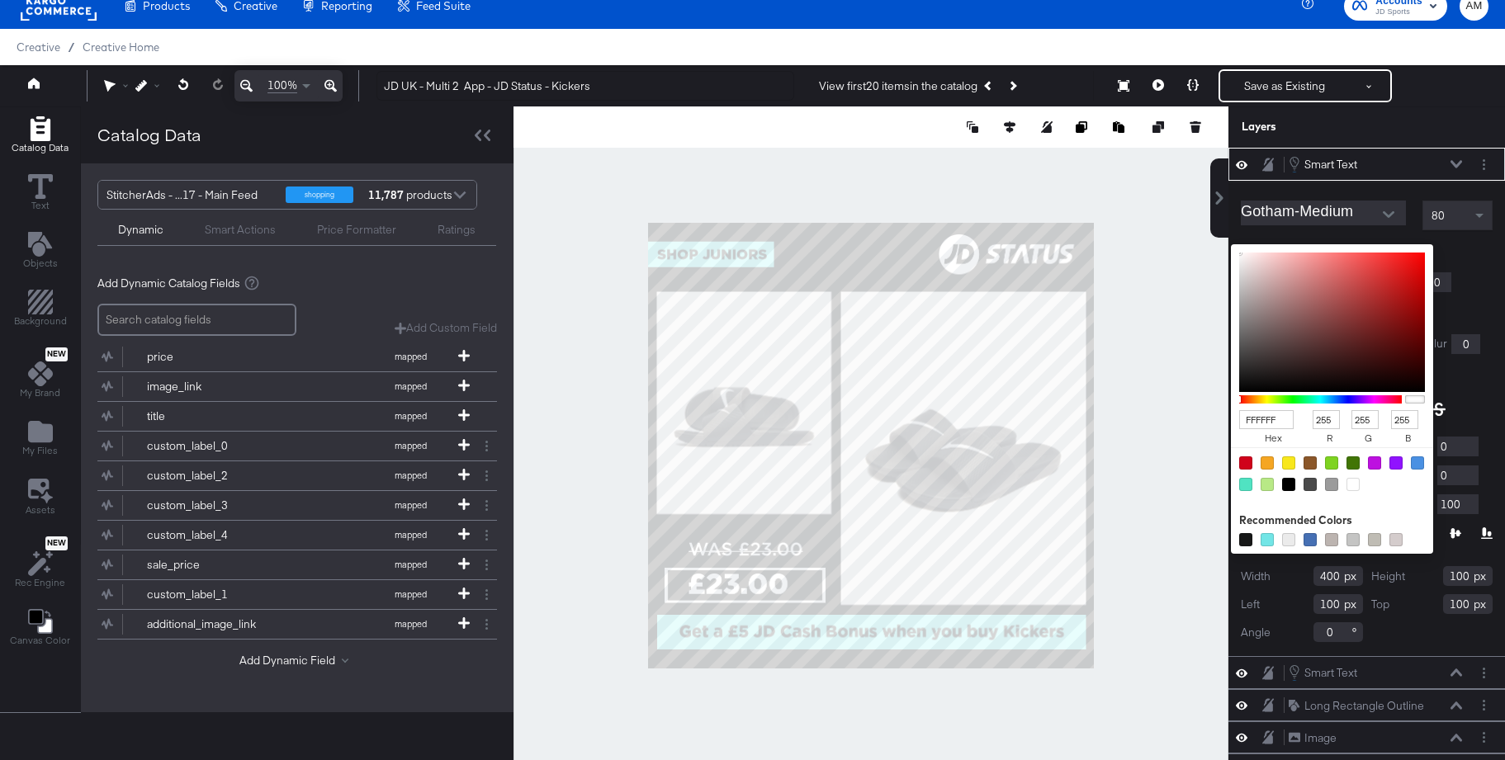
click at [1383, 190] on div "Gotham-Medium 80 Fill Color: FFFFFF hex 255 r 255 g 255 b 100 a Recommended Col…" at bounding box center [1366, 418] width 276 height 475
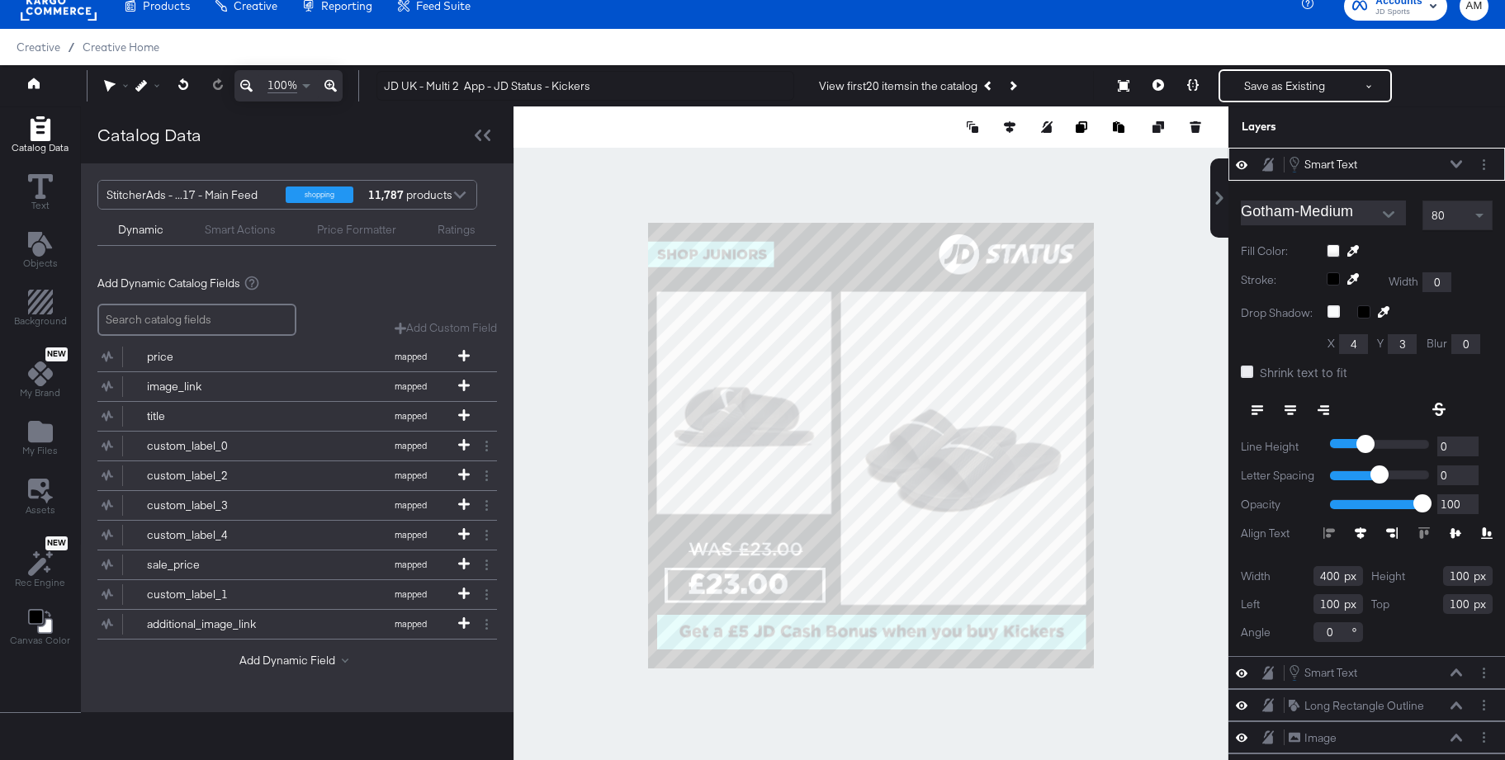
click at [1245, 374] on icon at bounding box center [1246, 372] width 12 height 12
click at [0, 0] on input "Shrink text to fit" at bounding box center [0, 0] width 0 height 0
drag, startPoint x: 1337, startPoint y: 579, endPoint x: 1292, endPoint y: 581, distance: 45.5
click at [1292, 581] on div "Width 400" at bounding box center [1301, 576] width 122 height 20
type input "281"
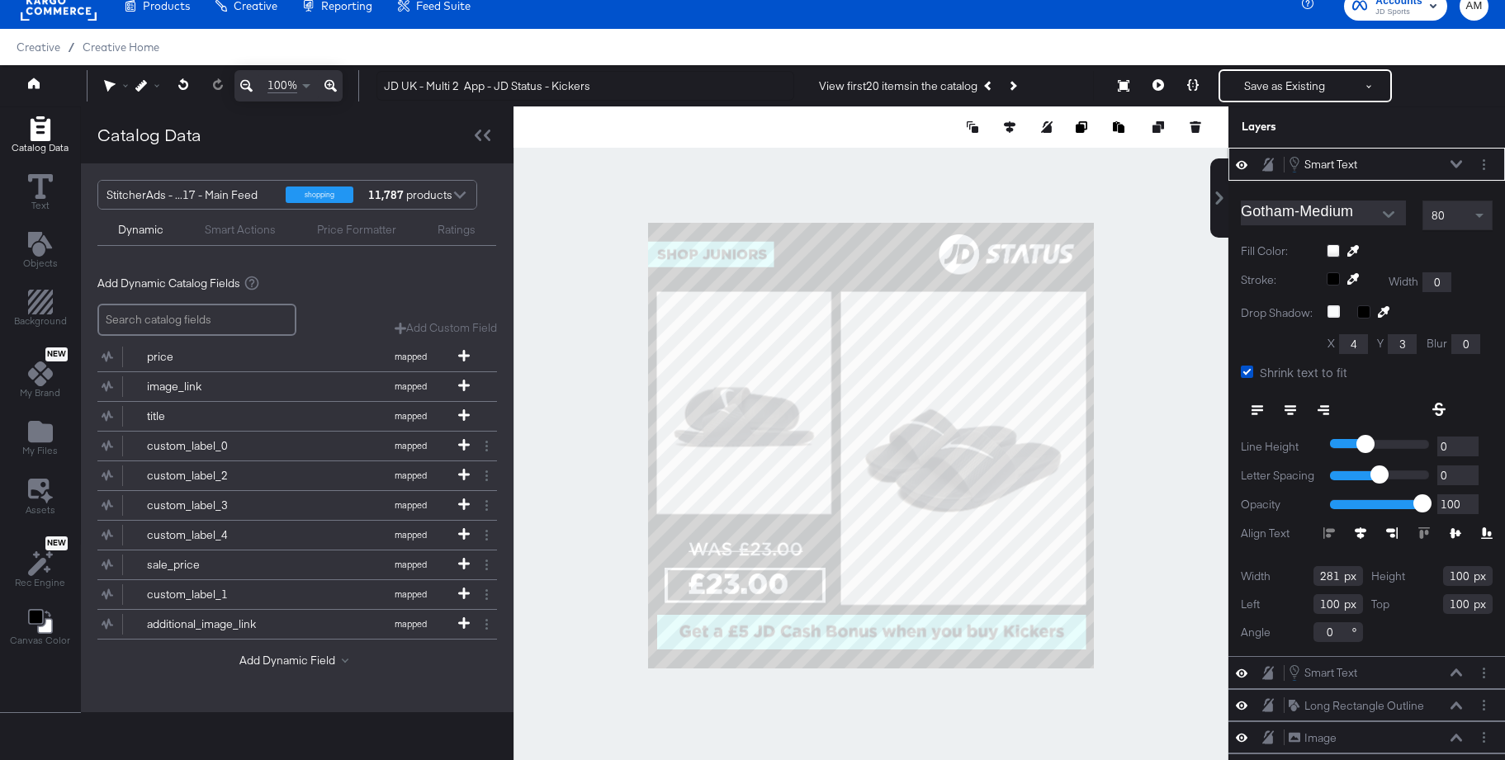
drag, startPoint x: 1470, startPoint y: 579, endPoint x: 1421, endPoint y: 575, distance: 48.8
click at [1421, 575] on div "Height 100" at bounding box center [1432, 576] width 122 height 20
type input "61"
drag, startPoint x: 1296, startPoint y: 609, endPoint x: 1266, endPoint y: 609, distance: 29.7
click at [1266, 609] on div "Left 100" at bounding box center [1301, 604] width 122 height 20
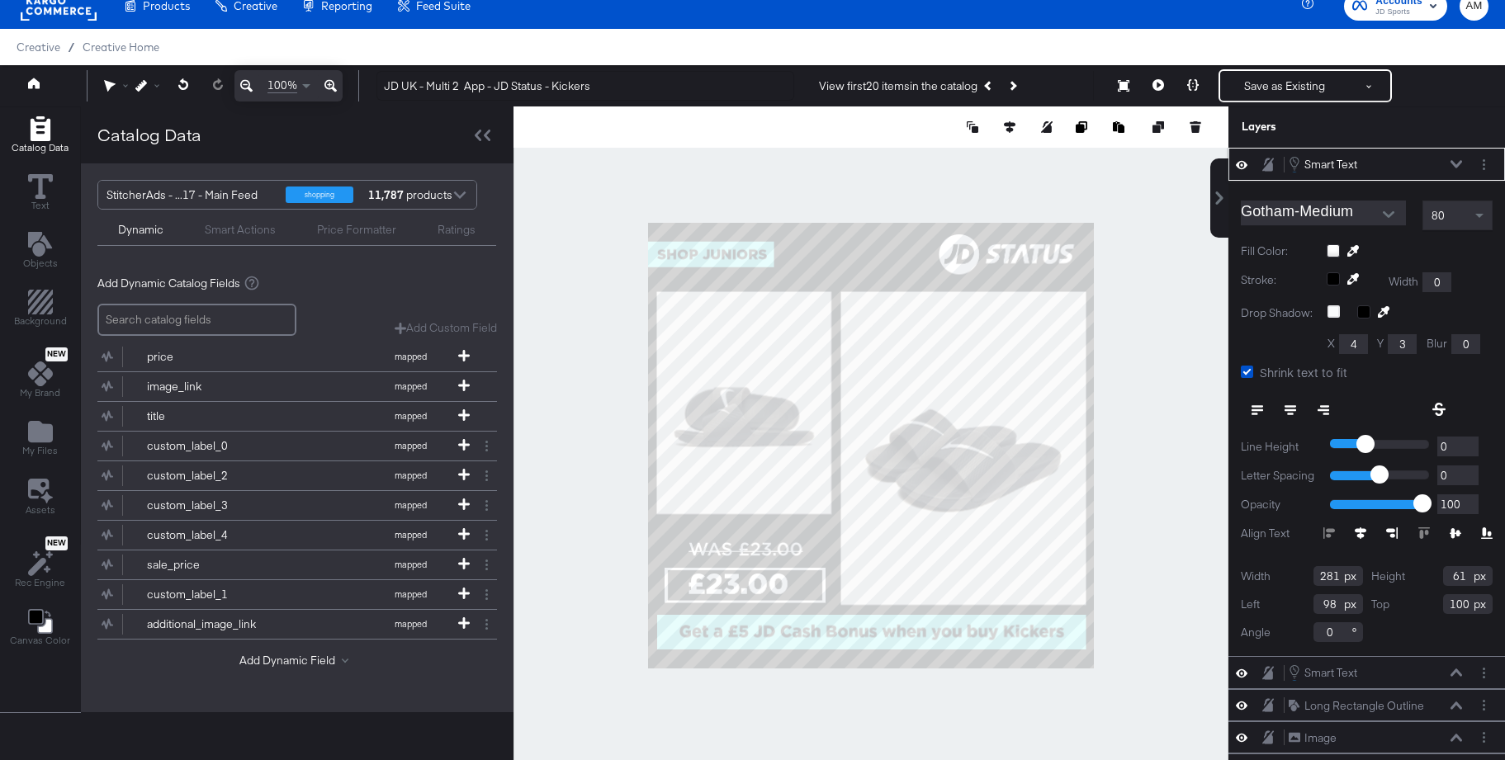
type input "98"
drag, startPoint x: 1465, startPoint y: 605, endPoint x: 1387, endPoint y: 613, distance: 78.0
click at [1387, 613] on div "Top 100" at bounding box center [1432, 604] width 122 height 20
drag, startPoint x: 1458, startPoint y: 603, endPoint x: 1415, endPoint y: 603, distance: 42.1
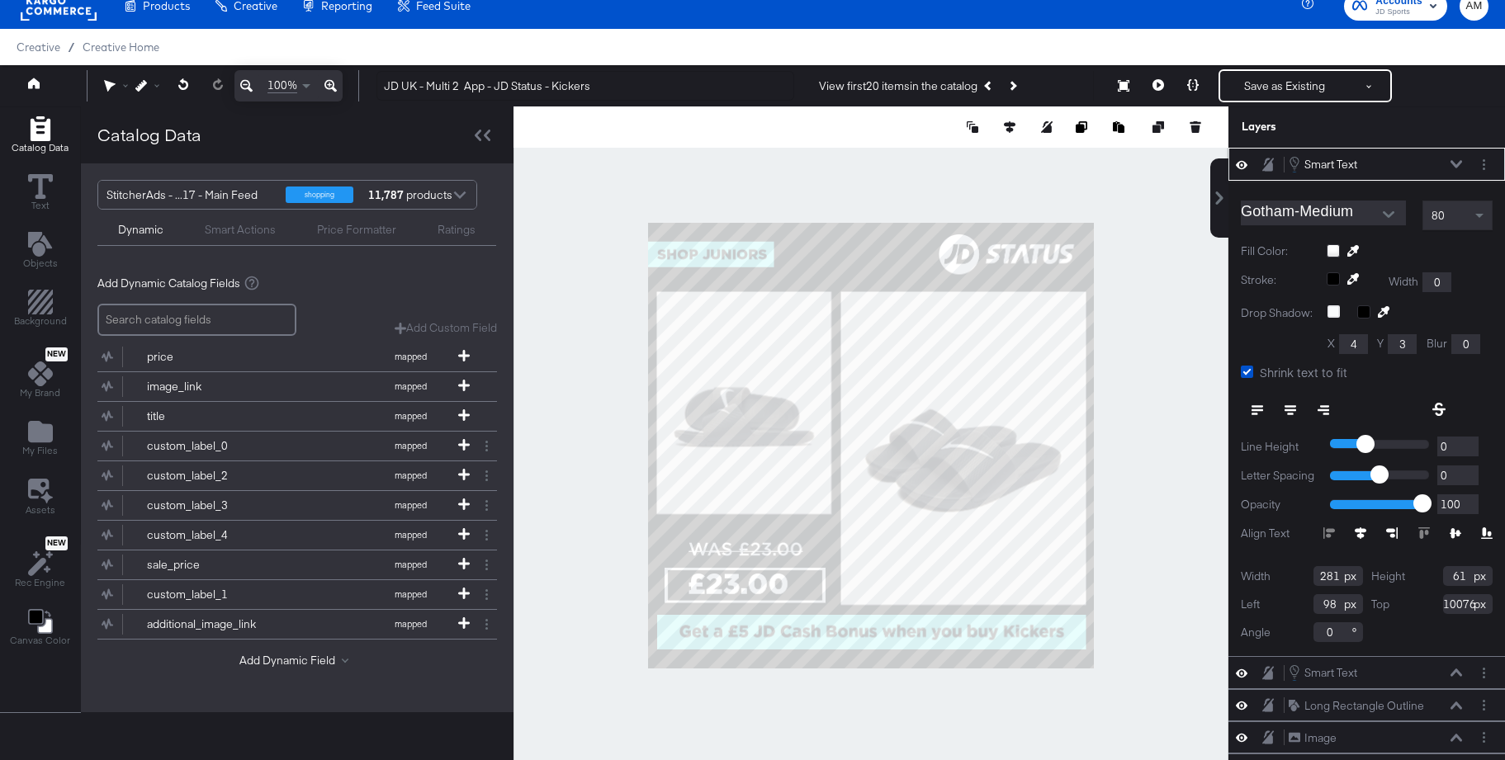
click at [1415, 603] on div "Top 100762" at bounding box center [1432, 604] width 122 height 20
type input "762"
click at [1451, 164] on icon at bounding box center [1456, 164] width 12 height 8
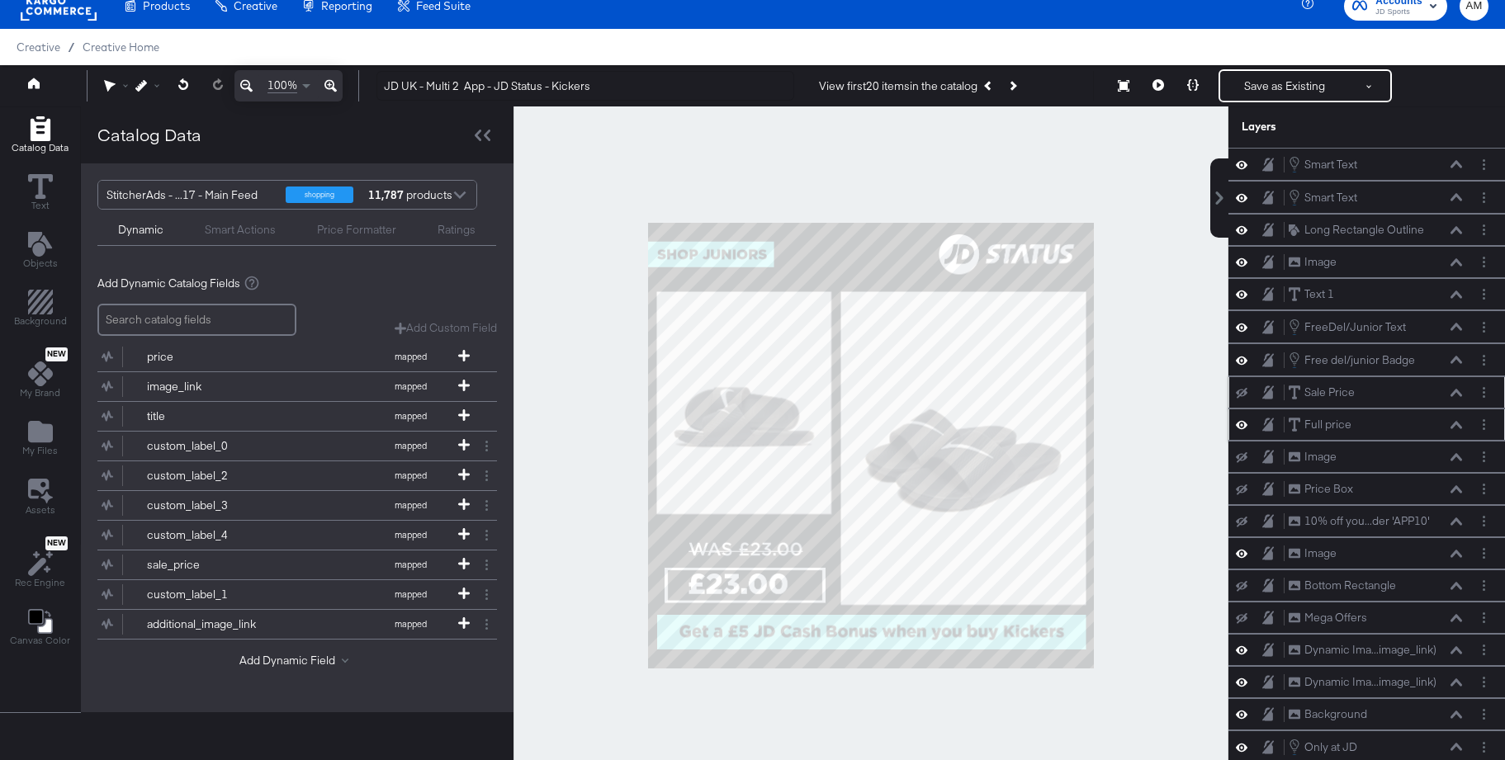
click at [1240, 426] on icon at bounding box center [1242, 425] width 12 height 8
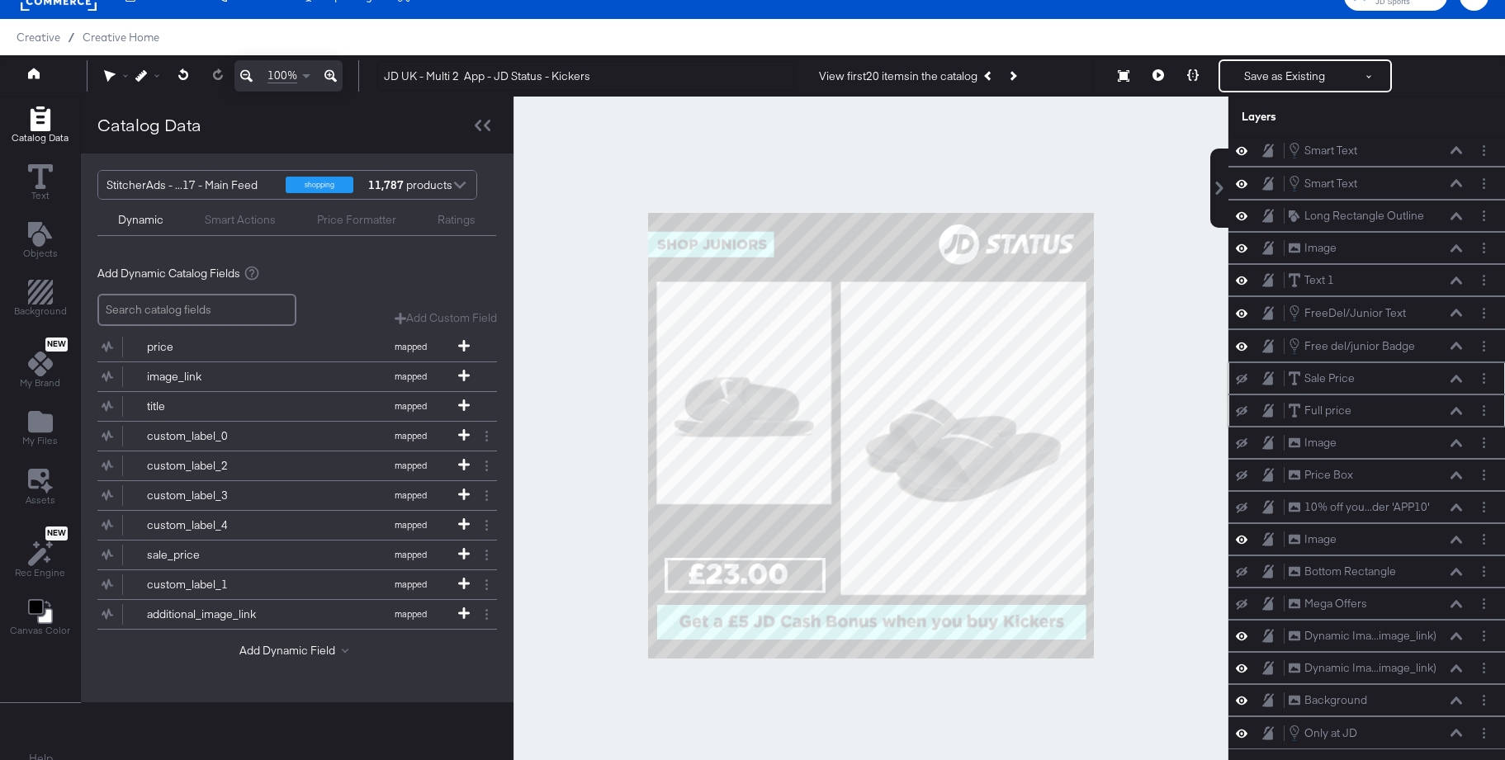
scroll to position [31, 0]
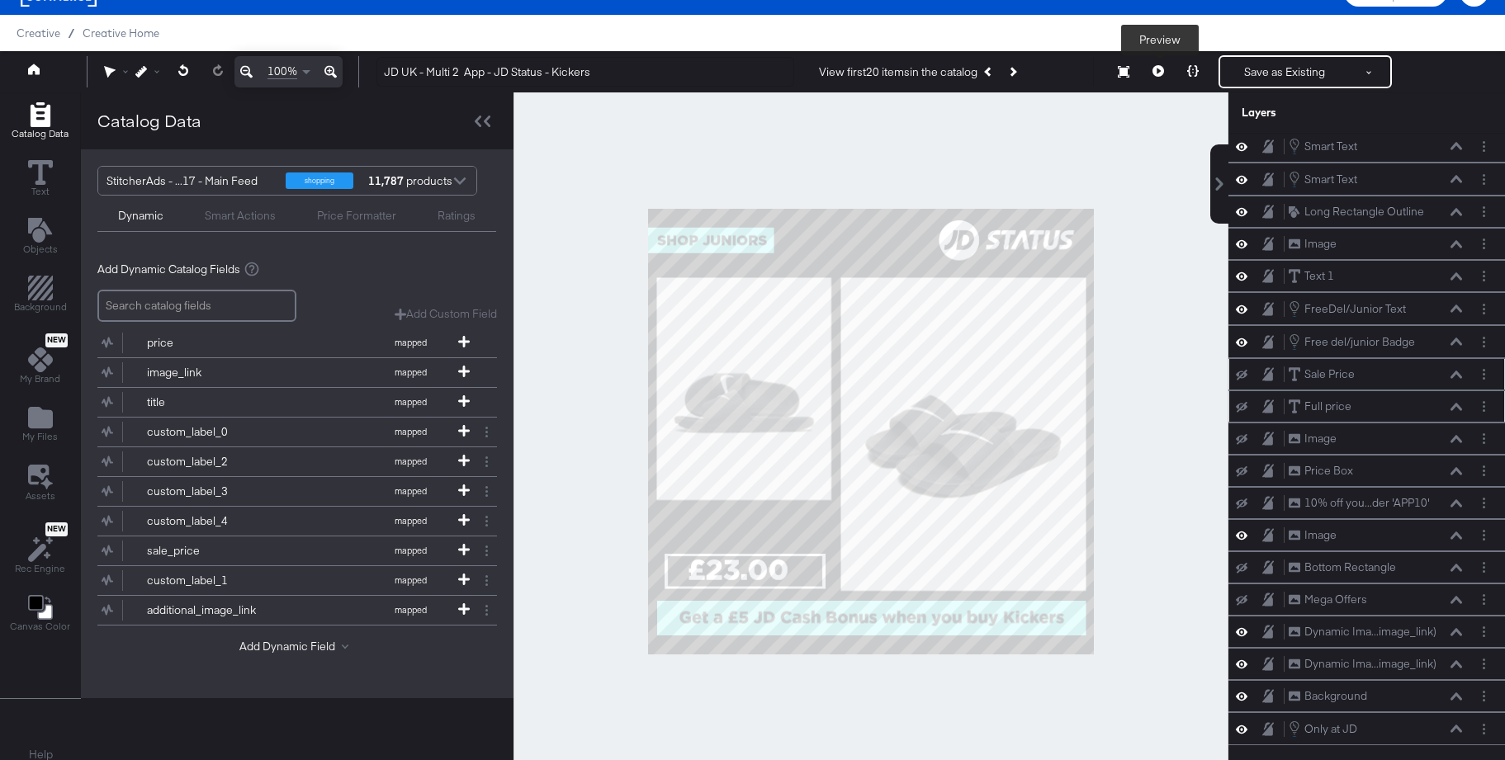
click at [1160, 71] on icon at bounding box center [1158, 71] width 12 height 12
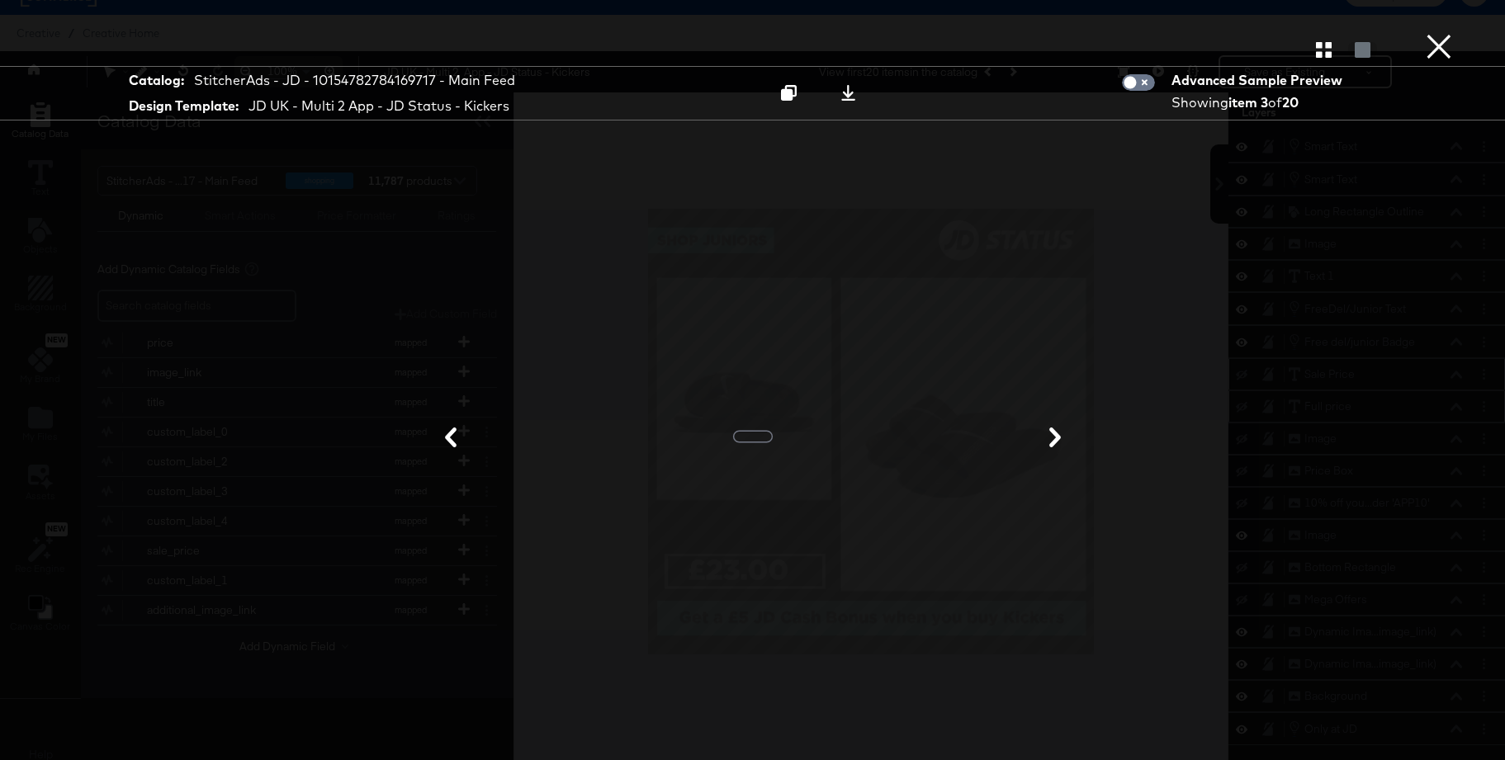
scroll to position [32, 0]
click at [1323, 53] on icon "button" at bounding box center [1324, 50] width 16 height 16
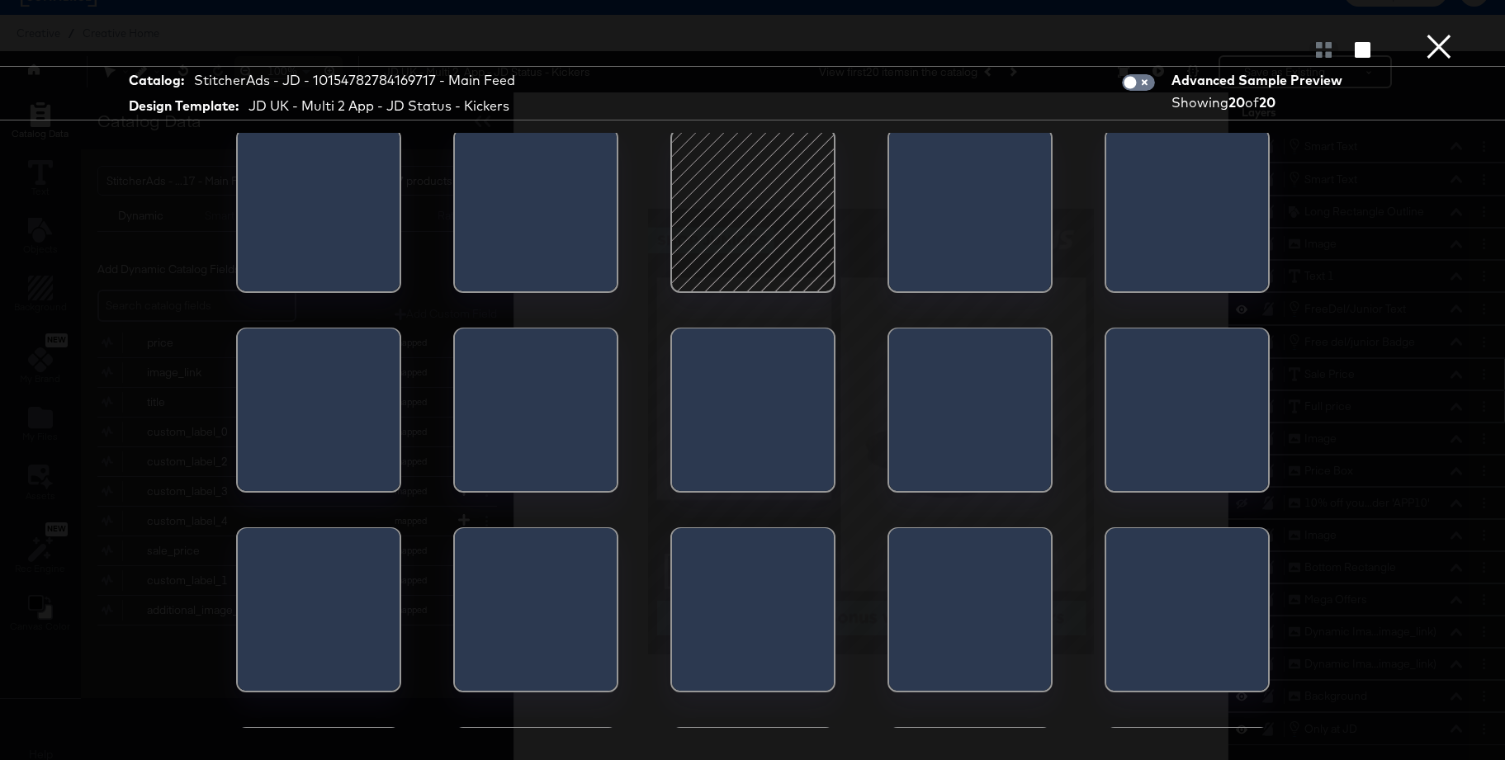
scroll to position [0, 0]
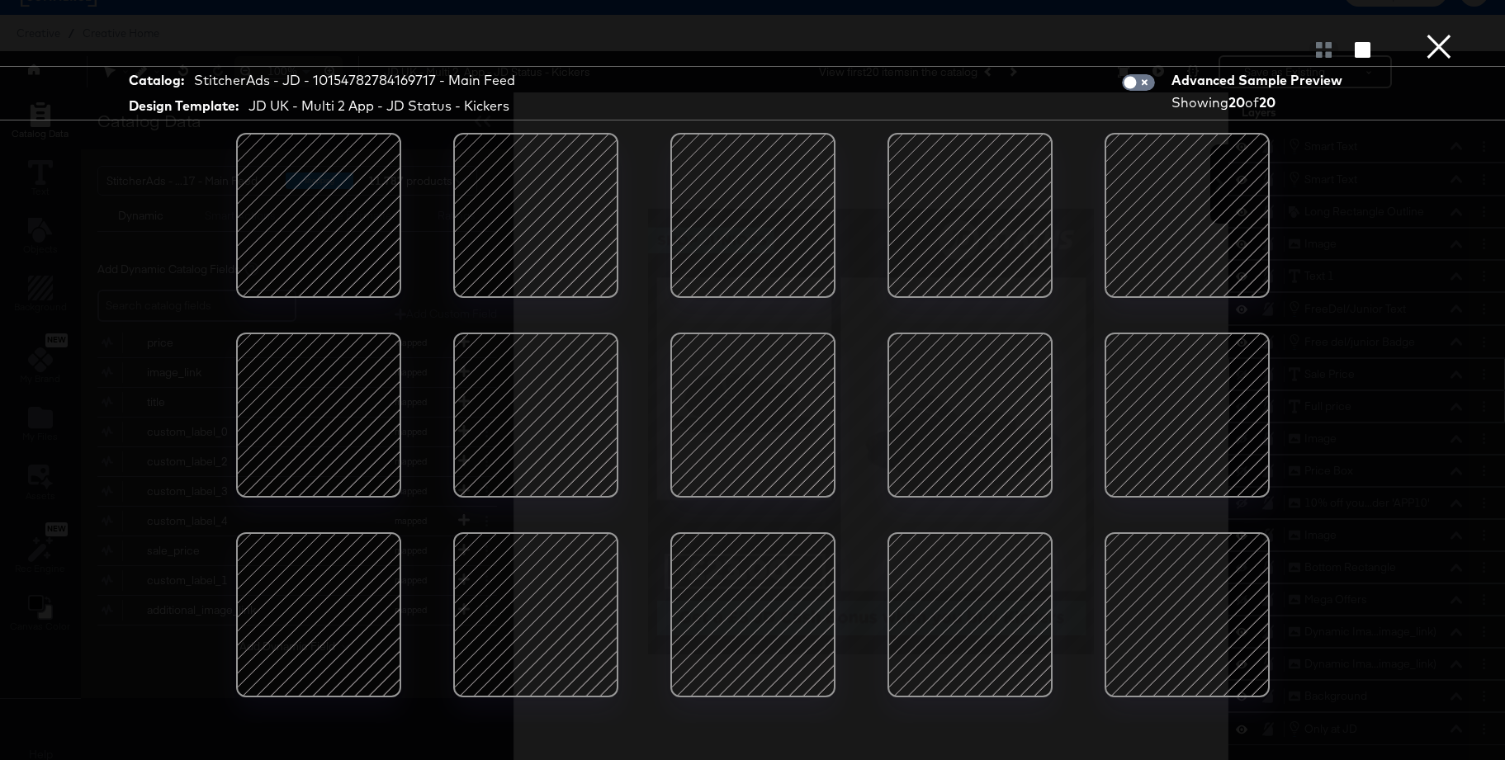
click at [305, 214] on div at bounding box center [318, 215] width 140 height 140
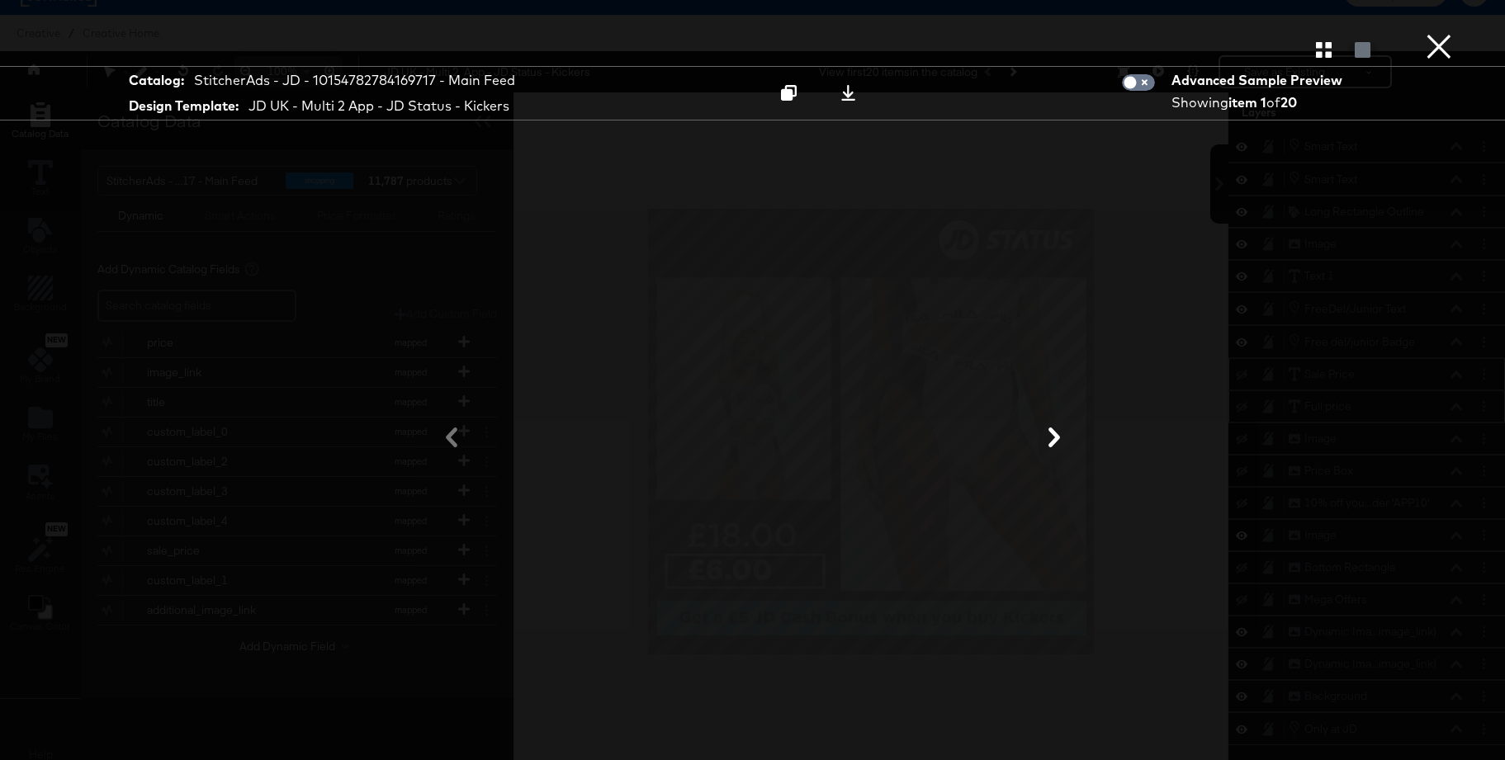
scroll to position [22, 0]
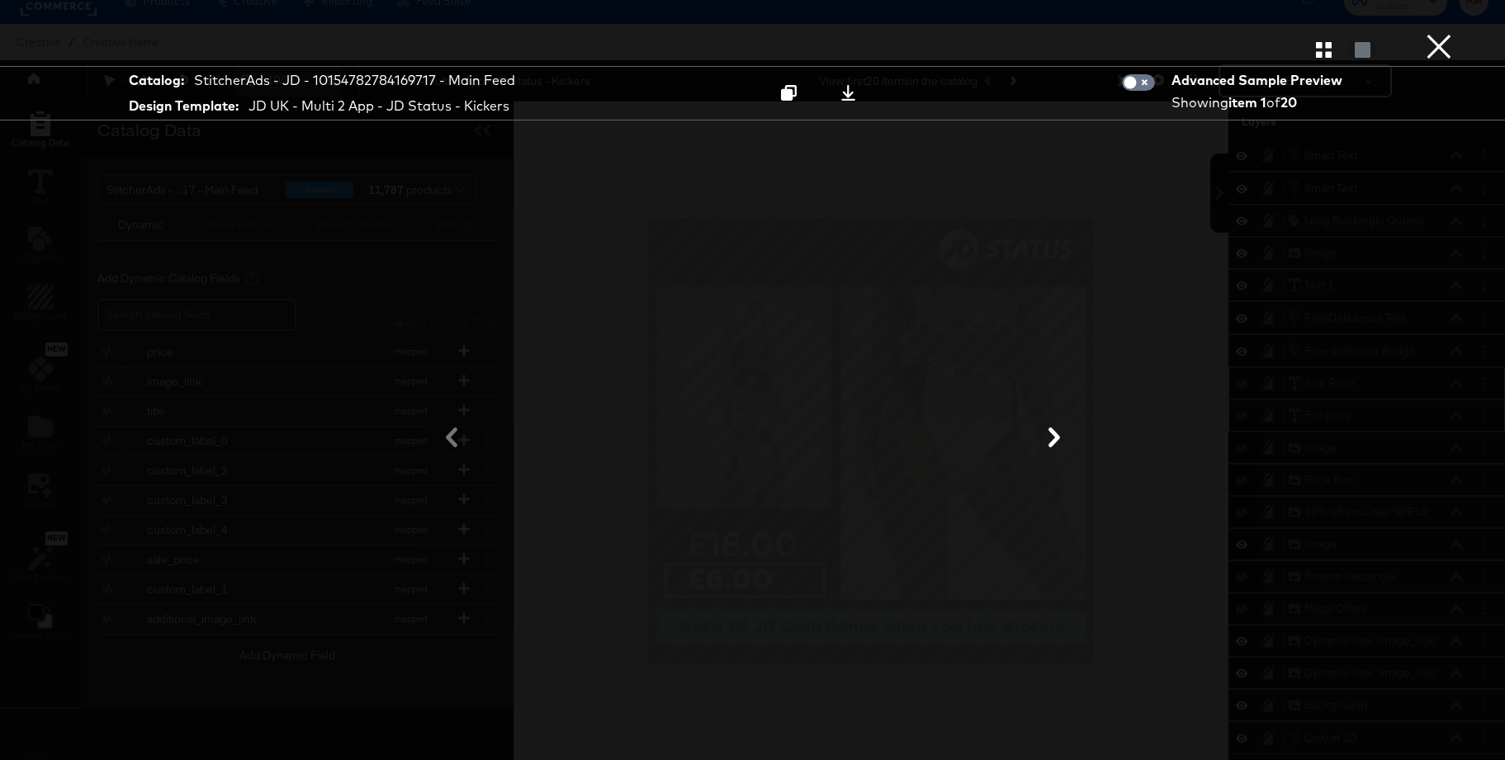
click at [1442, 33] on button "×" at bounding box center [1438, 16] width 33 height 33
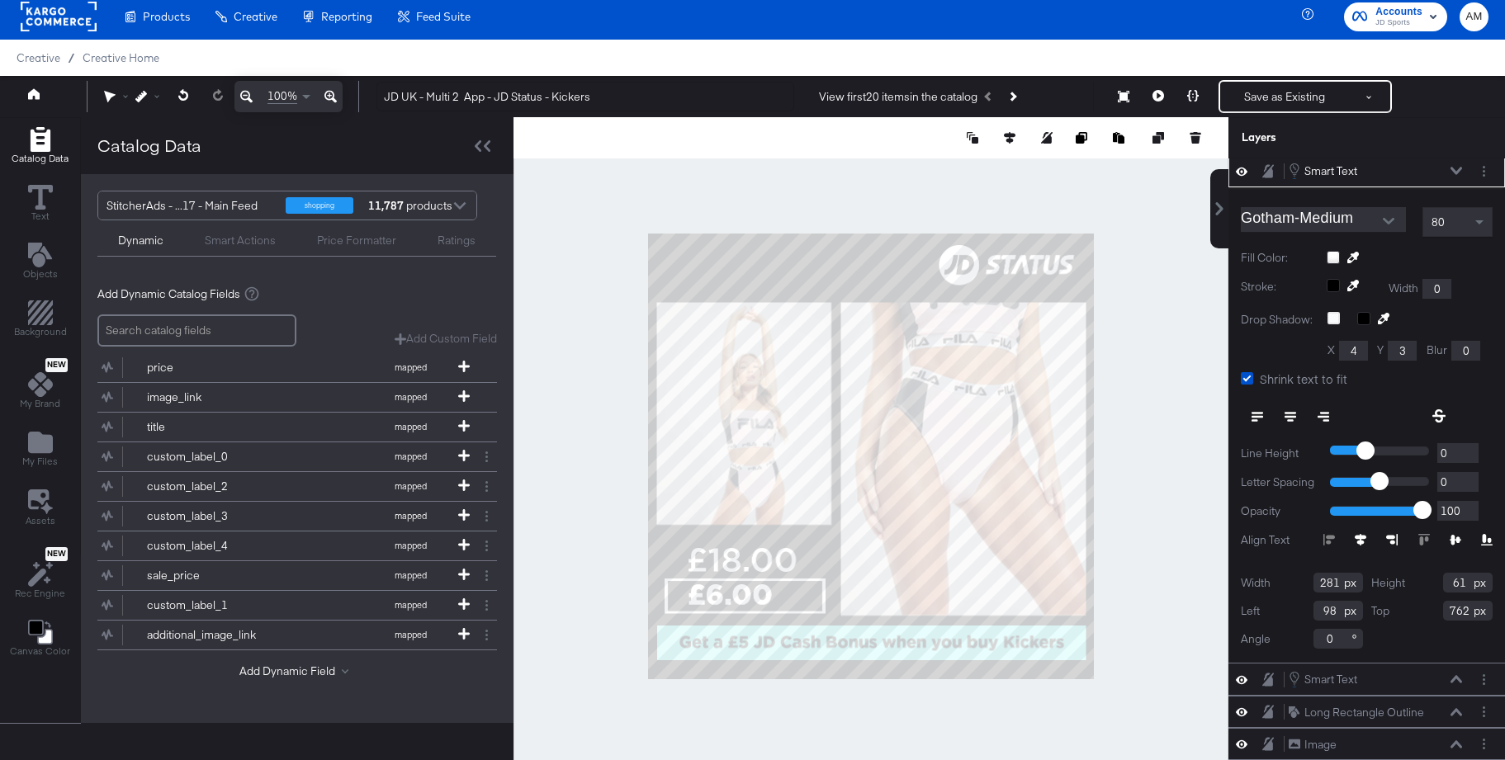
scroll to position [0, 0]
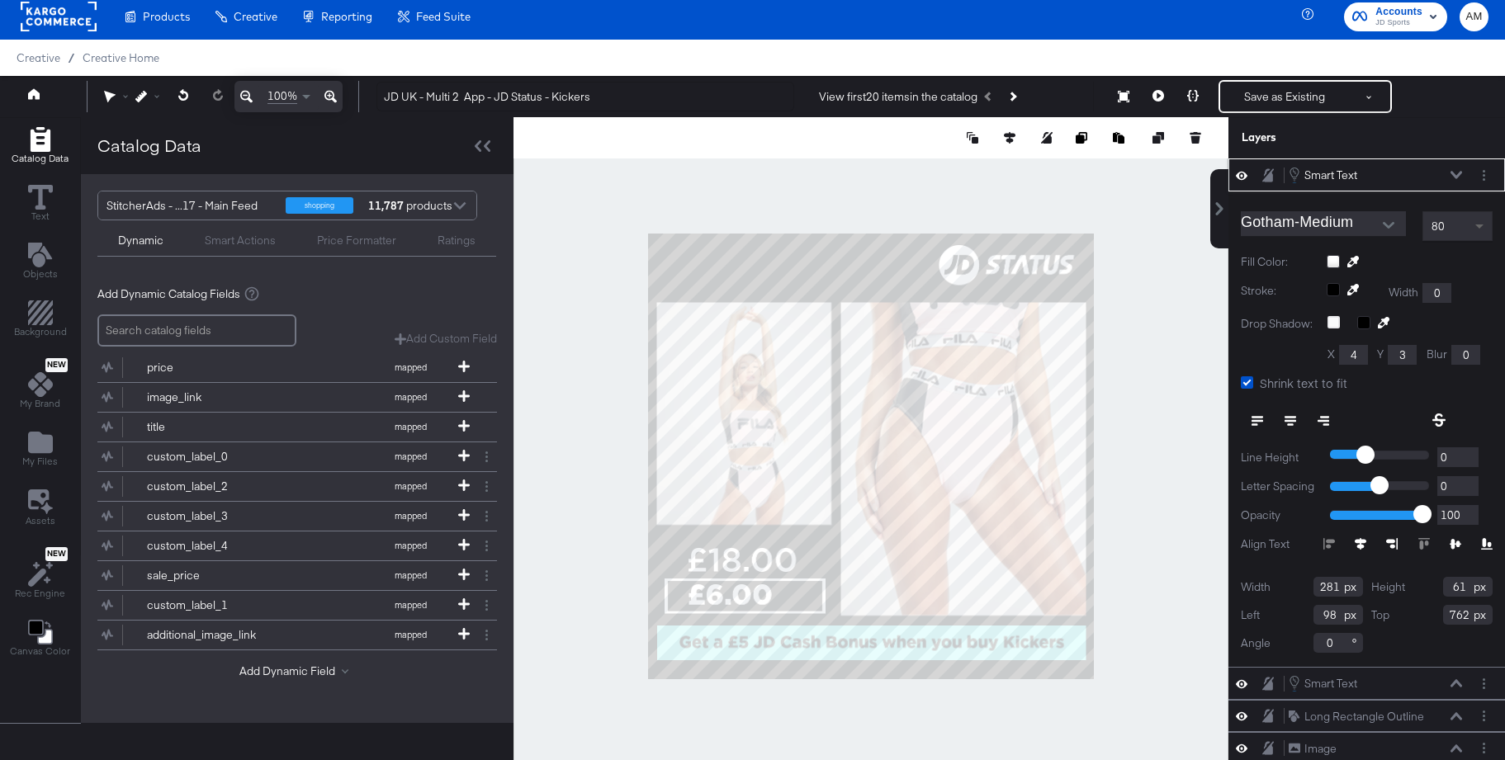
click at [1478, 229] on span at bounding box center [1481, 226] width 21 height 28
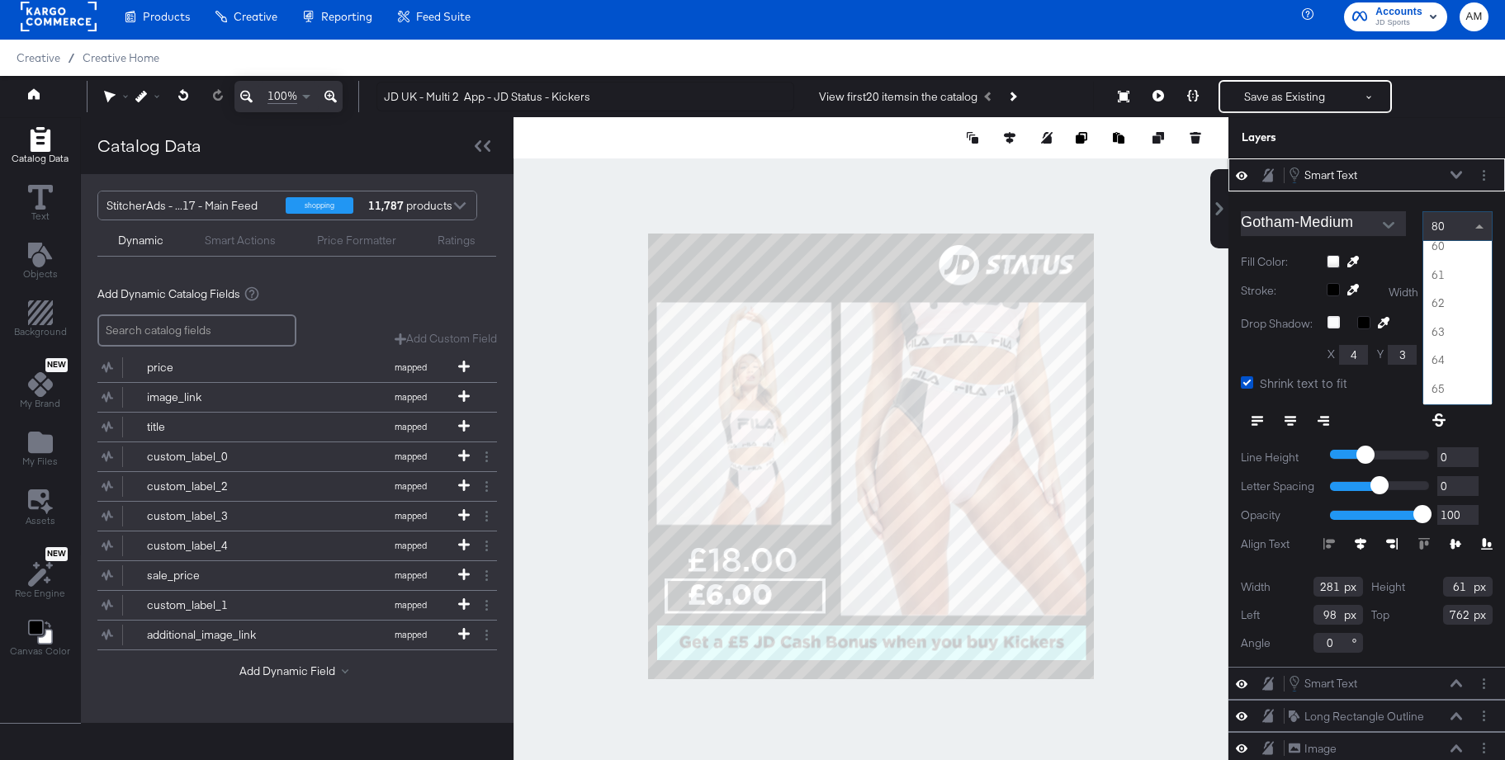
scroll to position [1685, 0]
click at [1455, 171] on icon at bounding box center [1456, 175] width 12 height 8
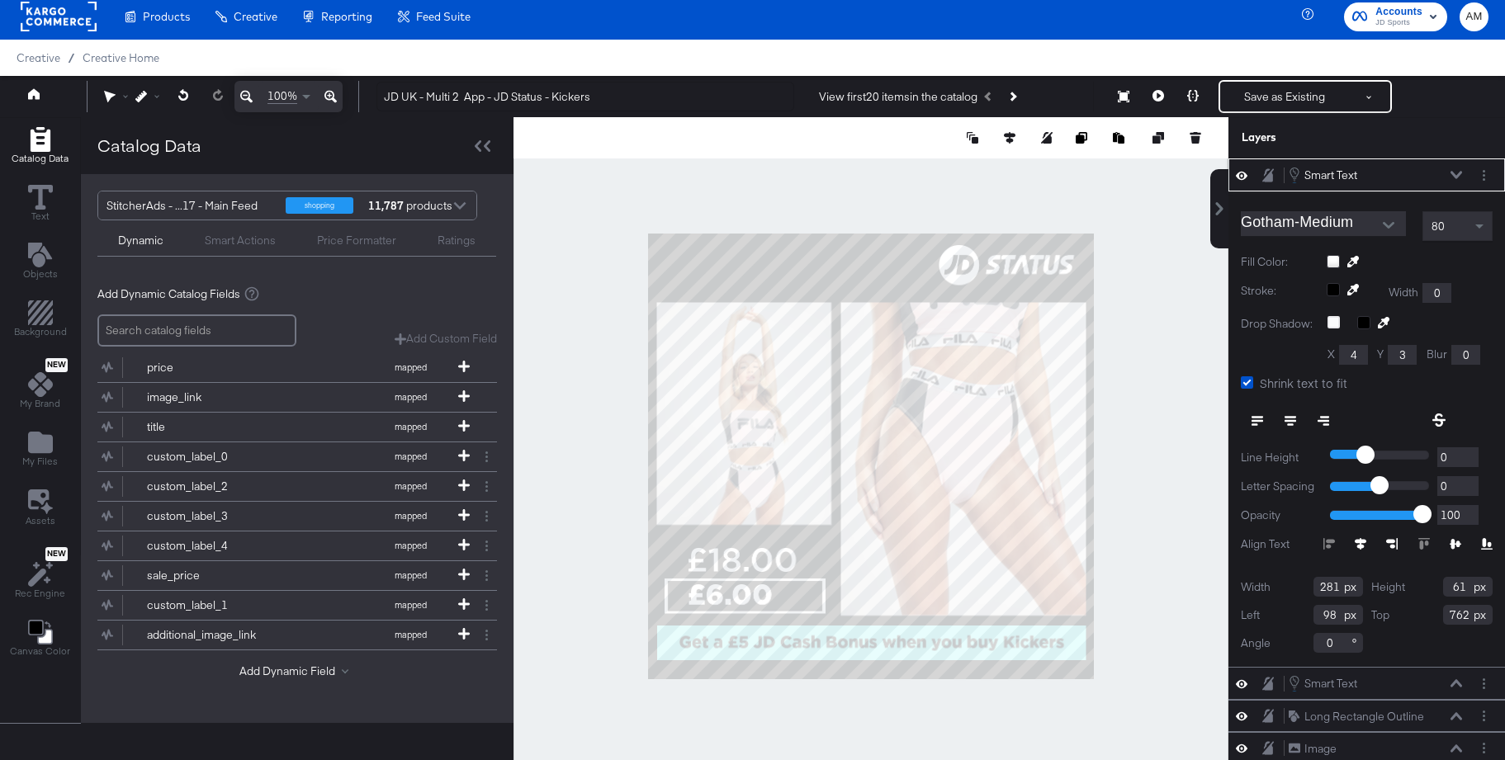
click at [1453, 229] on div "80" at bounding box center [1457, 226] width 69 height 28
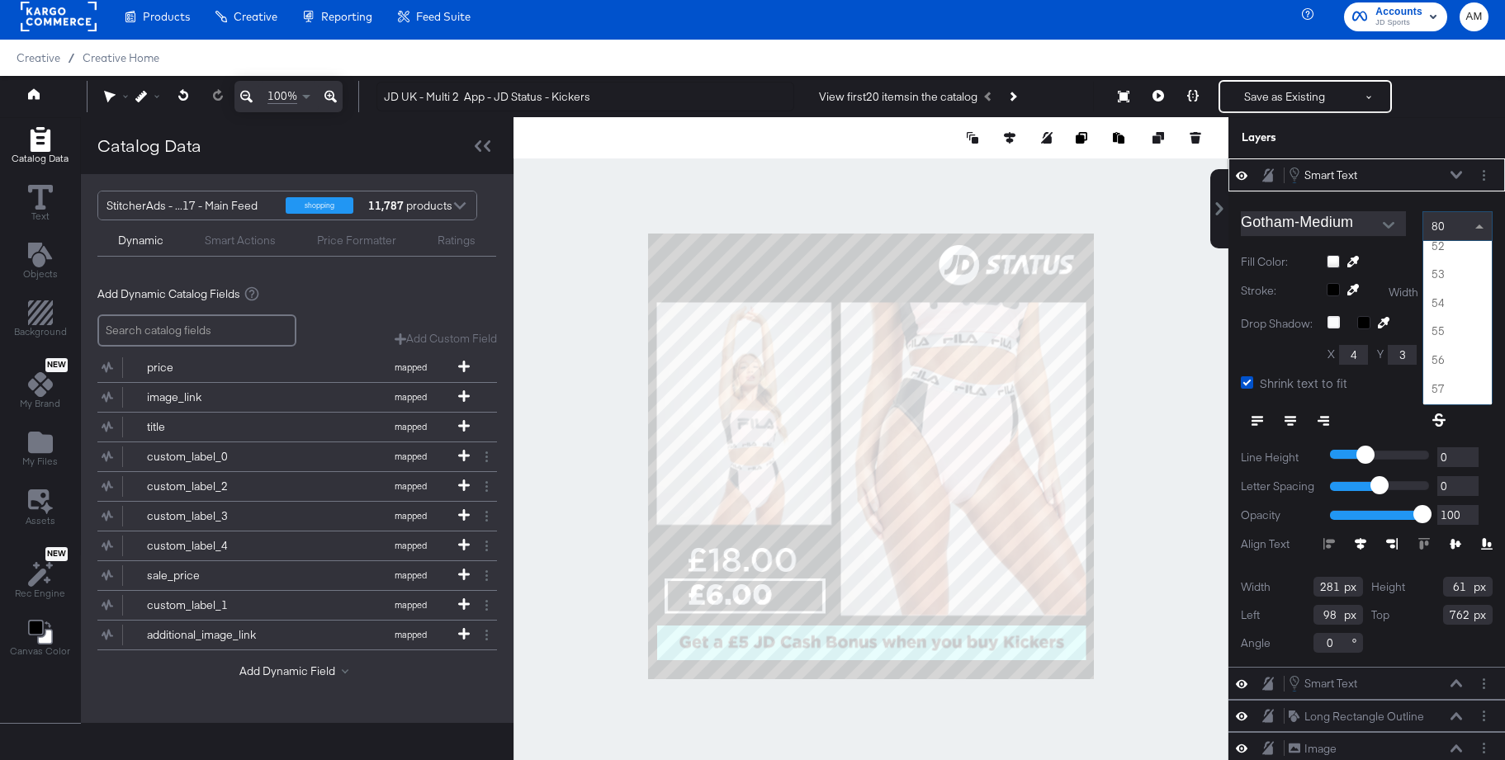
scroll to position [1363, 0]
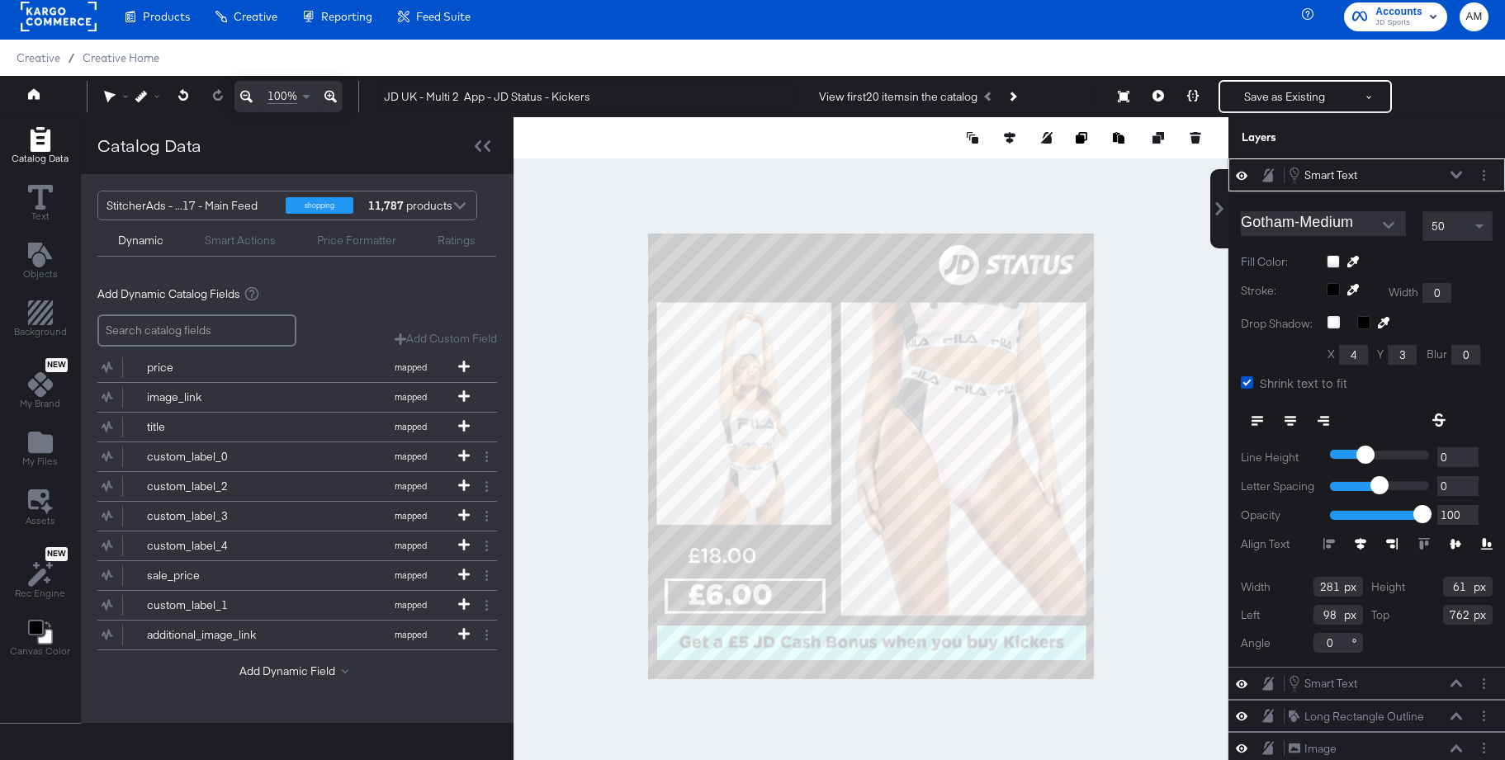
click at [1438, 423] on icon at bounding box center [1438, 419] width 13 height 13
click at [622, 544] on div at bounding box center [870, 456] width 715 height 678
type input "118"
type input "775"
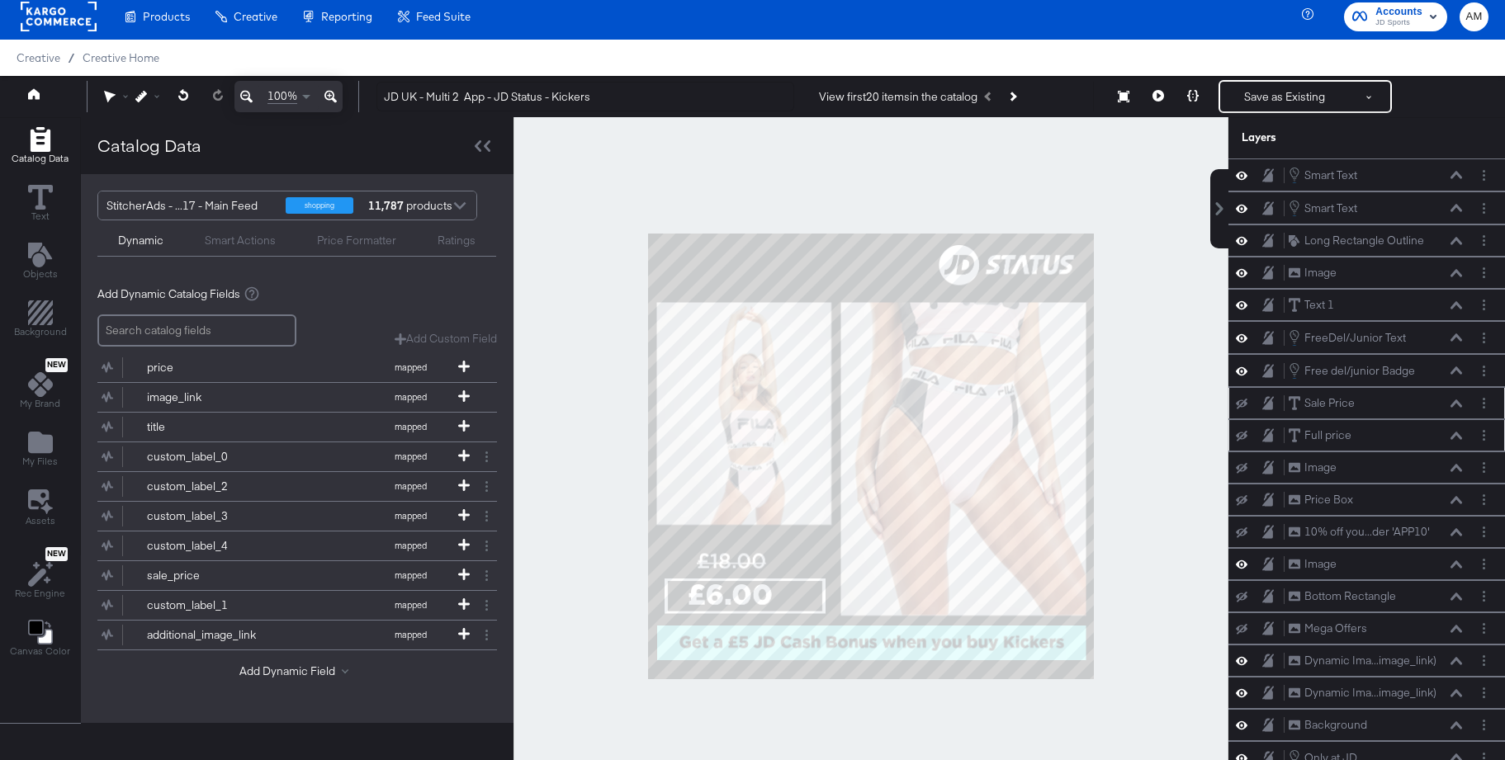
click at [635, 560] on div at bounding box center [870, 456] width 715 height 678
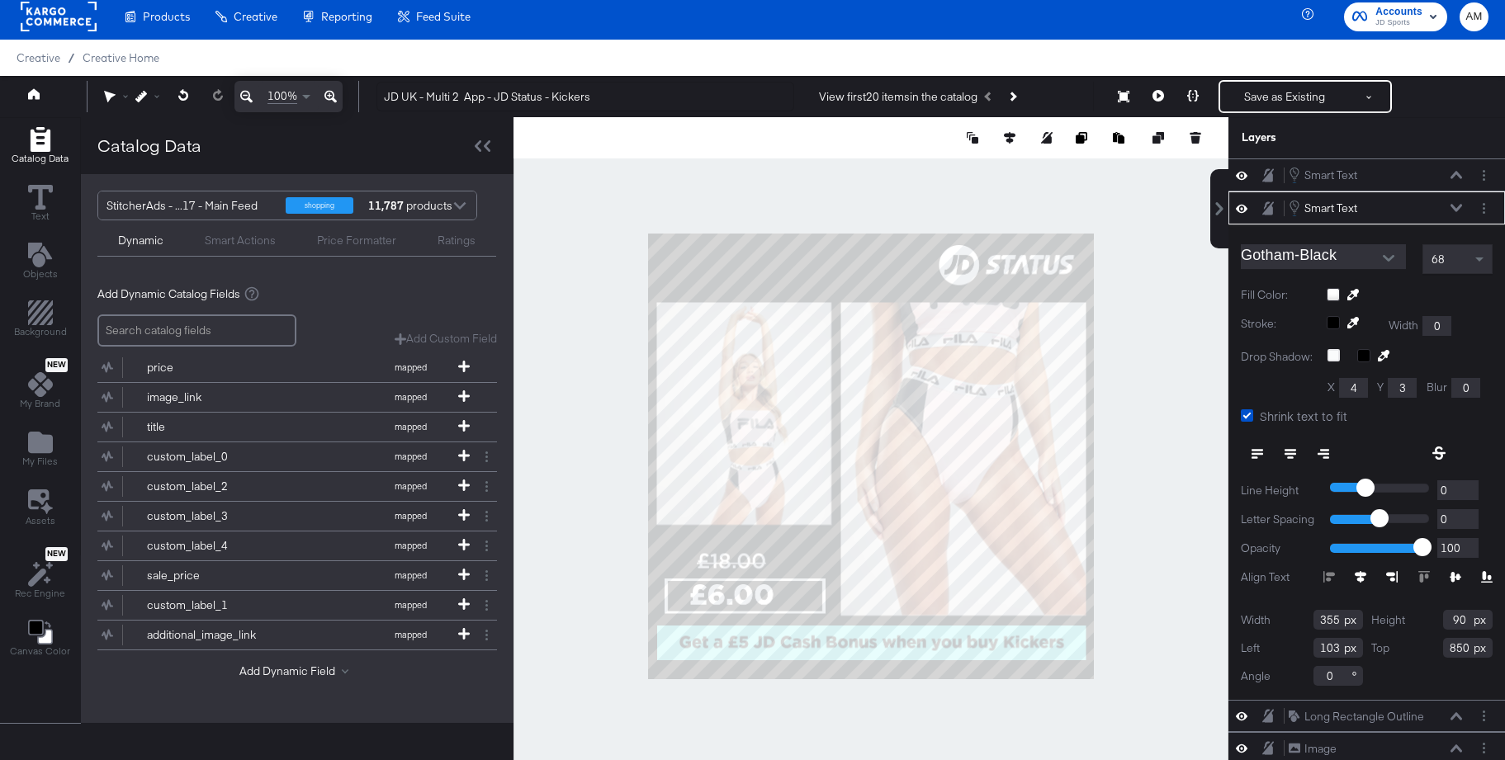
type input "104"
type input "853"
type input "106"
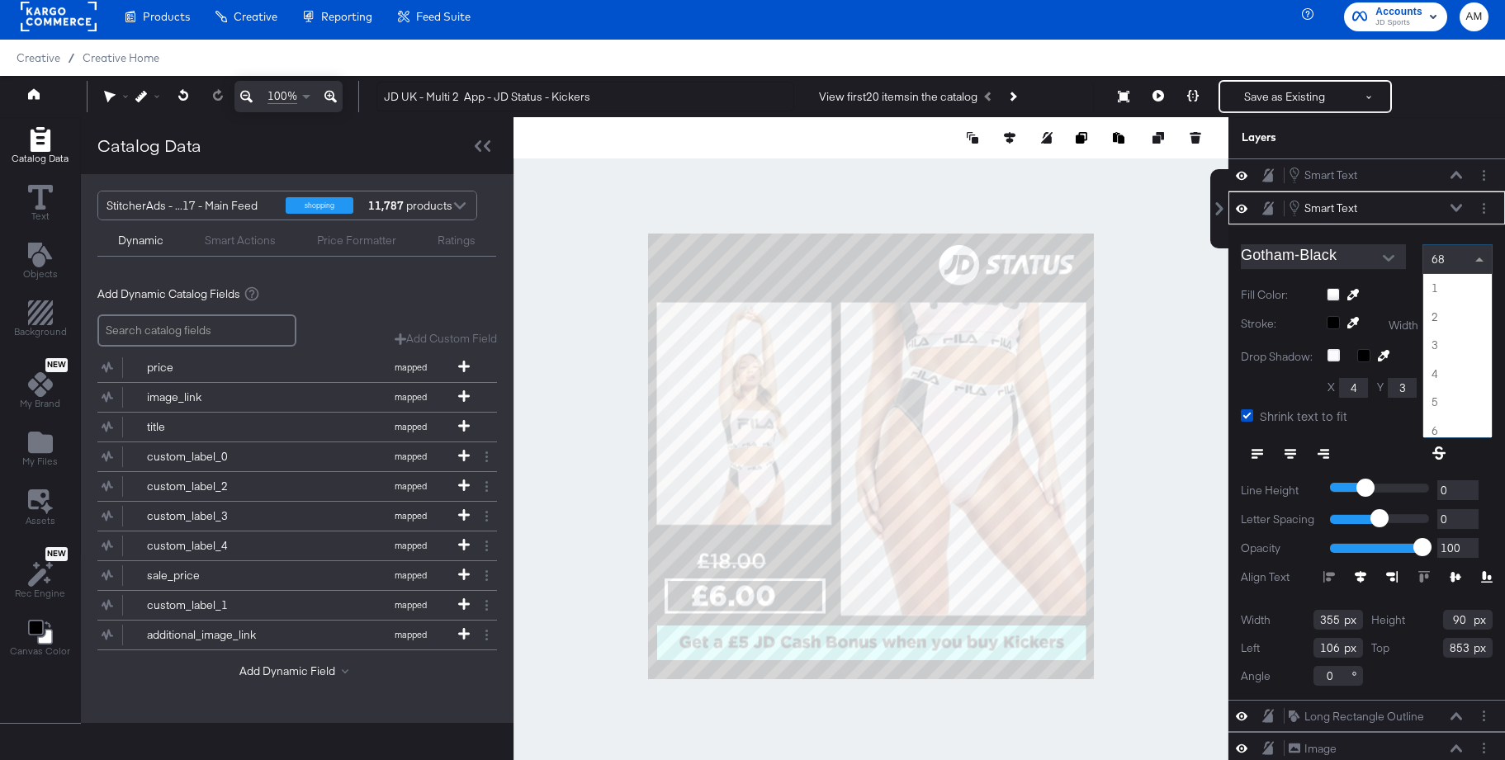
click at [1455, 258] on div "68" at bounding box center [1457, 259] width 69 height 28
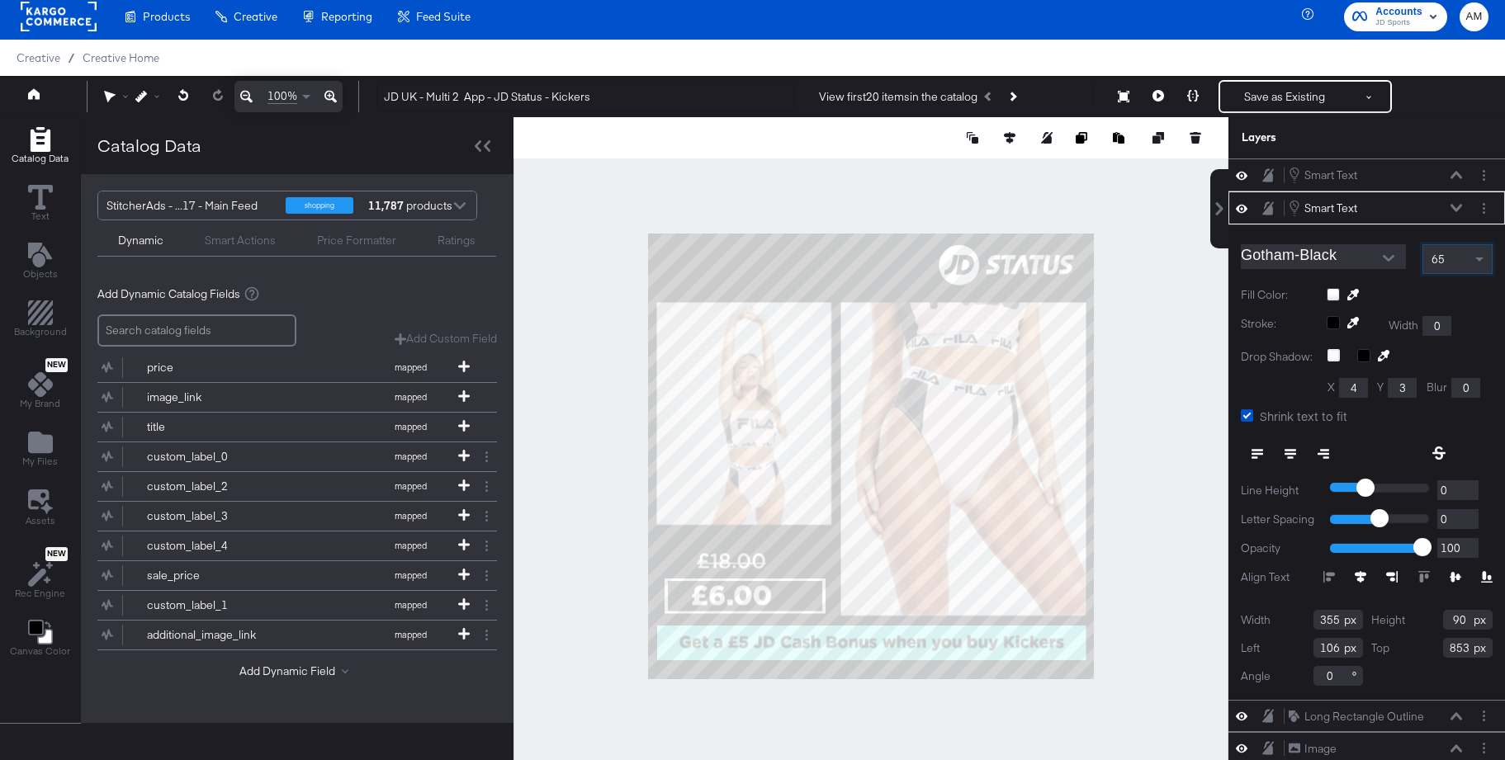
click at [592, 515] on div at bounding box center [870, 456] width 715 height 678
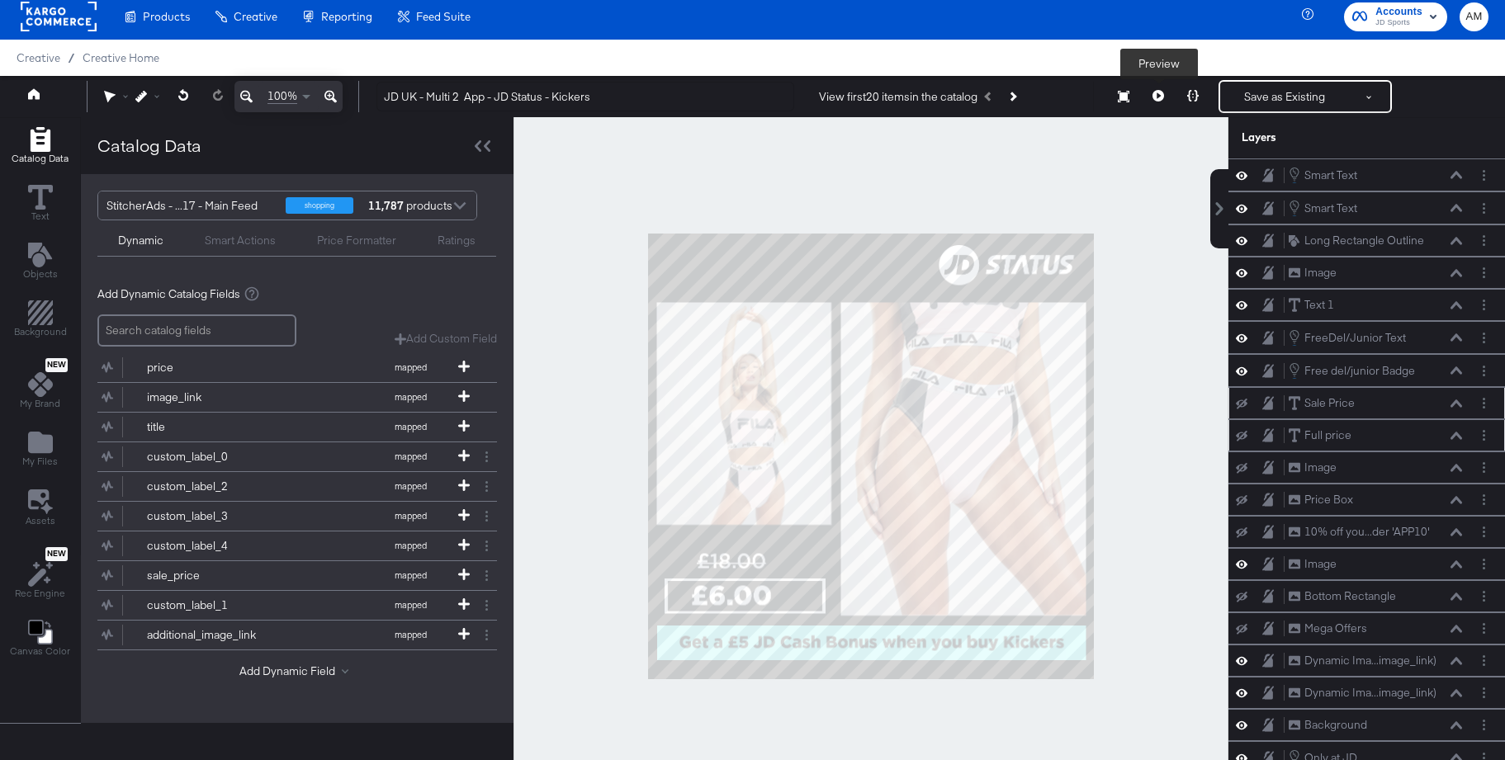
click at [1156, 100] on icon at bounding box center [1158, 96] width 12 height 12
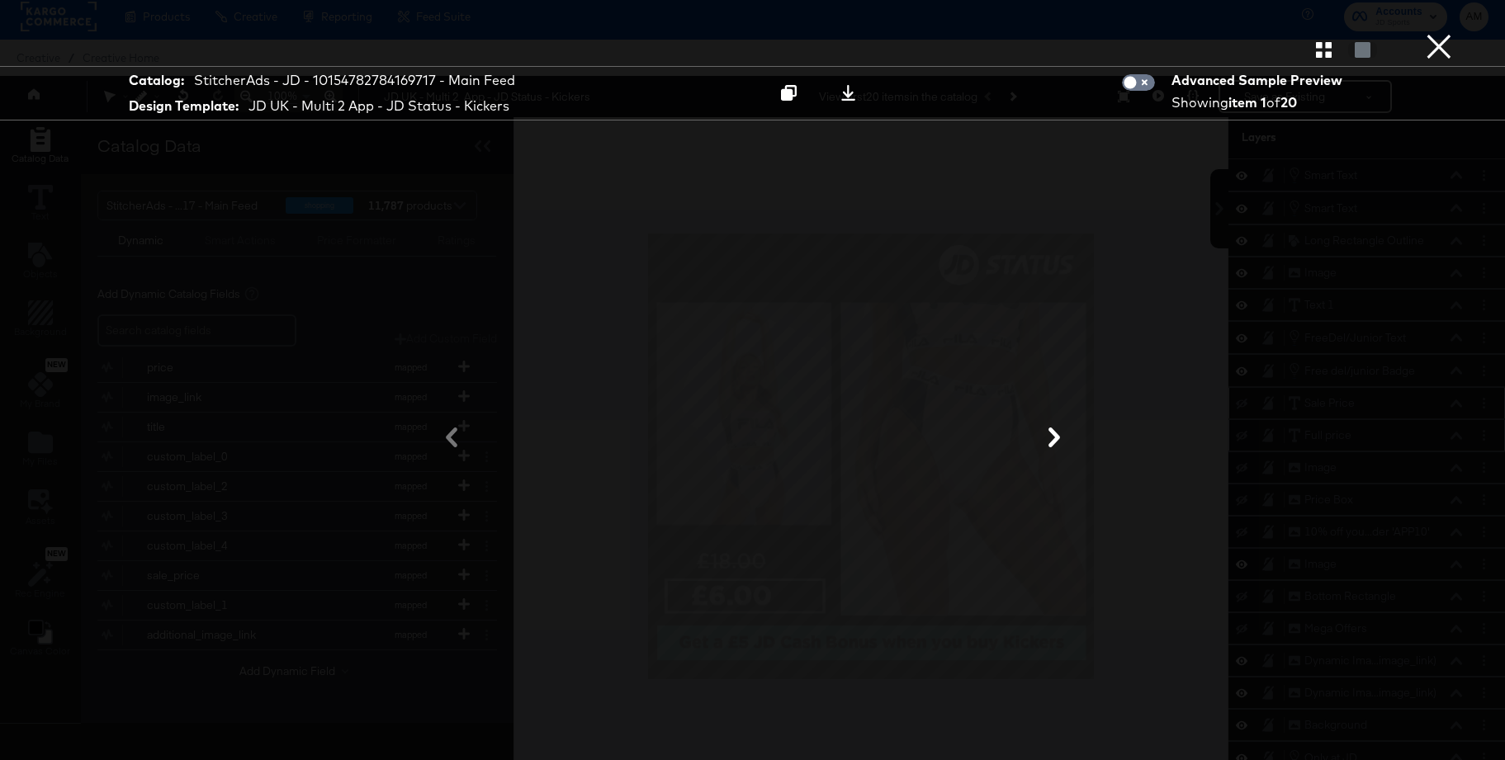
click at [1052, 441] on icon at bounding box center [1054, 438] width 20 height 20
click at [1434, 33] on button "×" at bounding box center [1438, 16] width 33 height 33
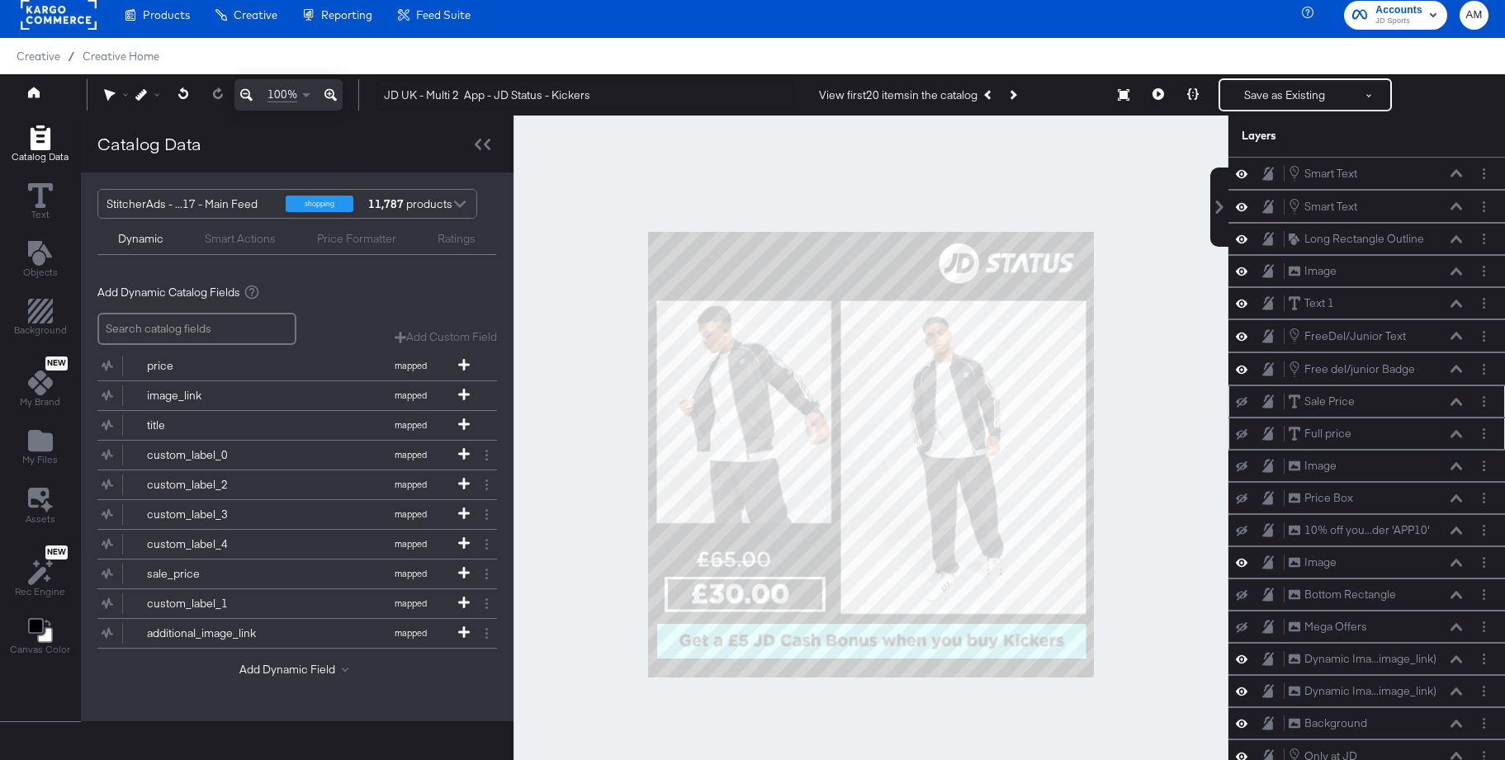
click at [1296, 111] on div "Save as Existing See more options" at bounding box center [1304, 94] width 173 height 33
click at [1295, 94] on button "Save as Existing" at bounding box center [1284, 95] width 129 height 30
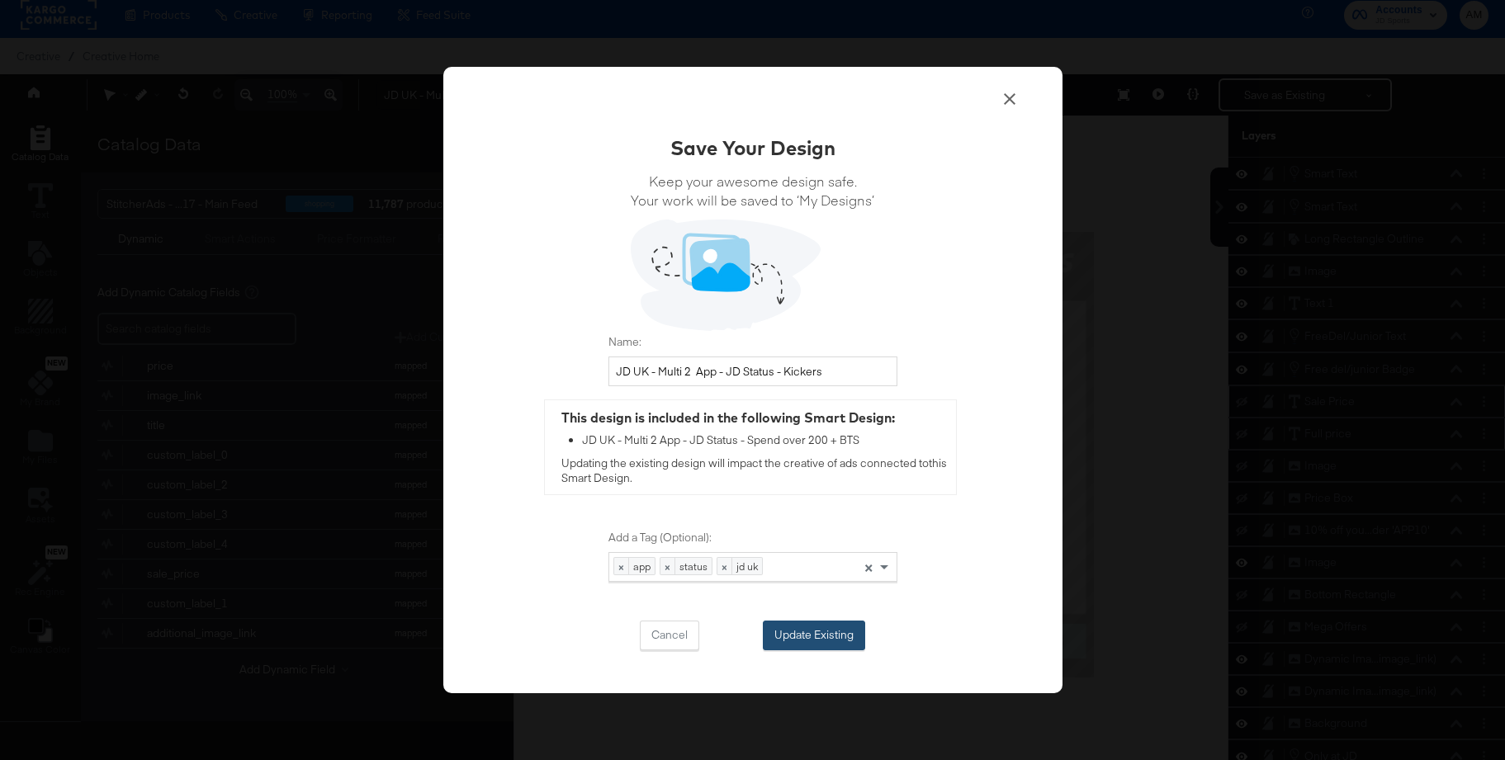
click at [803, 636] on button "Update Existing" at bounding box center [814, 636] width 102 height 30
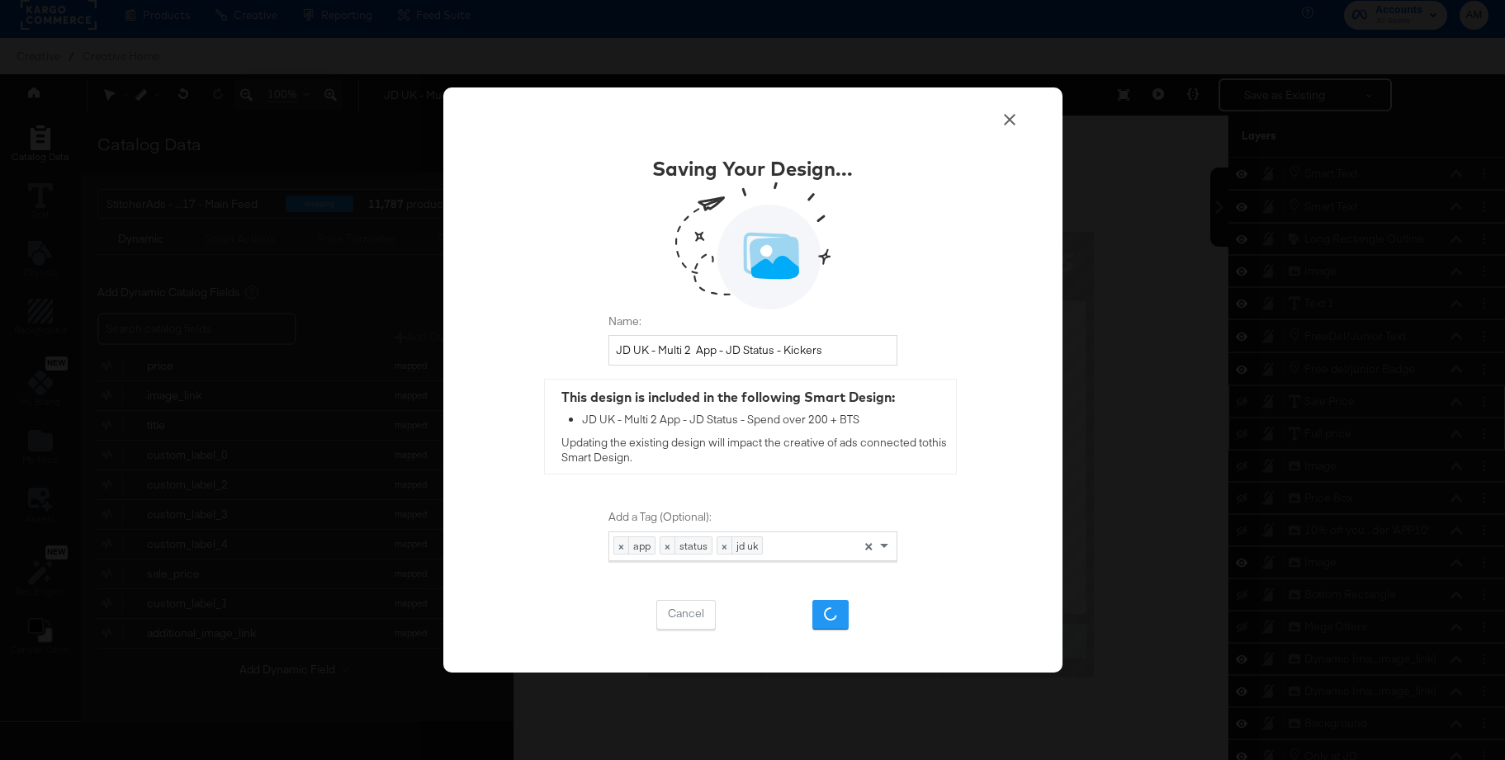
scroll to position [11, 0]
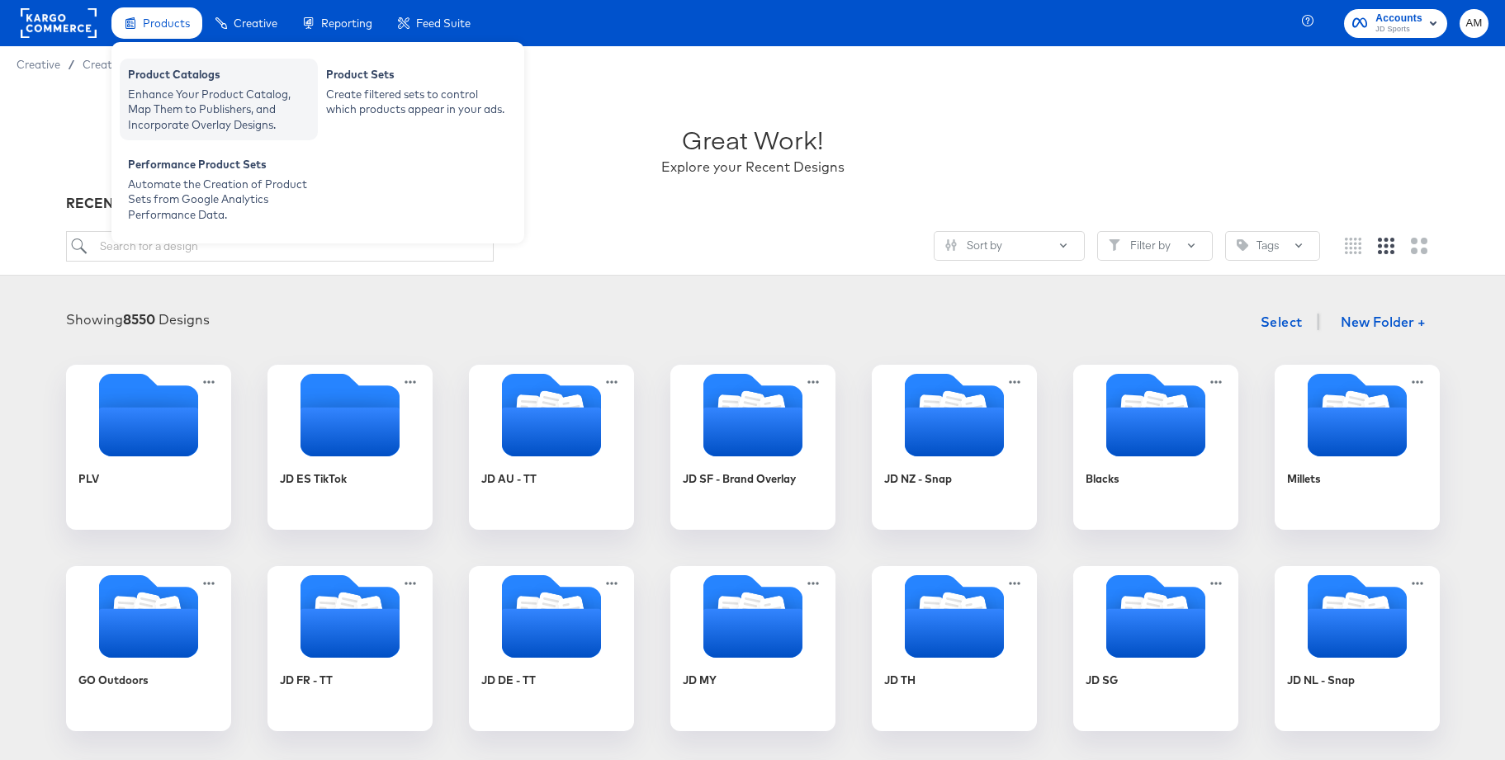
click at [168, 84] on div "Product Catalogs" at bounding box center [219, 77] width 182 height 20
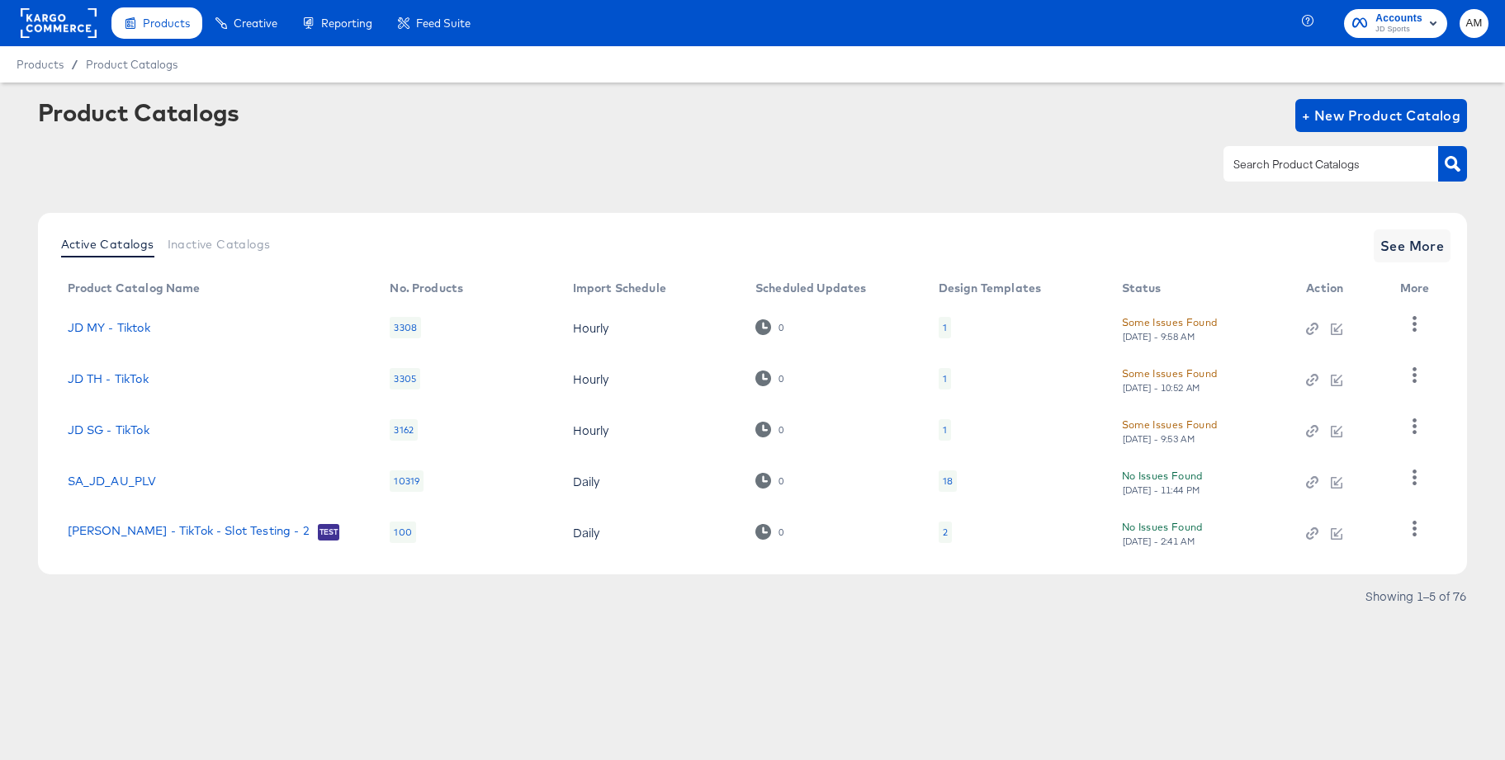
click at [1251, 170] on input "text" at bounding box center [1318, 164] width 176 height 19
type input "main"
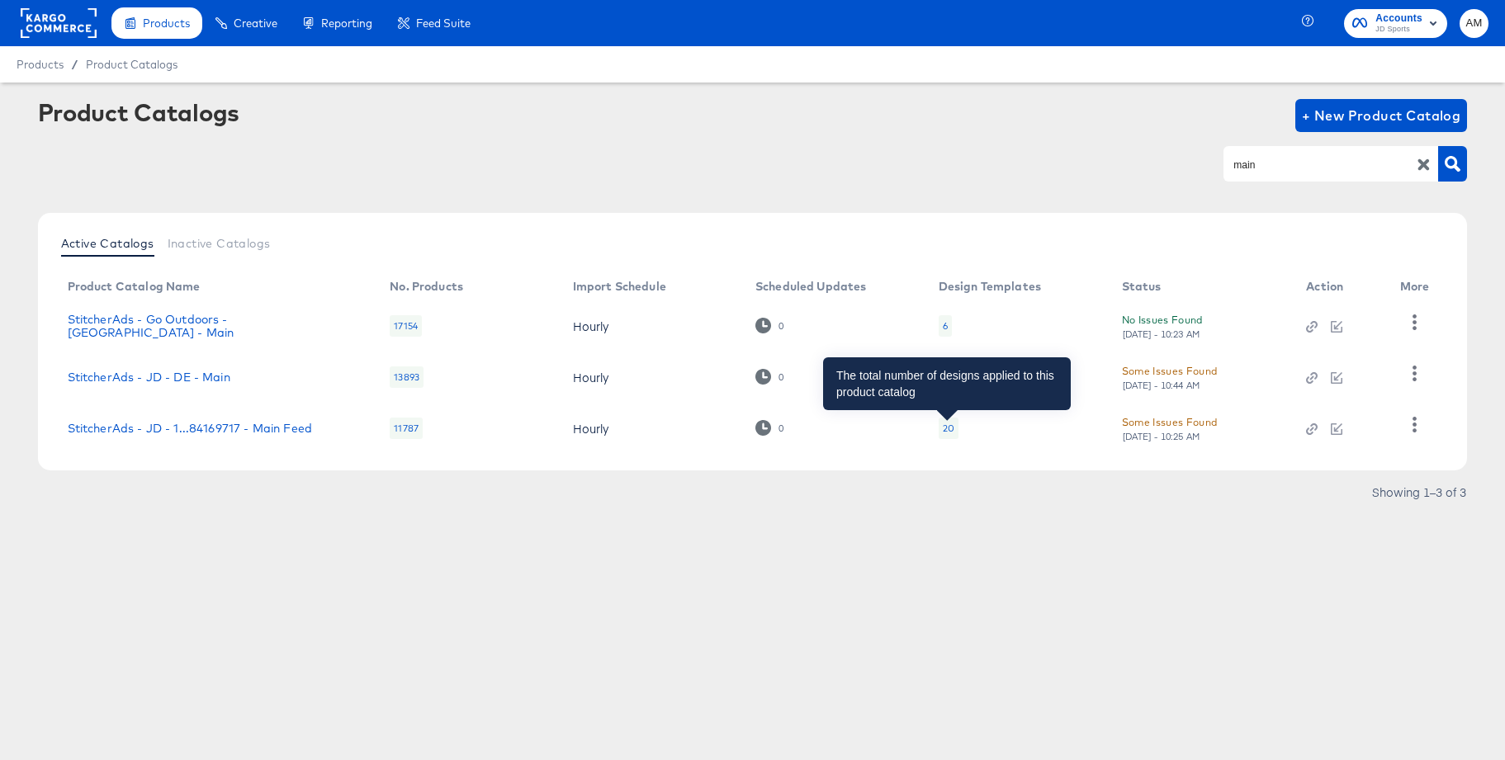
click at [943, 428] on div "20" at bounding box center [949, 428] width 12 height 13
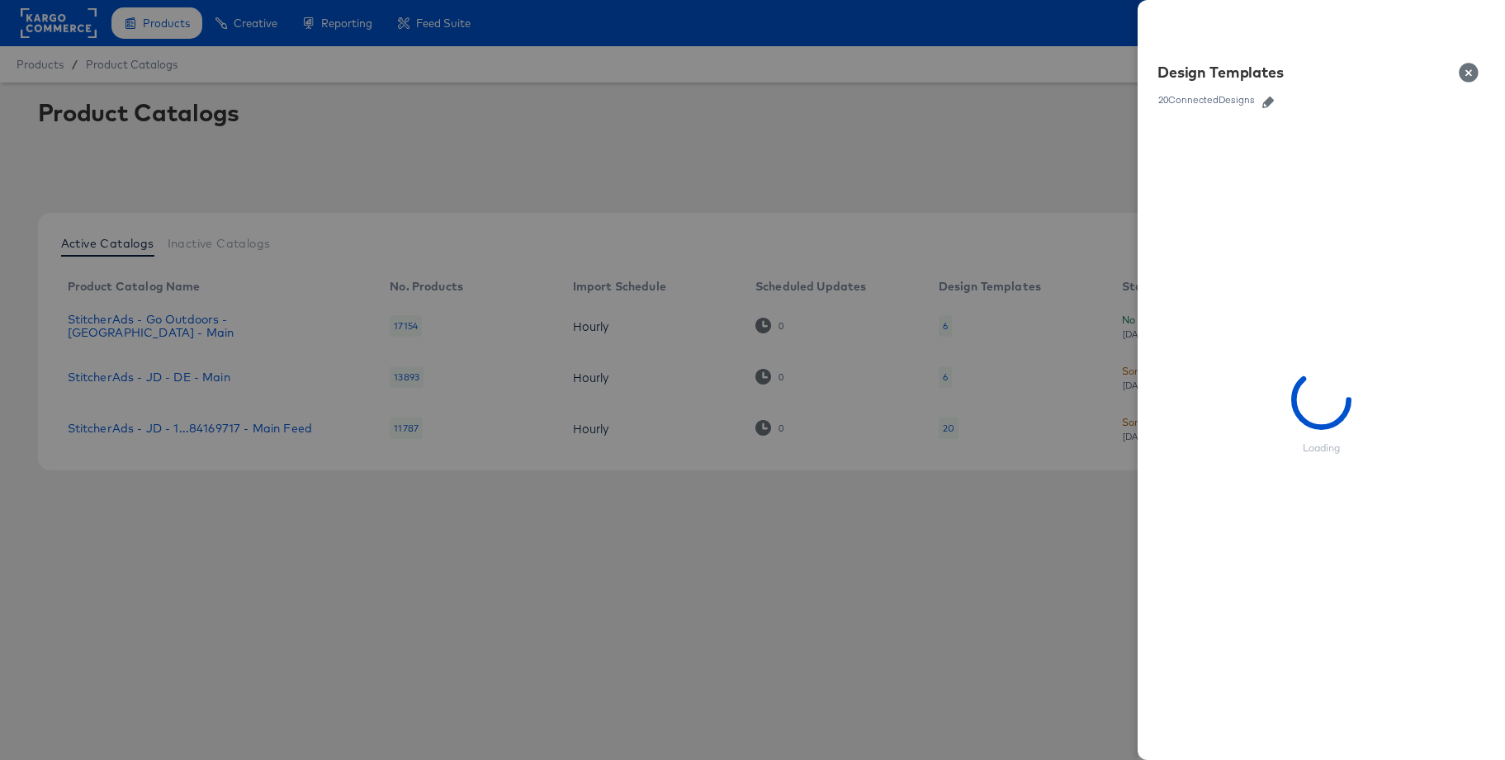
click at [1269, 107] on icon "button" at bounding box center [1268, 103] width 12 height 12
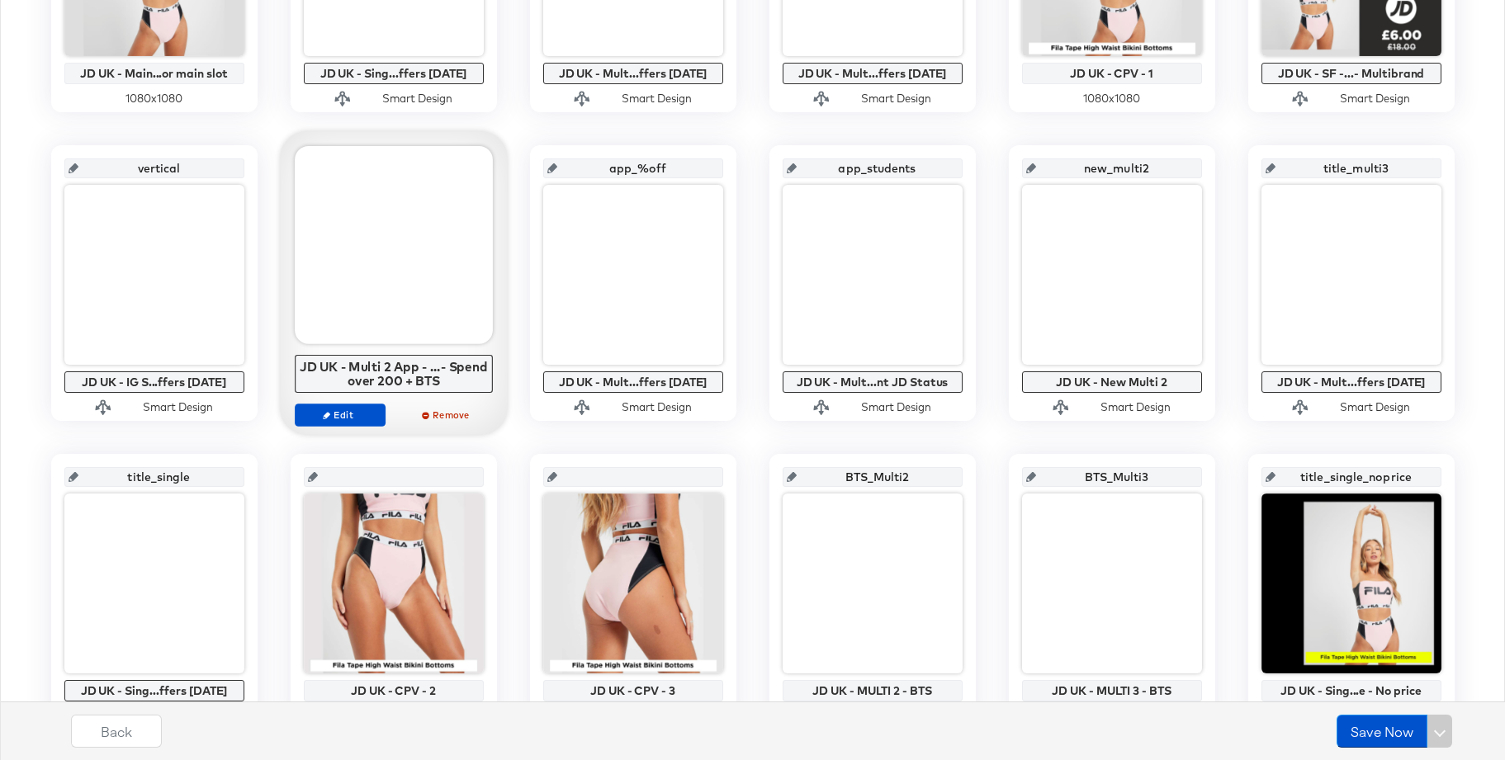
scroll to position [611, 0]
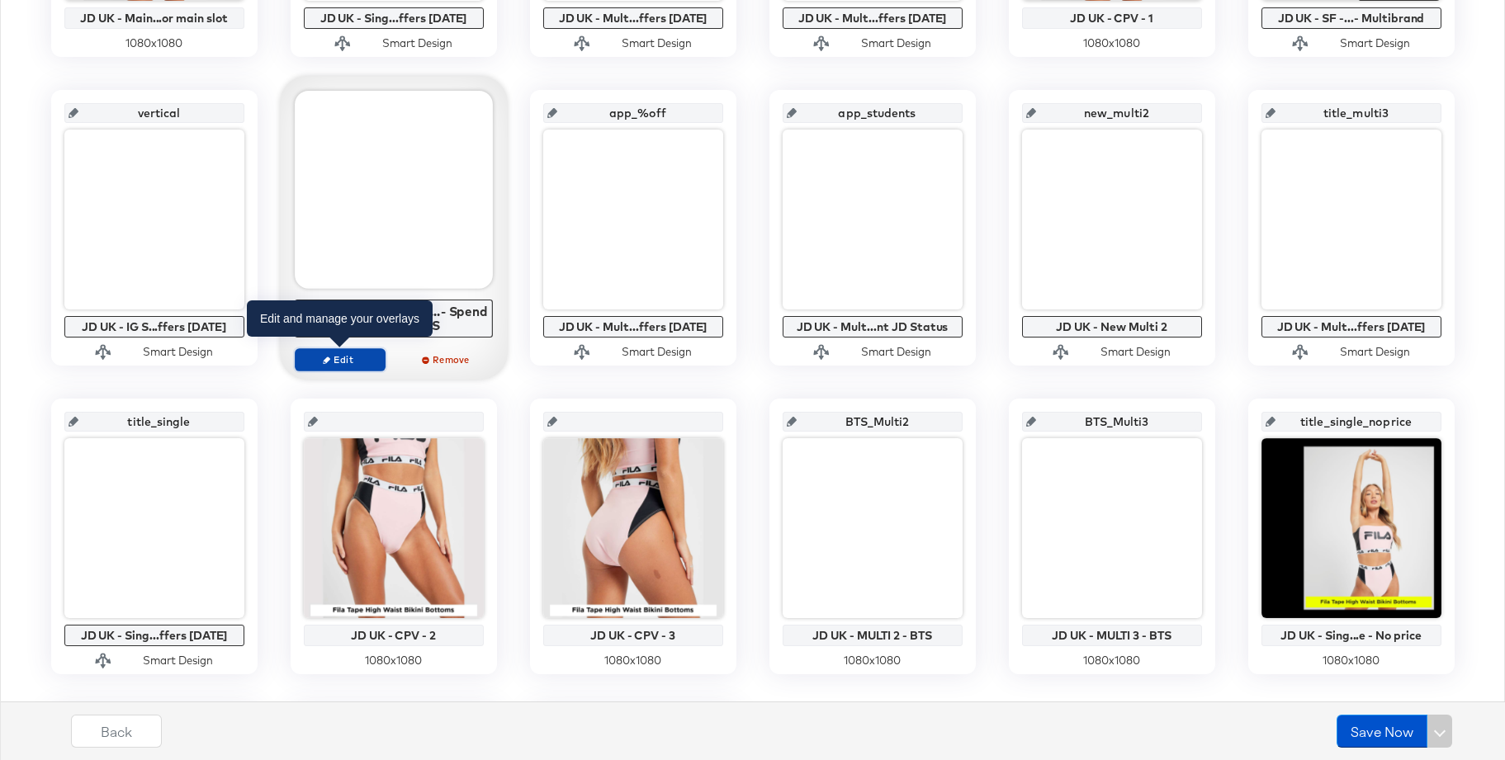
click at [339, 361] on span "Edit" at bounding box center [339, 359] width 76 height 12
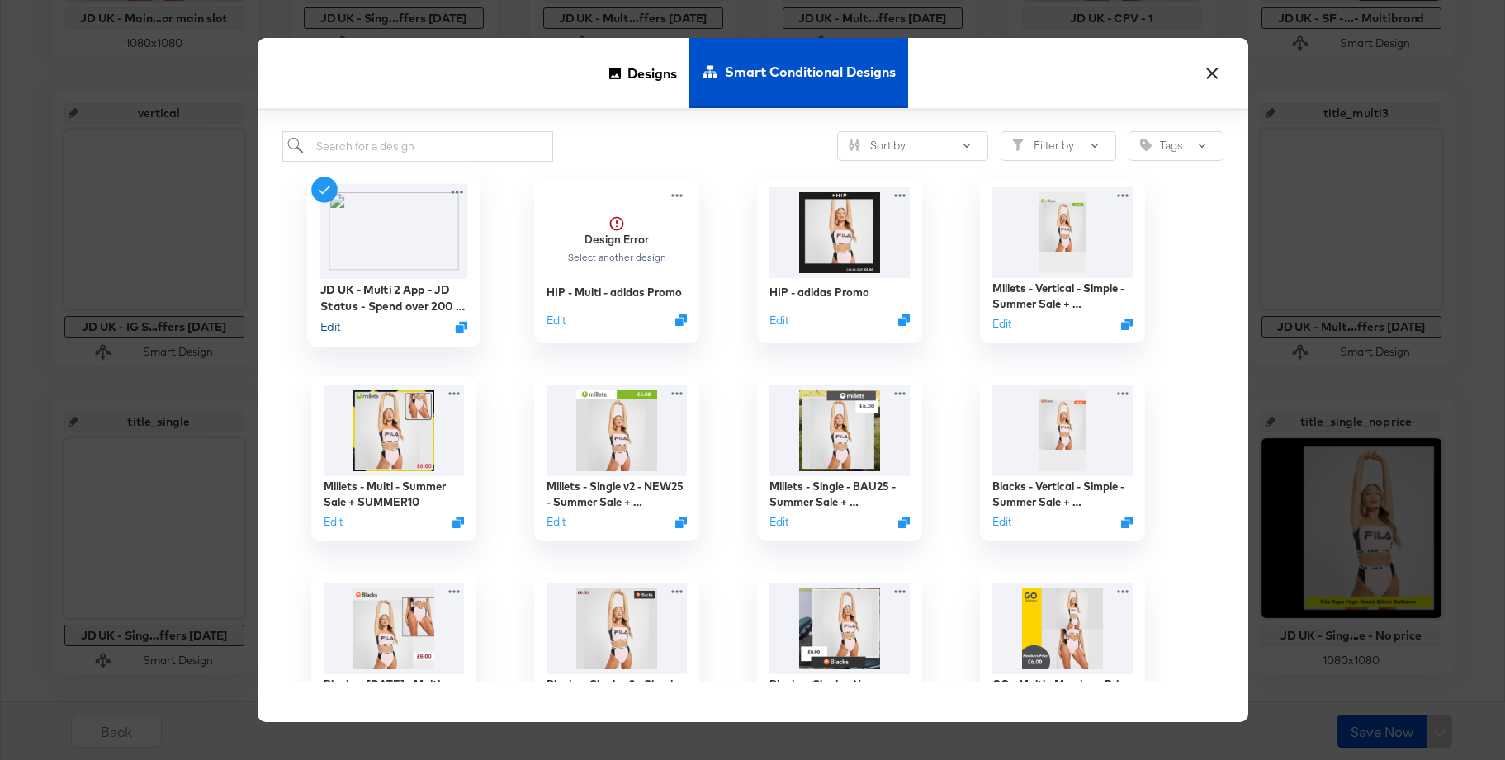
click at [329, 330] on button "Edit" at bounding box center [329, 327] width 20 height 16
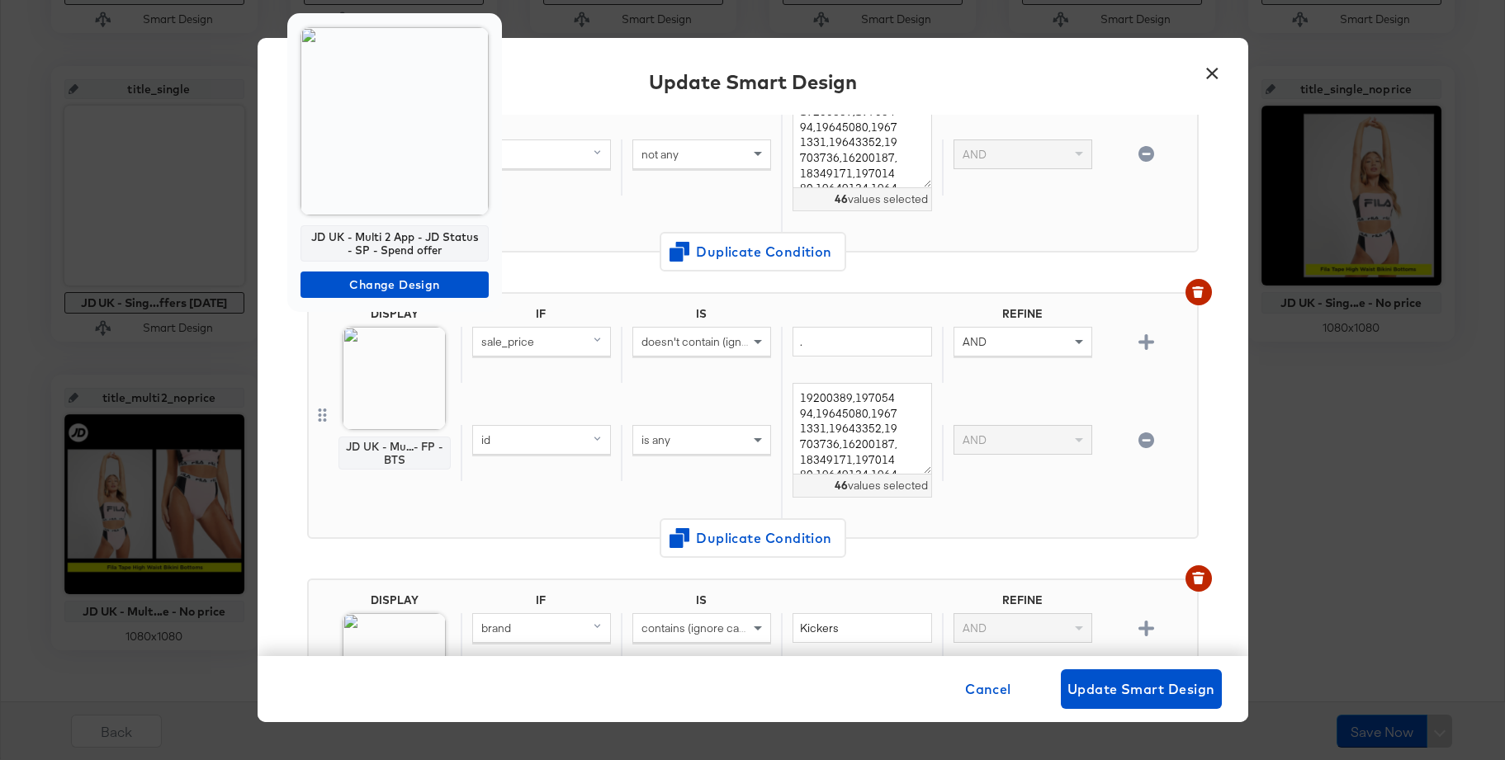
scroll to position [953, 0]
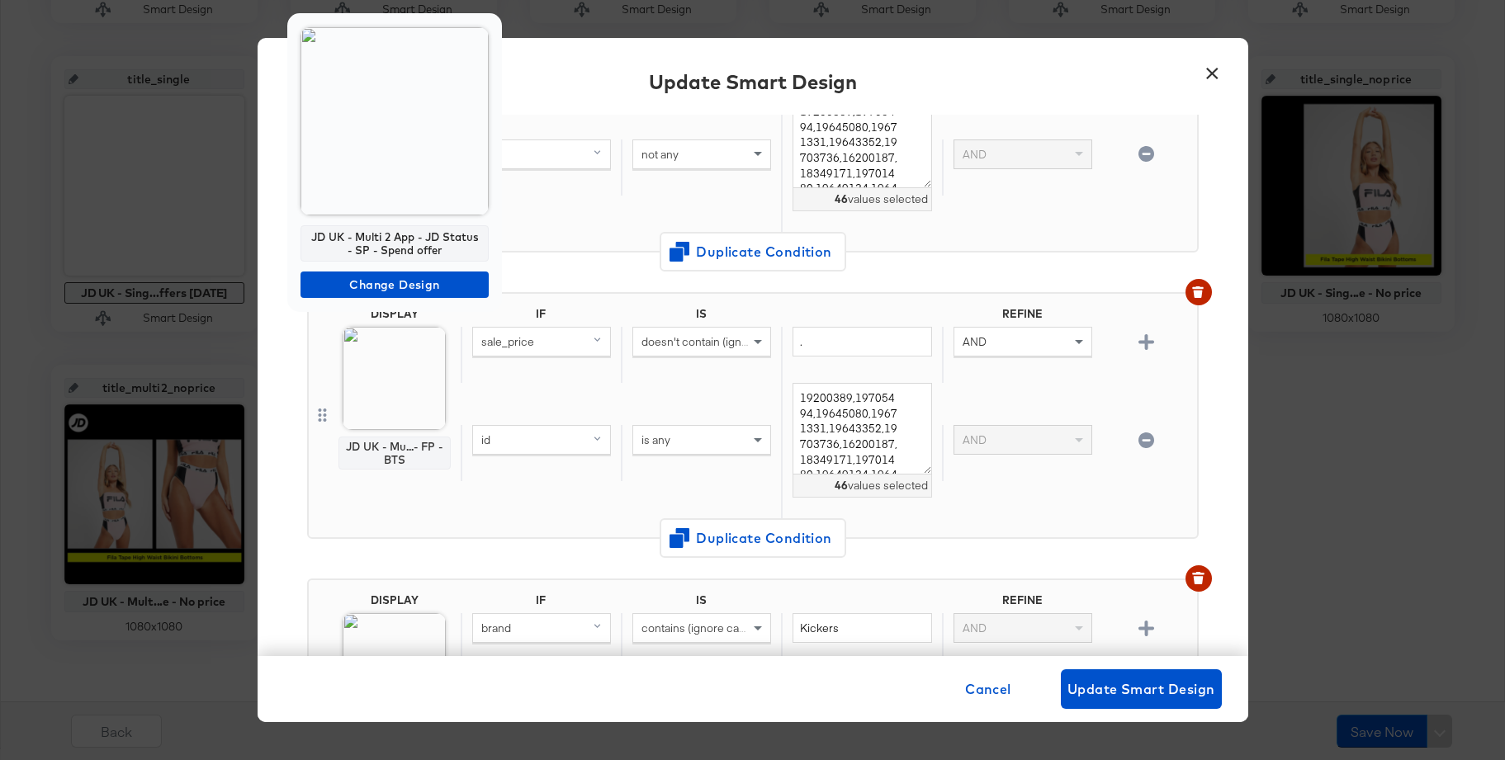
click at [1235, 434] on div at bounding box center [752, 380] width 1505 height 760
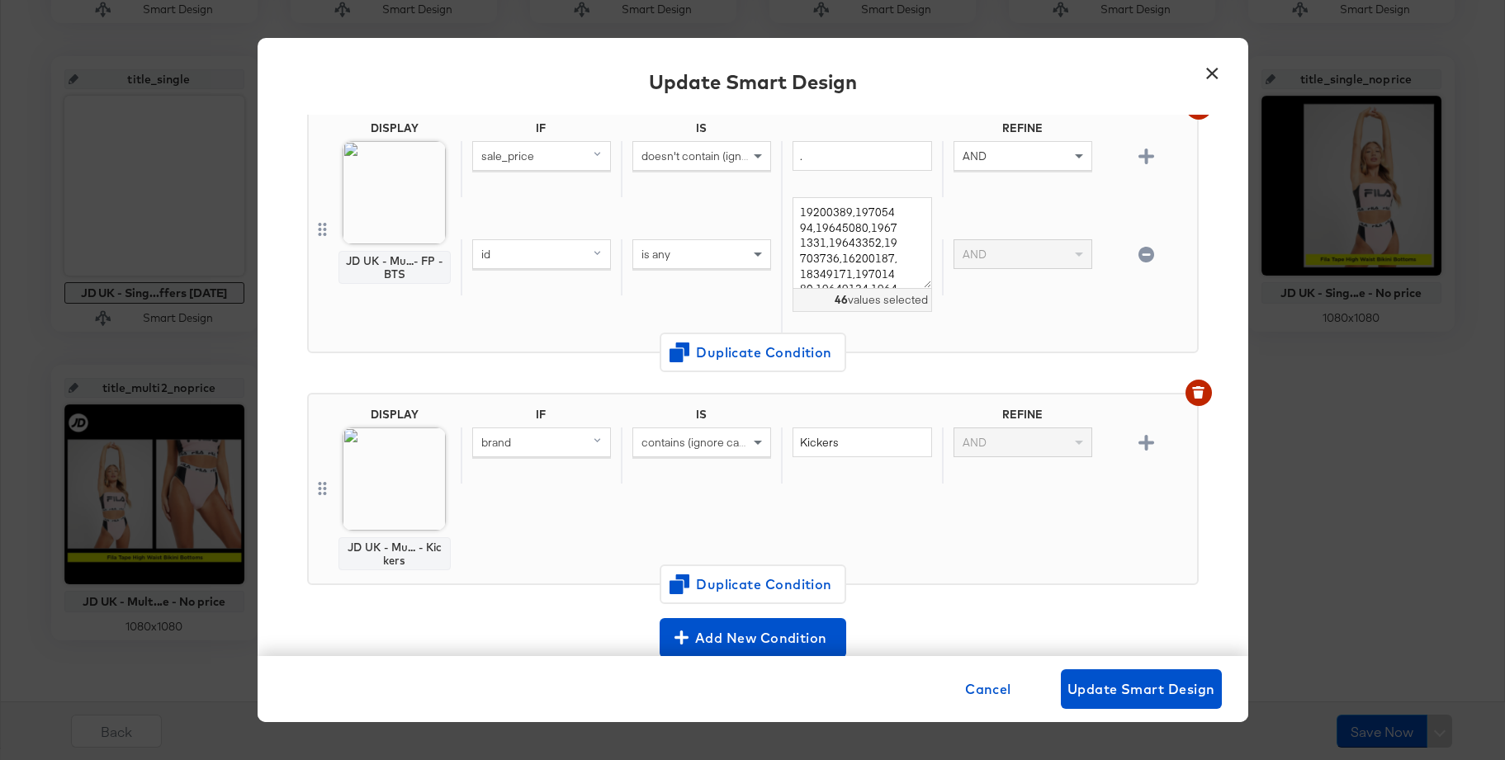
scroll to position [758, 0]
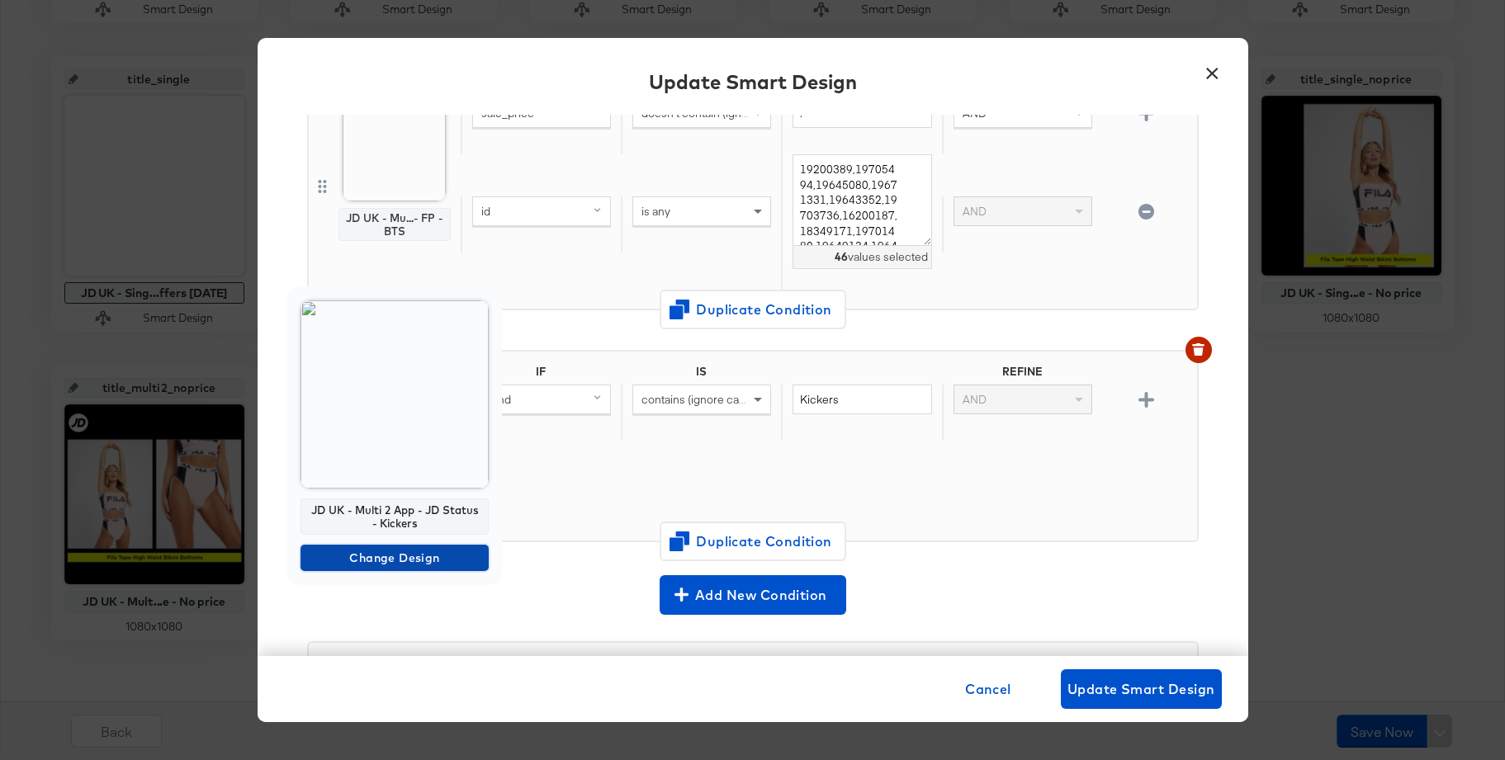
click at [369, 551] on span "Change Design" at bounding box center [394, 558] width 175 height 21
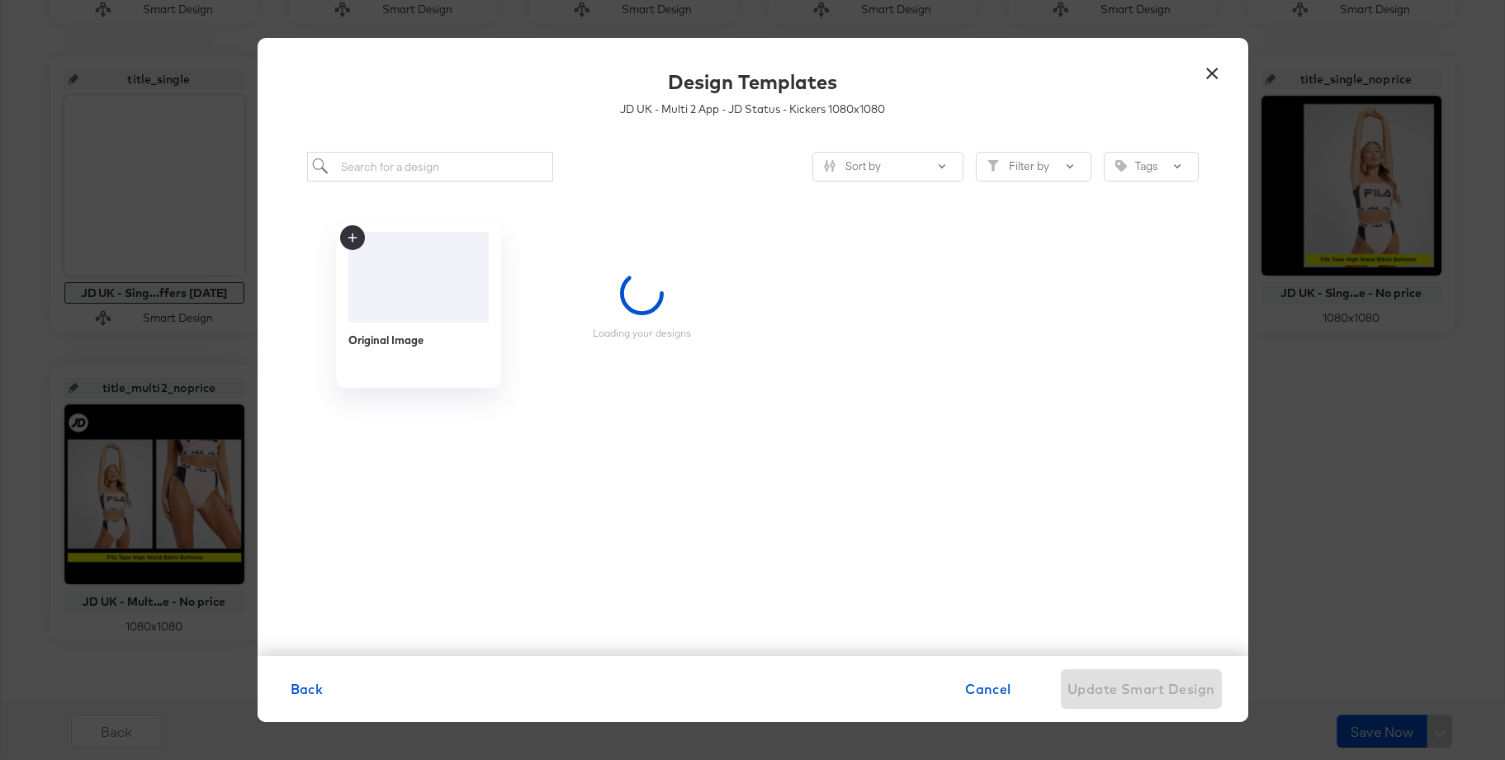
scroll to position [0, 0]
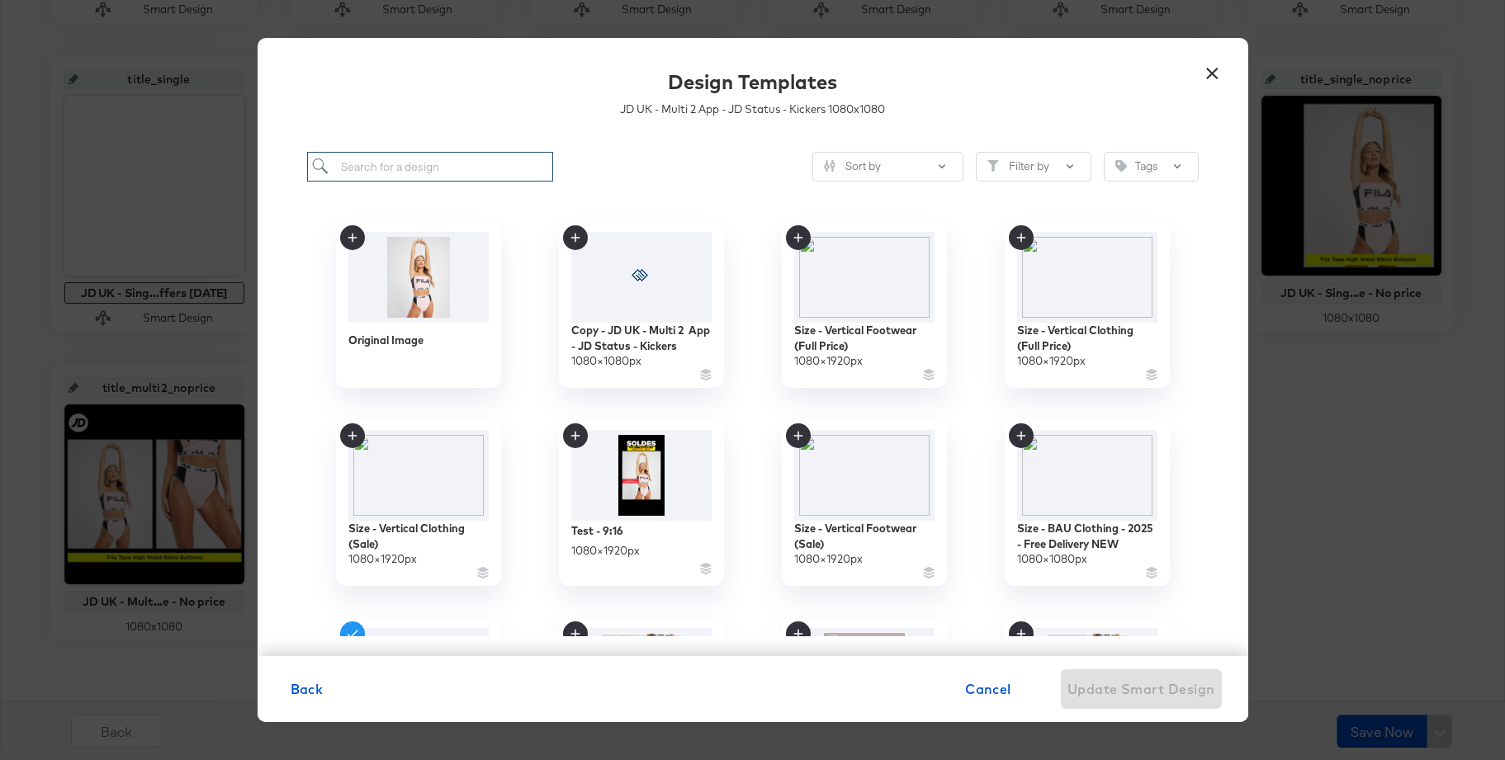
click at [448, 166] on input "search" at bounding box center [430, 167] width 247 height 31
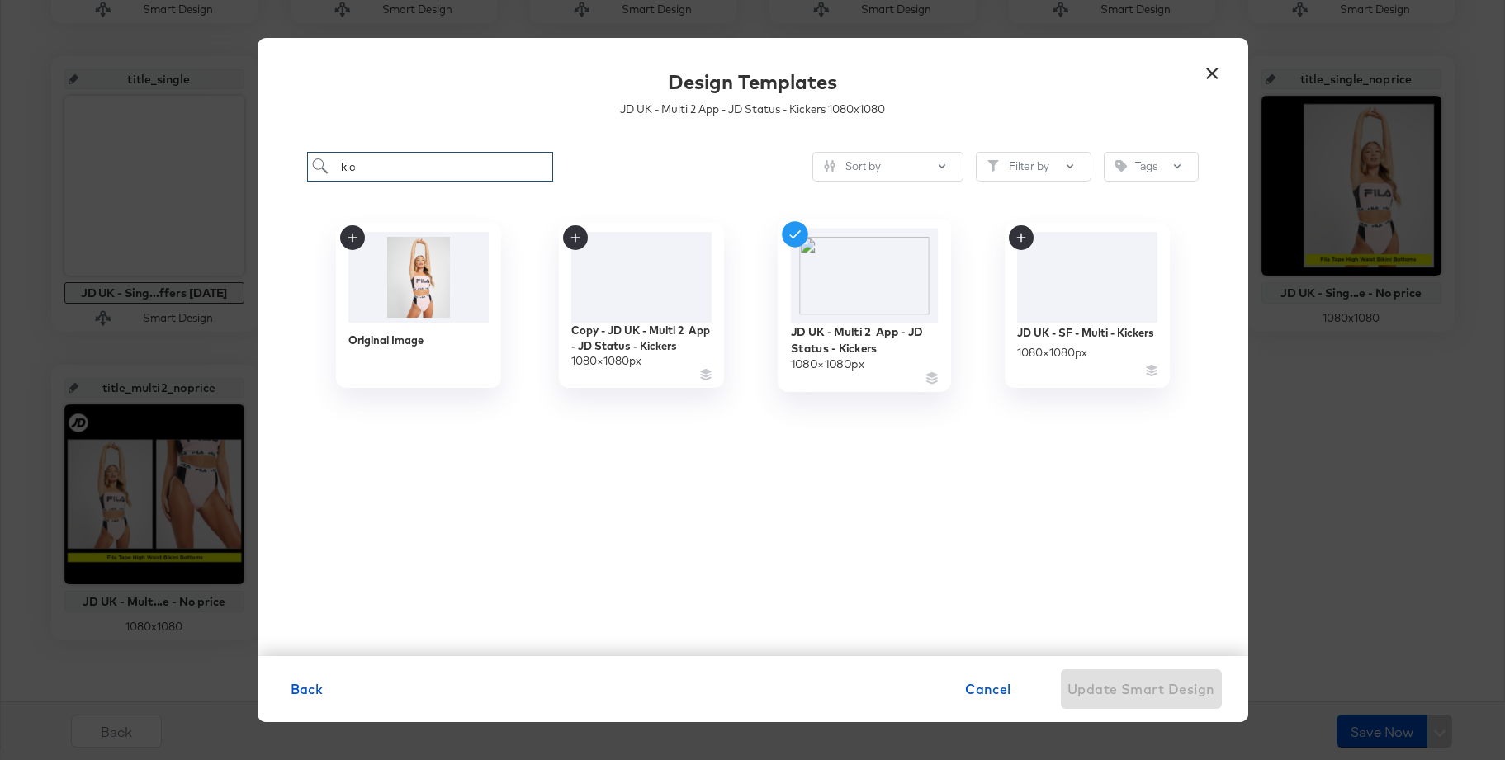
type input "kic"
click at [886, 266] on img at bounding box center [864, 276] width 148 height 95
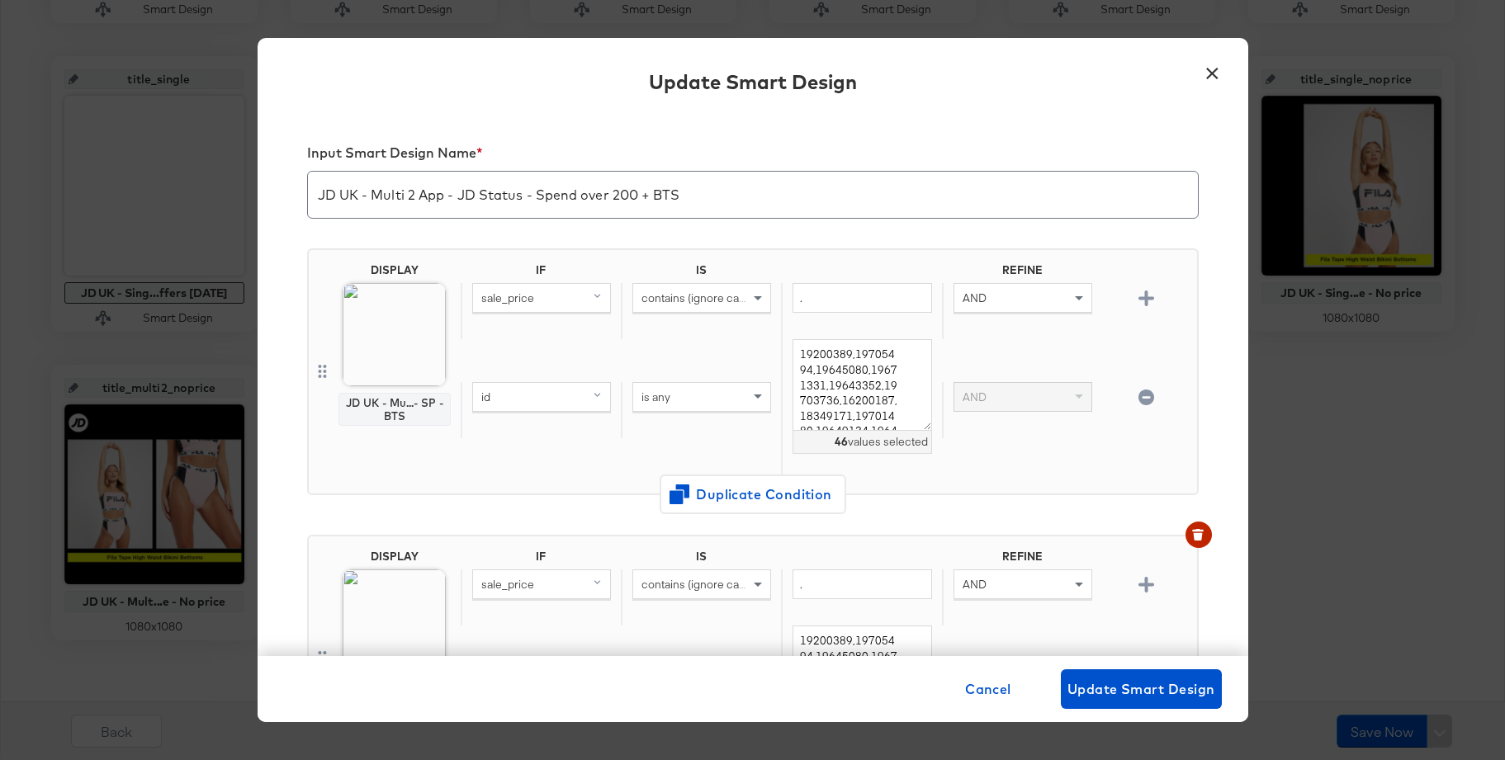
scroll to position [758, 0]
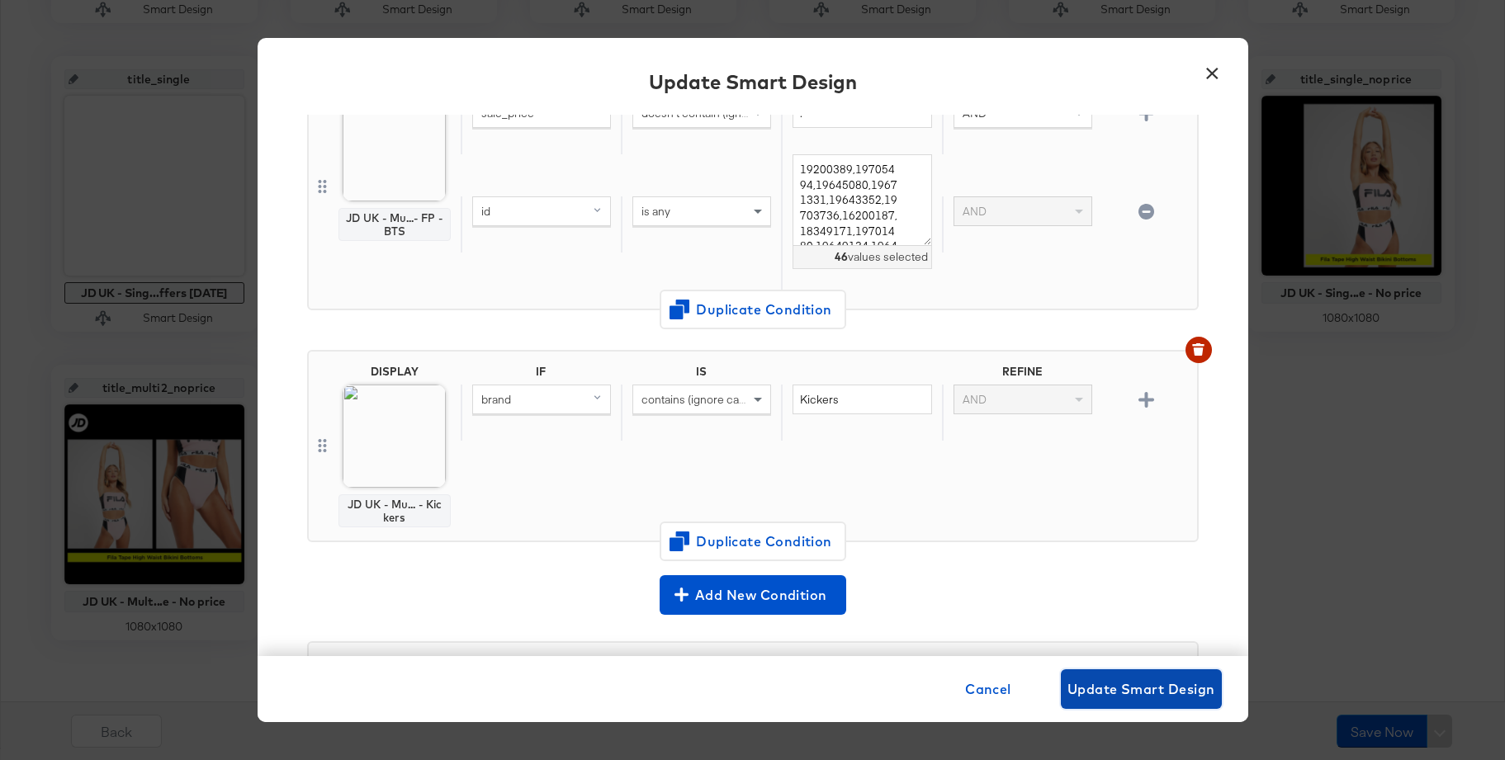
click at [1113, 696] on span "Update Smart Design" at bounding box center [1141, 689] width 148 height 23
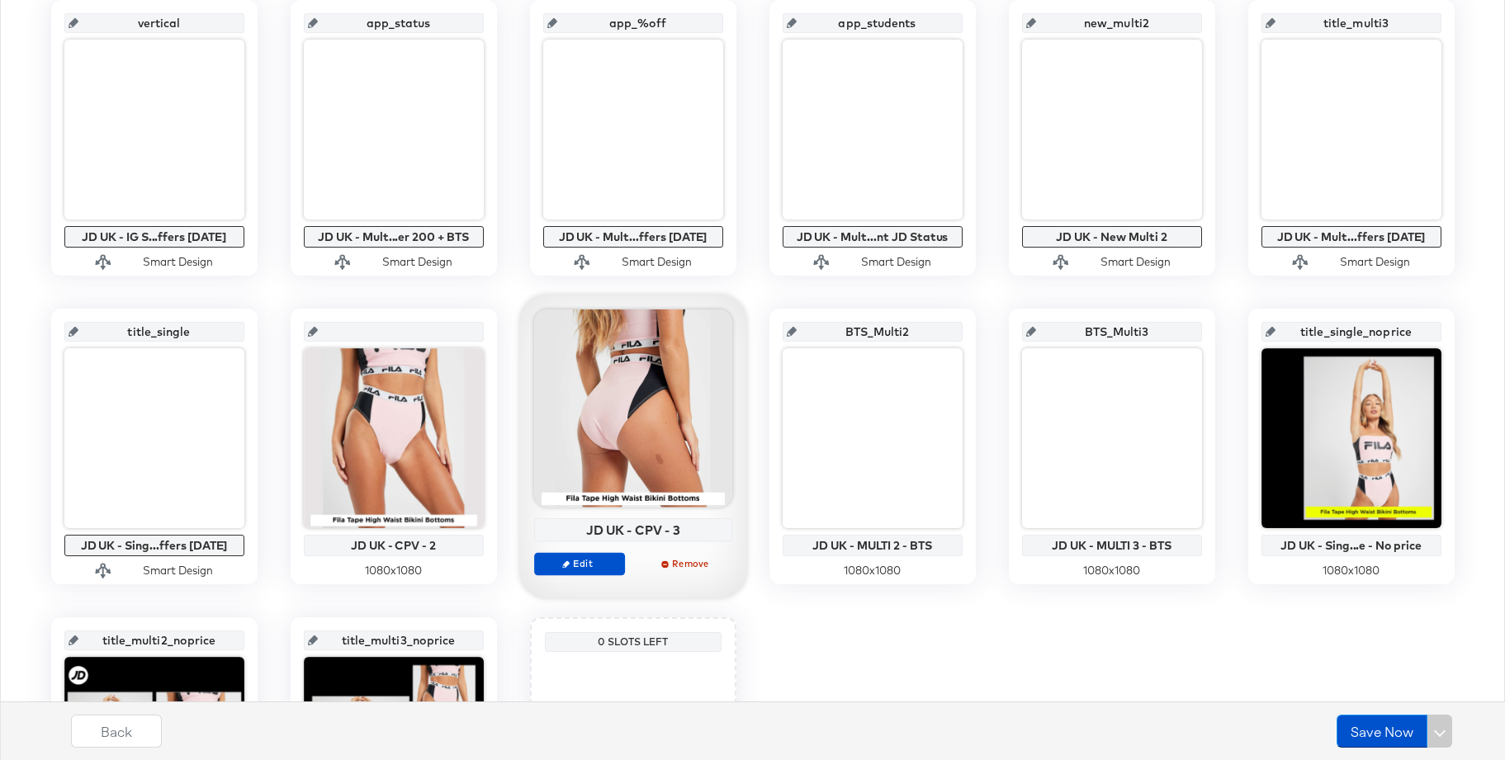
scroll to position [689, 0]
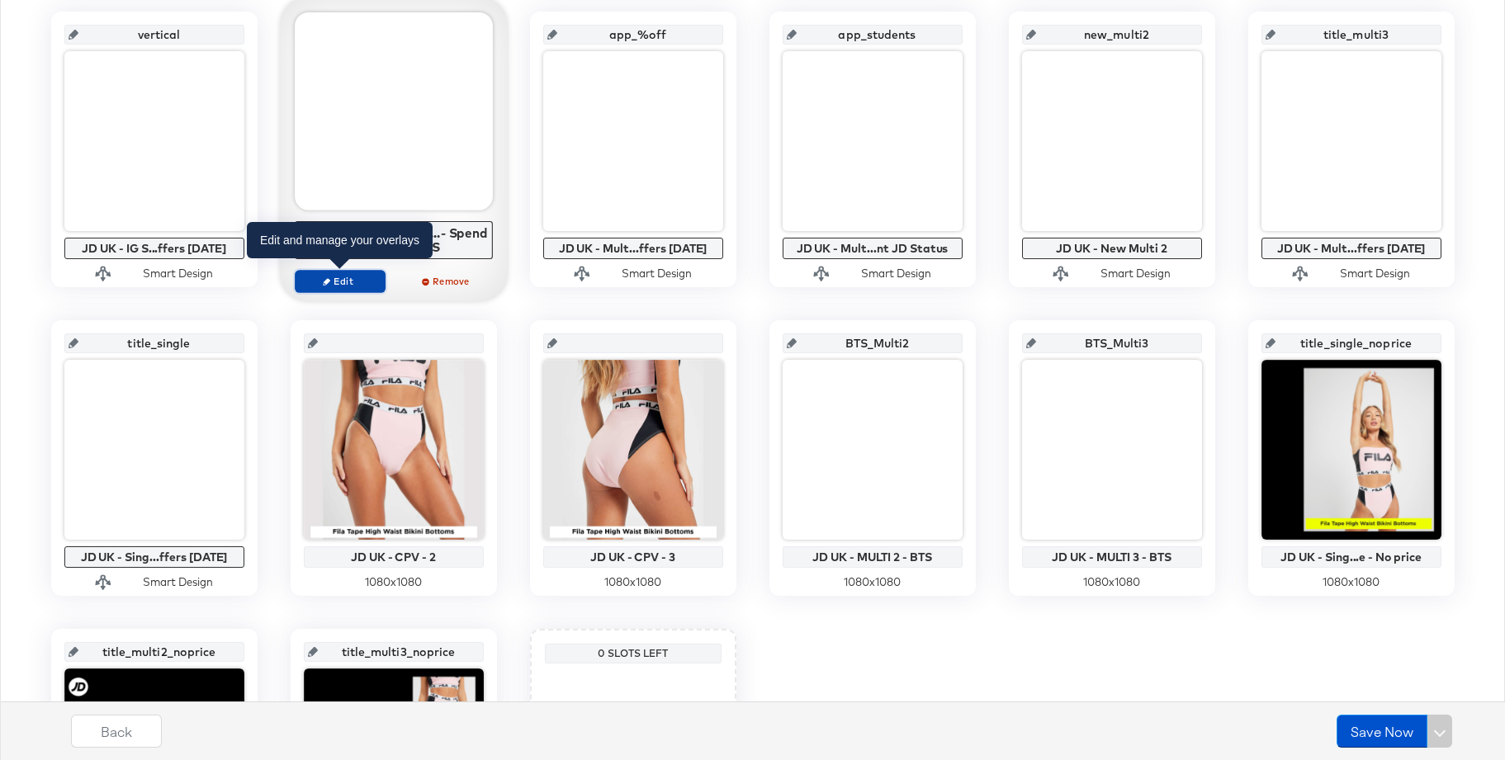
click at [335, 276] on span "Edit" at bounding box center [339, 281] width 76 height 12
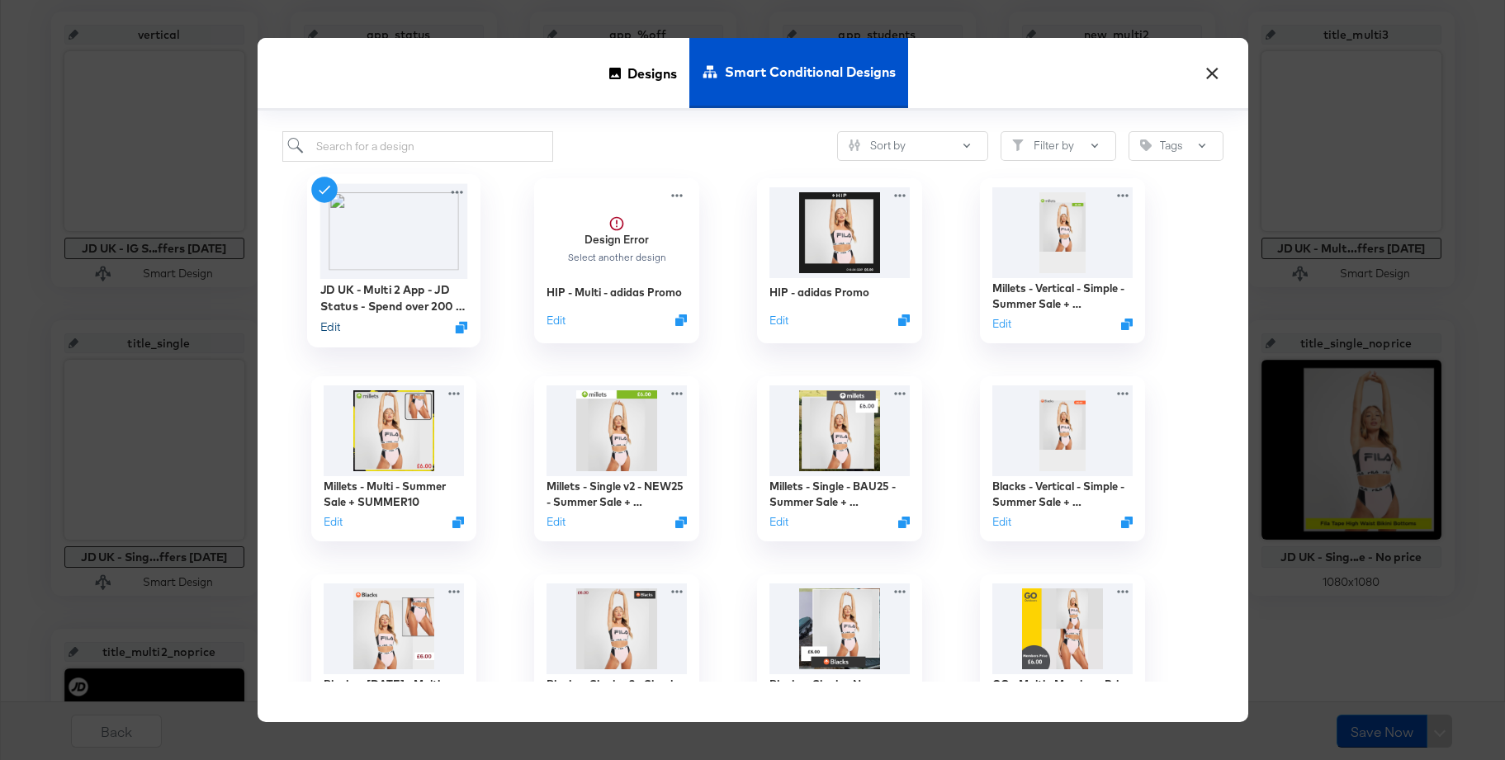
click at [328, 328] on button "Edit" at bounding box center [329, 327] width 20 height 16
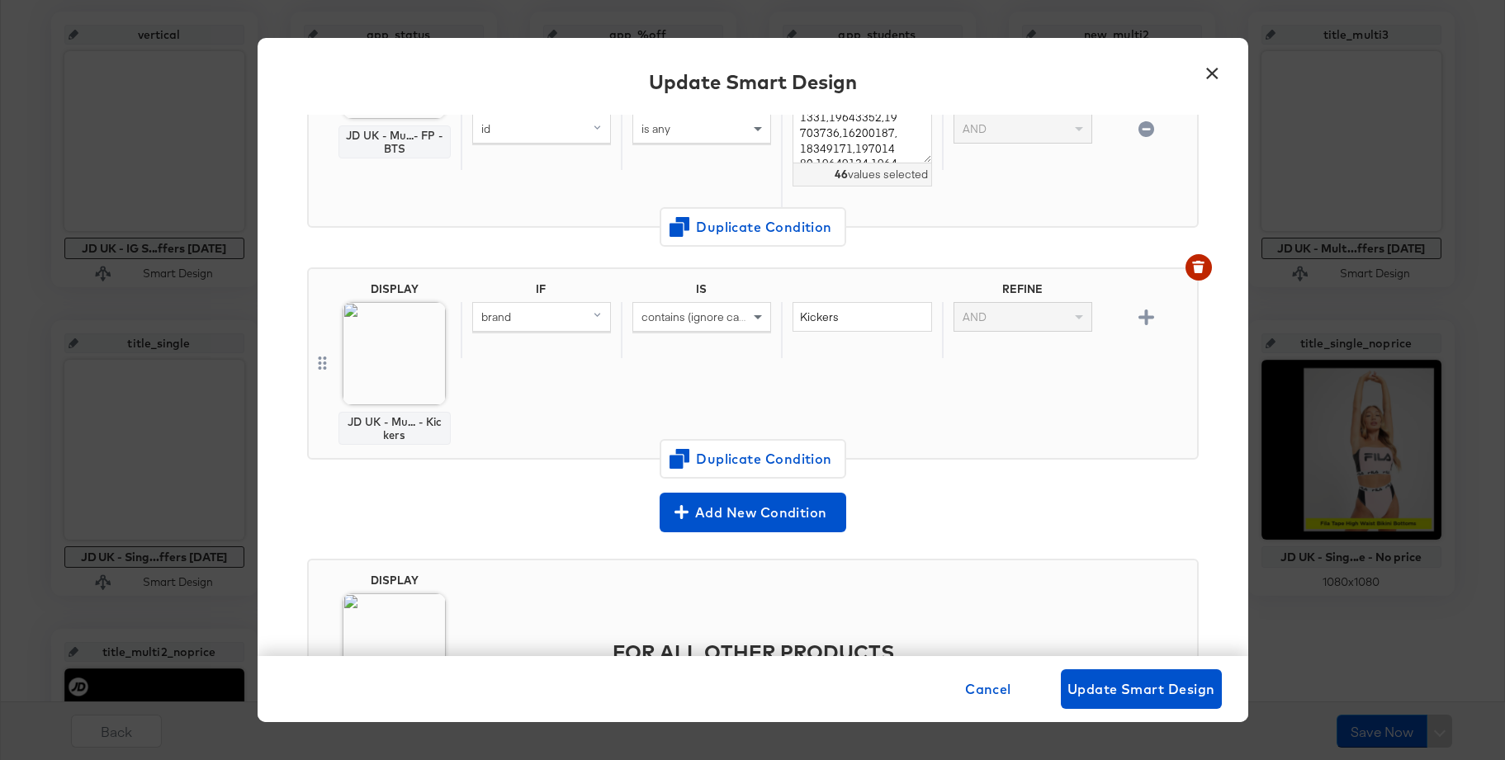
scroll to position [978, 0]
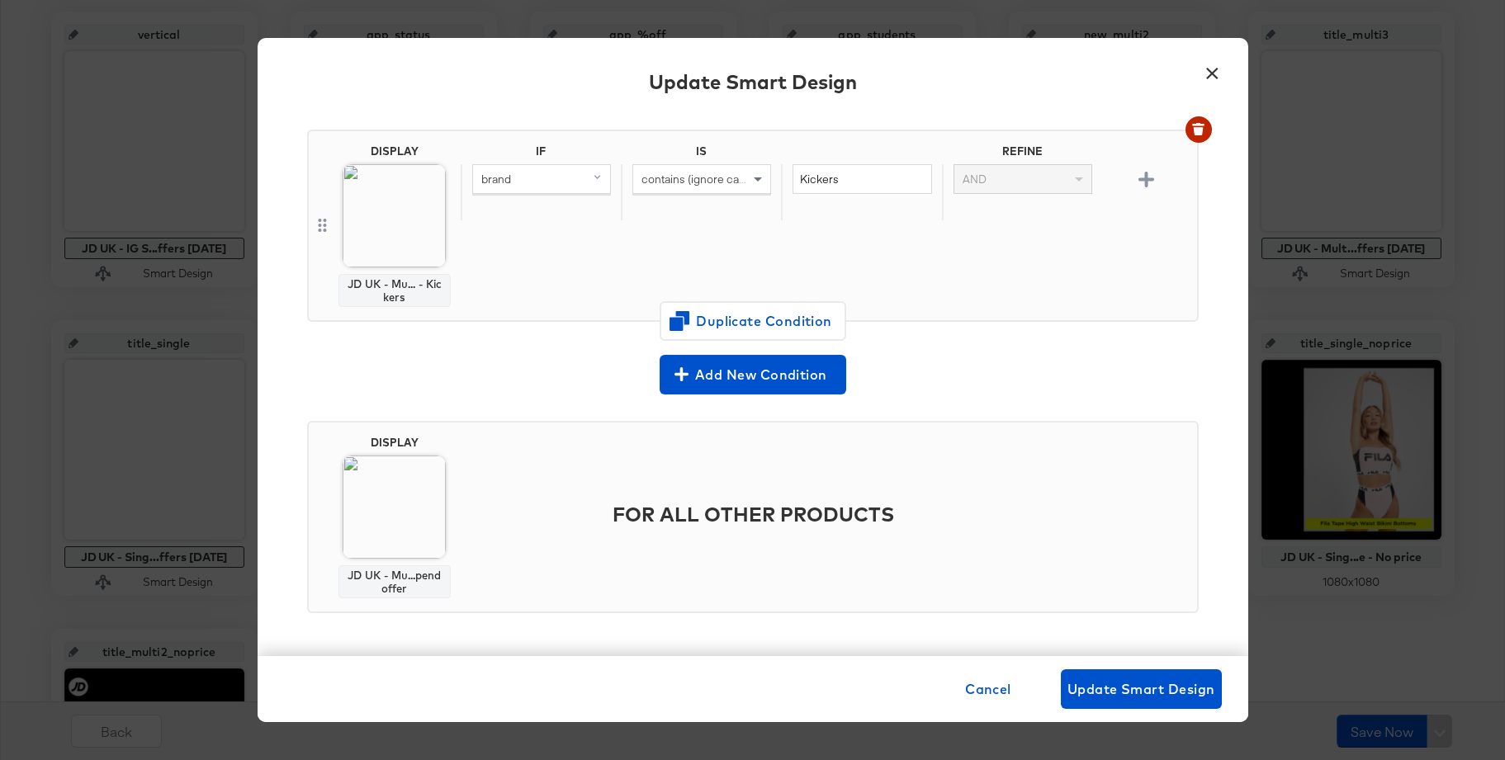
click at [1207, 72] on button "×" at bounding box center [1213, 69] width 30 height 30
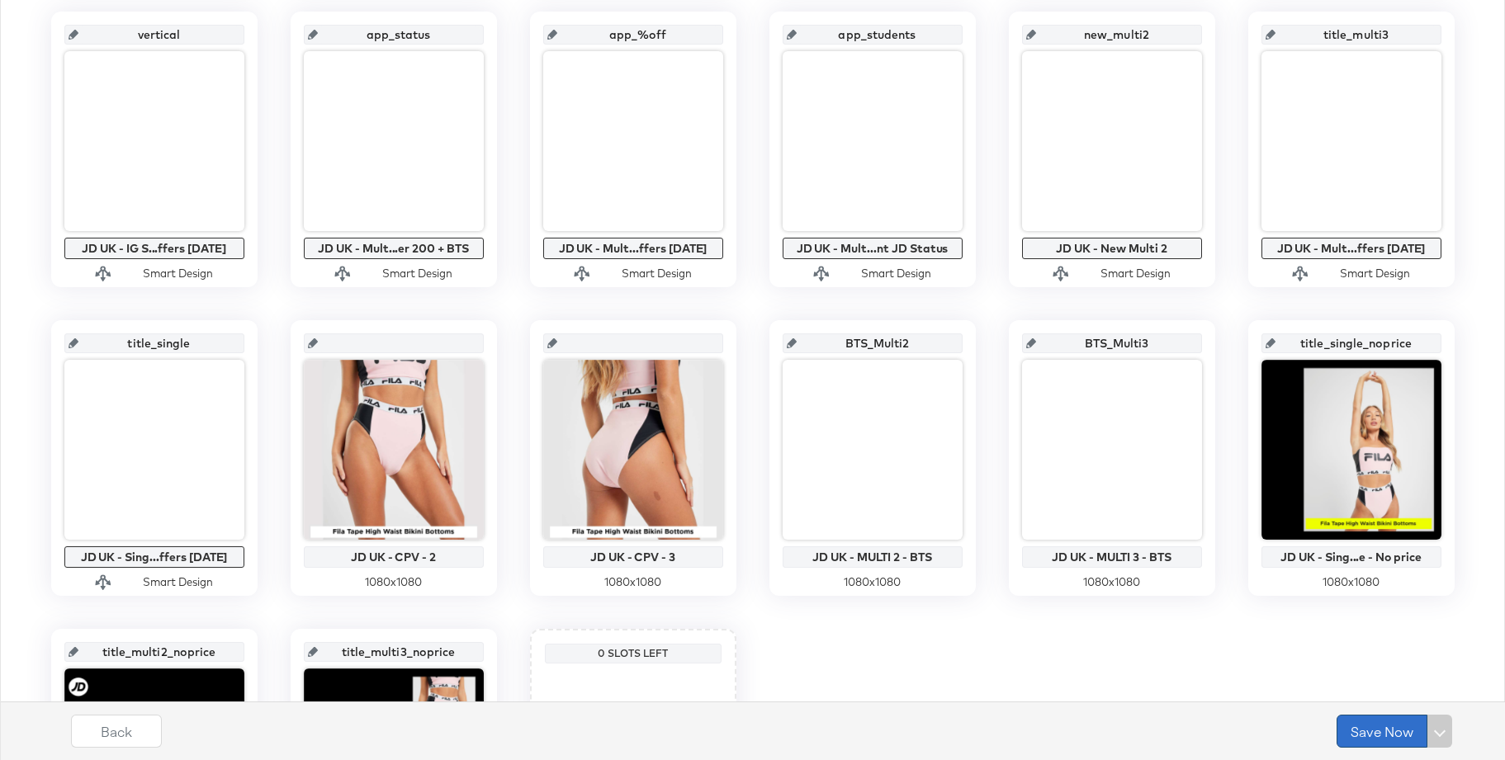
click at [1387, 729] on button "Save Now" at bounding box center [1381, 731] width 91 height 33
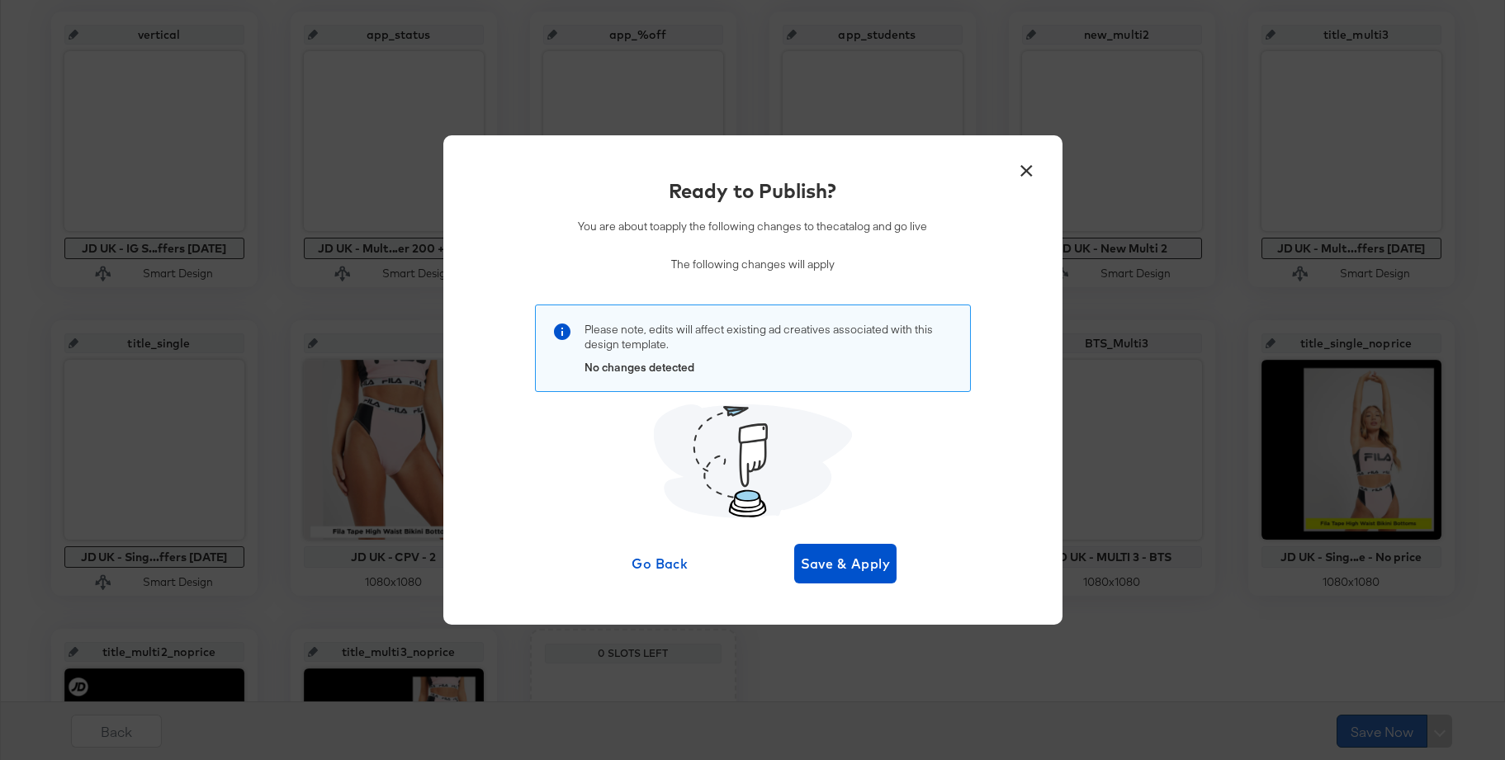
scroll to position [0, 0]
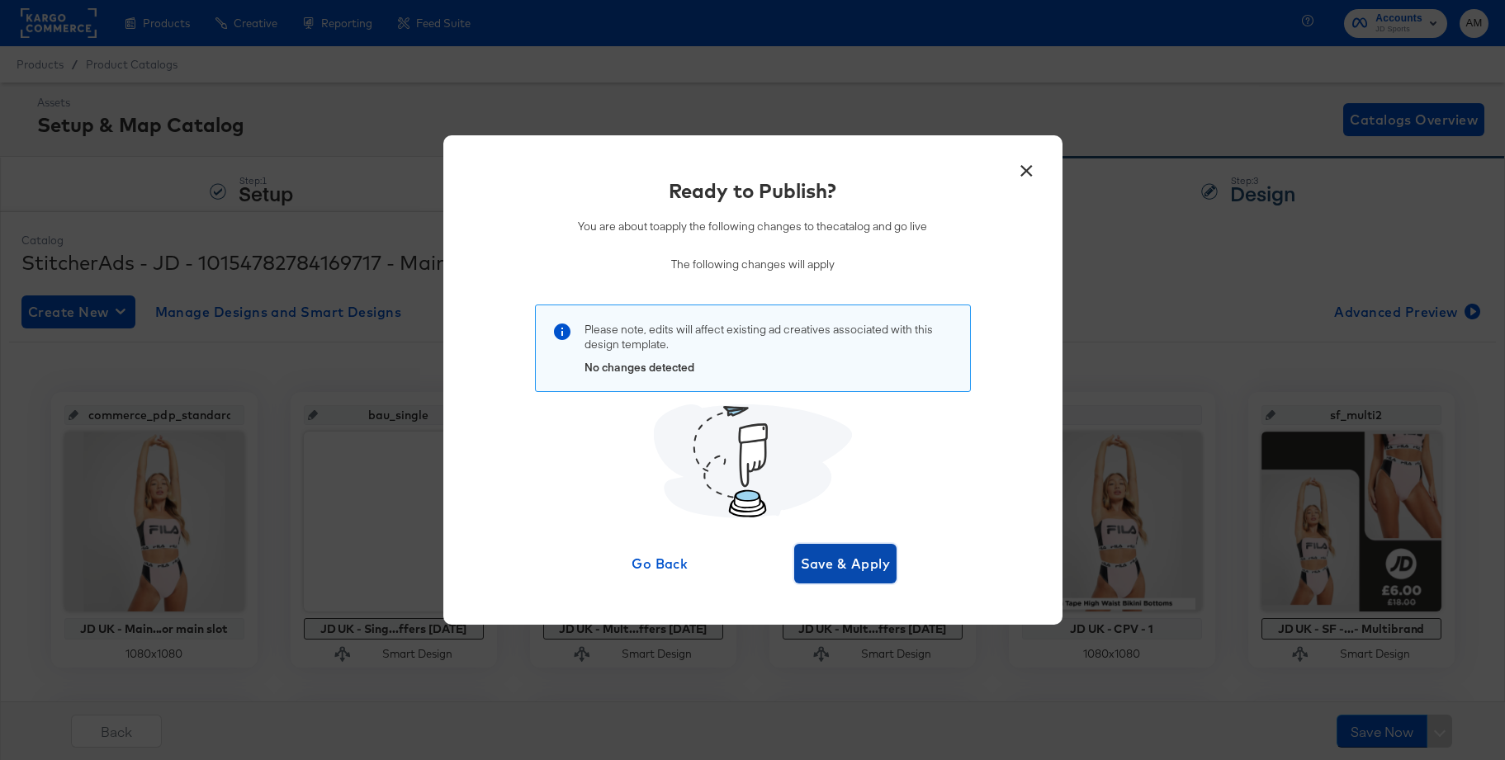
click at [825, 576] on button "Save & Apply" at bounding box center [845, 564] width 103 height 40
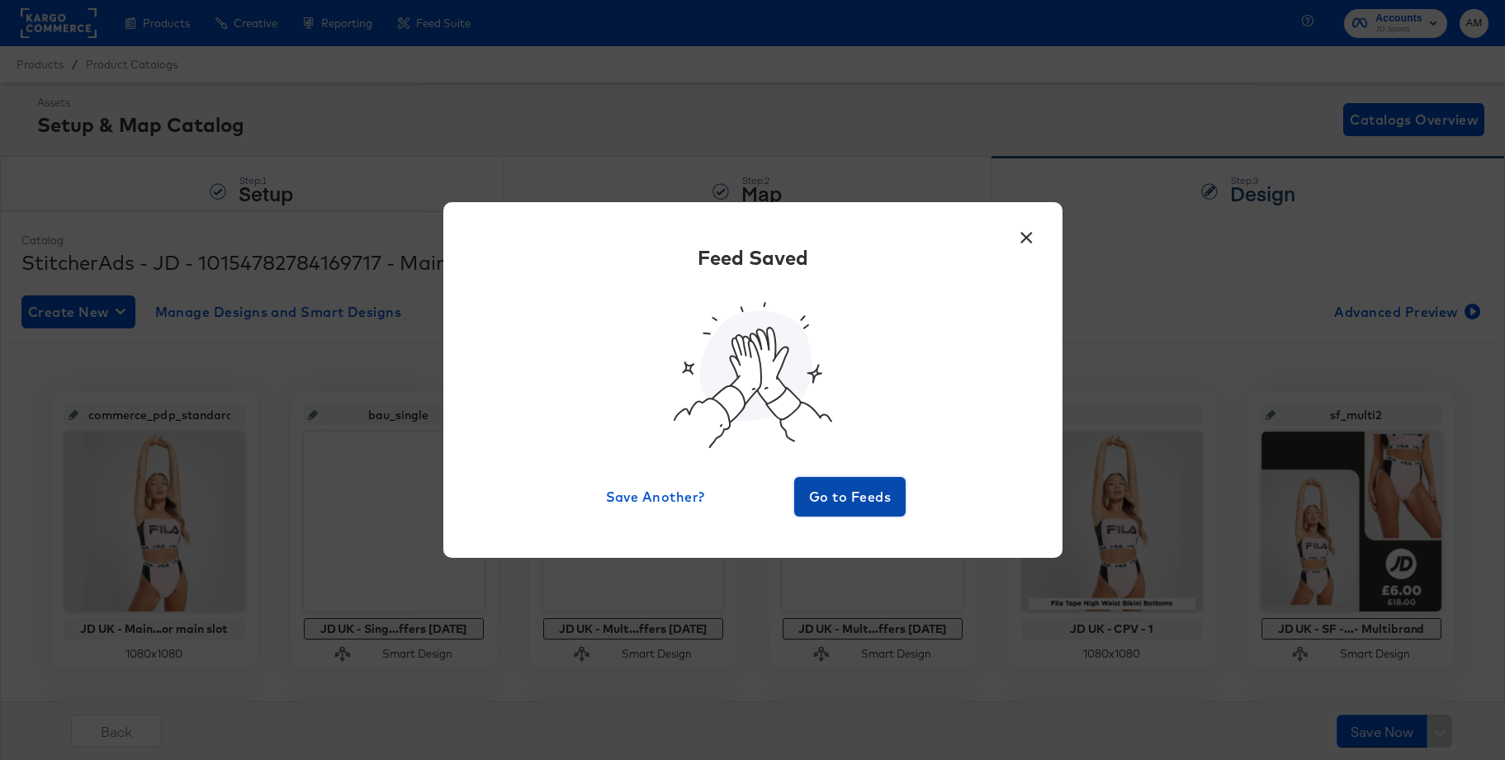
click at [839, 500] on span "Go to Feeds" at bounding box center [850, 496] width 99 height 23
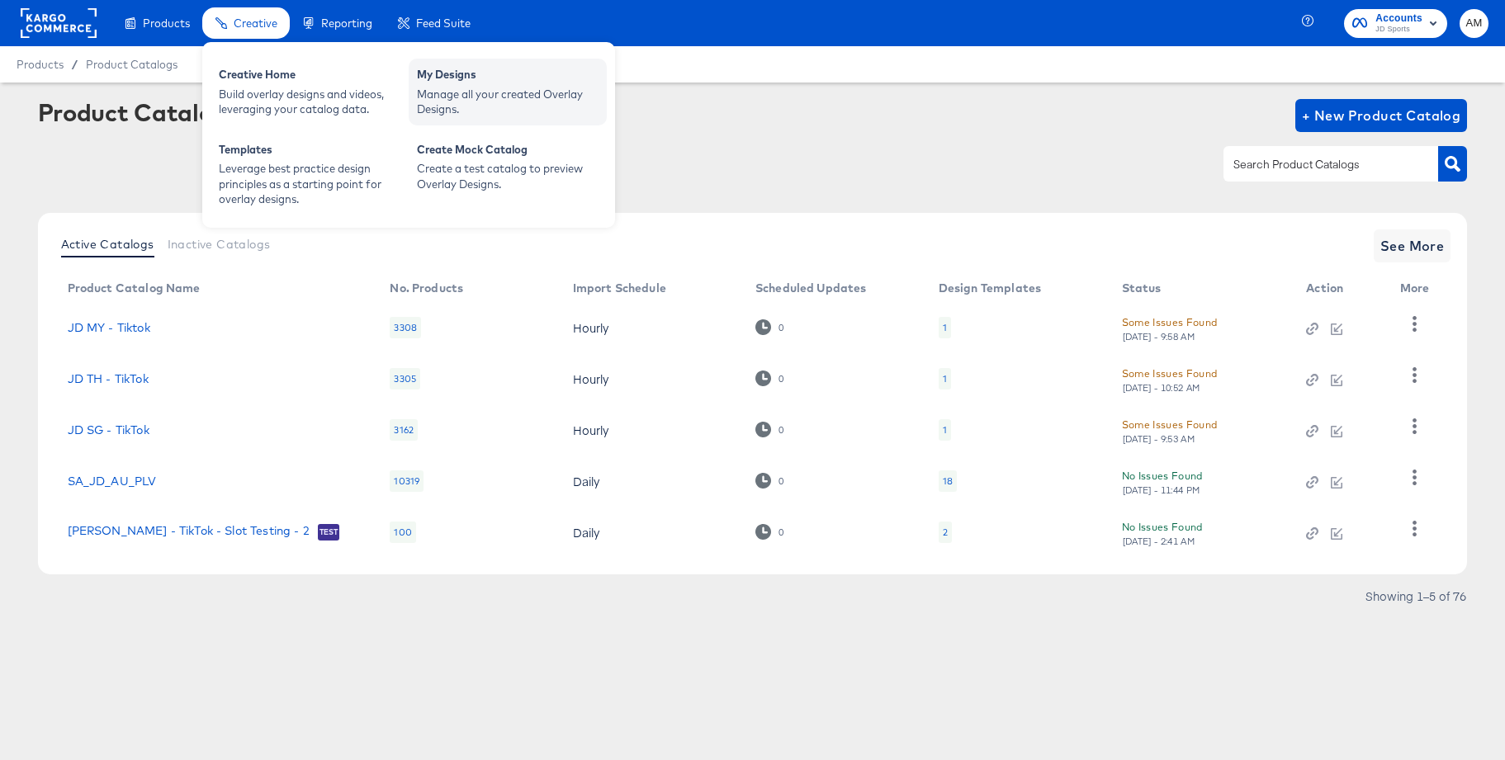
click at [456, 95] on div "Manage all your created Overlay Designs." at bounding box center [508, 102] width 182 height 31
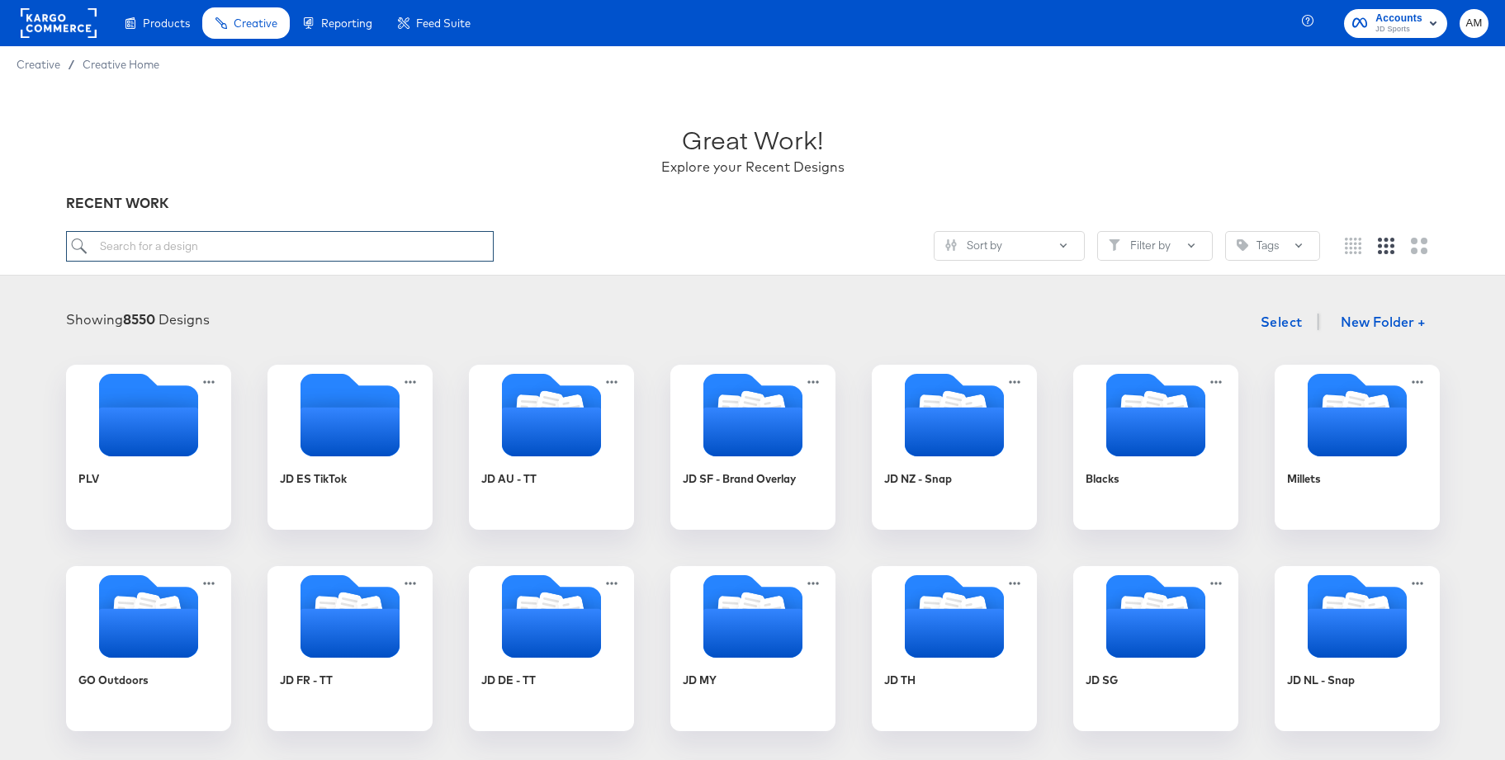
click at [221, 247] on input "search" at bounding box center [280, 246] width 428 height 31
click at [219, 247] on input "search" at bounding box center [280, 246] width 428 height 31
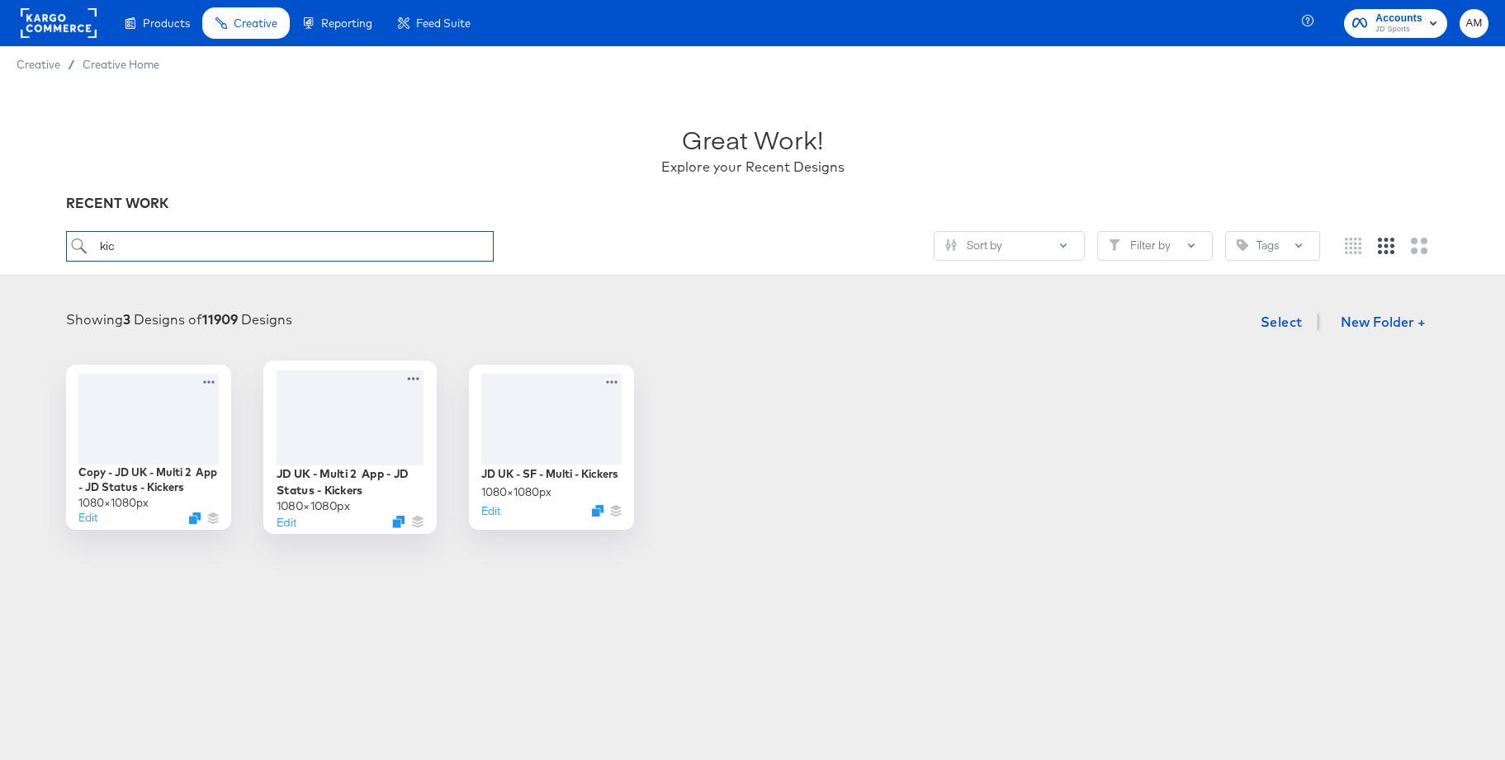
type input "kic"
click at [381, 412] on div at bounding box center [350, 417] width 148 height 95
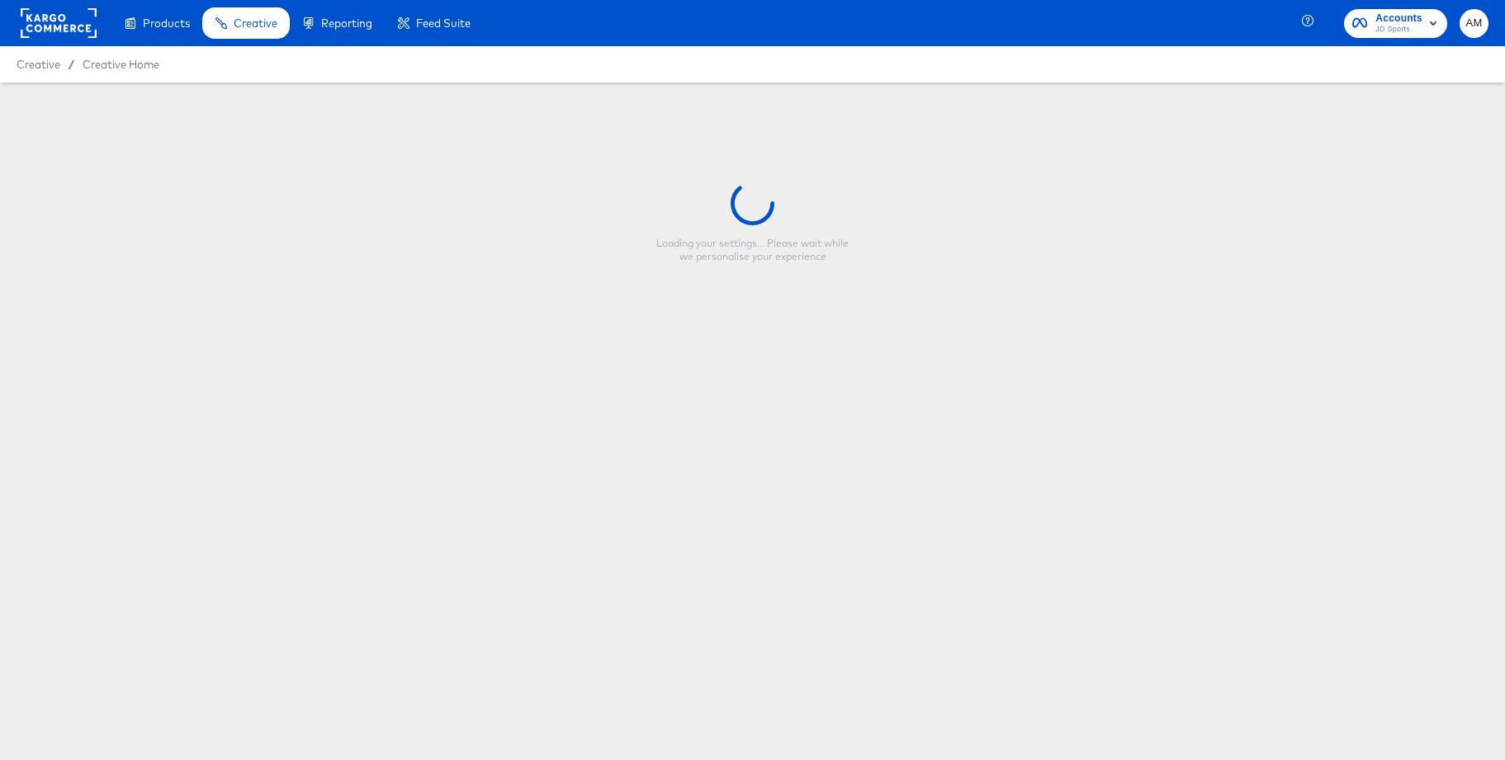
type input "JD UK - Multi 2 App - JD Status - Kickers"
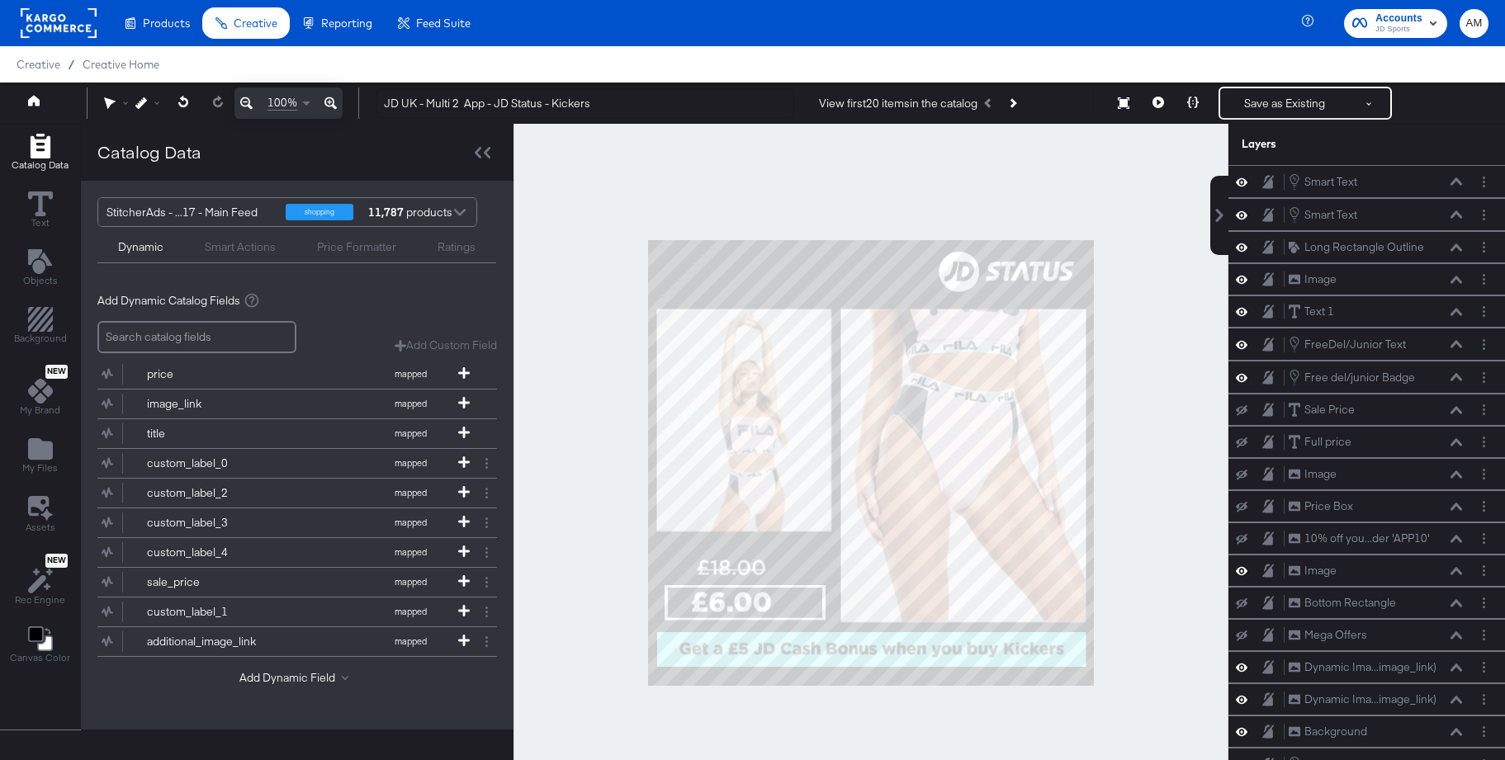
click at [1161, 252] on div at bounding box center [870, 463] width 715 height 678
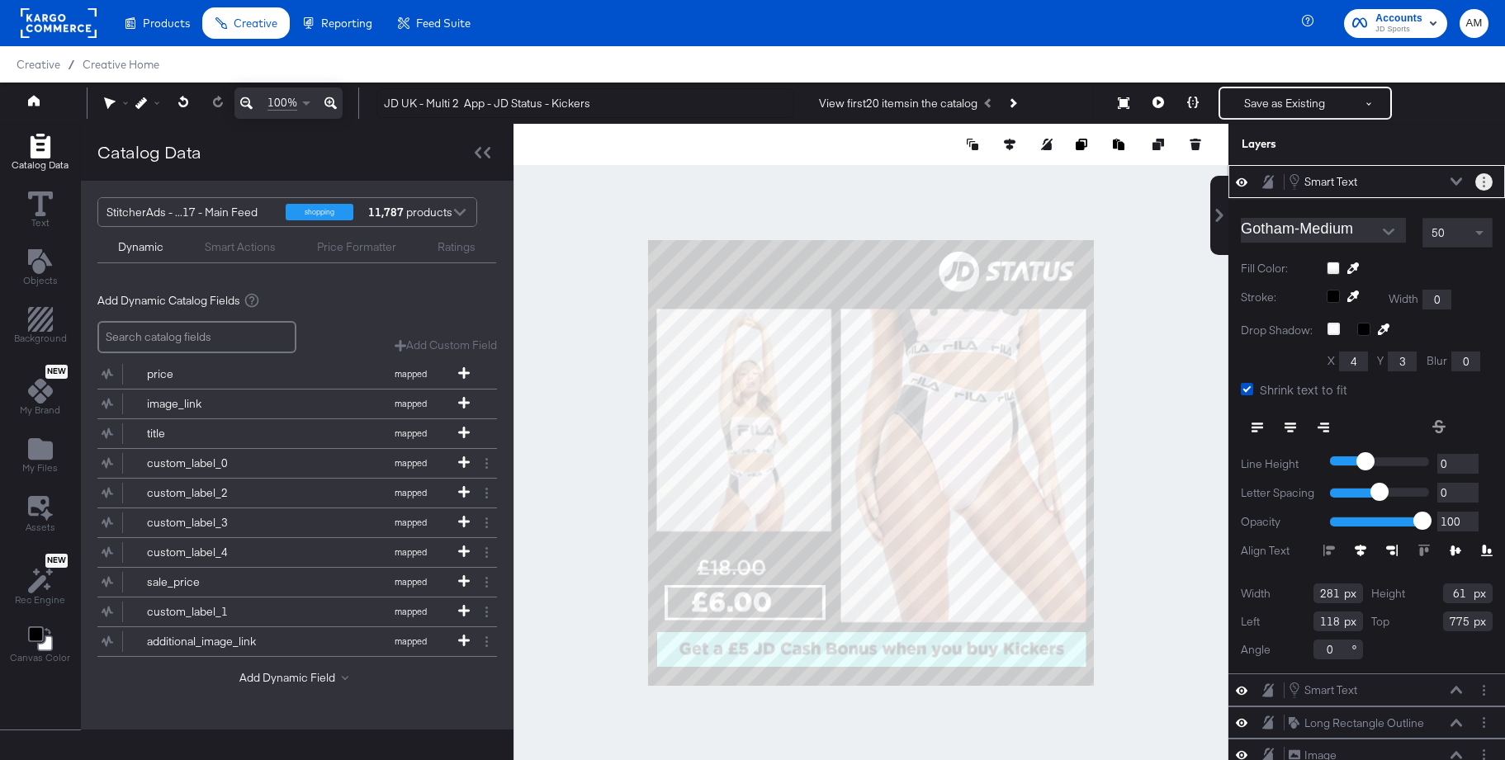
click at [1485, 177] on button "Layer Options" at bounding box center [1483, 181] width 17 height 17
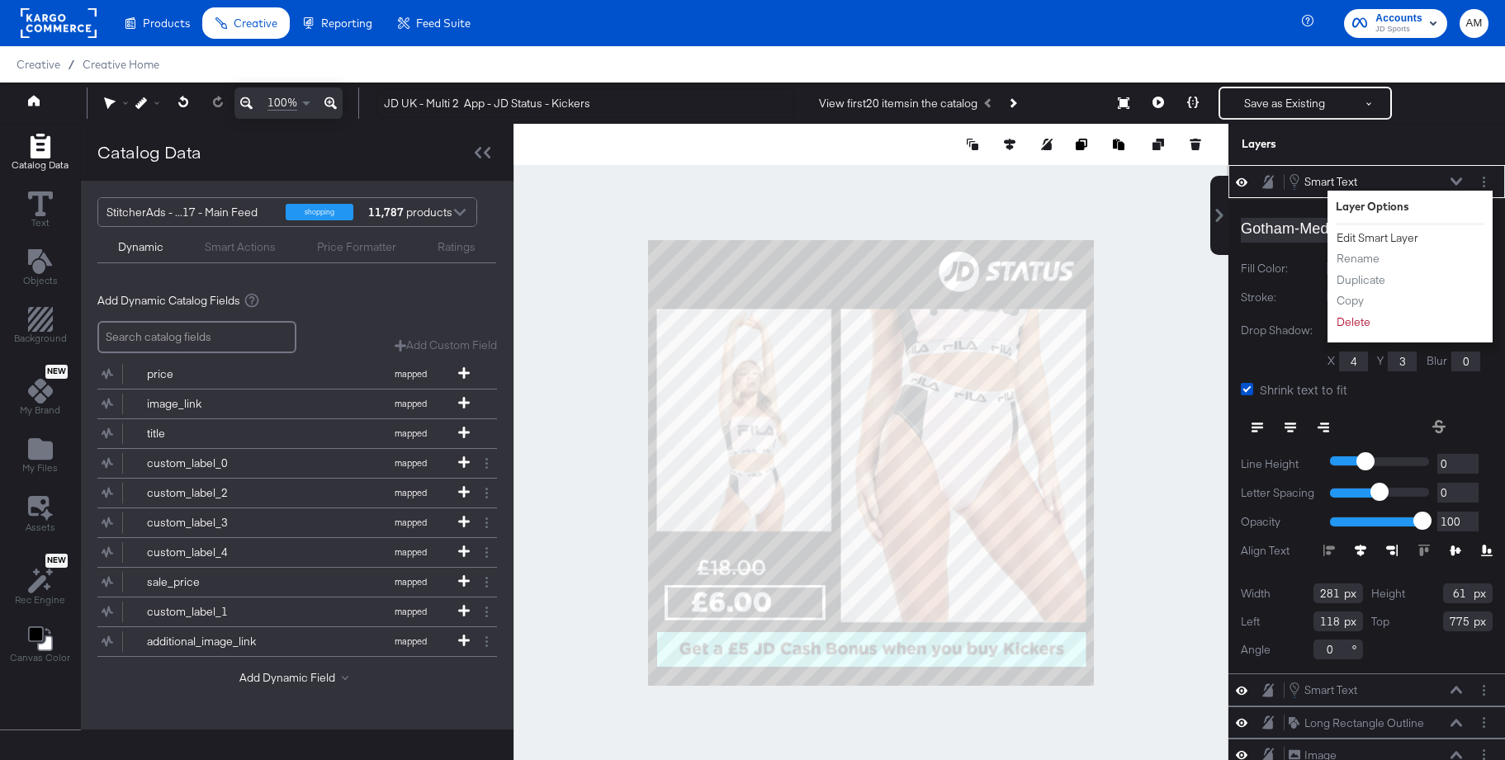
click at [1369, 233] on button "Edit Smart Layer" at bounding box center [1376, 237] width 83 height 17
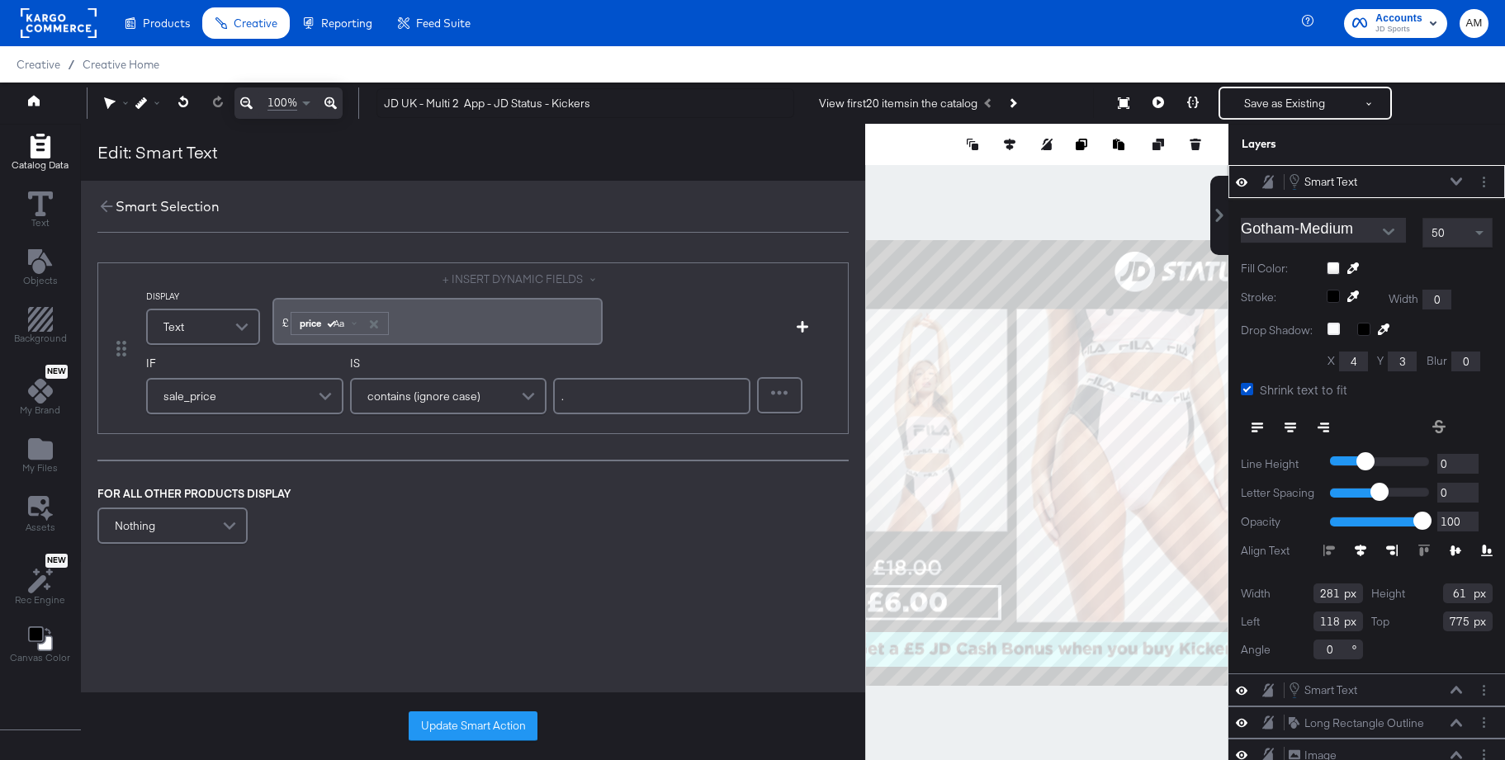
click at [276, 320] on div "£ ﻿ price Aa ﻿" at bounding box center [437, 321] width 330 height 47
click at [459, 718] on button "Update Smart Action" at bounding box center [473, 726] width 129 height 30
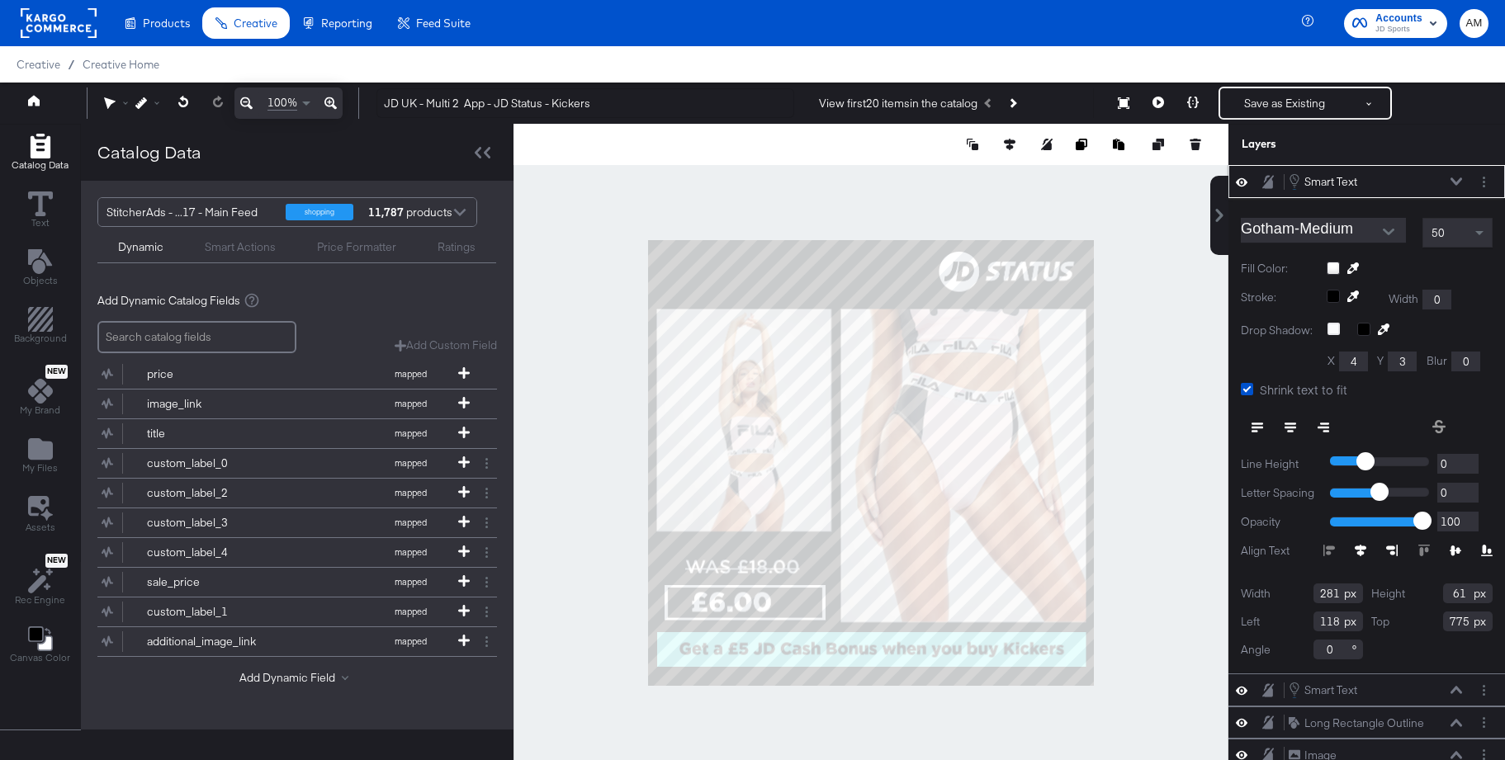
type input "90"
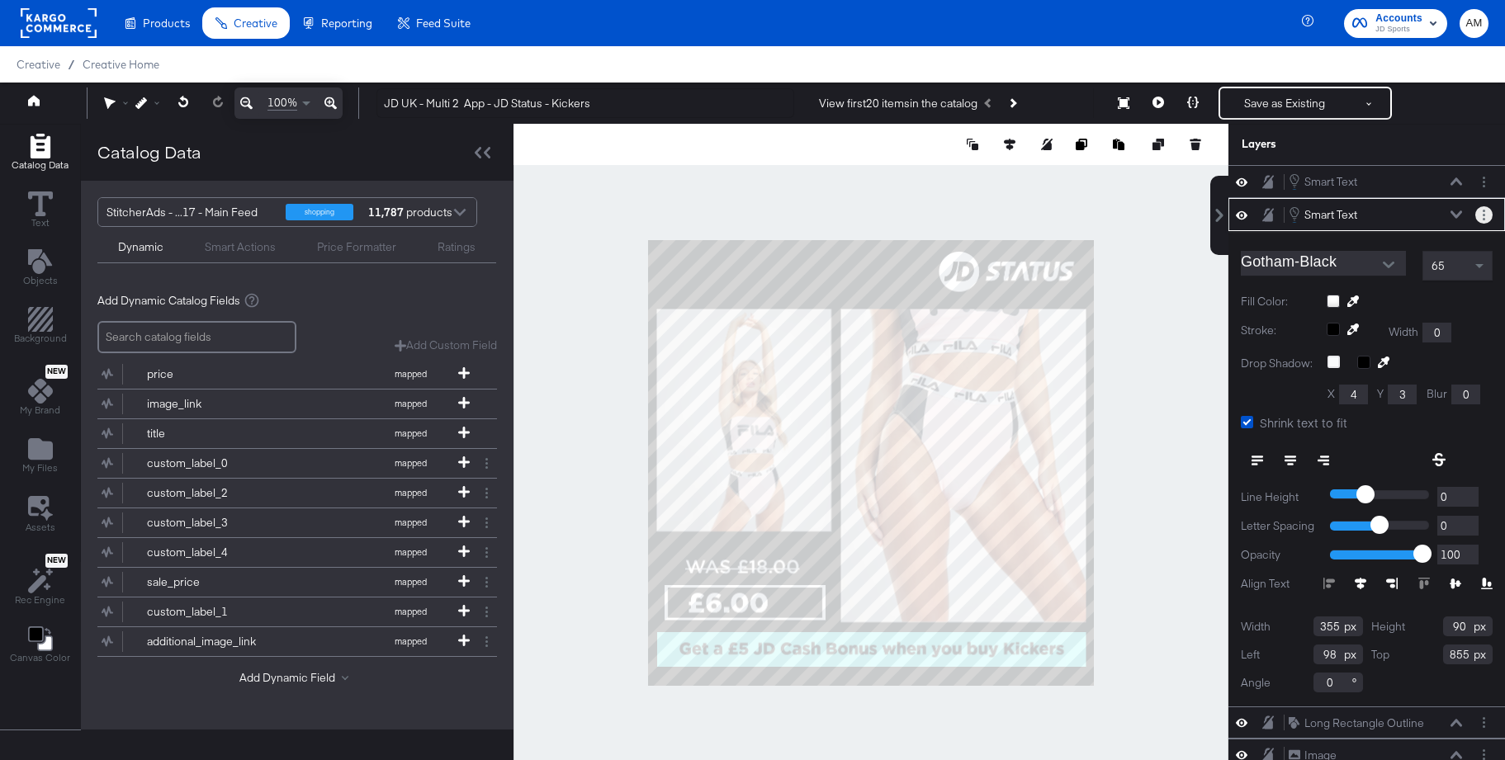
click at [1484, 211] on icon "Layer Options" at bounding box center [1483, 215] width 2 height 11
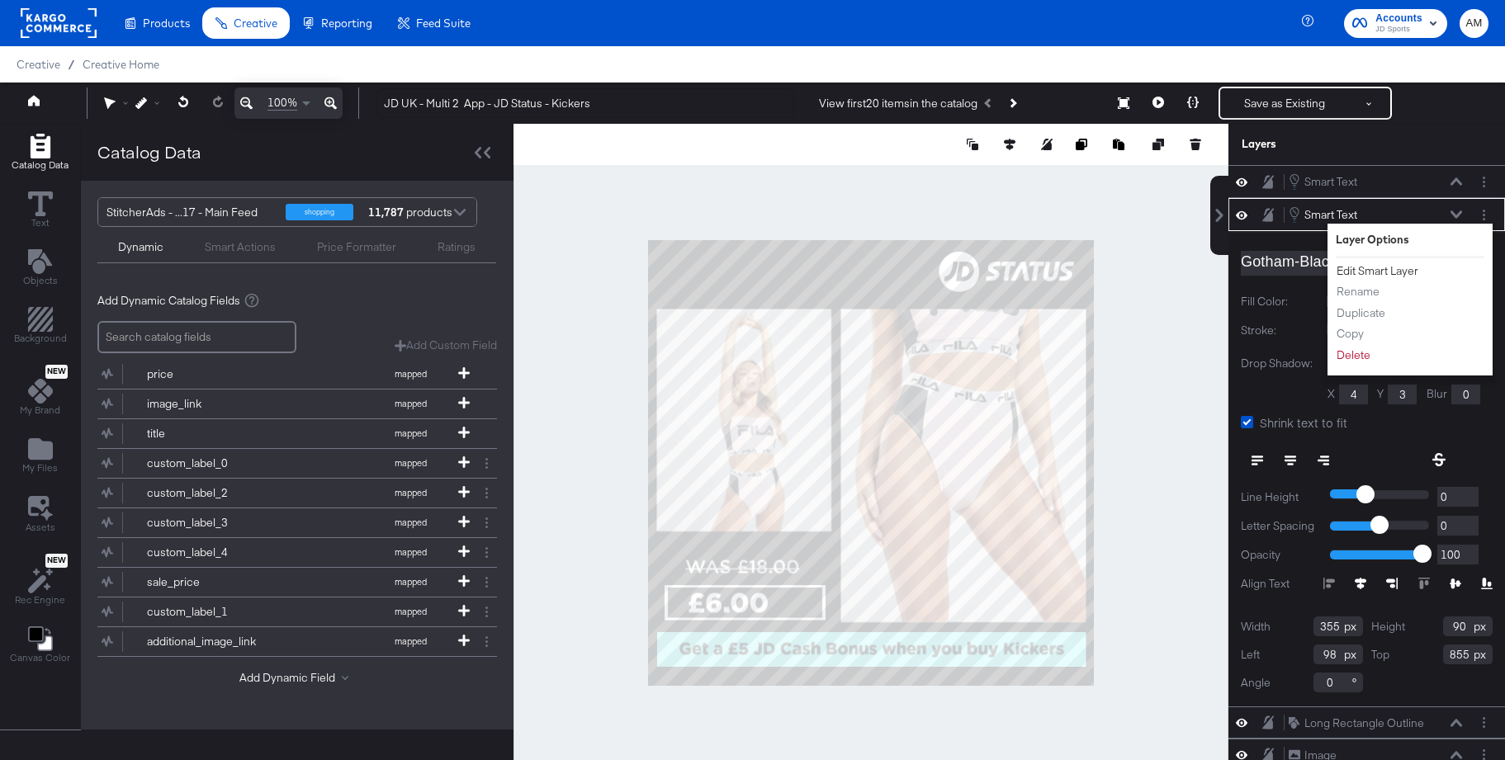
click at [1371, 273] on button "Edit Smart Layer" at bounding box center [1376, 270] width 83 height 17
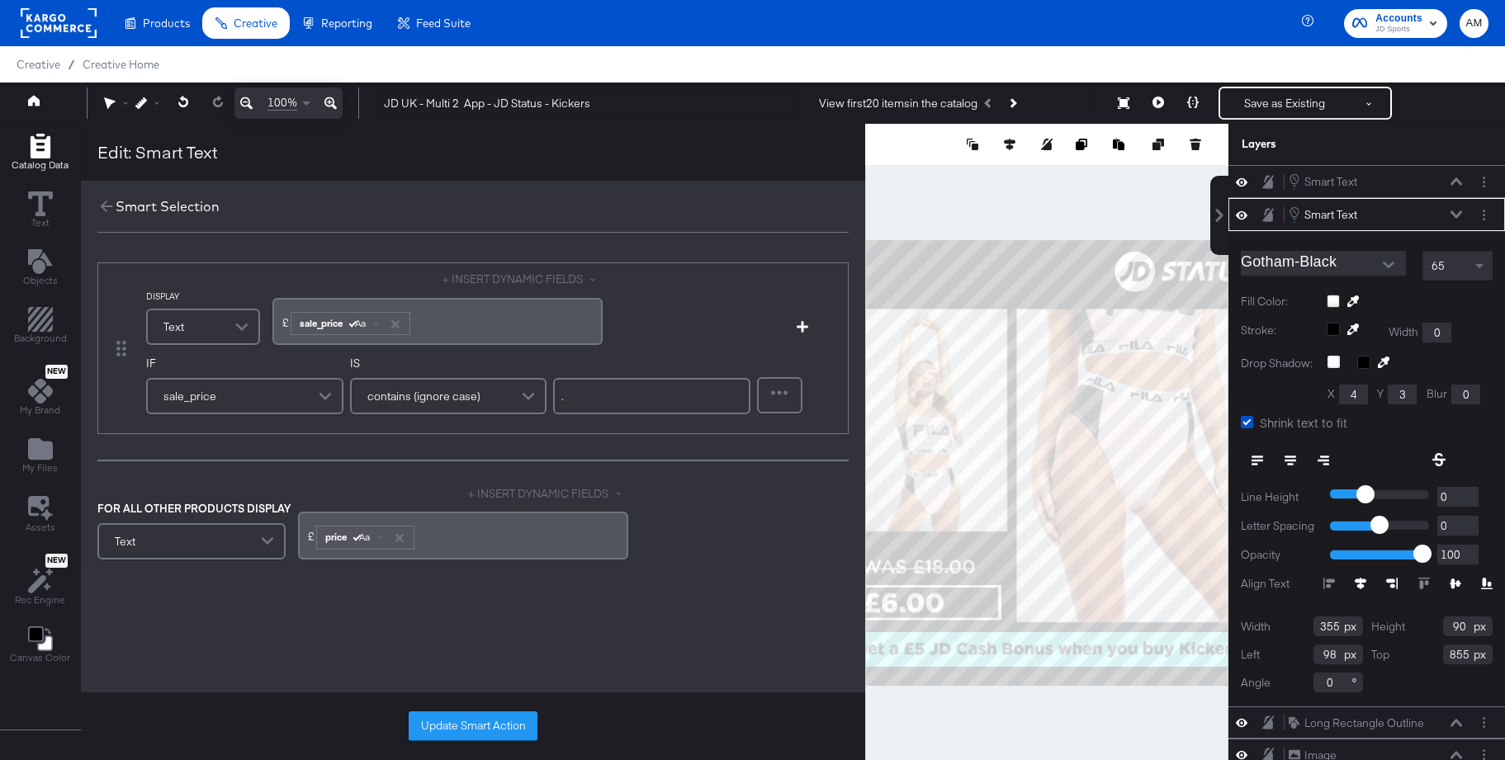
click at [275, 328] on div "£ ﻿ sale_price Aa ﻿" at bounding box center [437, 321] width 330 height 47
click at [448, 725] on button "Update Smart Action" at bounding box center [473, 726] width 129 height 30
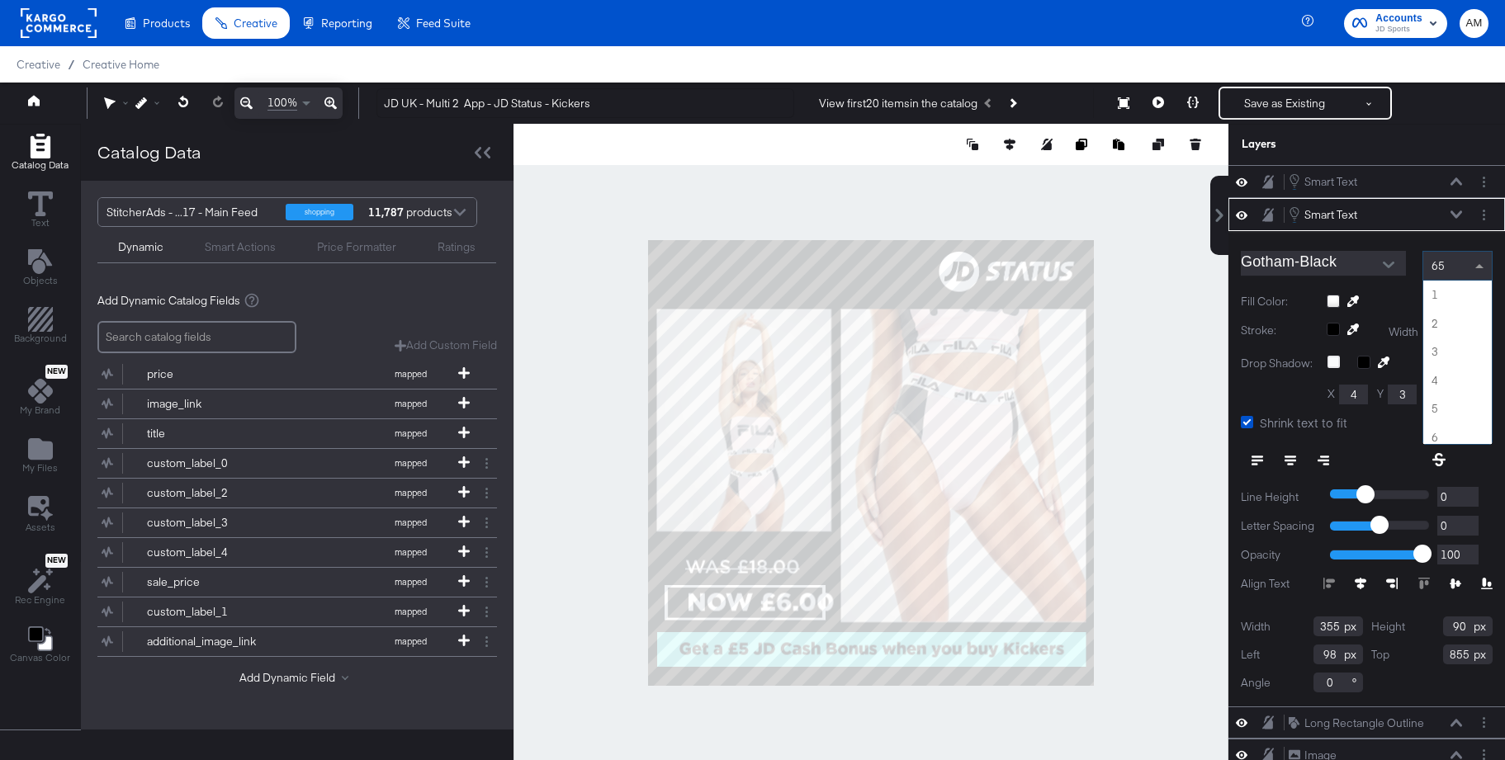
click at [1442, 259] on span "65" at bounding box center [1437, 265] width 13 height 15
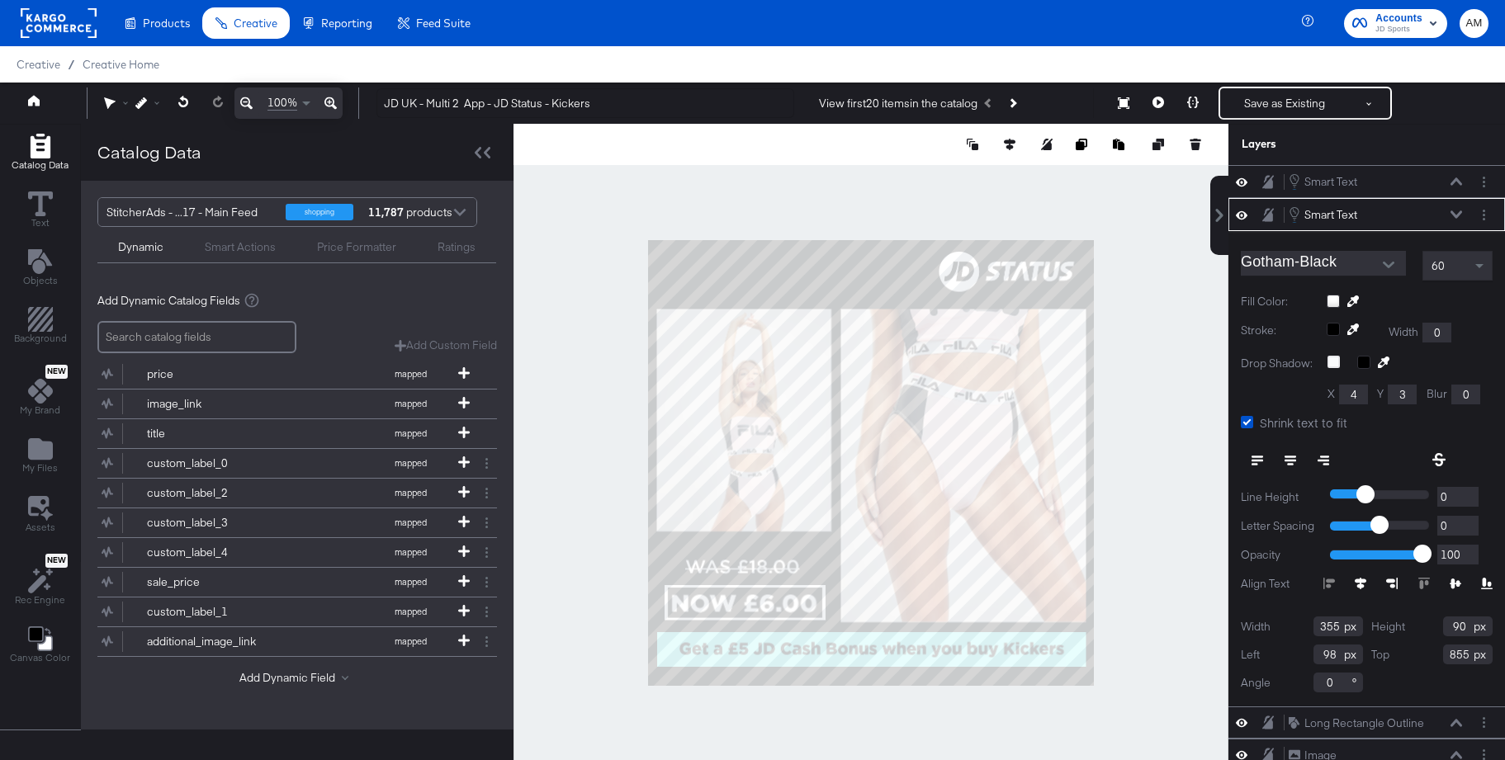
type input "58"
type input "859"
click at [1155, 97] on icon at bounding box center [1158, 103] width 12 height 12
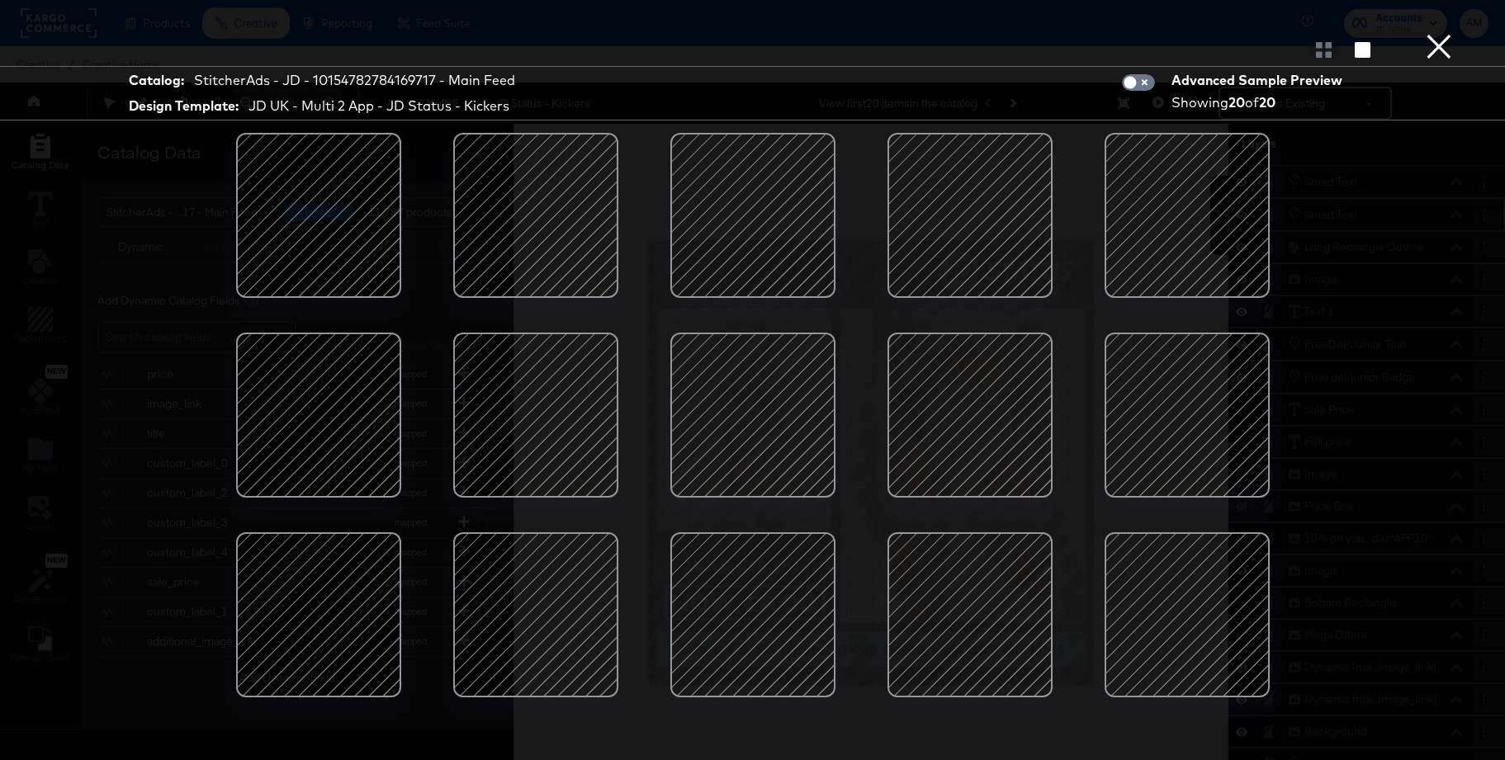
click at [965, 240] on div at bounding box center [970, 215] width 140 height 140
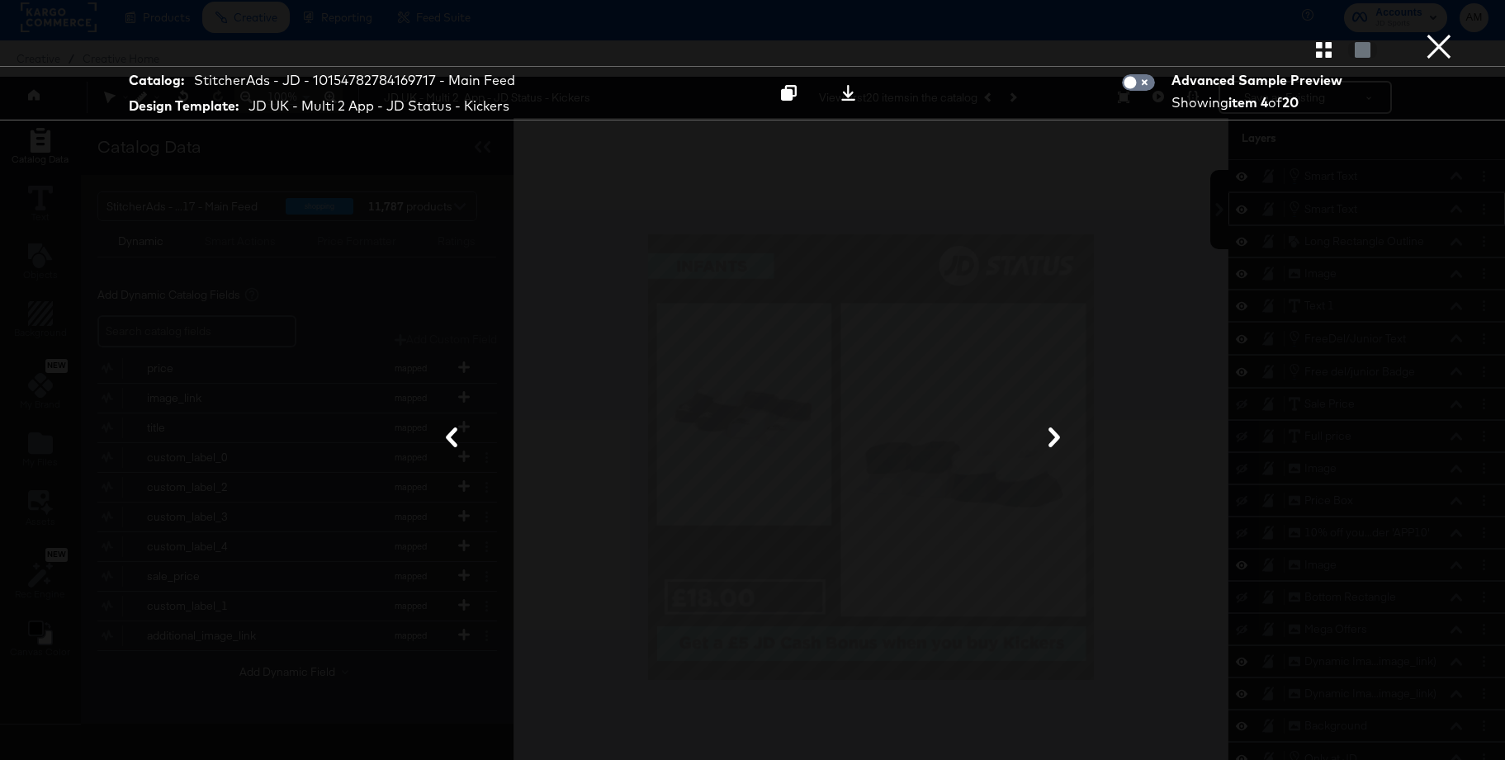
click at [1433, 33] on button "×" at bounding box center [1438, 16] width 33 height 33
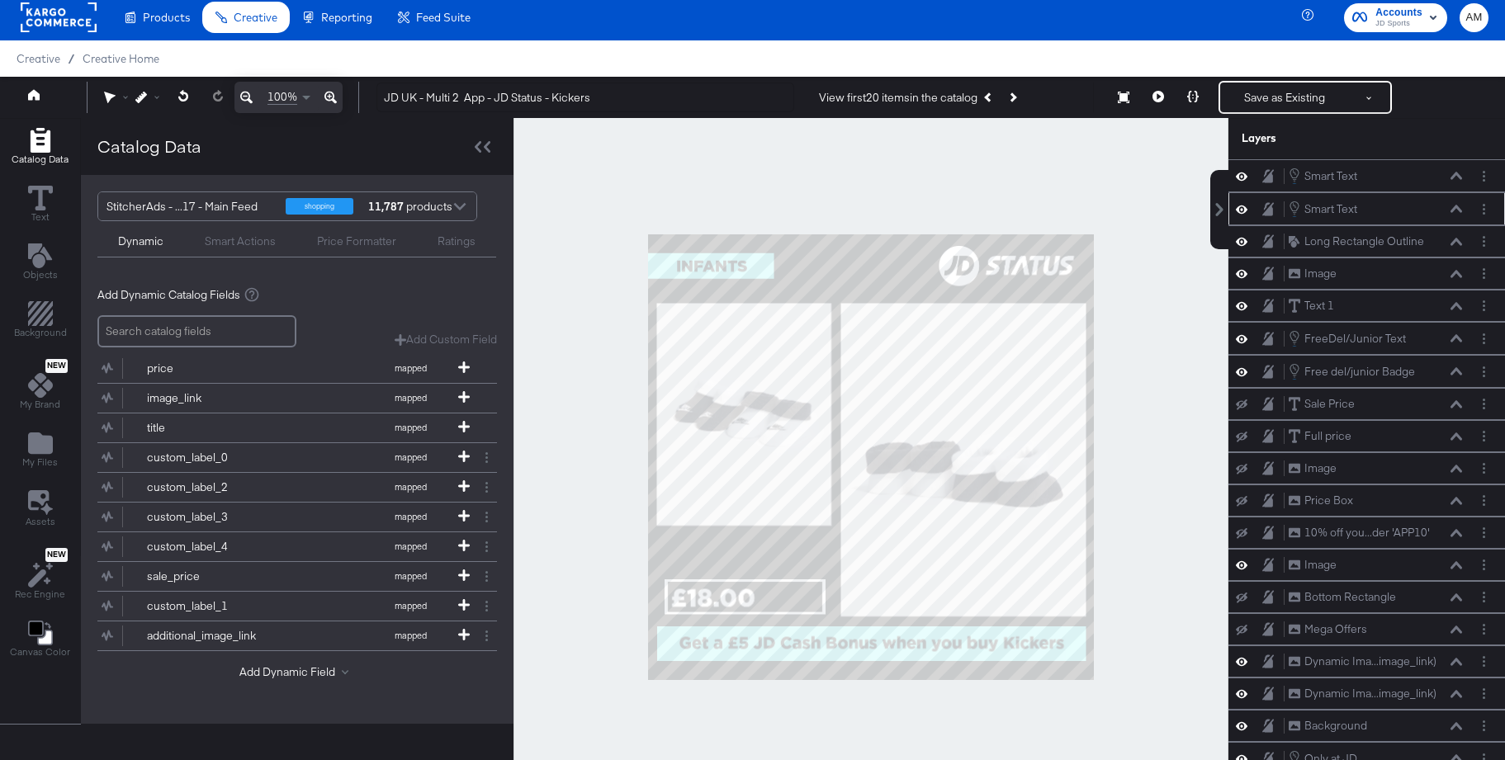
scroll to position [3, 0]
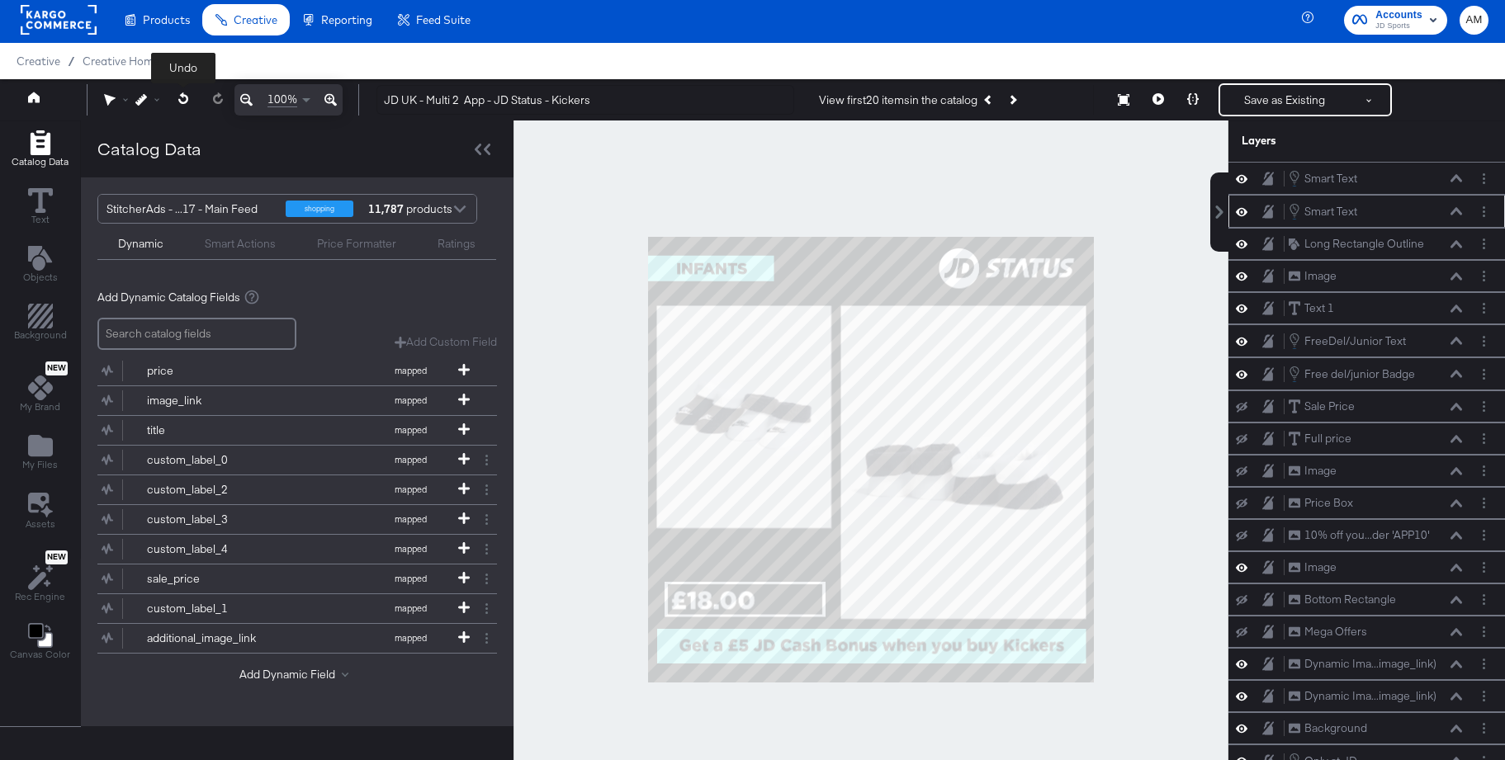
click at [182, 97] on icon at bounding box center [183, 98] width 11 height 12
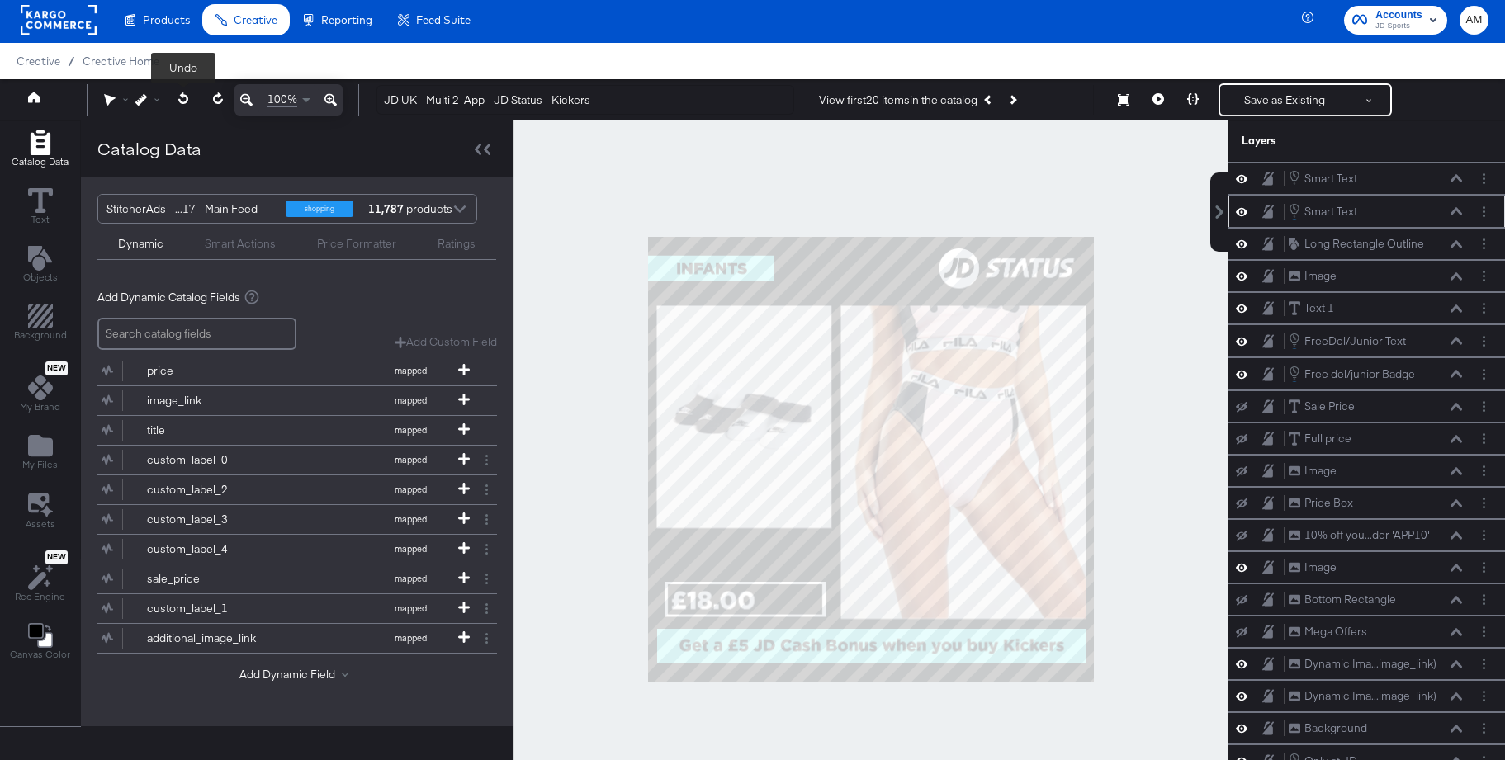
click at [182, 97] on icon at bounding box center [183, 98] width 11 height 12
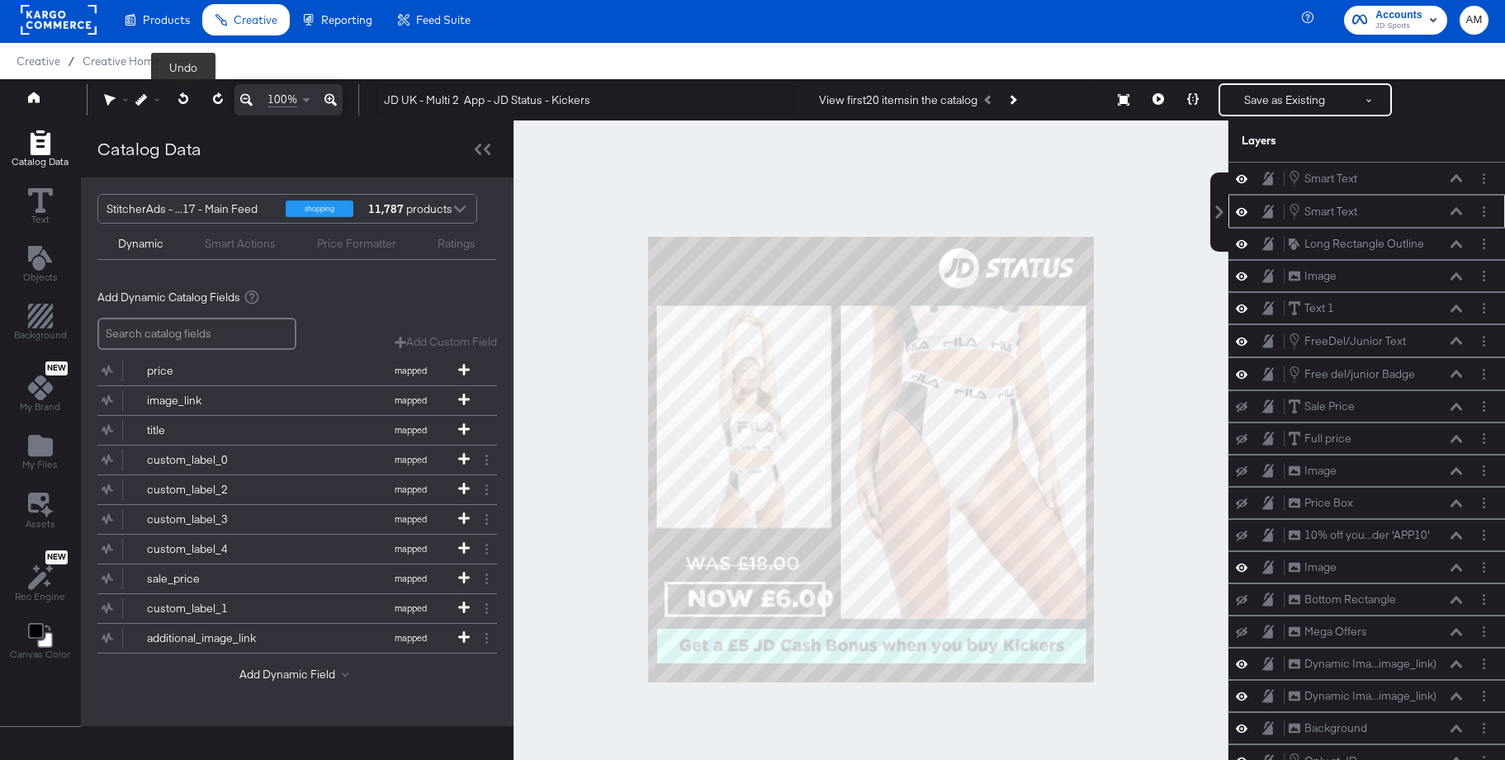
click at [182, 97] on icon at bounding box center [183, 98] width 11 height 12
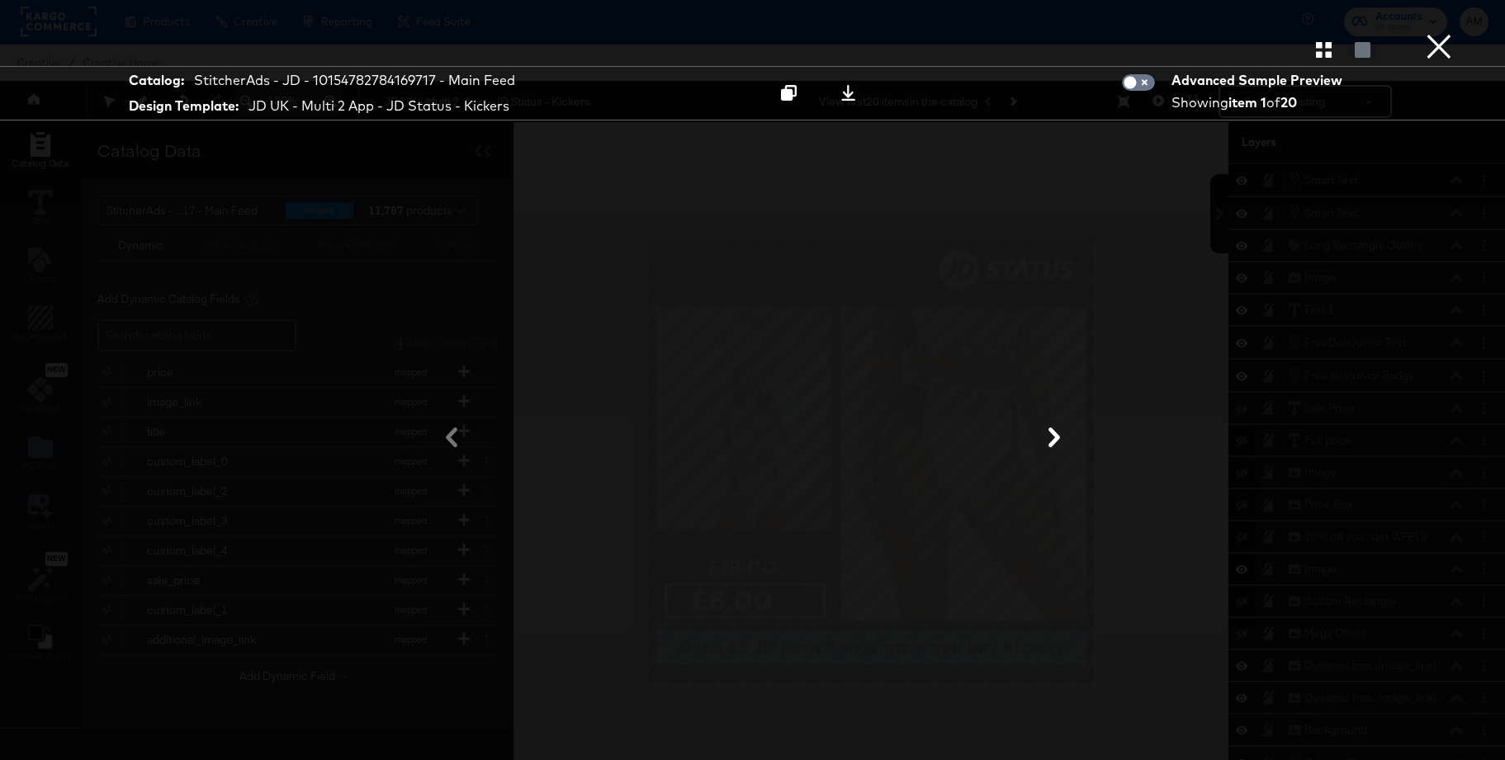
click at [1058, 435] on icon at bounding box center [1054, 438] width 20 height 20
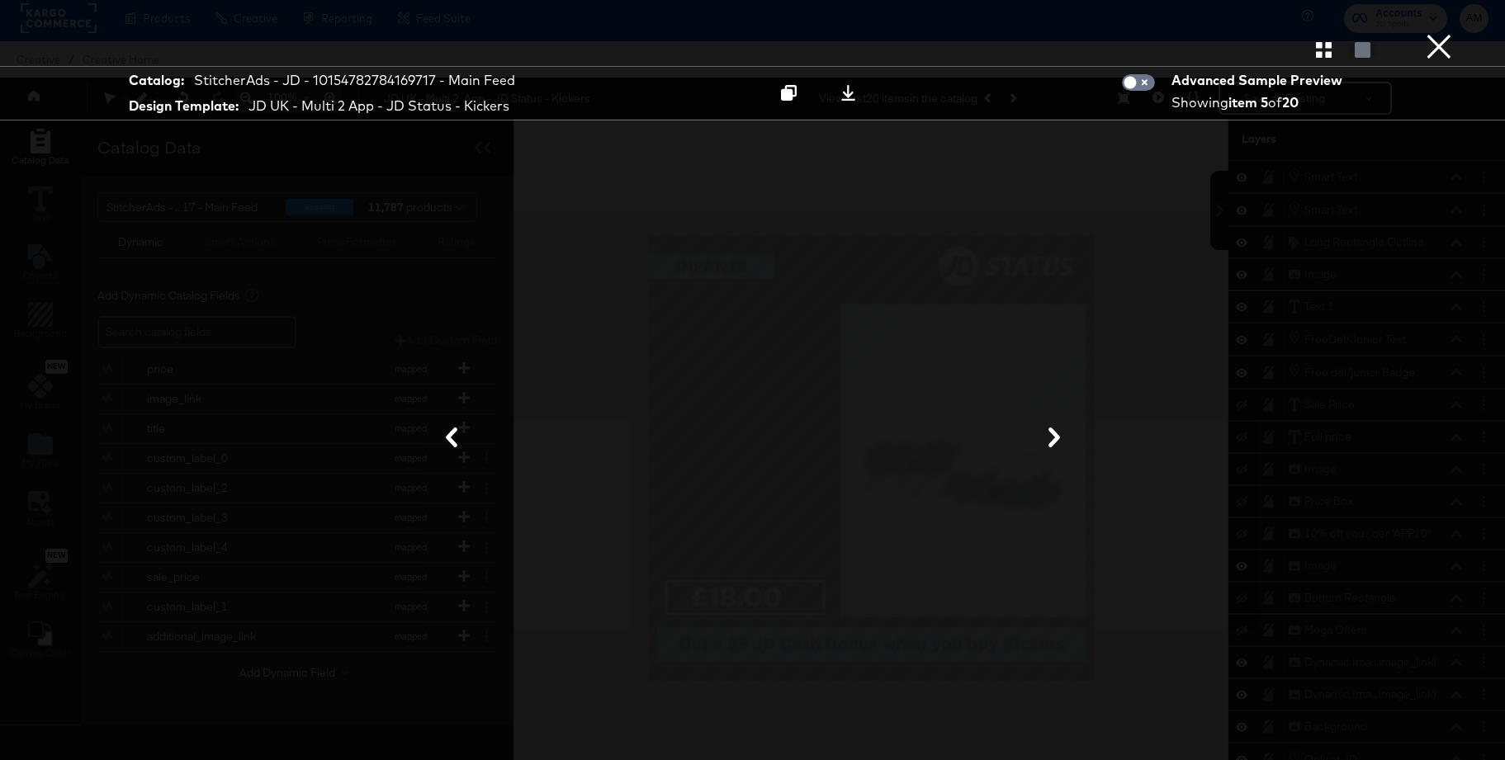
click at [1058, 435] on icon at bounding box center [1054, 438] width 20 height 20
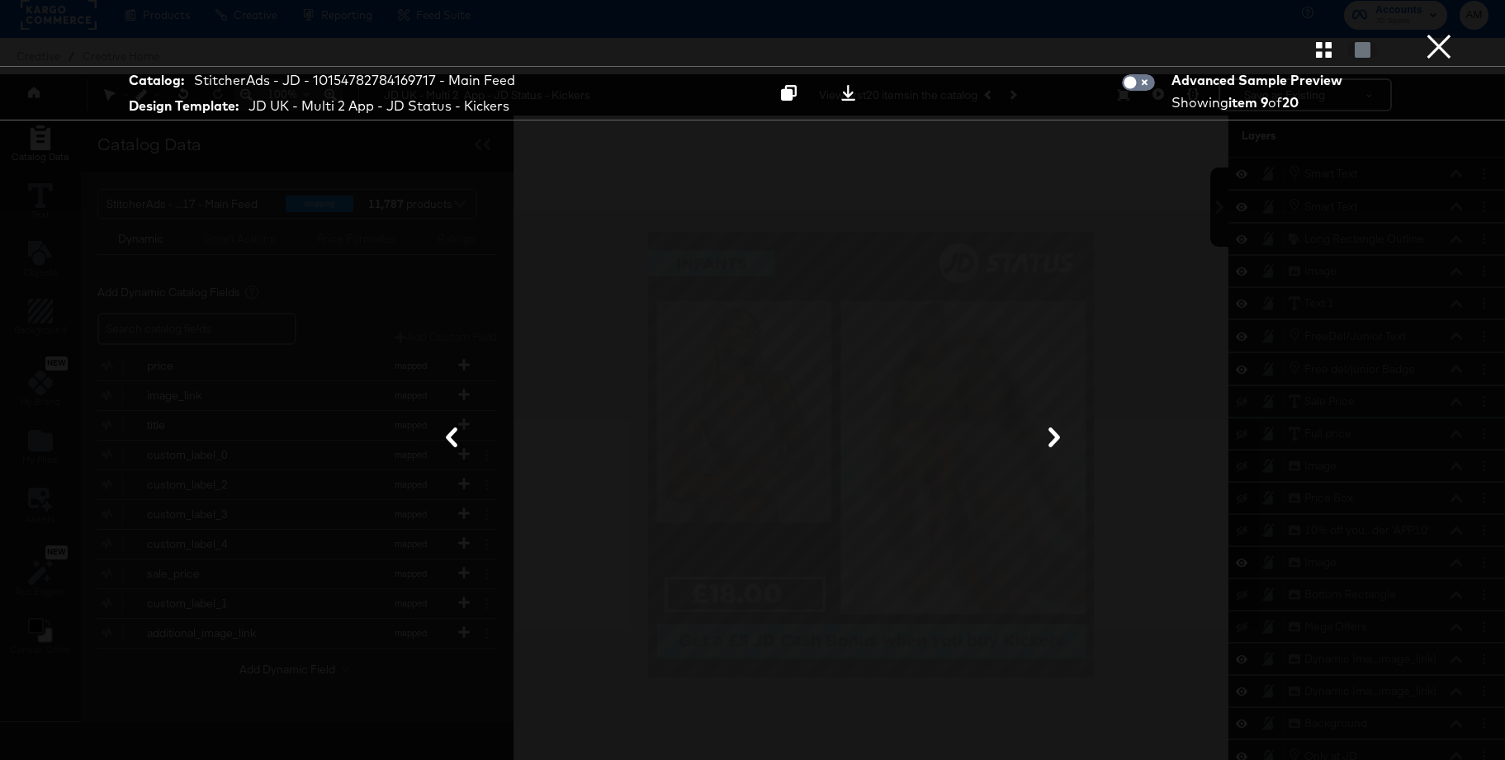
scroll to position [10, 0]
click at [1058, 435] on icon at bounding box center [1054, 438] width 20 height 20
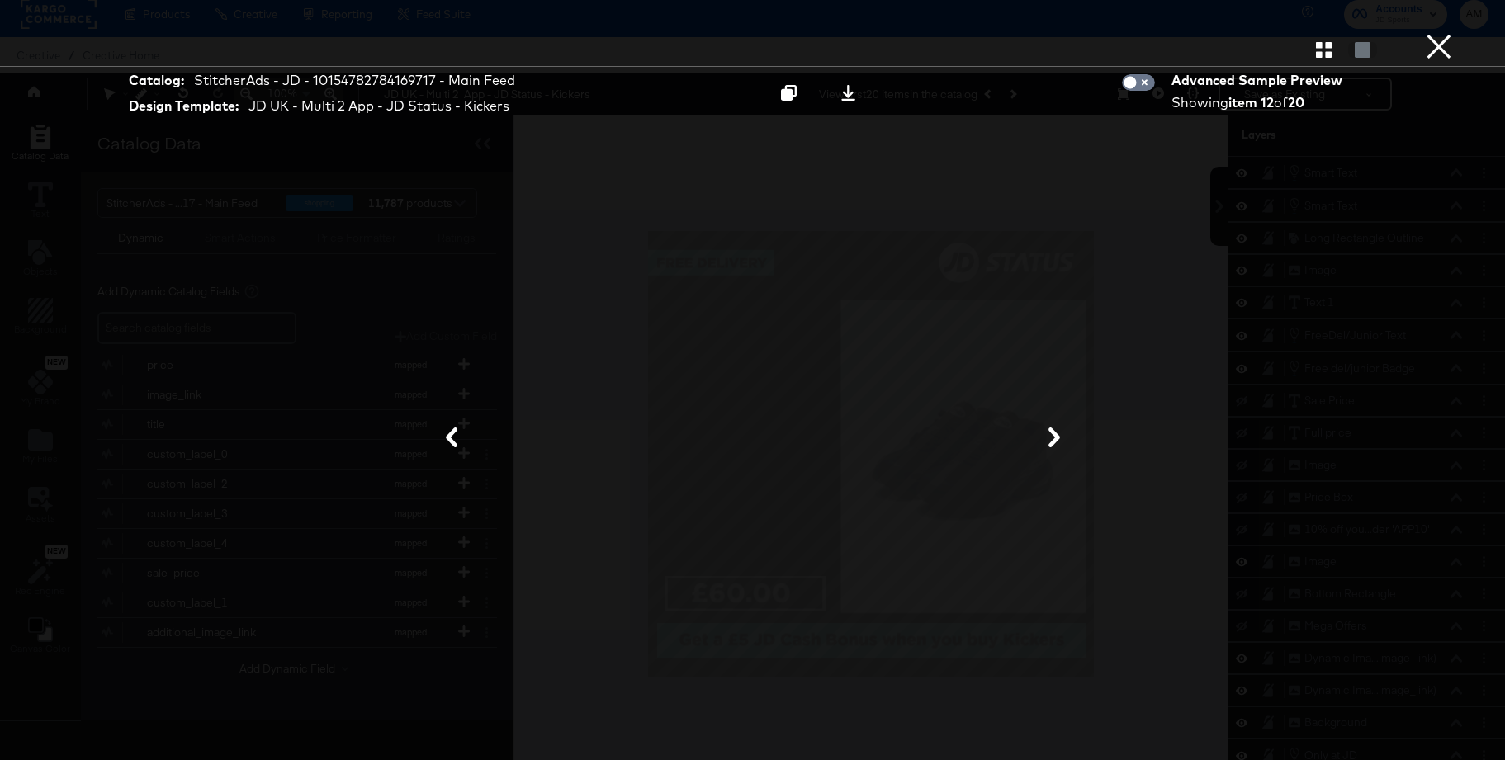
click at [1058, 435] on icon at bounding box center [1054, 438] width 20 height 20
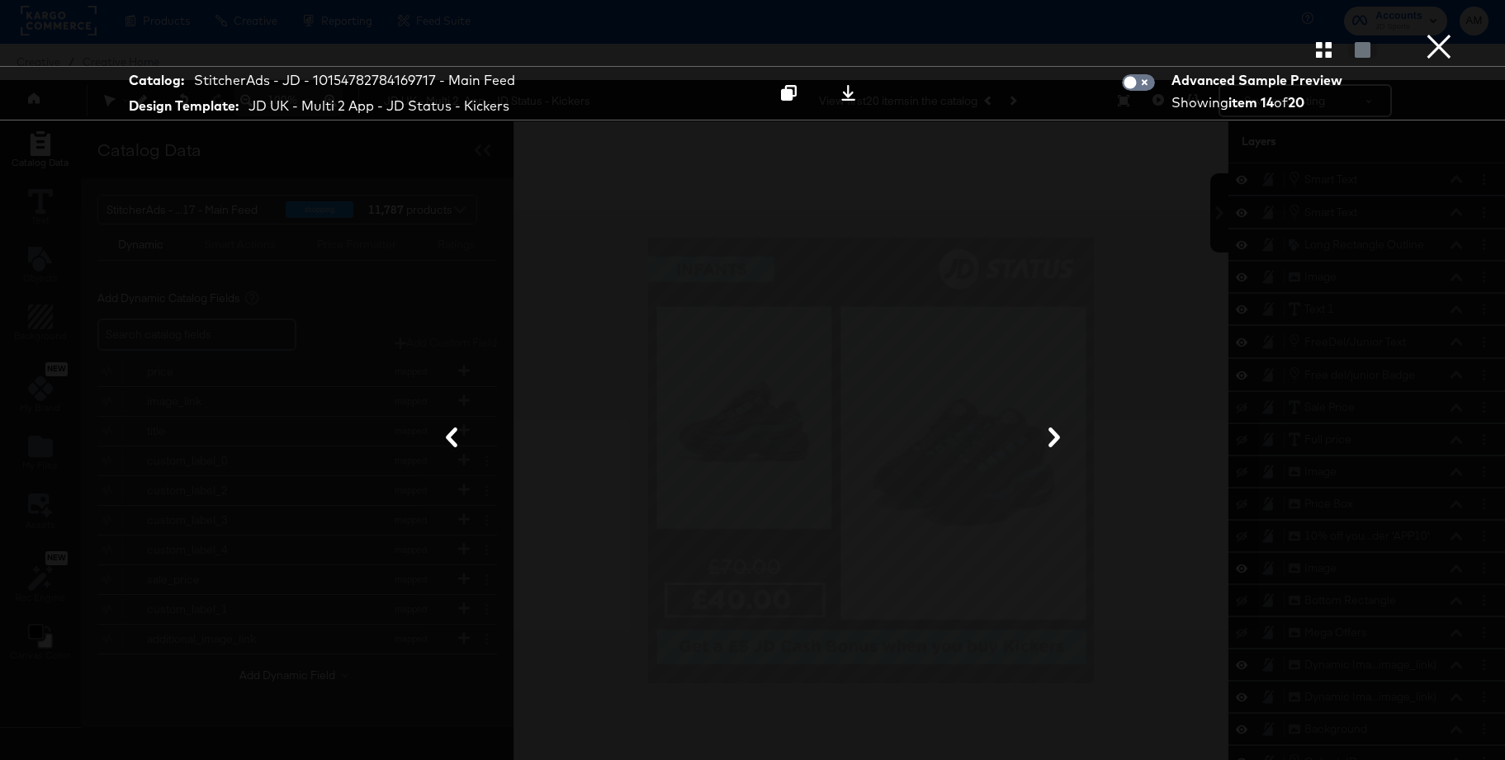
click at [1055, 437] on icon at bounding box center [1054, 438] width 20 height 20
click at [1439, 33] on button "×" at bounding box center [1438, 16] width 33 height 33
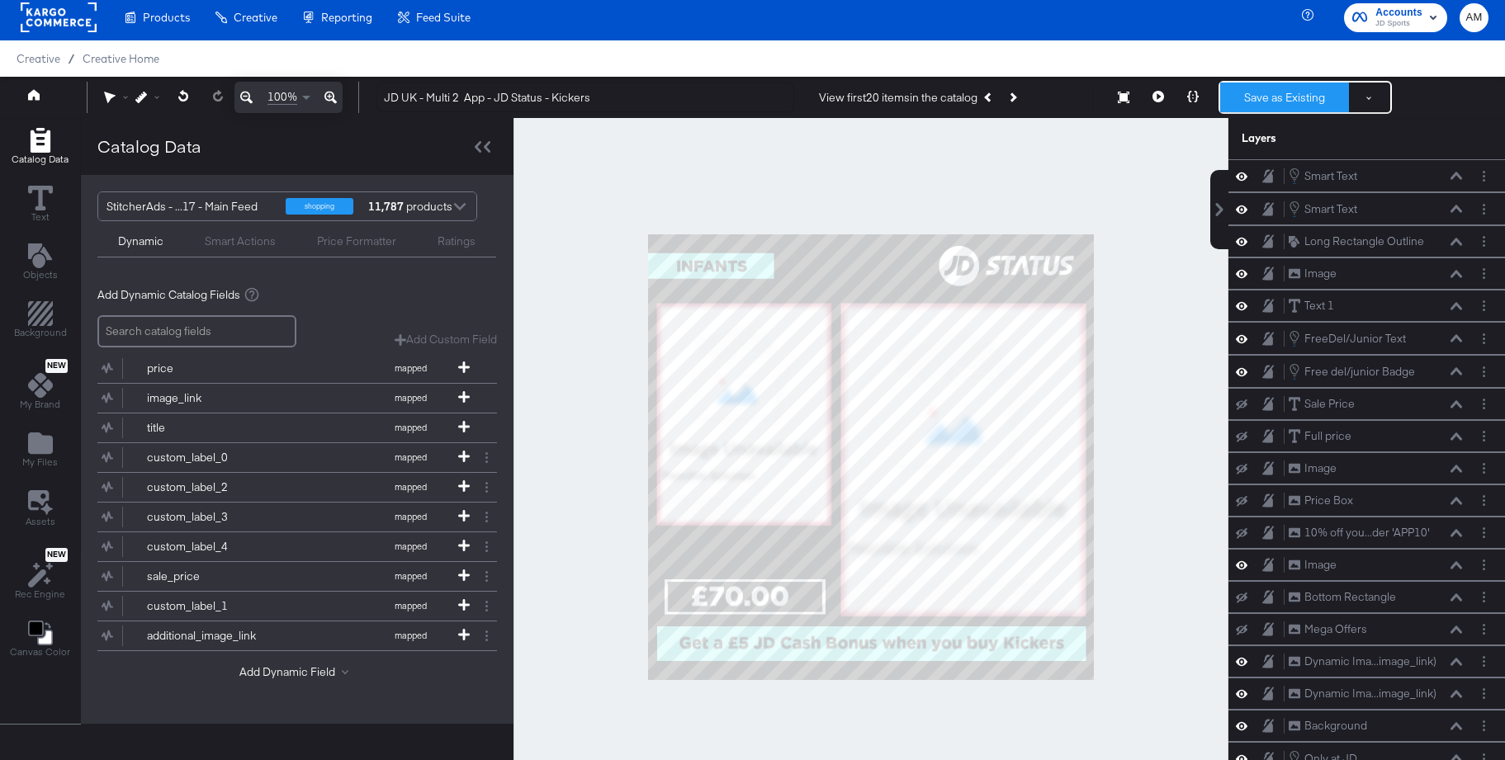
click at [1281, 96] on button "Save as Existing" at bounding box center [1284, 98] width 129 height 30
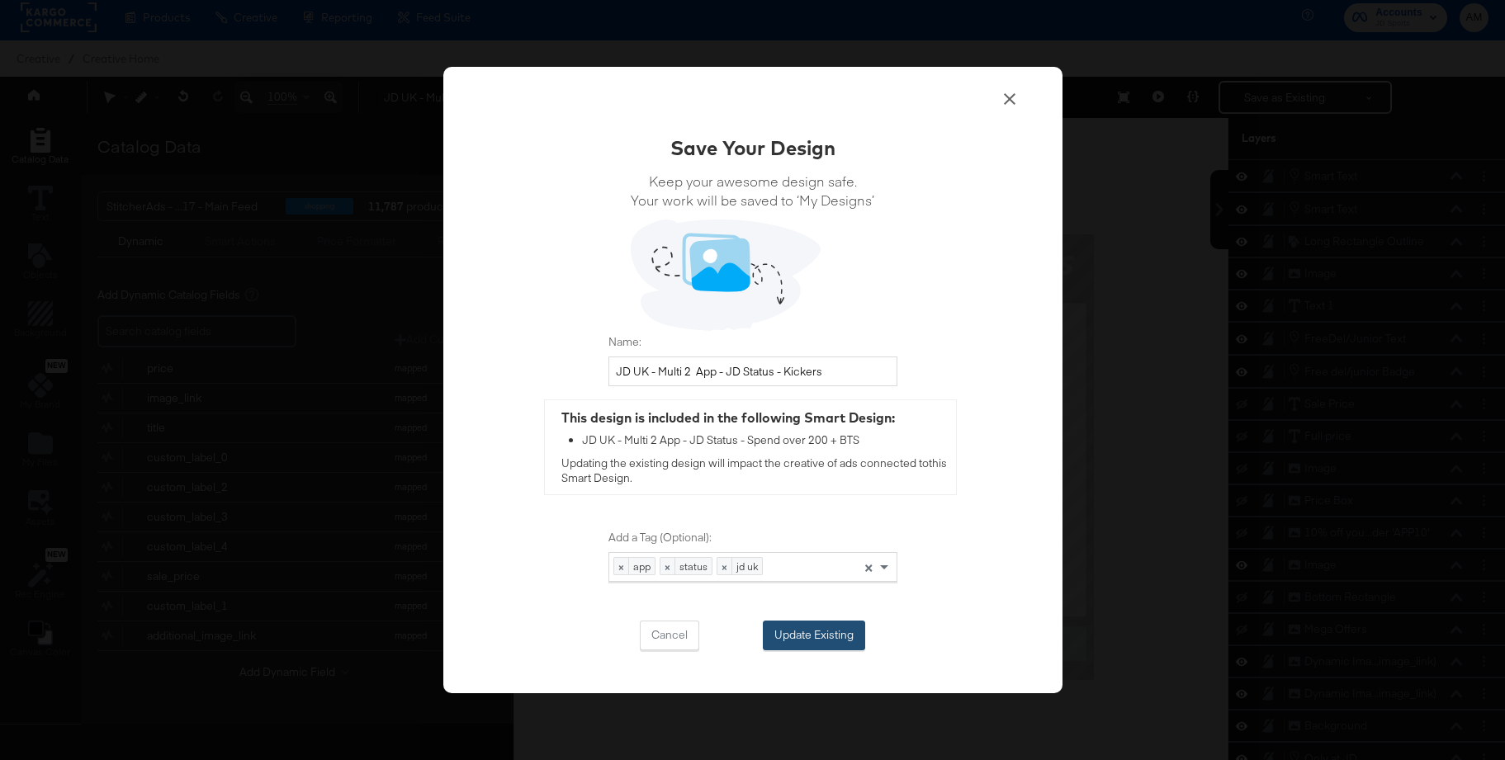
click at [798, 634] on button "Update Existing" at bounding box center [814, 636] width 102 height 30
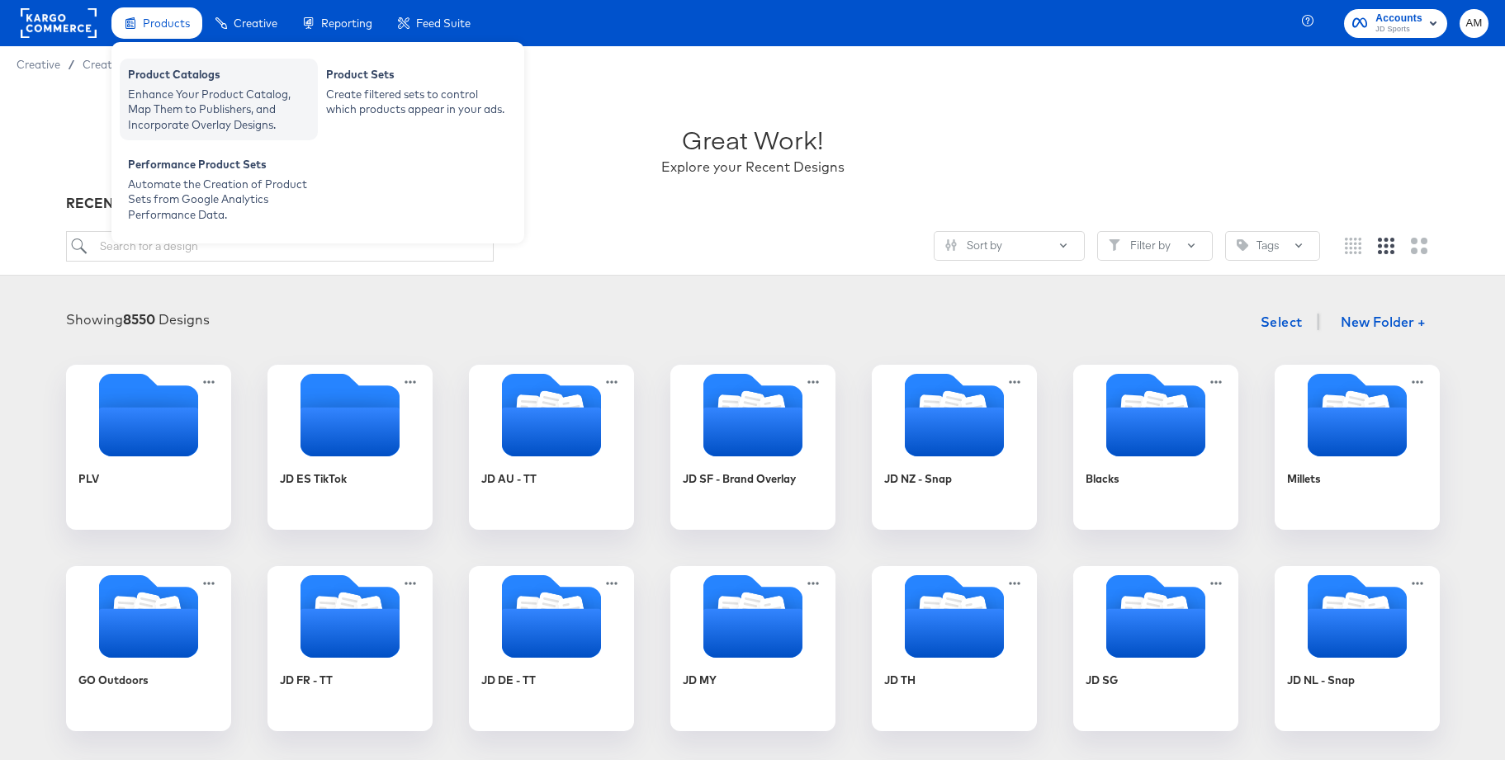
click at [202, 106] on div "Enhance Your Product Catalog, Map Them to Publishers, and Incorporate Overlay D…" at bounding box center [219, 110] width 182 height 46
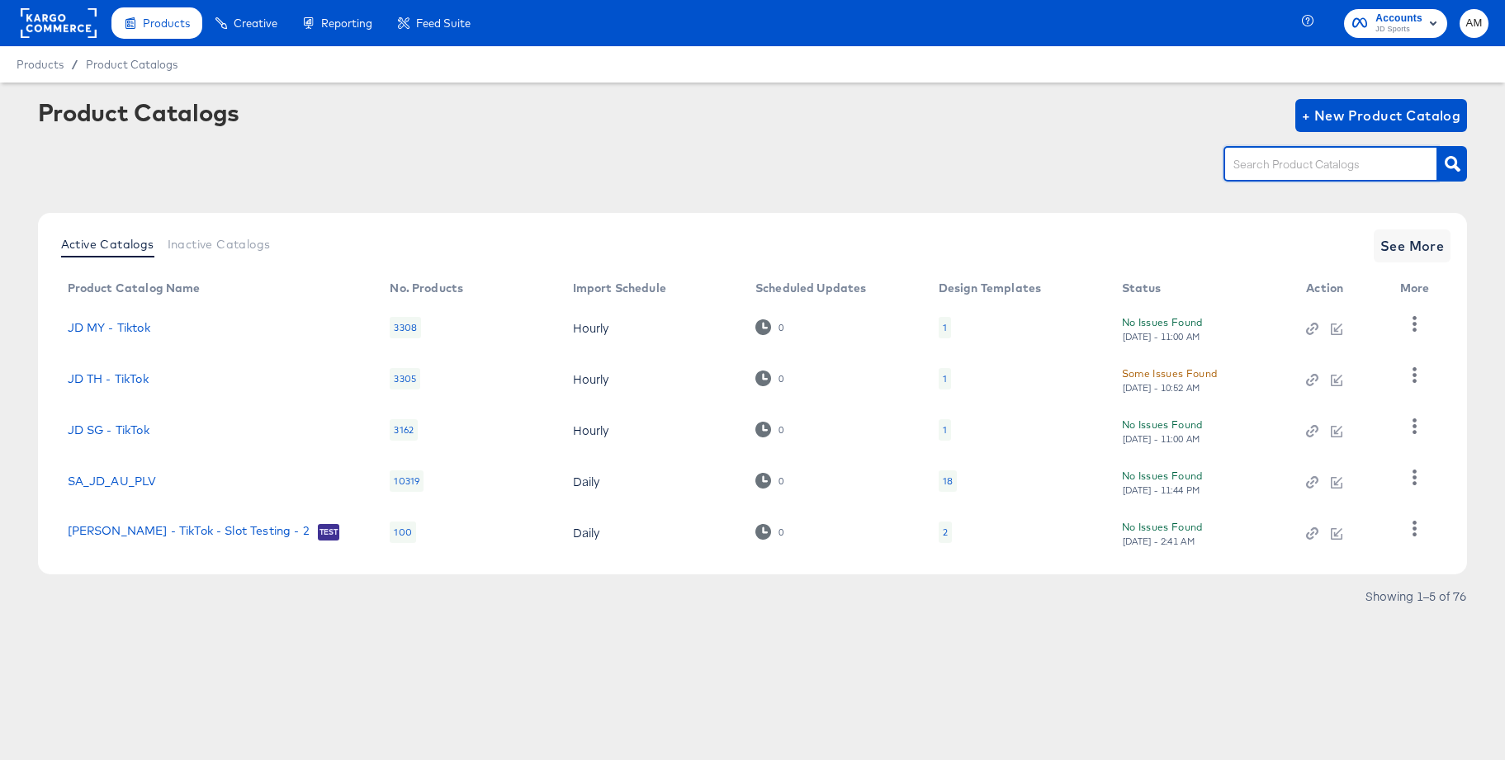
click at [1297, 168] on input "text" at bounding box center [1318, 164] width 176 height 19
type input "main"
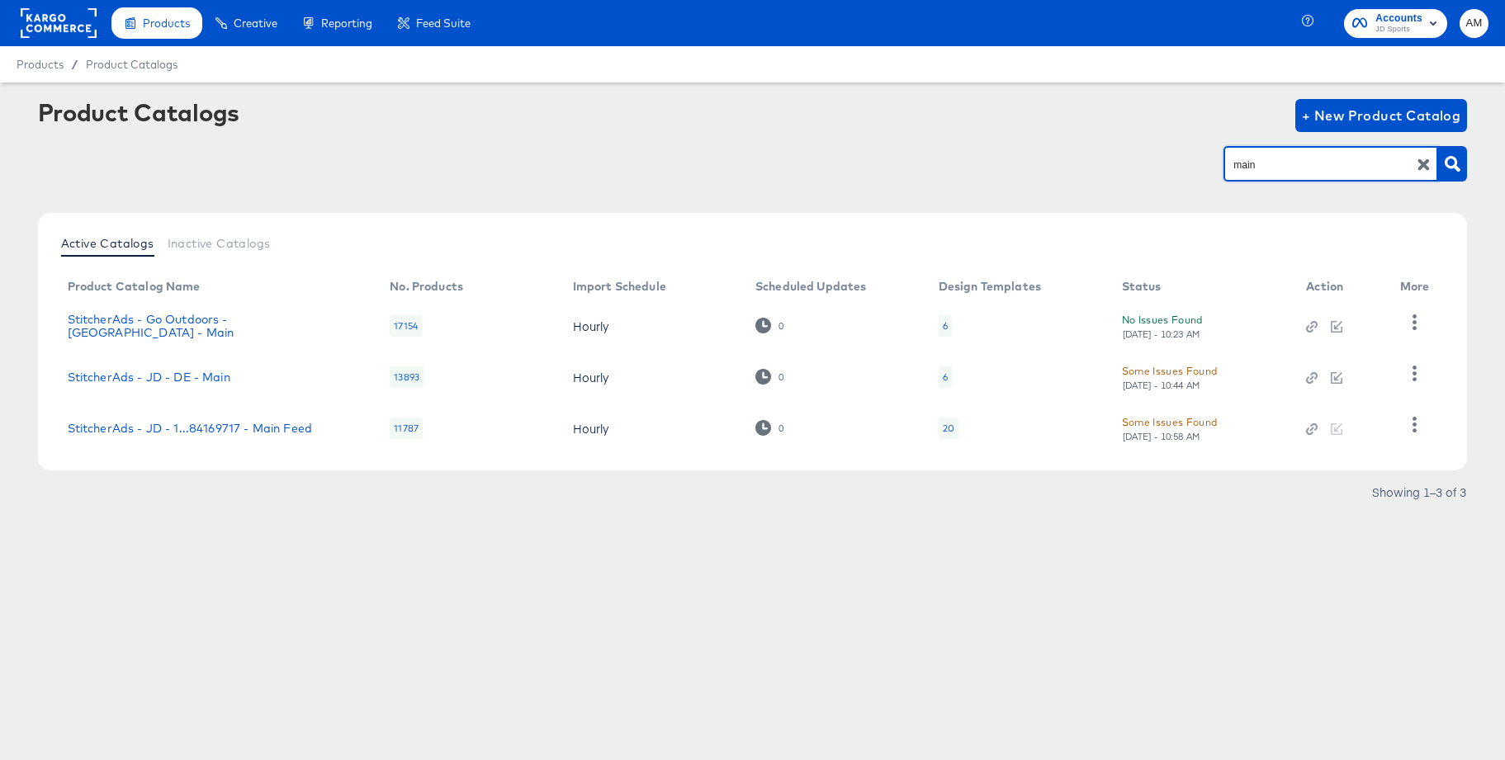
click at [1424, 165] on icon "button" at bounding box center [1424, 165] width 12 height 12
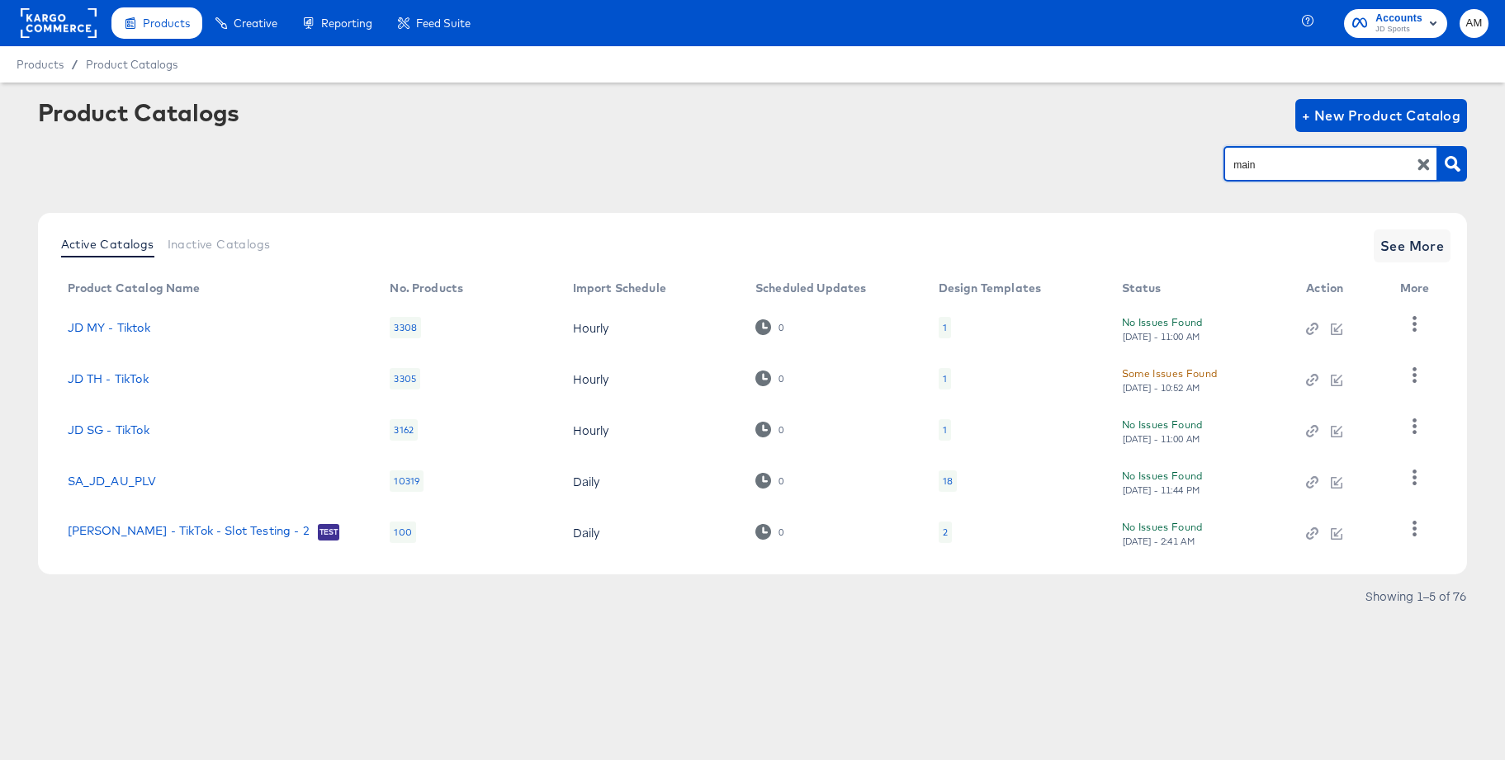
type input "main"
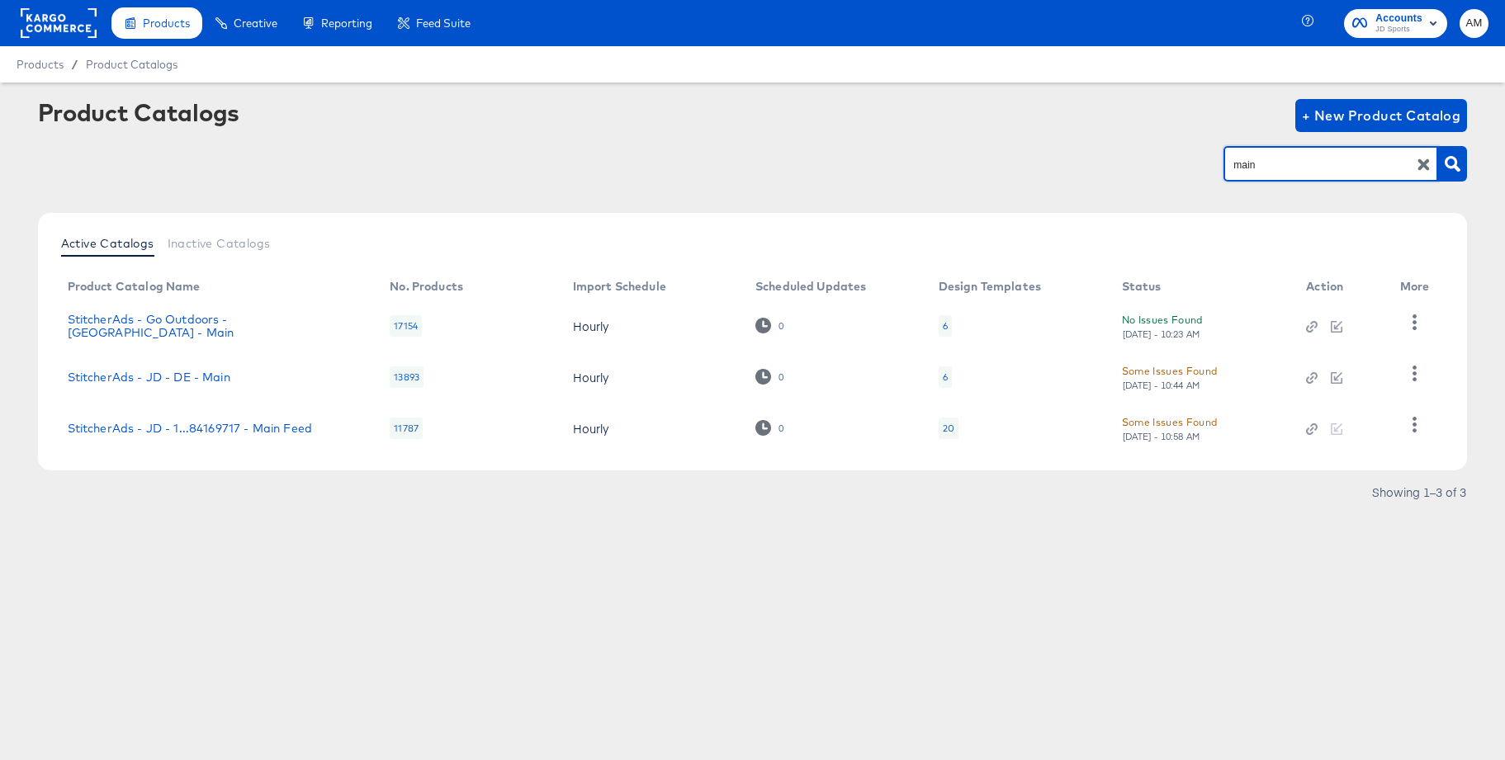
click at [1425, 166] on icon "button" at bounding box center [1424, 165] width 12 height 12
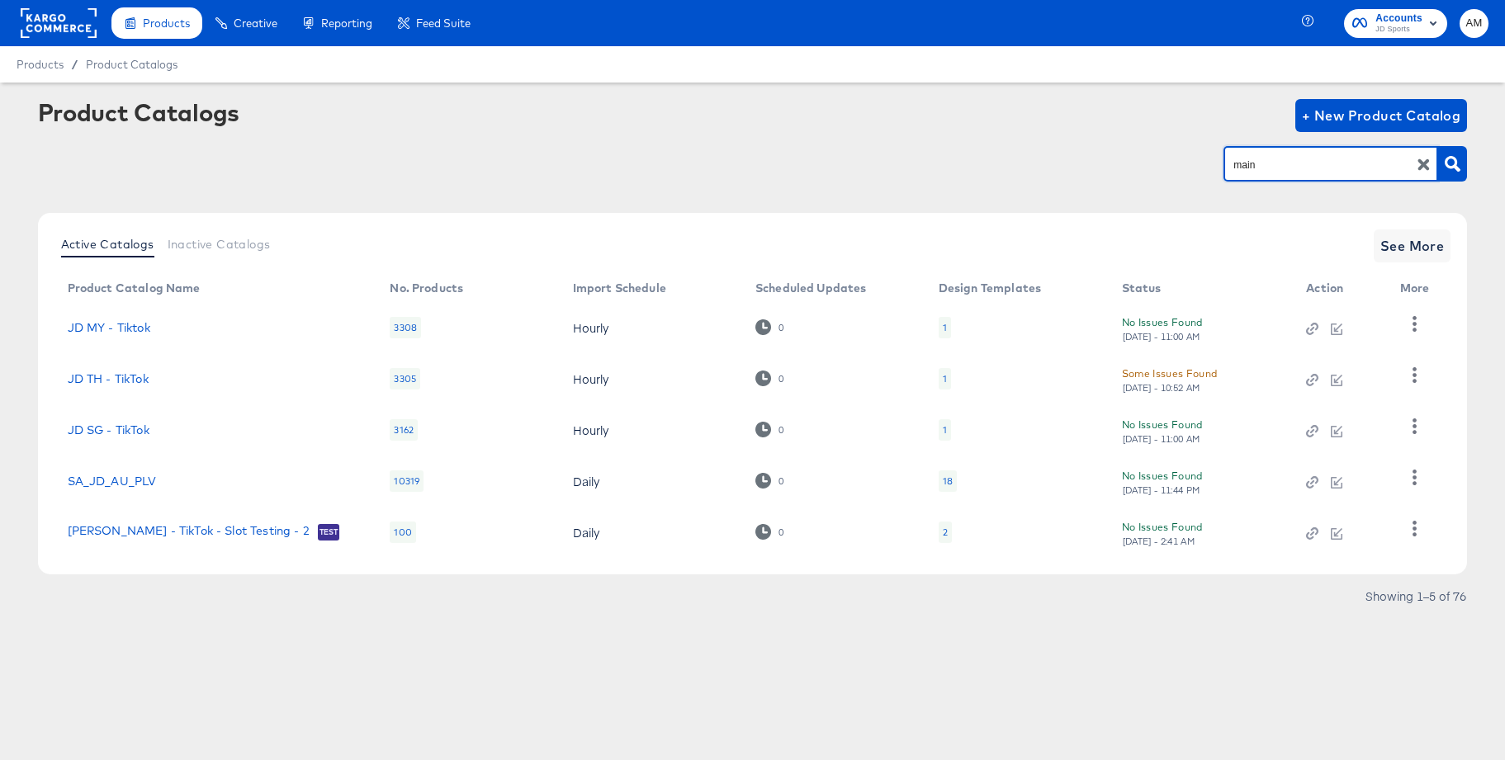
type input "main"
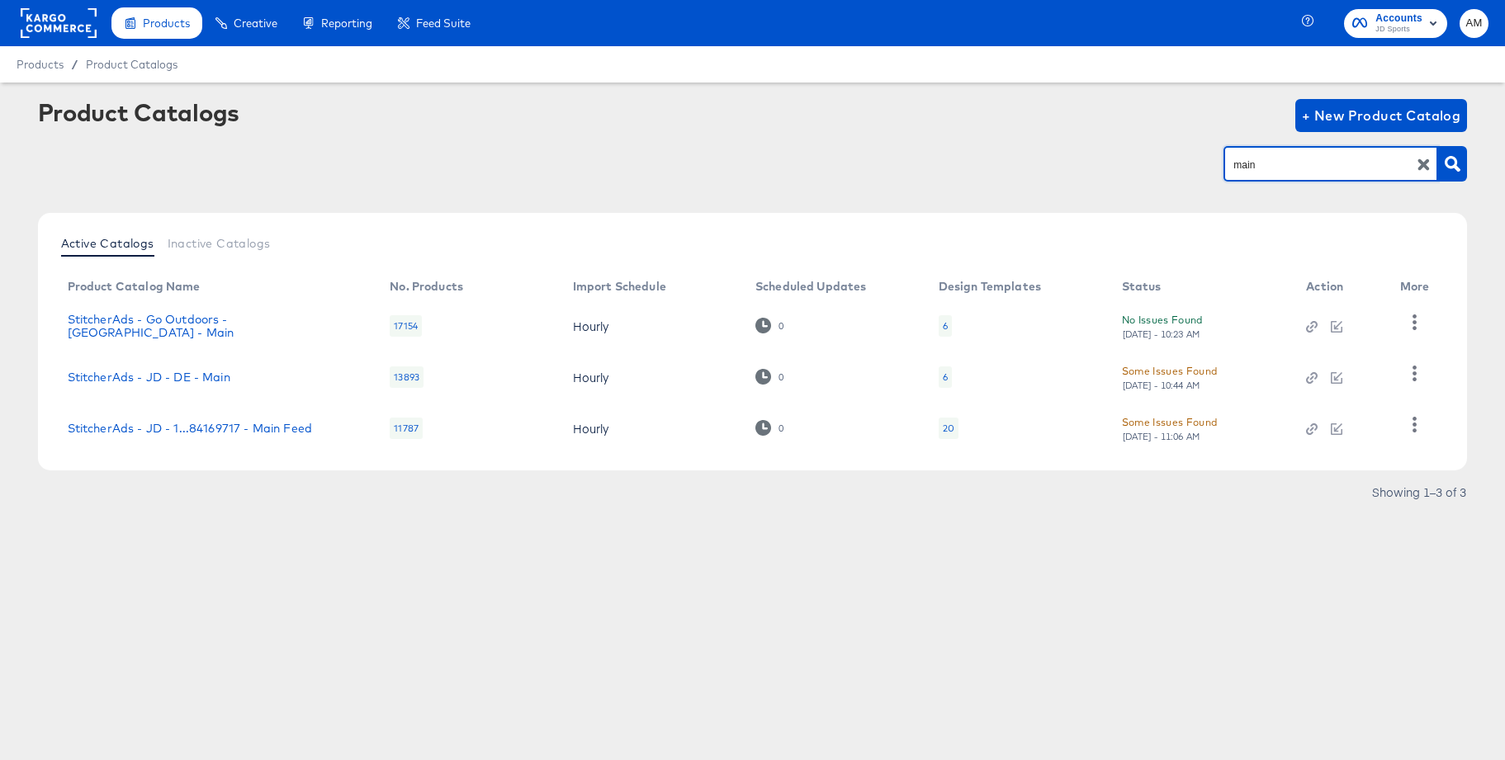
click at [39, 22] on rect at bounding box center [59, 23] width 76 height 30
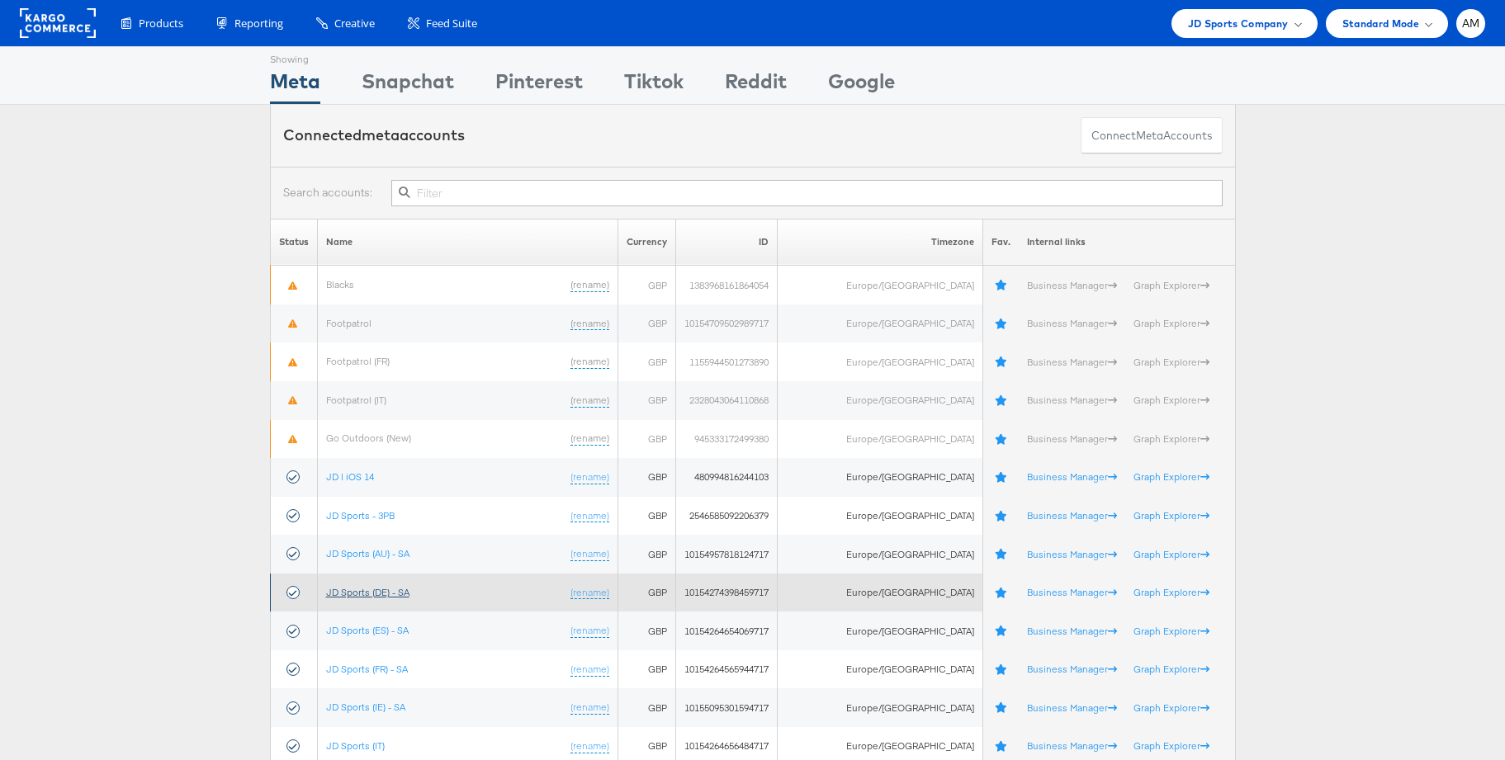
click at [382, 588] on link "JD Sports (DE) - SA" at bounding box center [367, 592] width 83 height 12
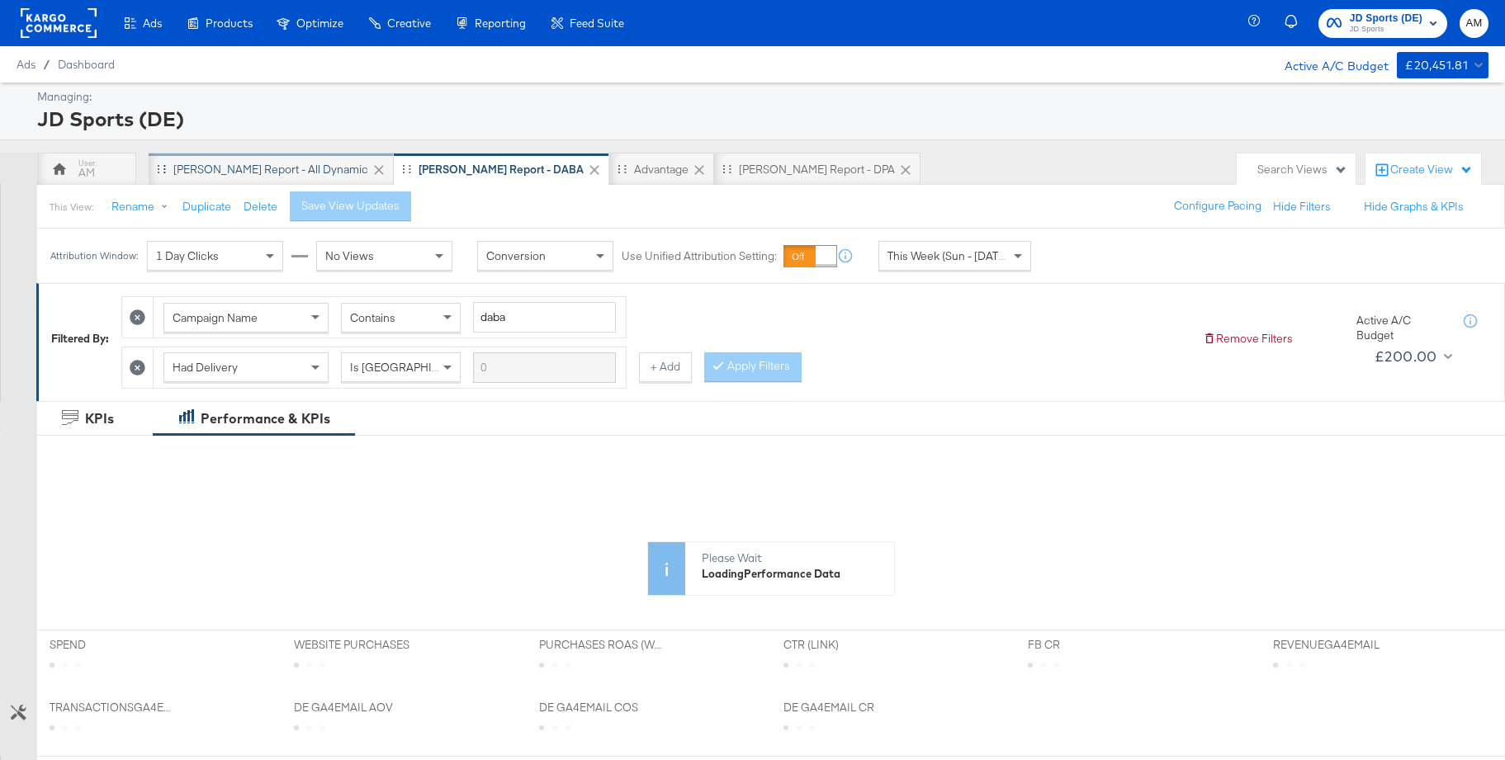
click at [219, 175] on div "[PERSON_NAME] Report - All Dynamic" at bounding box center [270, 170] width 195 height 16
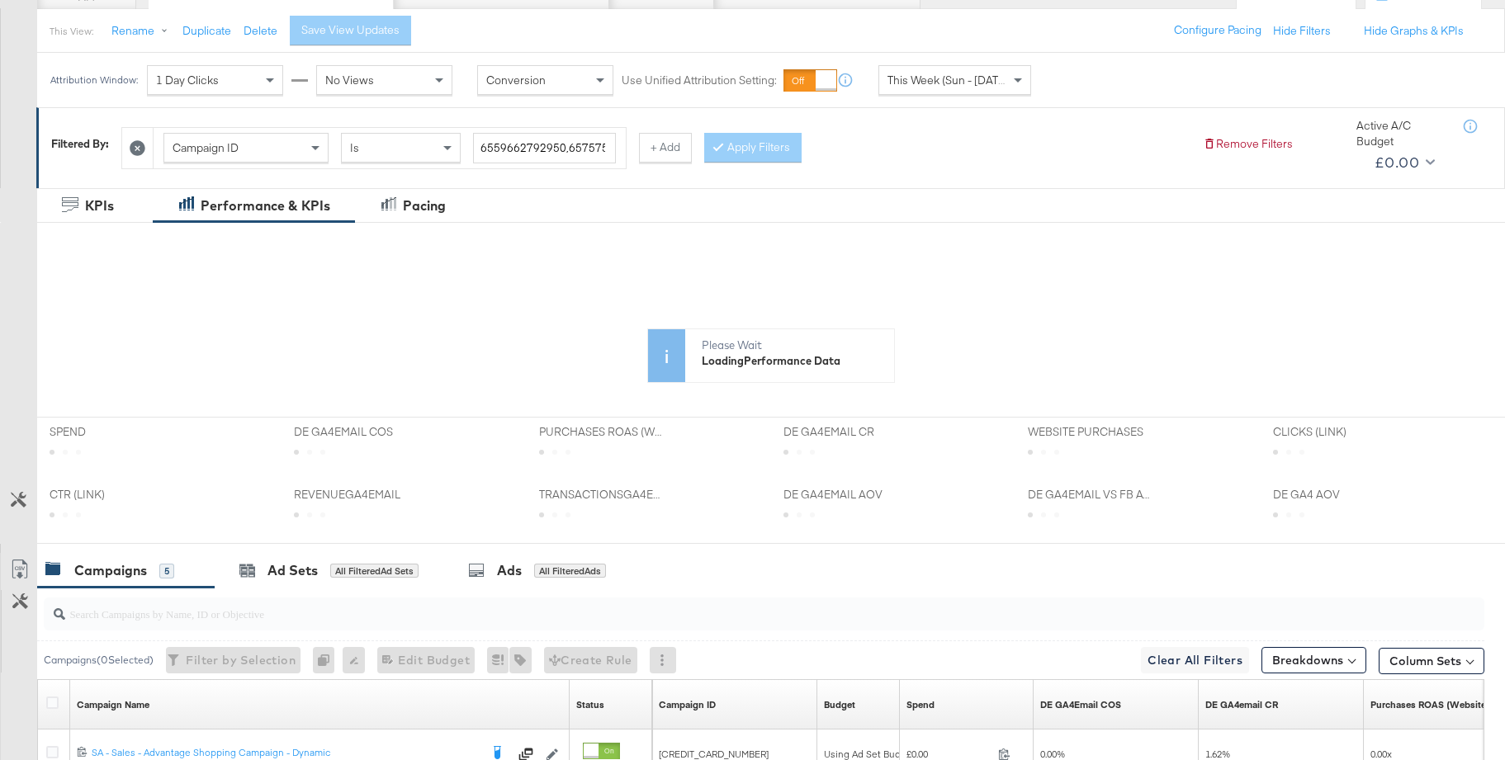
scroll to position [196, 0]
